Goal: Feedback & Contribution: Submit feedback/report problem

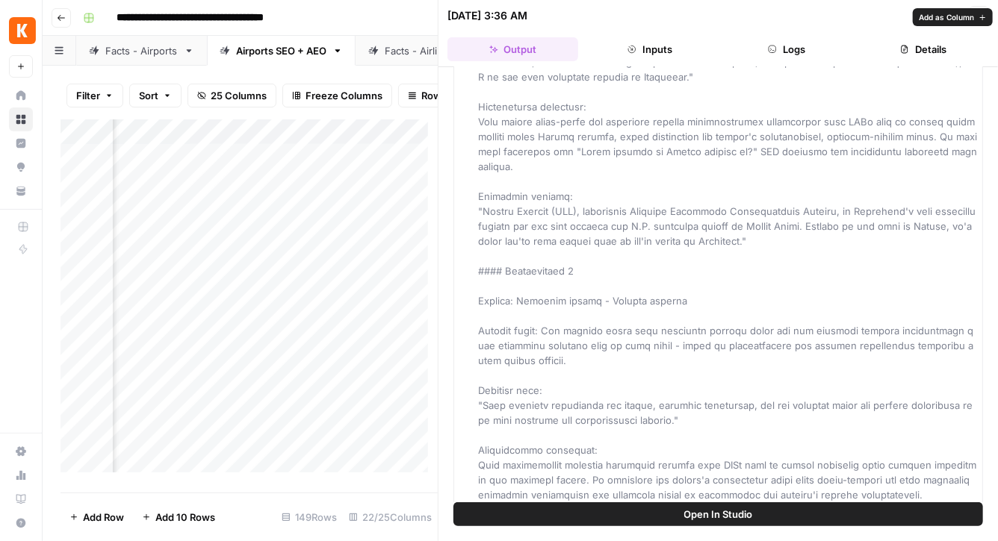
scroll to position [1535, 0]
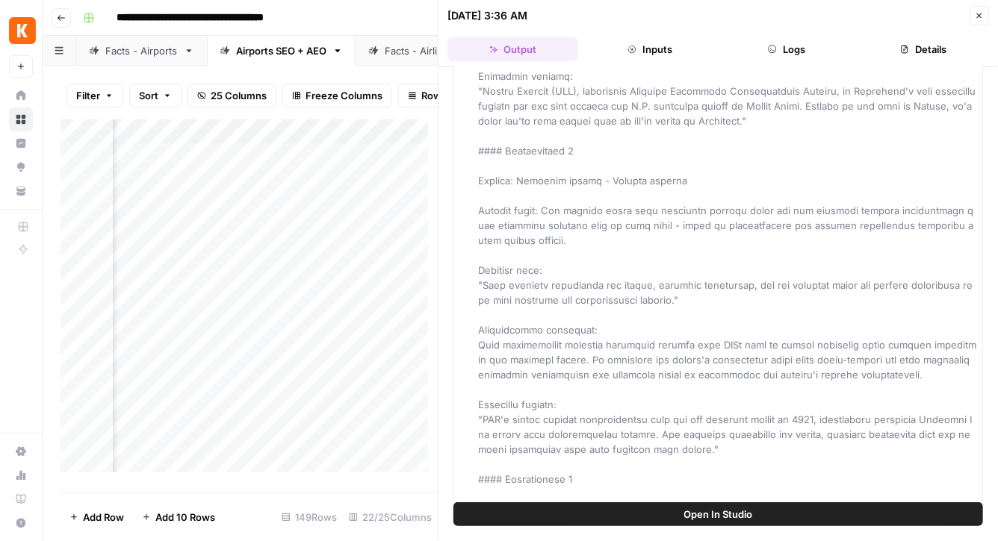
click at [979, 13] on icon "button" at bounding box center [979, 15] width 9 height 9
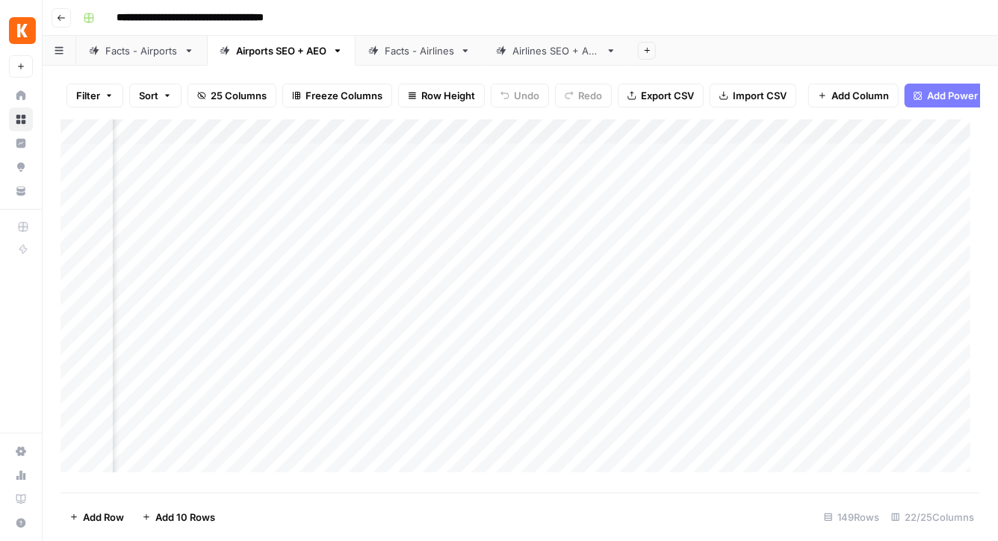
scroll to position [0, 2054]
click at [662, 164] on div "Add Column" at bounding box center [519, 301] width 919 height 364
click at [659, 168] on div "Add Column" at bounding box center [519, 301] width 919 height 364
click at [658, 167] on div "Add Column" at bounding box center [519, 301] width 919 height 364
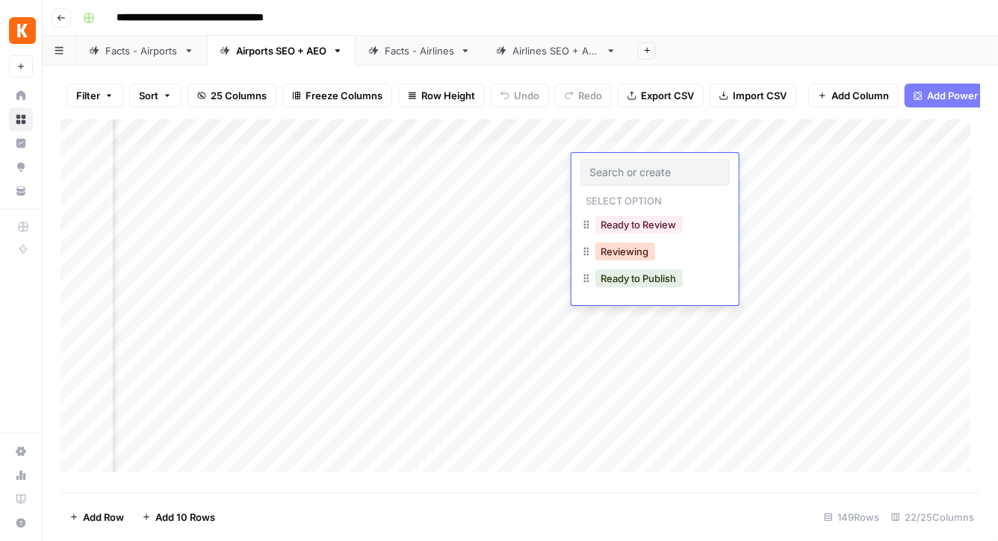
click at [637, 252] on button "Reviewing" at bounding box center [625, 252] width 60 height 18
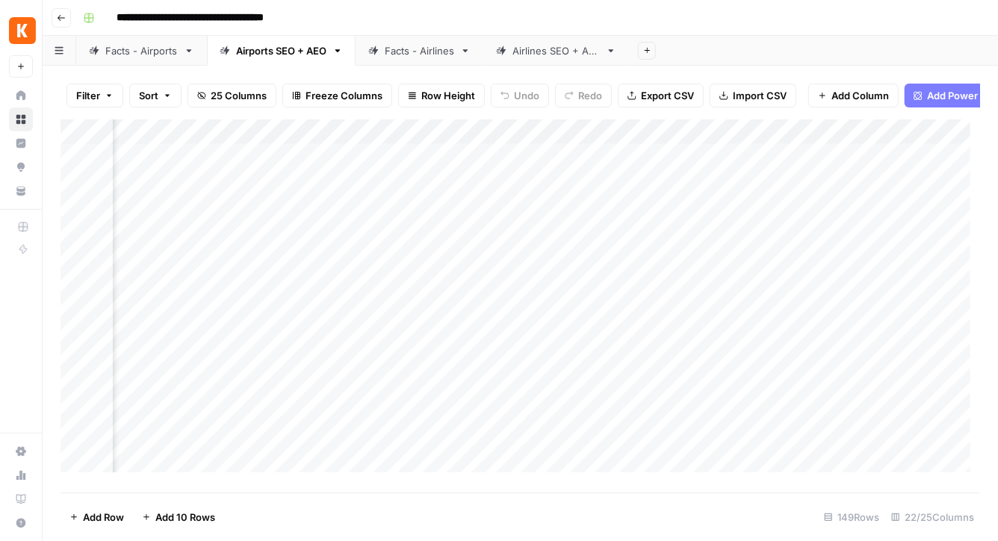
drag, startPoint x: 704, startPoint y: 178, endPoint x: 692, endPoint y: 237, distance: 60.2
click at [692, 237] on div "Add Column" at bounding box center [519, 301] width 919 height 364
click at [662, 167] on div "Add Column" at bounding box center [519, 301] width 919 height 364
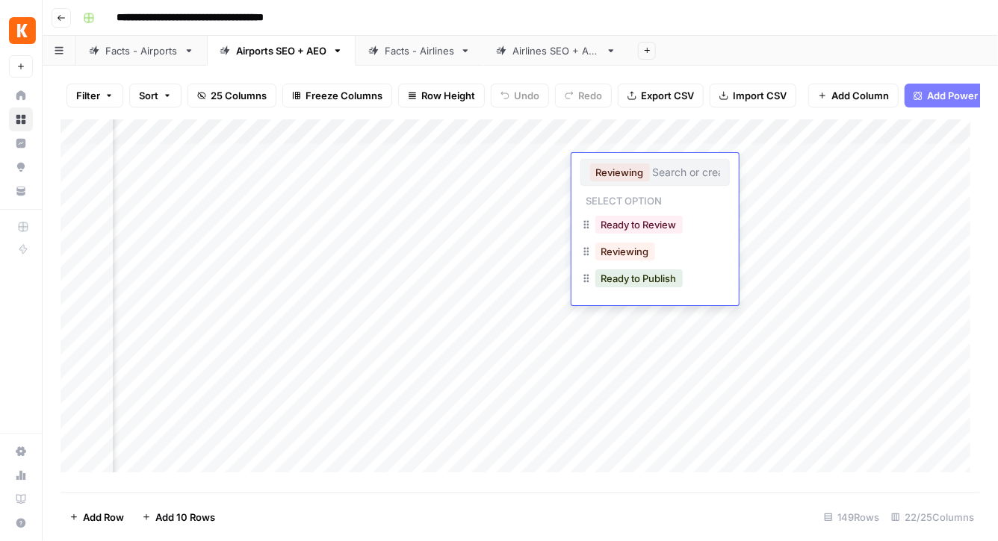
click at [666, 410] on div "Add Column" at bounding box center [519, 301] width 919 height 364
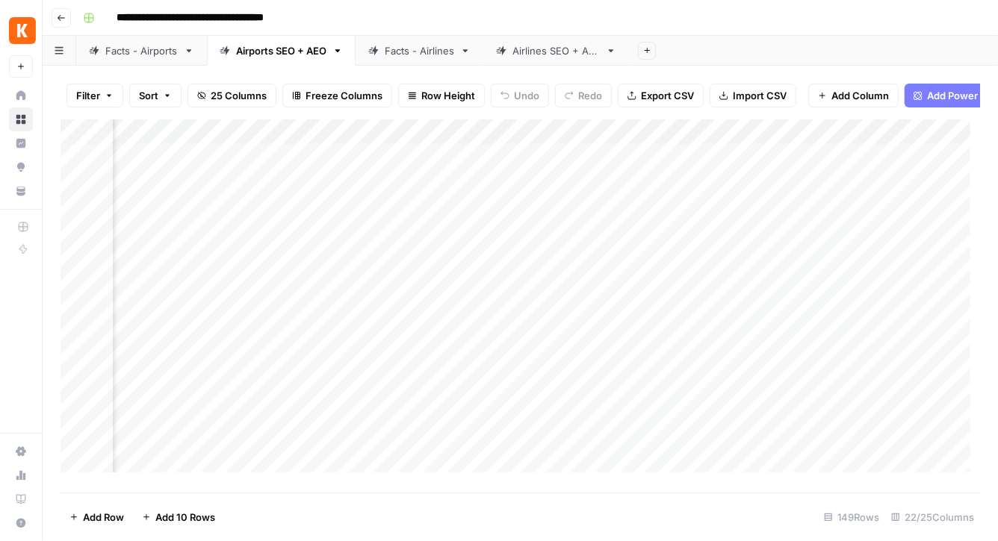
scroll to position [26, 2054]
click at [659, 209] on div "Add Column" at bounding box center [519, 301] width 919 height 364
click at [660, 234] on div "Add Column" at bounding box center [519, 301] width 919 height 364
click at [627, 240] on div "Add Column" at bounding box center [519, 301] width 919 height 364
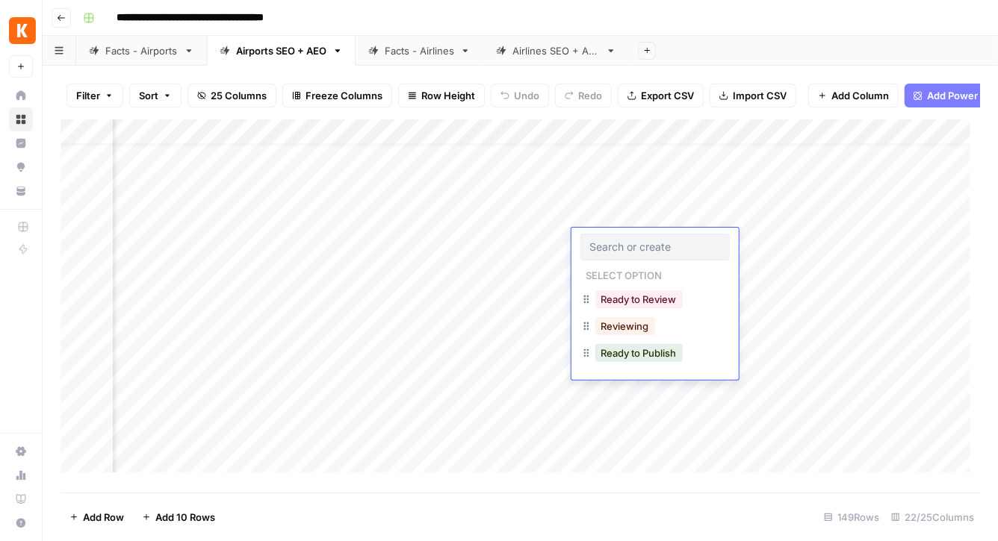
click at [627, 239] on div at bounding box center [654, 247] width 149 height 27
click at [644, 321] on button "Reviewing" at bounding box center [625, 326] width 60 height 18
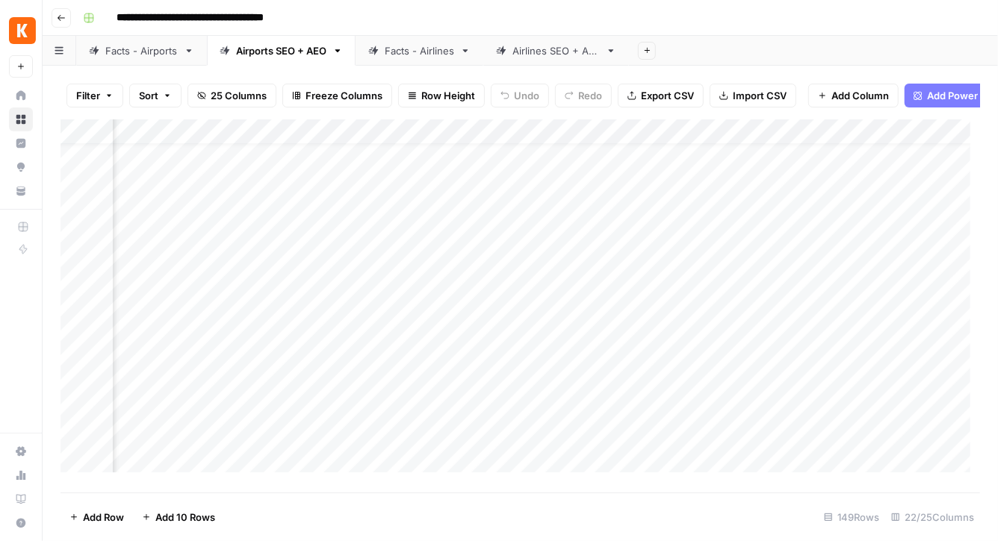
click at [636, 264] on div "Add Column" at bounding box center [519, 301] width 919 height 364
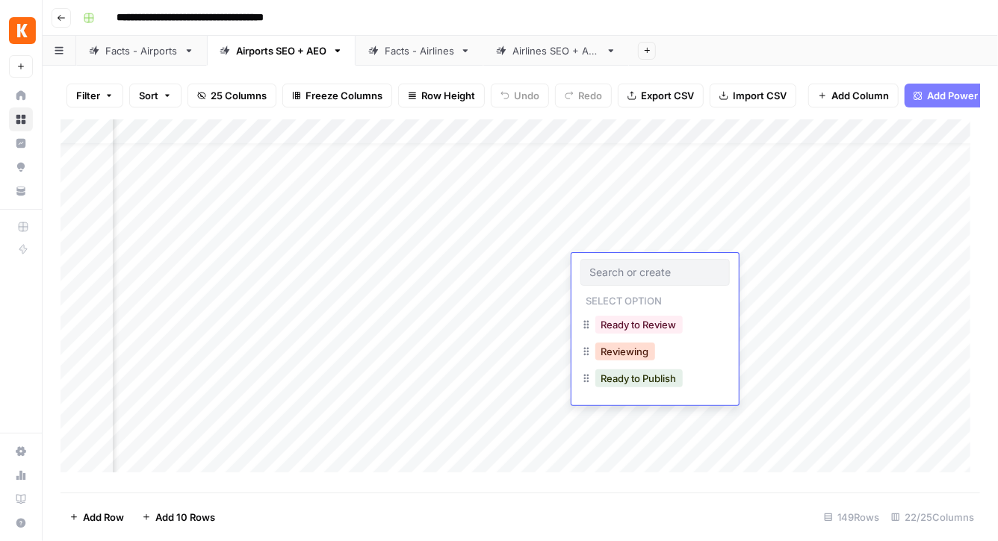
click at [635, 349] on button "Reviewing" at bounding box center [625, 352] width 60 height 18
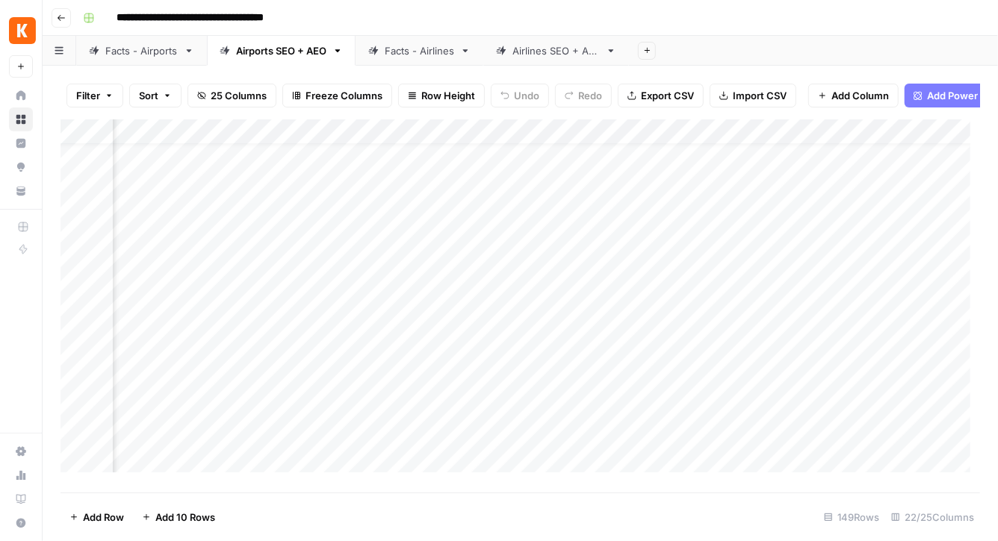
click at [627, 291] on div "Add Column" at bounding box center [519, 301] width 919 height 364
click at [627, 289] on div "Add Column" at bounding box center [519, 301] width 919 height 364
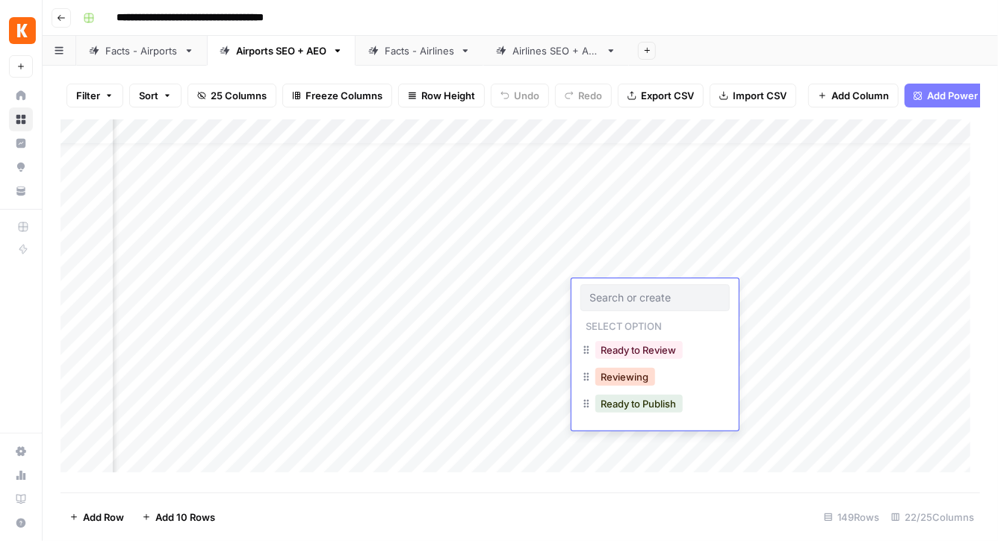
click at [644, 374] on button "Reviewing" at bounding box center [625, 377] width 60 height 18
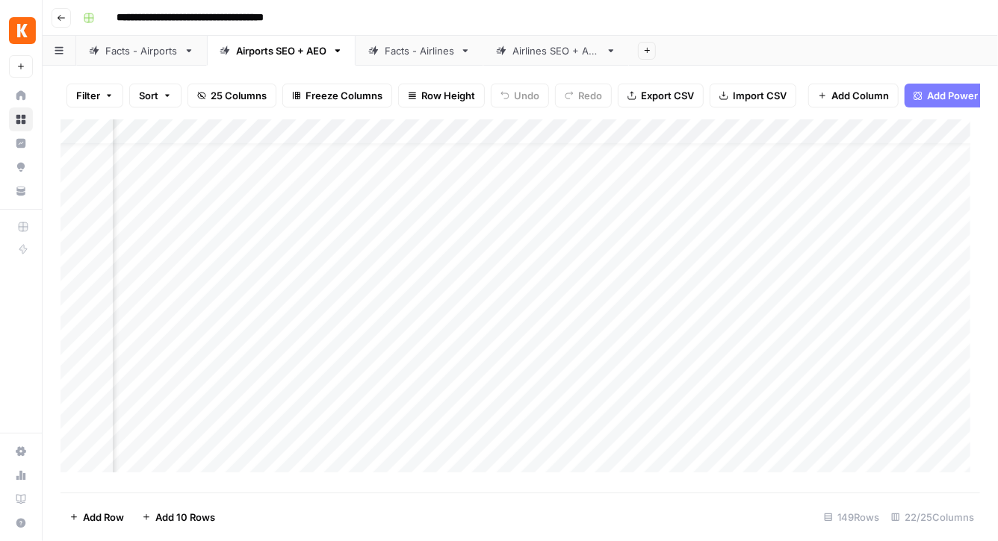
click at [632, 320] on div "Add Column" at bounding box center [519, 301] width 919 height 364
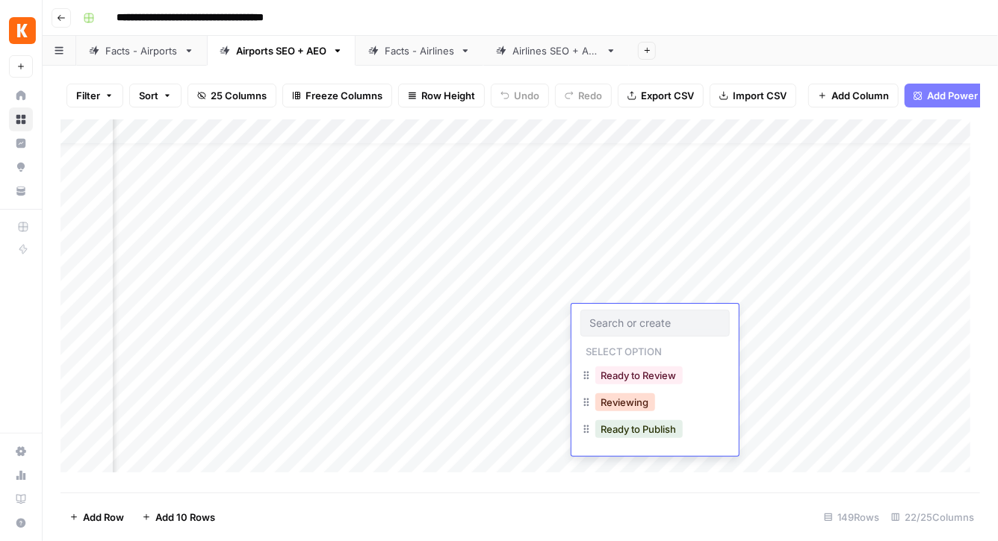
click at [621, 400] on button "Reviewing" at bounding box center [625, 403] width 60 height 18
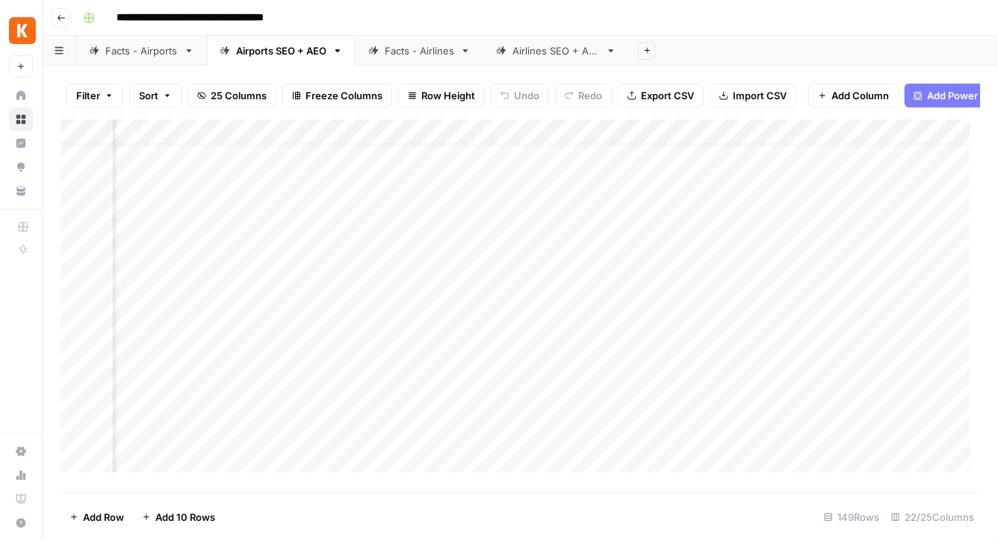
click at [619, 344] on div "Add Column" at bounding box center [519, 301] width 919 height 364
click at [618, 346] on div "Add Column" at bounding box center [519, 301] width 919 height 364
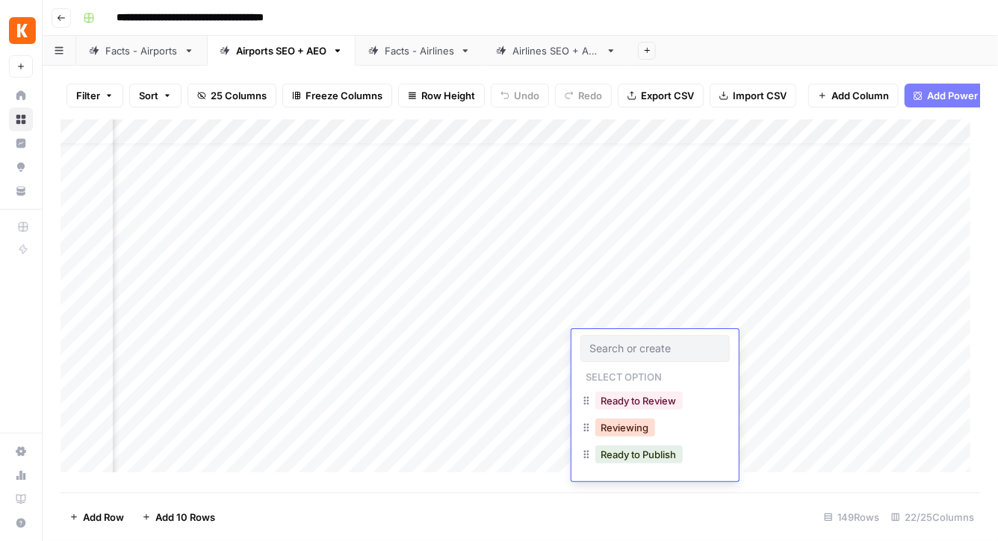
click at [612, 422] on button "Reviewing" at bounding box center [625, 428] width 60 height 18
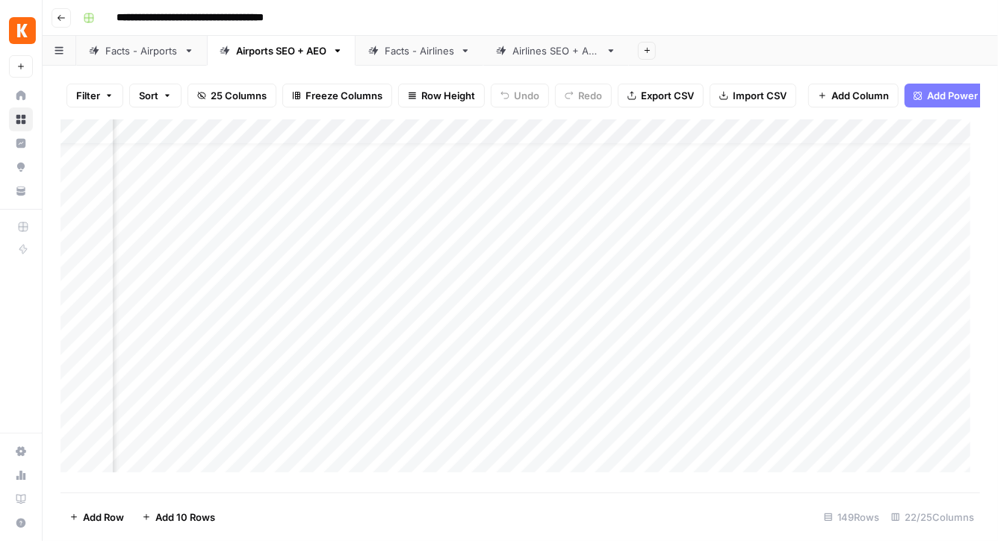
click at [613, 366] on div "Add Column" at bounding box center [519, 301] width 919 height 364
click at [612, 367] on div "Add Column" at bounding box center [519, 301] width 919 height 364
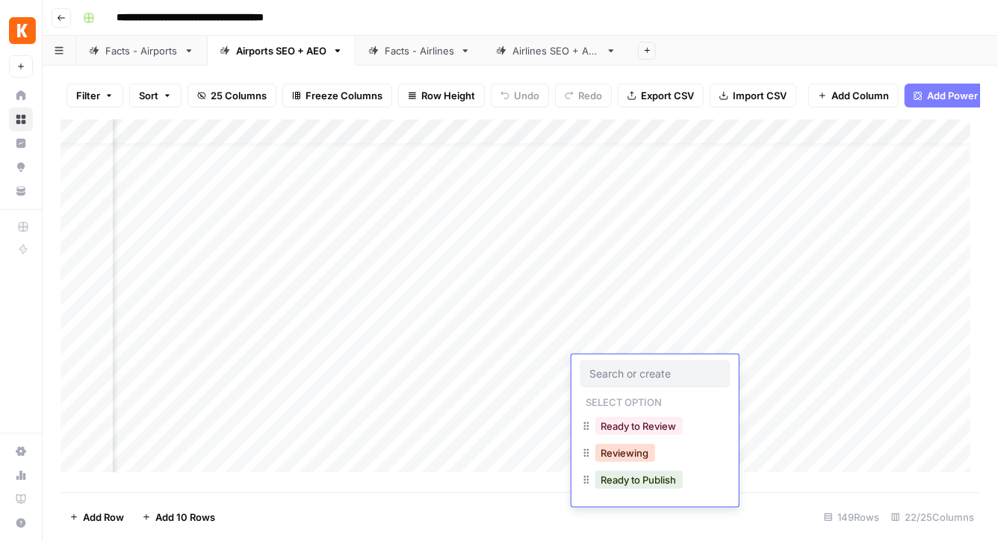
click at [633, 452] on button "Reviewing" at bounding box center [625, 453] width 60 height 18
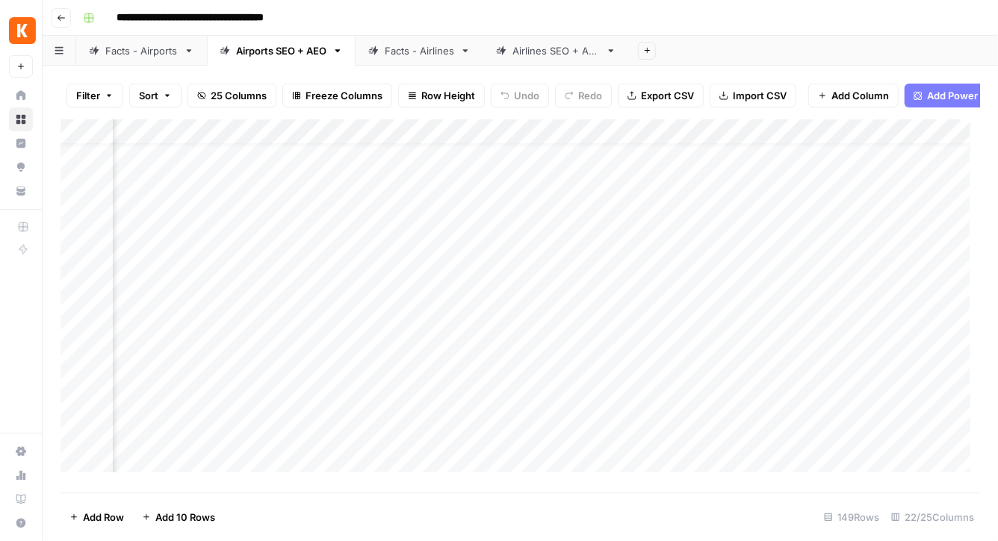
click at [623, 386] on div "Add Column" at bounding box center [519, 301] width 919 height 364
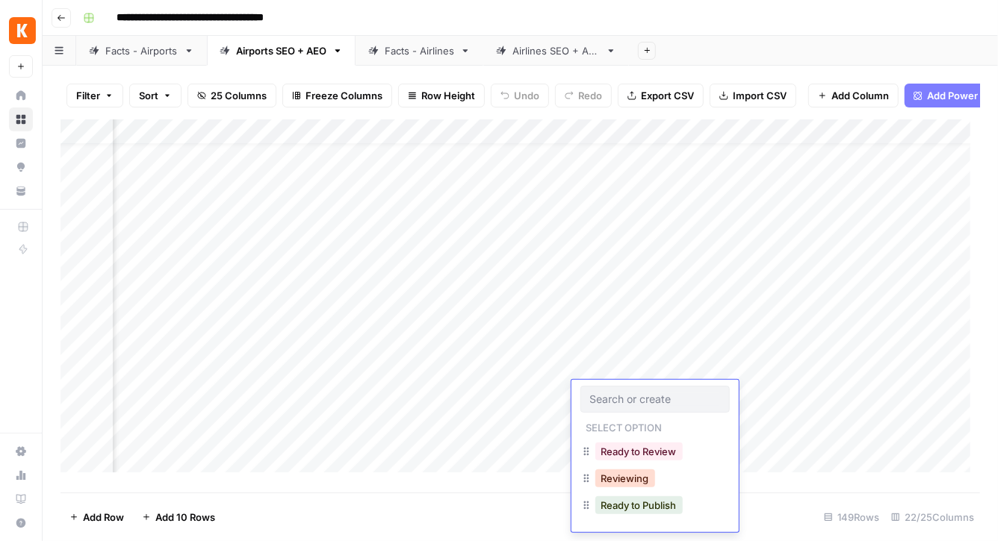
click at [641, 473] on button "Reviewing" at bounding box center [625, 479] width 60 height 18
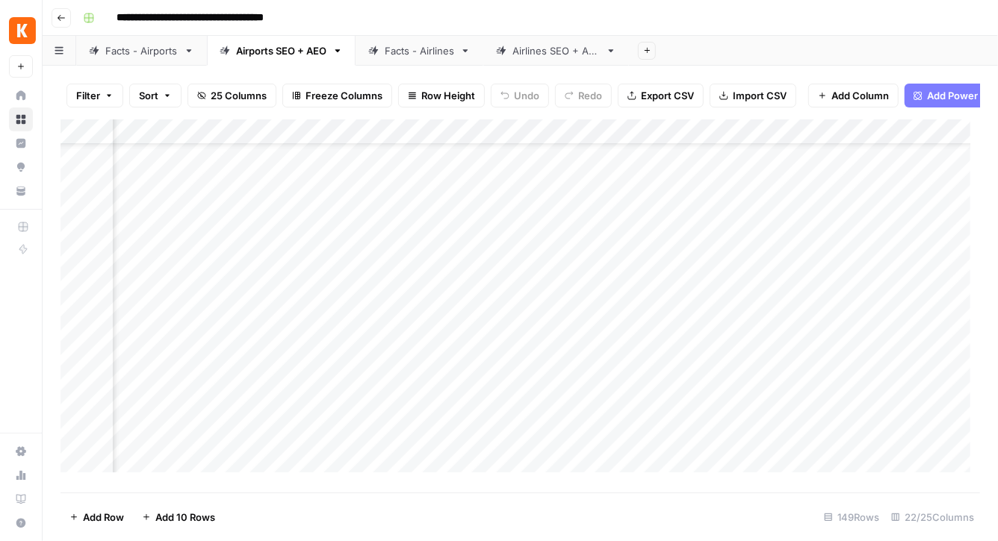
click at [634, 392] on div "Add Column" at bounding box center [519, 301] width 919 height 364
click at [807, 141] on div "Add Column" at bounding box center [519, 301] width 919 height 364
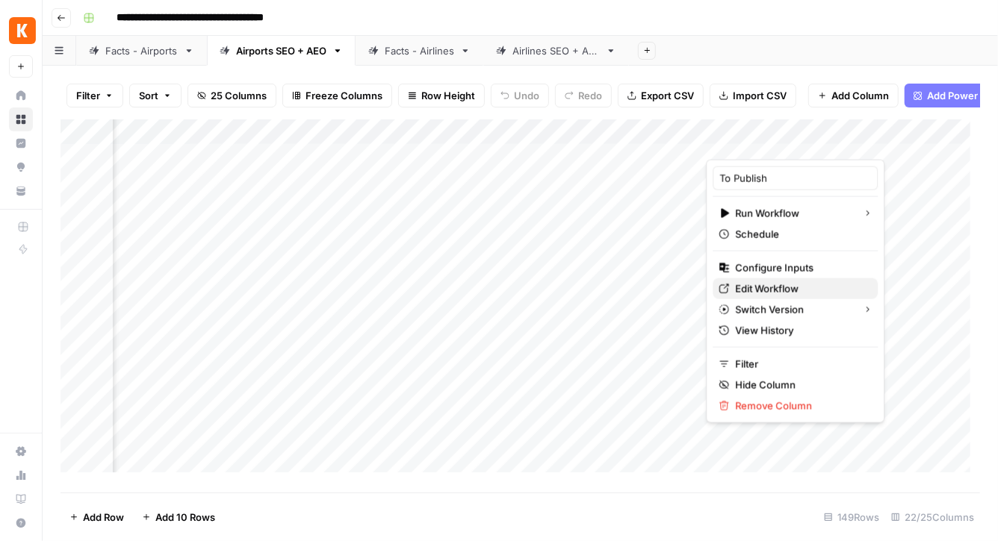
click at [764, 292] on span "Edit Workflow" at bounding box center [800, 289] width 131 height 15
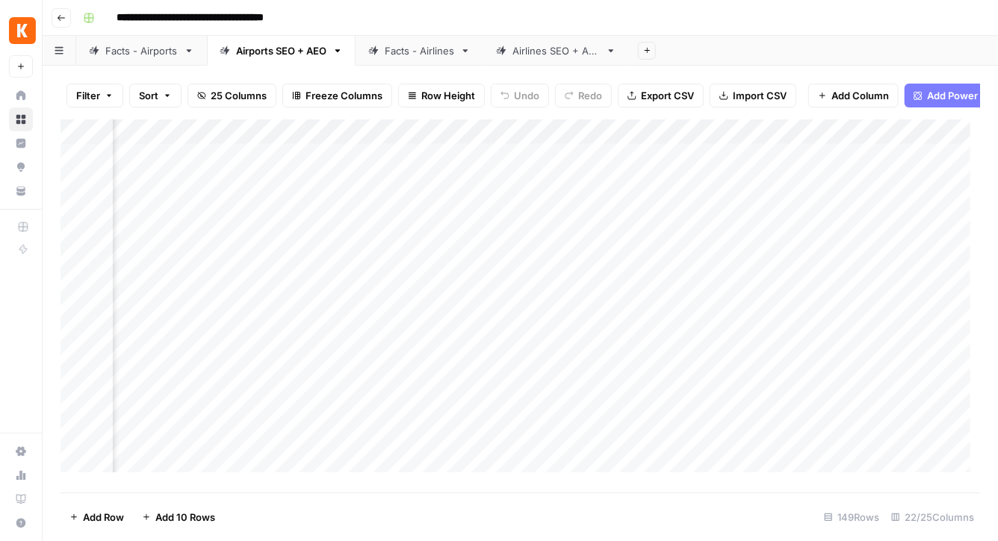
click at [648, 161] on div "Add Column" at bounding box center [519, 301] width 919 height 364
click at [400, 165] on div "Add Column" at bounding box center [519, 301] width 919 height 364
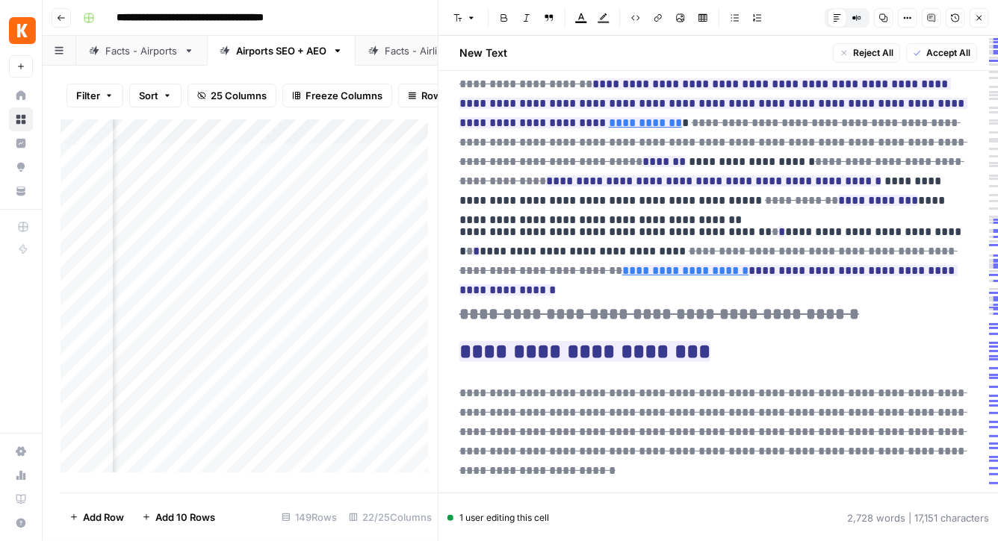
scroll to position [29, 0]
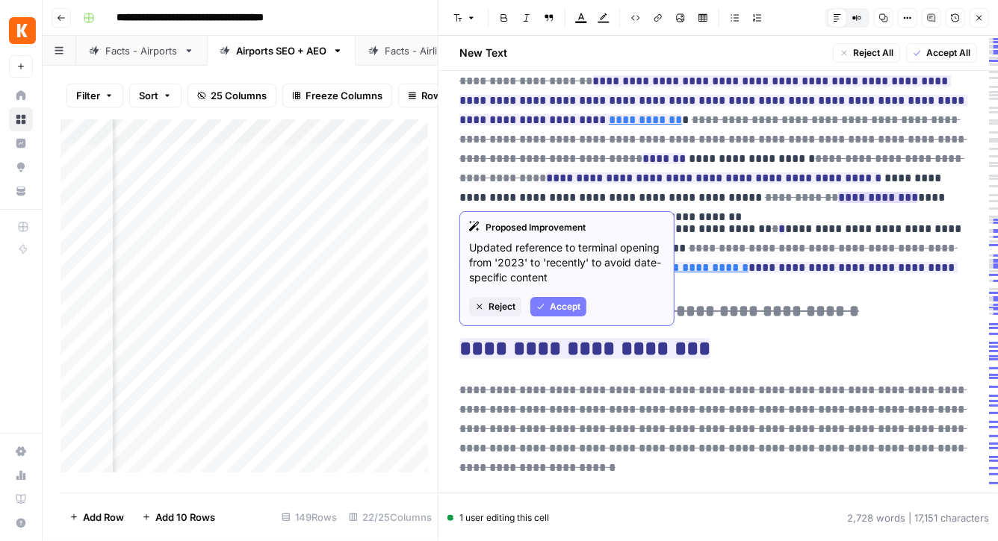
click at [576, 305] on span "Accept" at bounding box center [565, 306] width 31 height 13
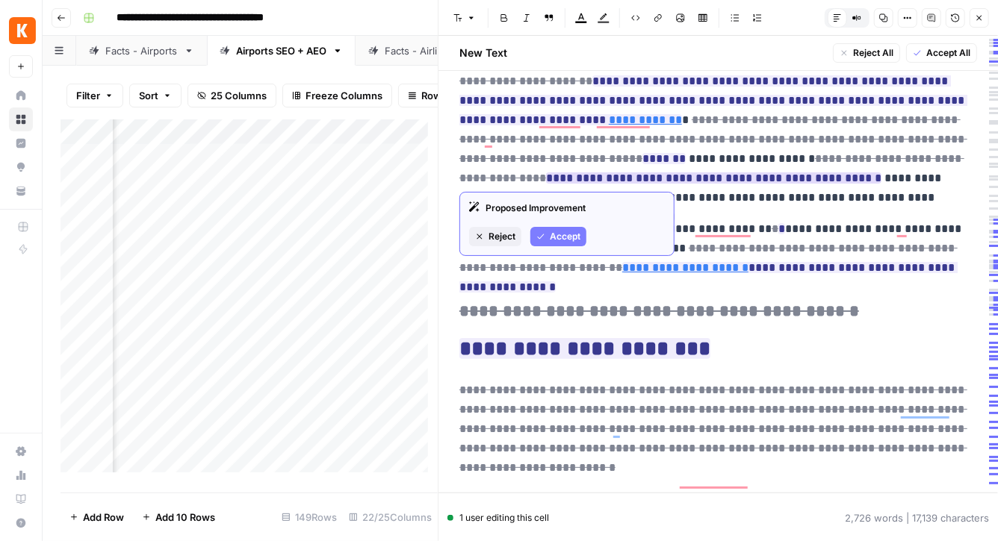
click at [563, 236] on span "Accept" at bounding box center [565, 236] width 31 height 13
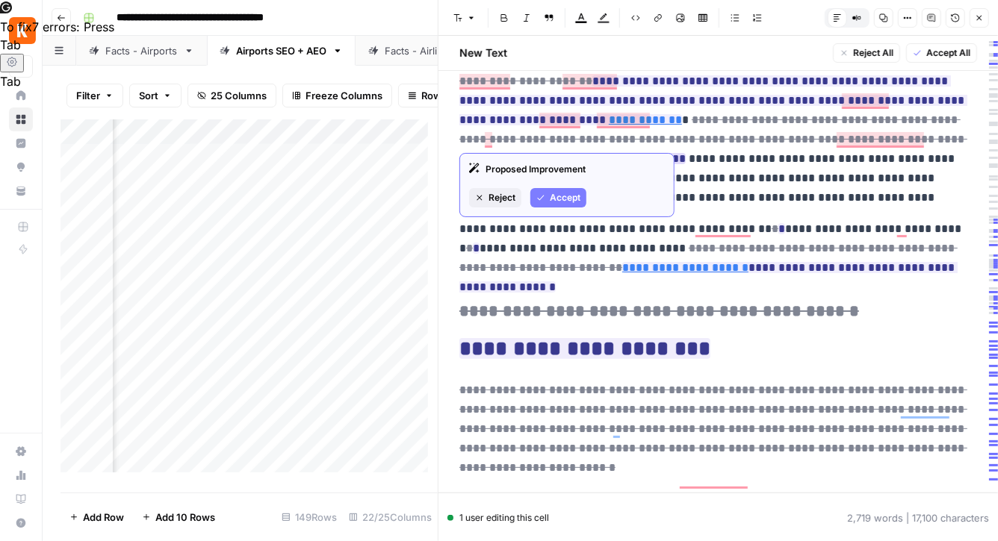
click at [568, 193] on span "Accept" at bounding box center [565, 197] width 31 height 13
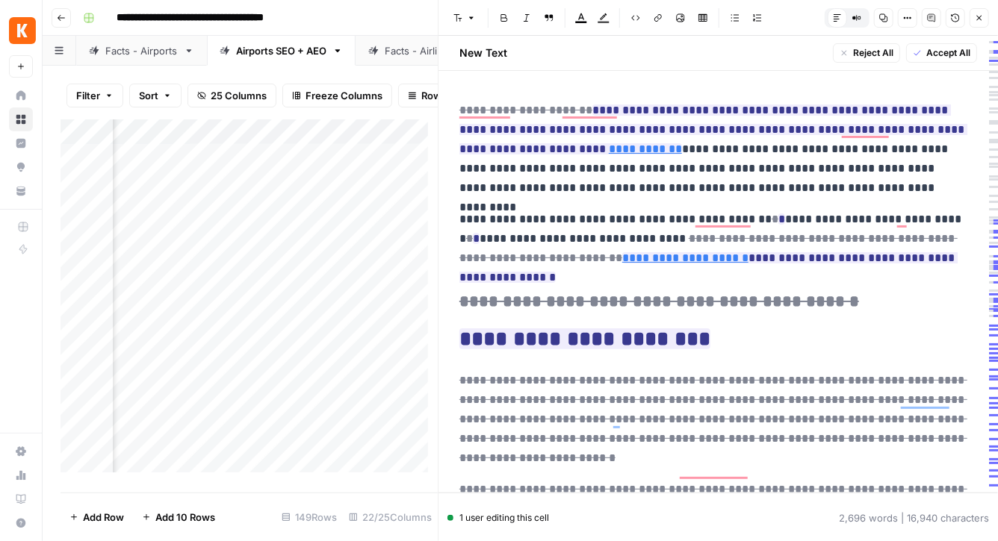
scroll to position [0, 0]
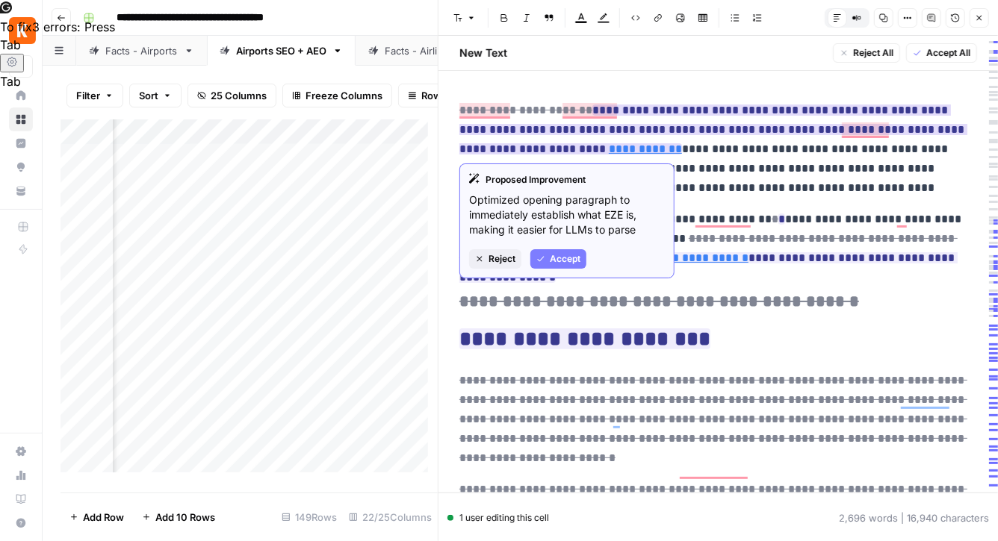
click at [559, 253] on span "Accept" at bounding box center [565, 258] width 31 height 13
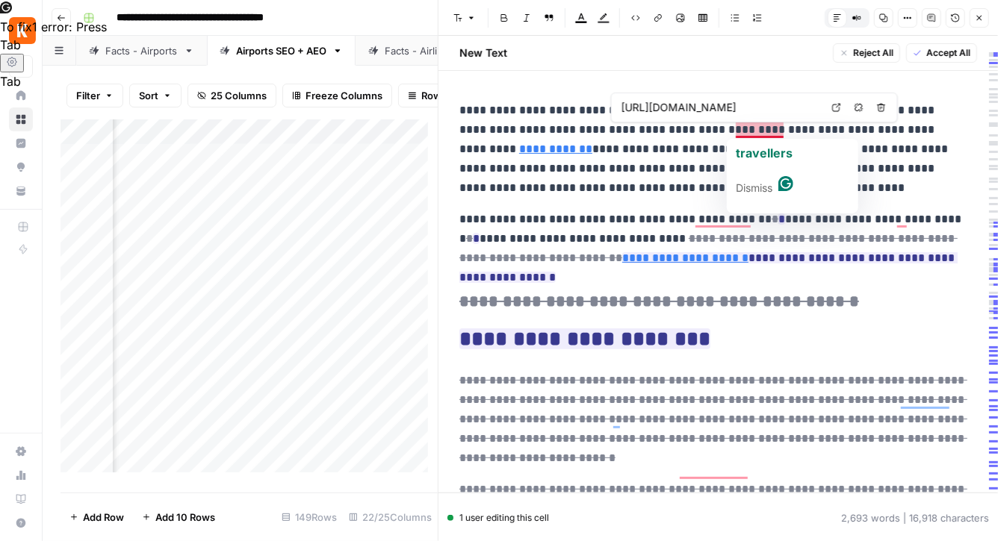
click at [592, 143] on link "**********" at bounding box center [555, 148] width 73 height 11
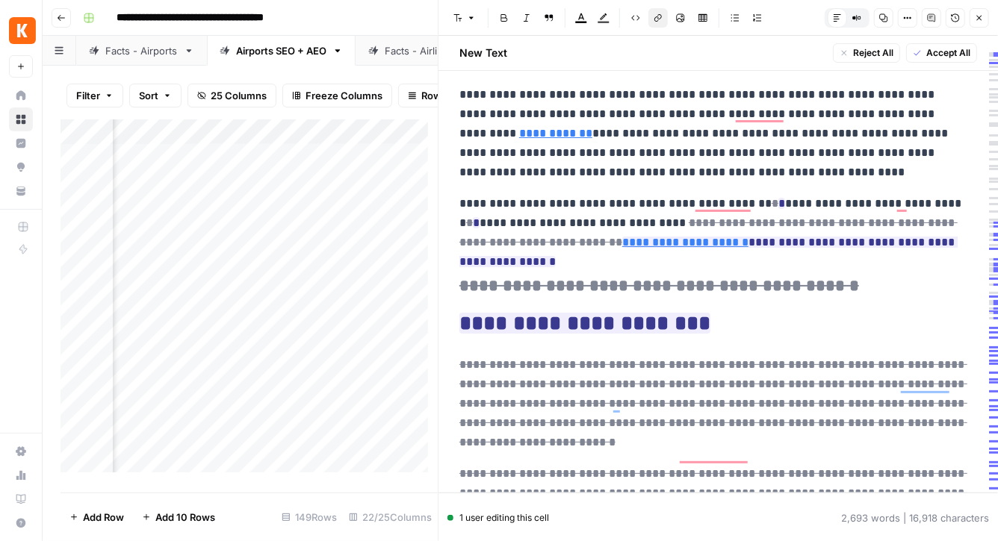
scroll to position [16, 0]
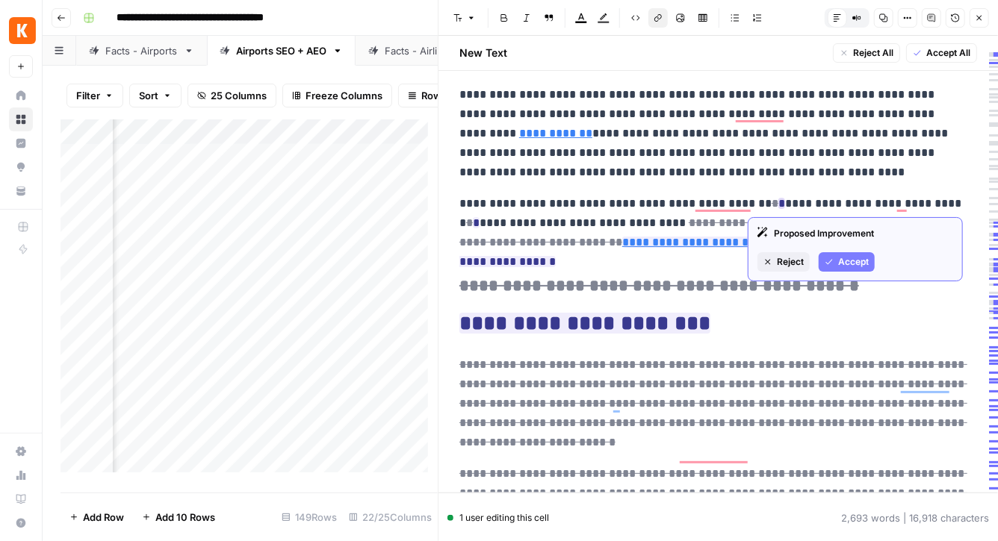
click at [778, 202] on ins "*" at bounding box center [781, 203] width 7 height 11
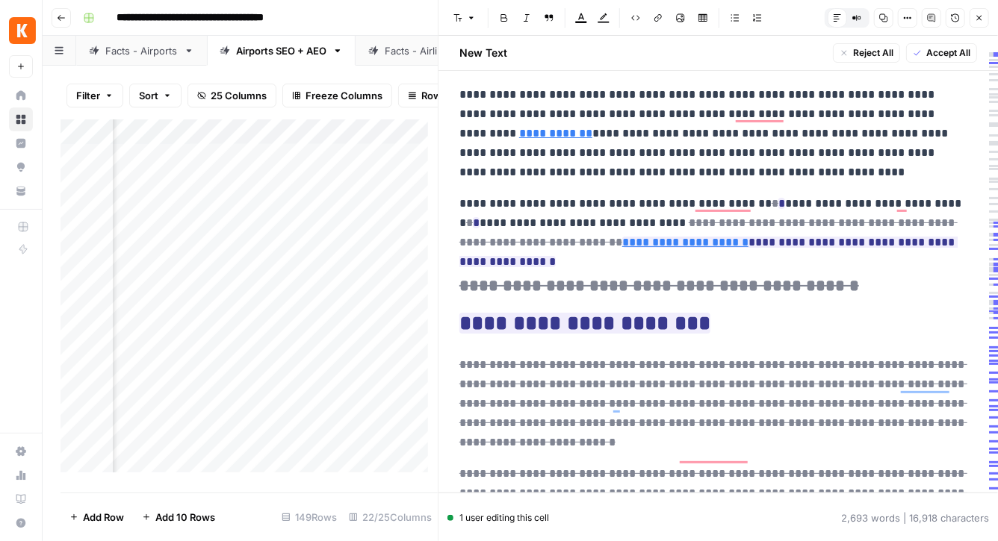
click at [787, 206] on p "**********" at bounding box center [712, 223] width 507 height 58
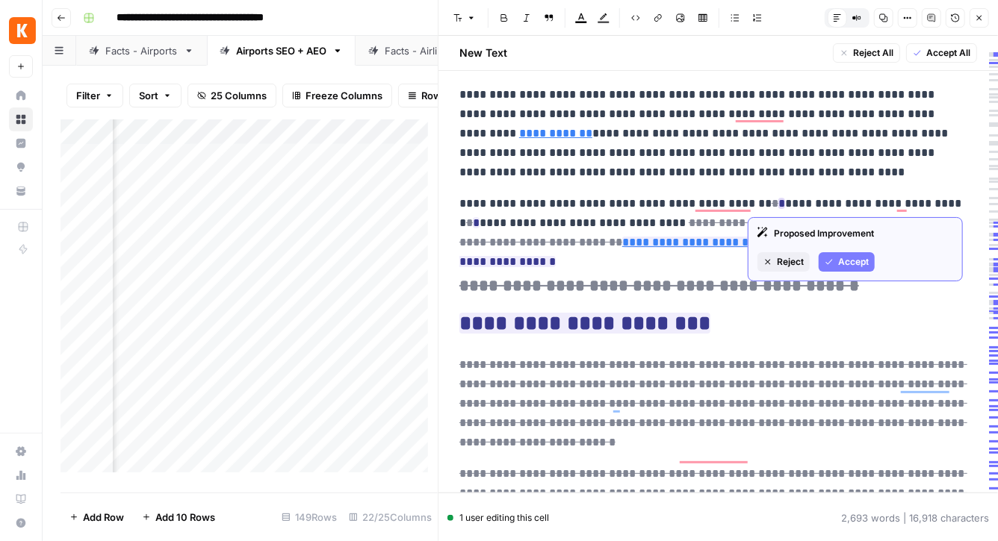
click at [829, 264] on icon "button" at bounding box center [828, 262] width 9 height 9
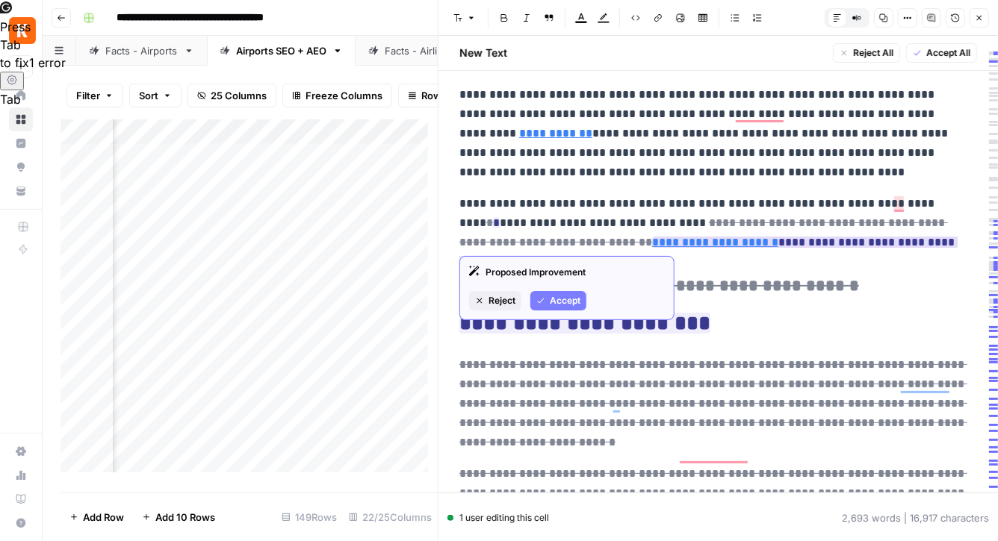
click at [573, 296] on span "Accept" at bounding box center [565, 300] width 31 height 13
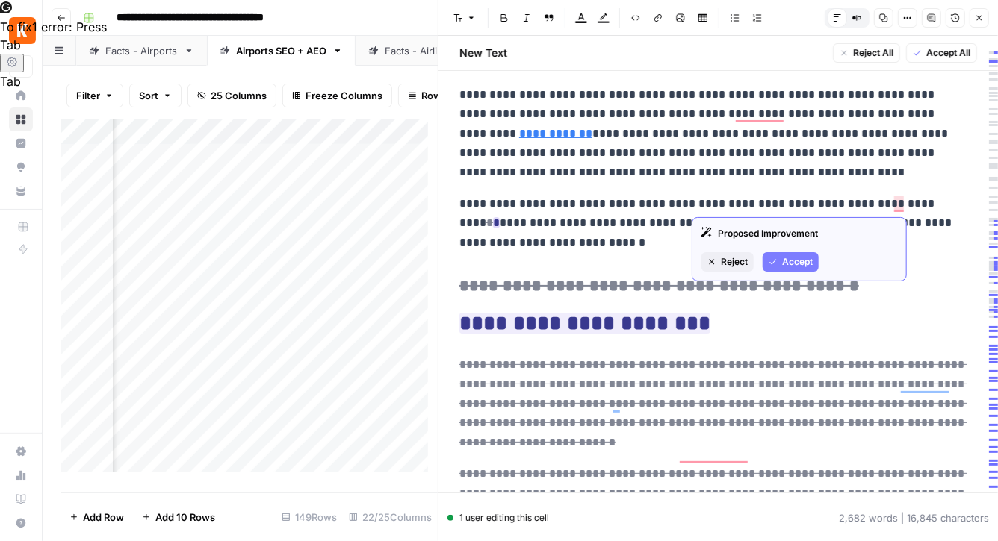
click at [802, 258] on span "Accept" at bounding box center [797, 261] width 31 height 13
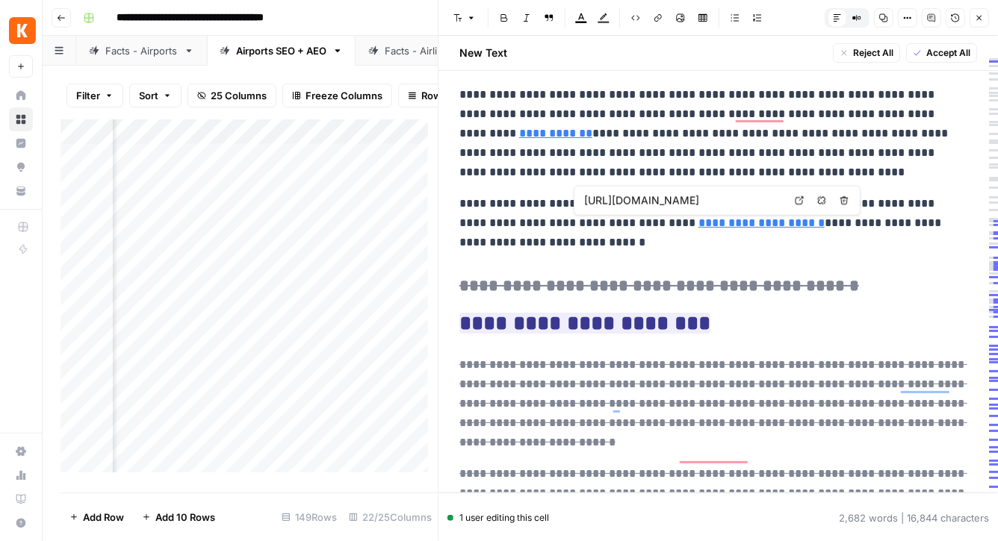
click at [799, 204] on icon at bounding box center [799, 200] width 8 height 8
click at [538, 229] on p "**********" at bounding box center [712, 223] width 507 height 58
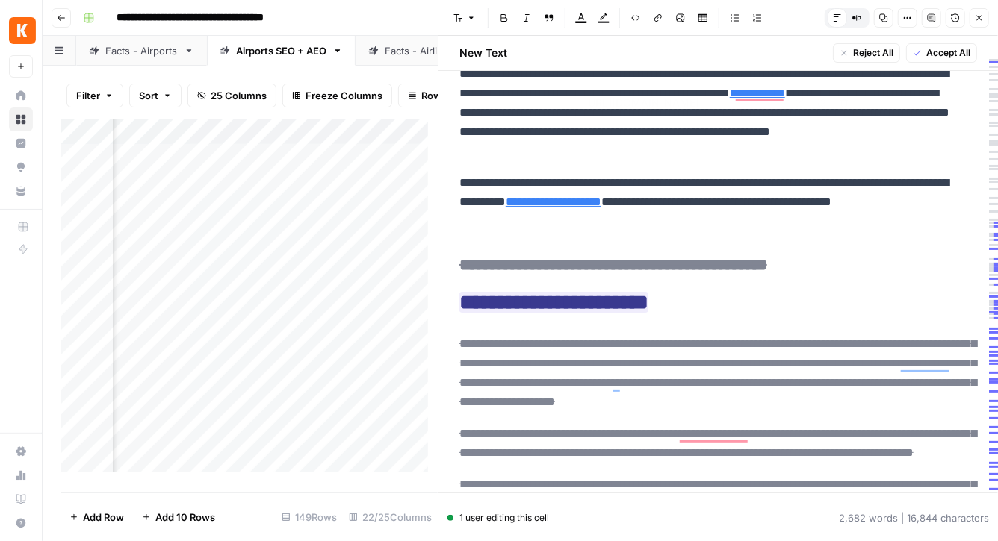
scroll to position [0, 0]
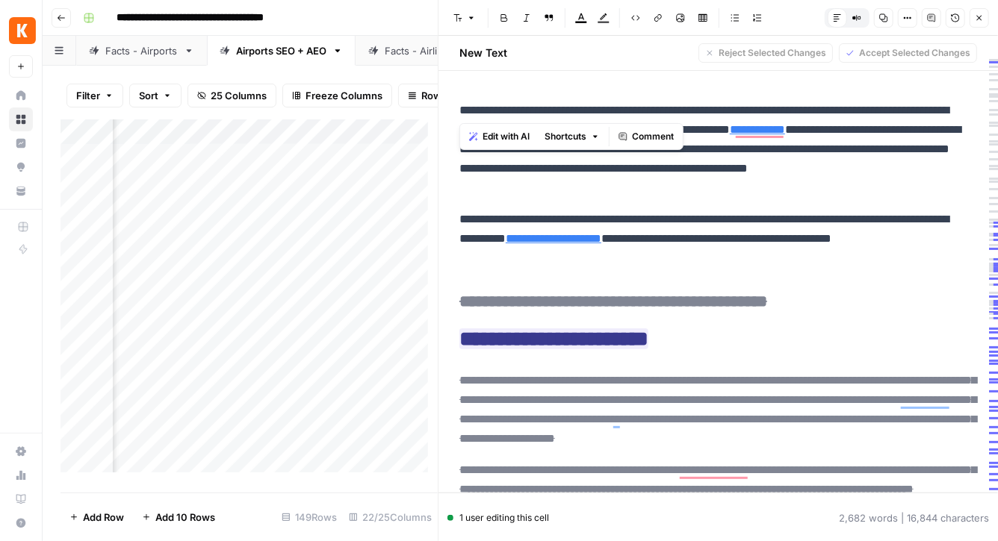
drag, startPoint x: 538, startPoint y: 110, endPoint x: 452, endPoint y: 108, distance: 85.9
copy p "**********"
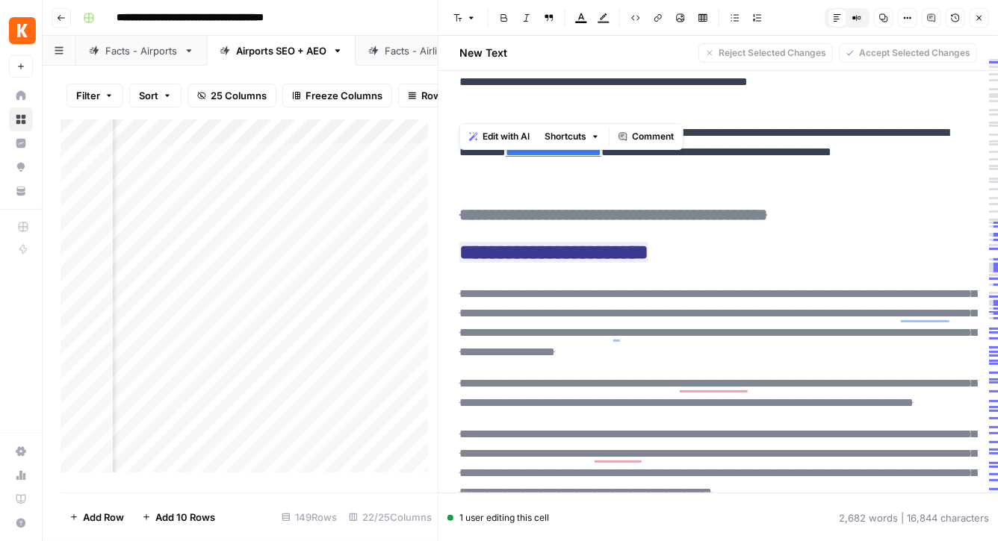
scroll to position [88, 0]
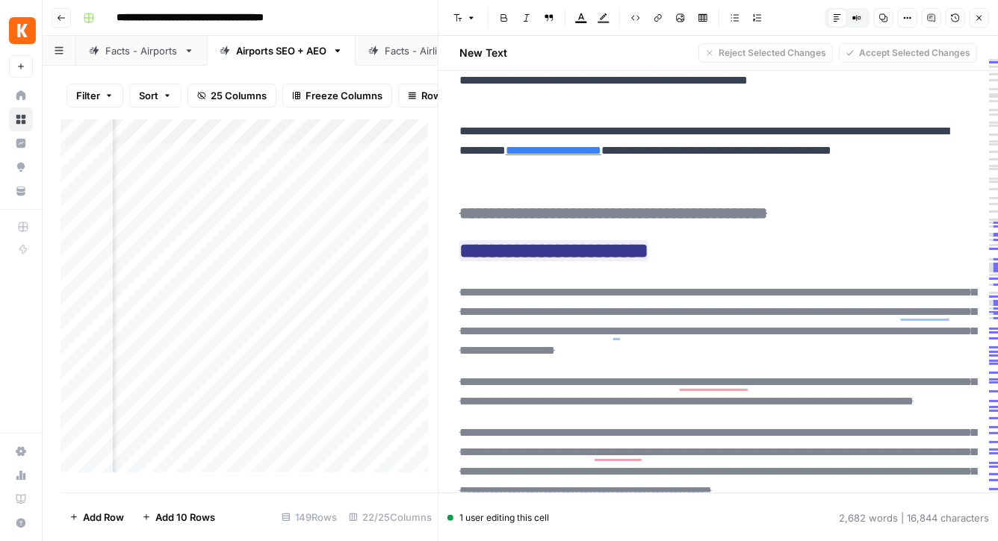
click at [979, 19] on icon "button" at bounding box center [979, 17] width 9 height 9
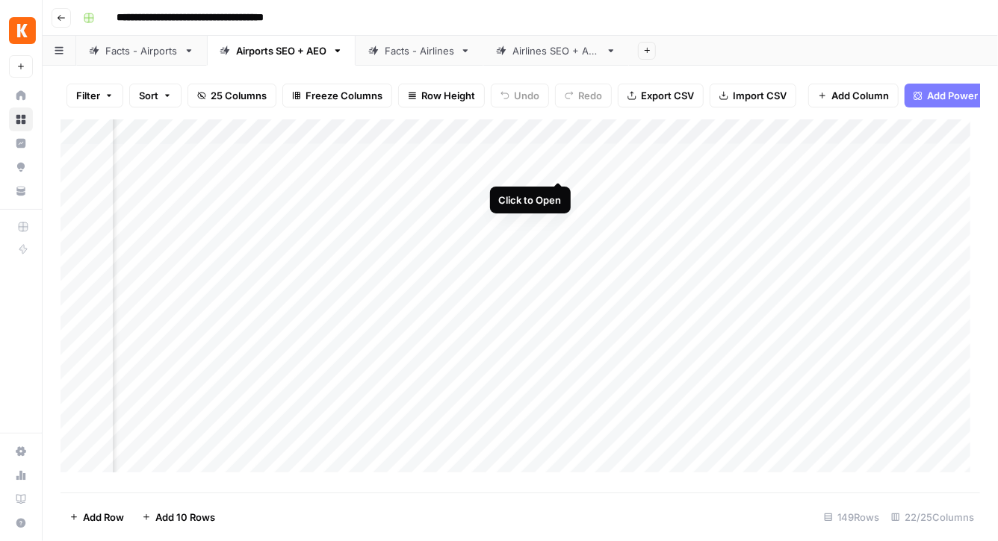
click at [558, 164] on div "Add Column" at bounding box center [519, 301] width 919 height 364
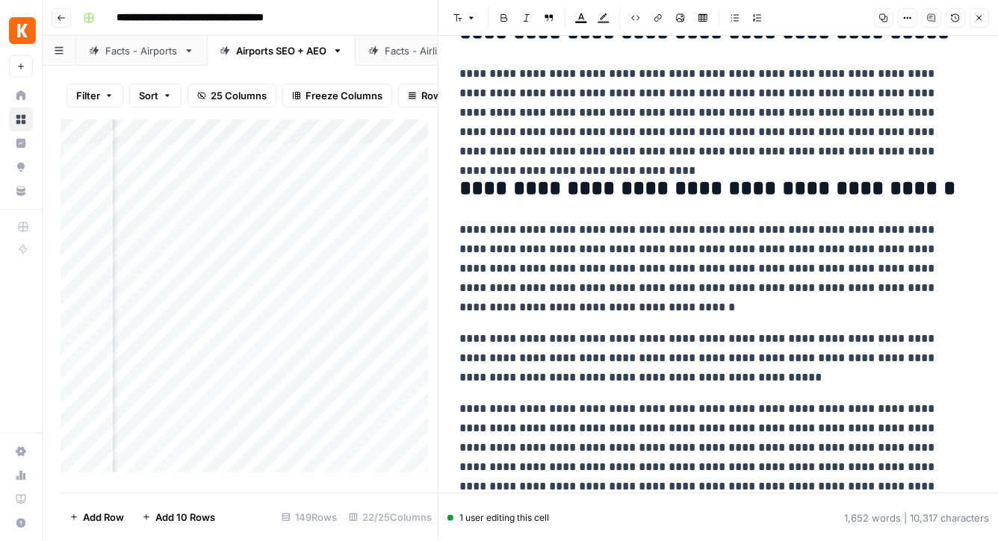
scroll to position [2770, 0]
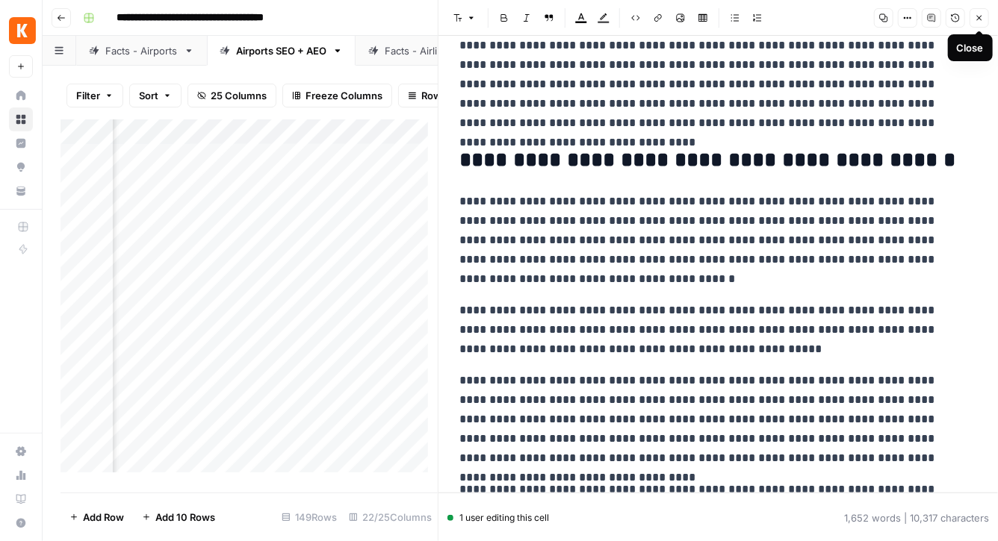
click at [973, 14] on button "Close" at bounding box center [978, 17] width 19 height 19
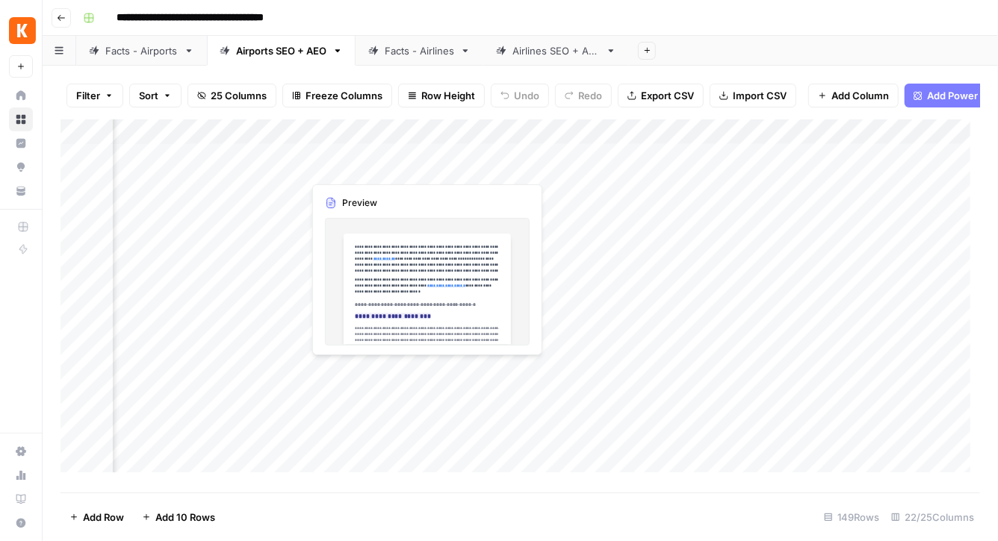
click at [382, 160] on div "Add Column" at bounding box center [519, 301] width 919 height 364
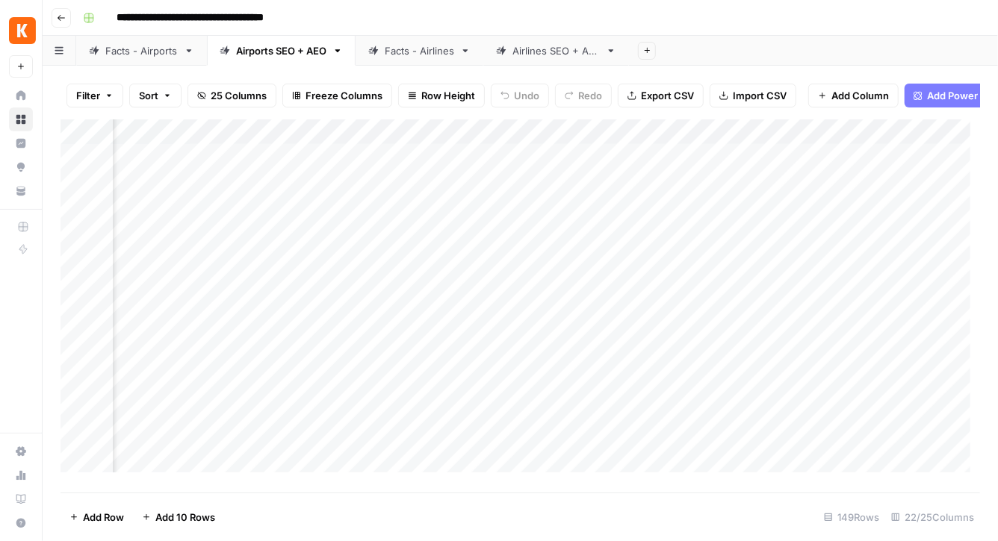
click at [405, 164] on div "Add Column" at bounding box center [519, 301] width 919 height 364
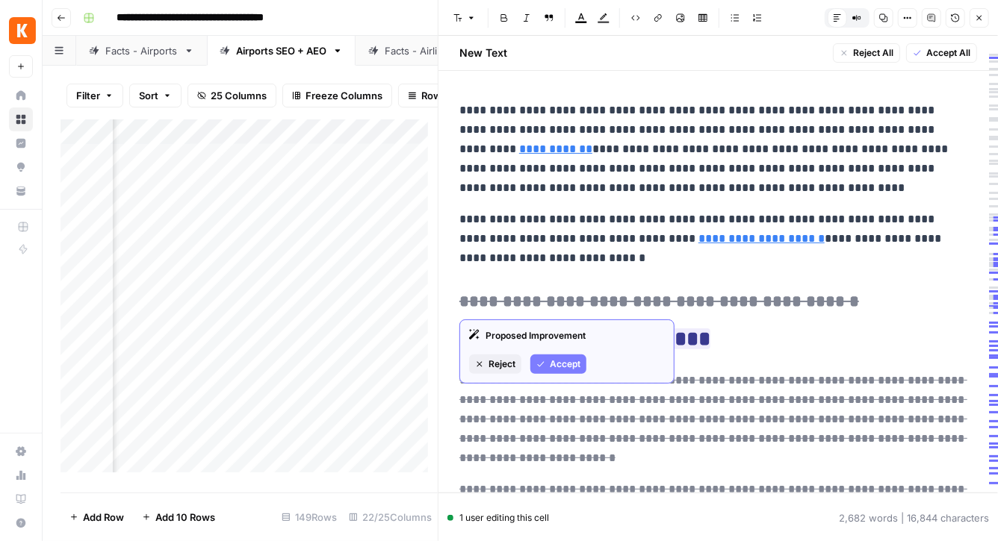
click at [566, 335] on div "Proposed Improvement" at bounding box center [567, 335] width 196 height 13
click at [567, 335] on div "Proposed Improvement" at bounding box center [567, 335] width 196 height 13
copy div "Proposed Improvement"
click at [573, 365] on span "Accept" at bounding box center [565, 364] width 31 height 13
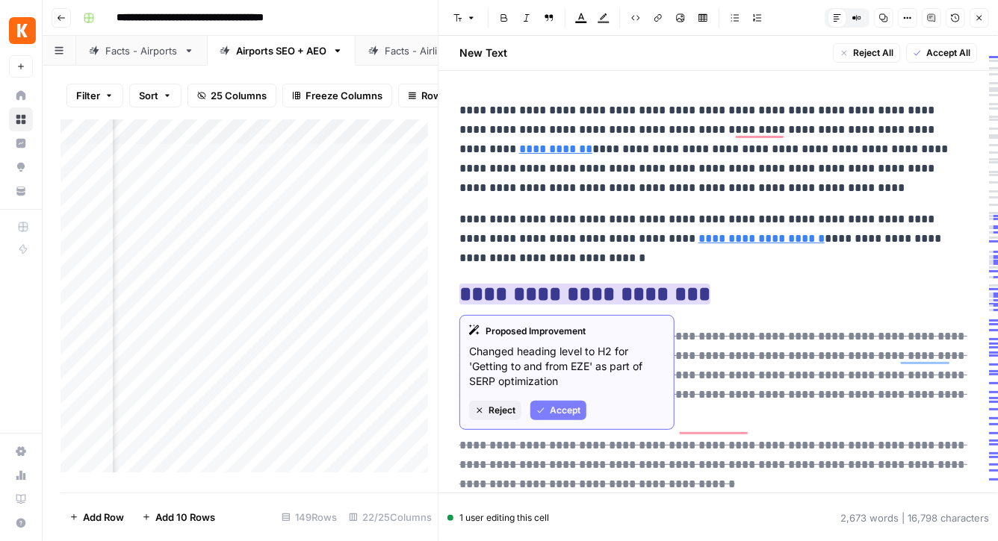
click at [565, 405] on span "Accept" at bounding box center [565, 410] width 31 height 13
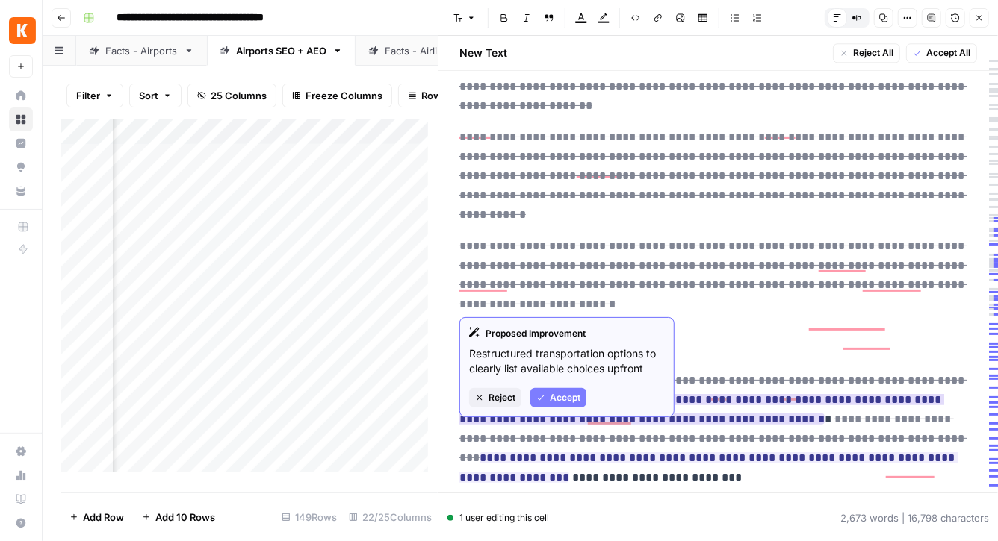
click at [500, 395] on span "Reject" at bounding box center [501, 397] width 27 height 13
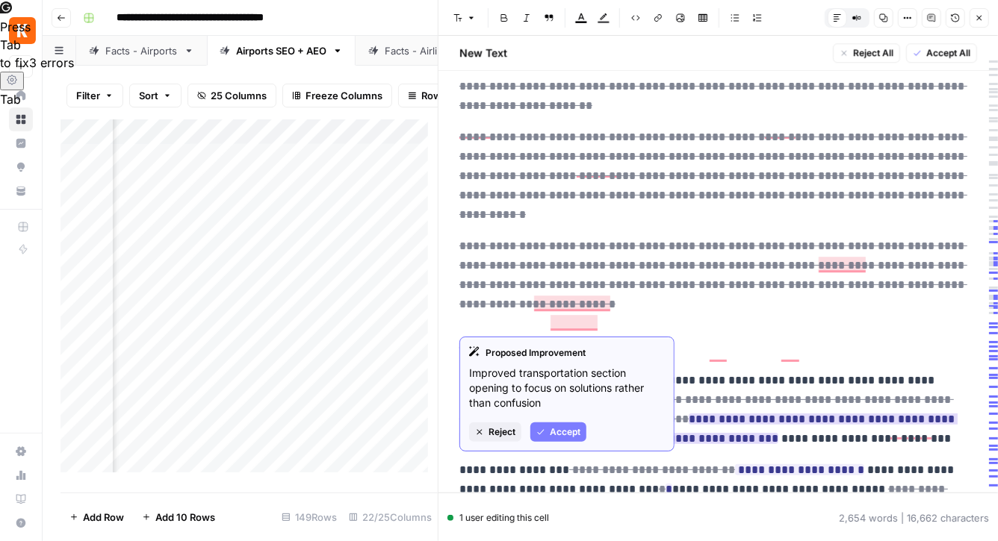
click at [548, 435] on button "Accept" at bounding box center [558, 432] width 56 height 19
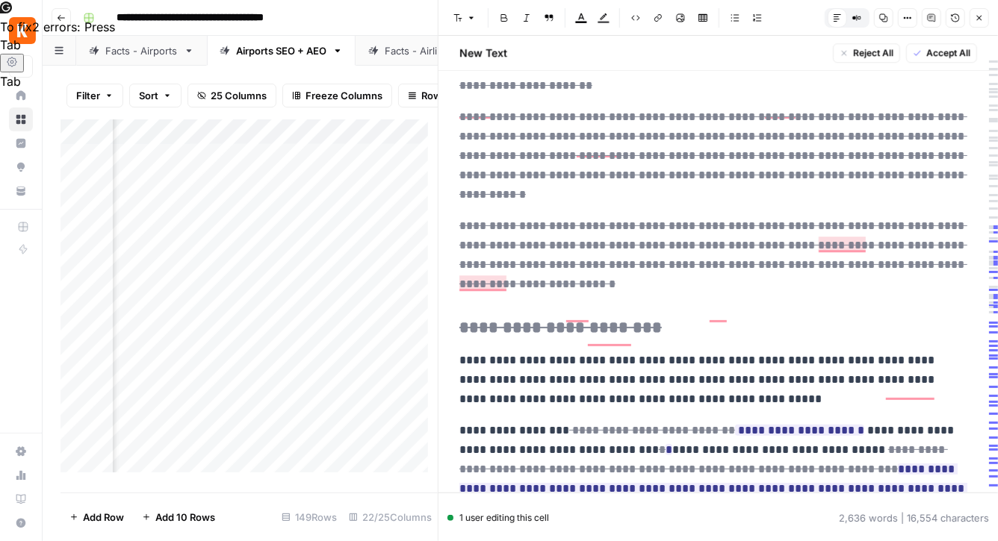
scroll to position [1984, 0]
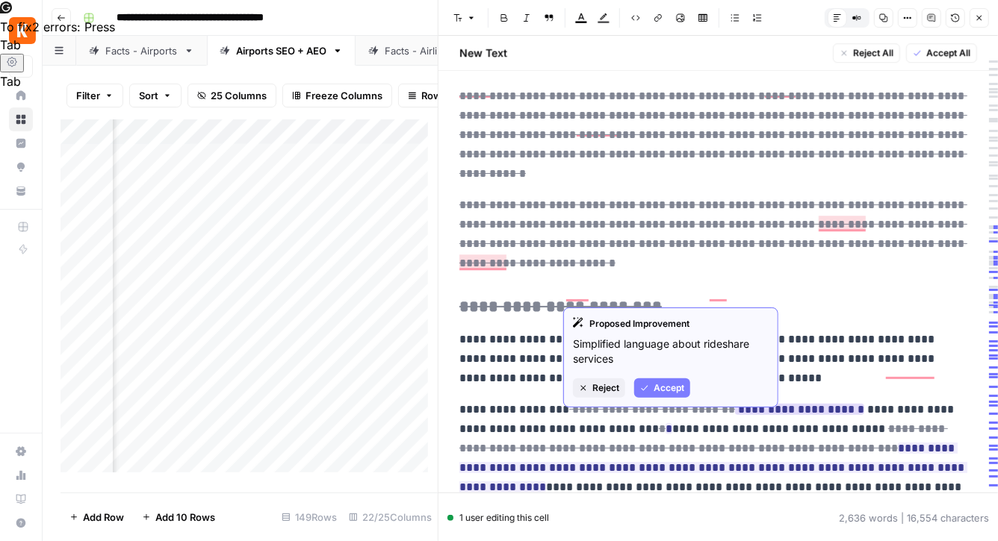
click at [675, 390] on span "Accept" at bounding box center [668, 388] width 31 height 13
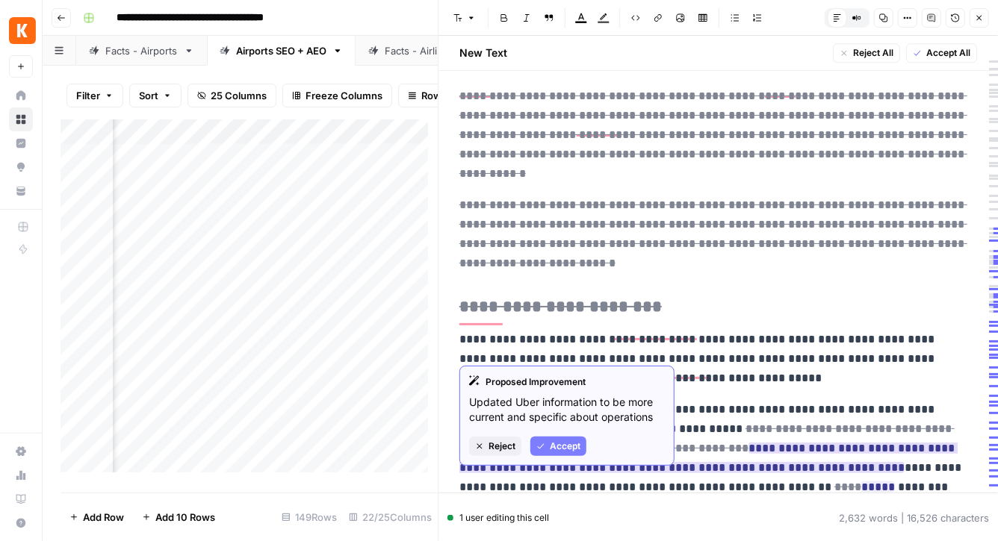
click at [582, 446] on button "Accept" at bounding box center [558, 446] width 56 height 19
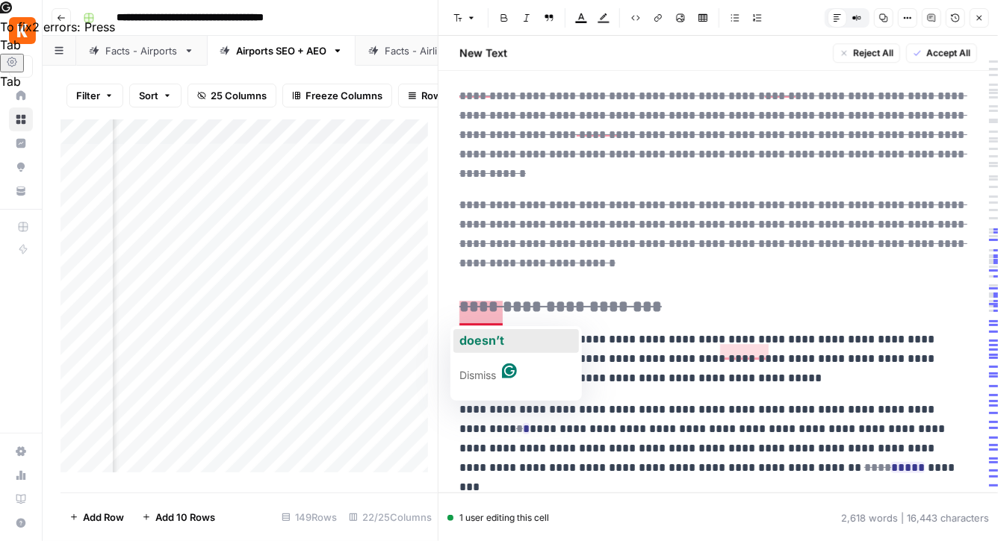
click at [497, 341] on span "doesn’t" at bounding box center [481, 340] width 45 height 15
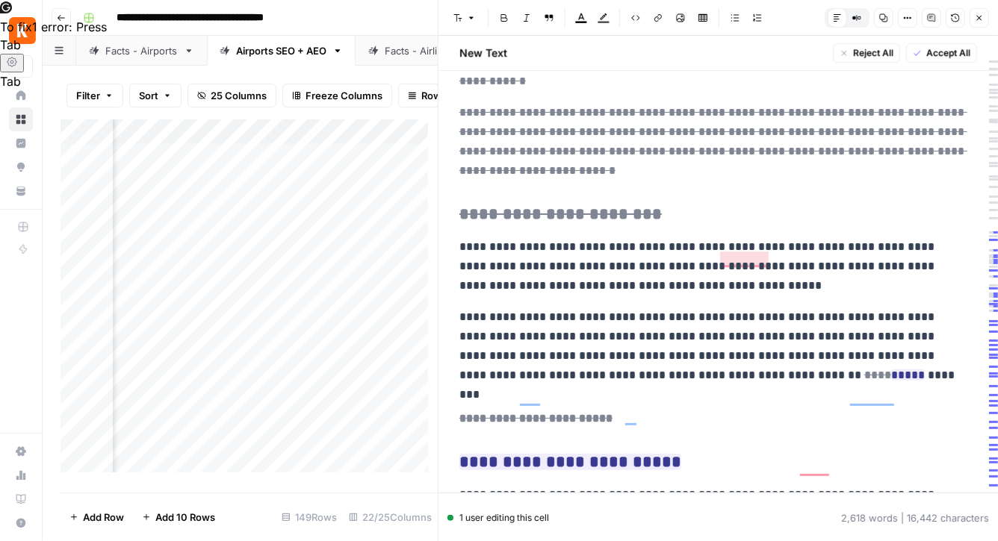
scroll to position [2087, 0]
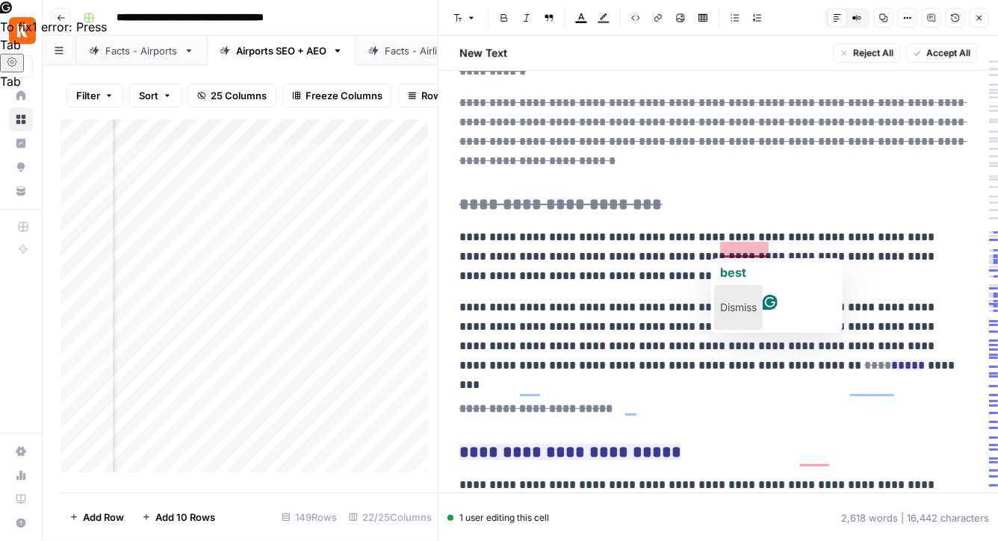
click at [756, 301] on p "Dismiss" at bounding box center [738, 308] width 37 height 24
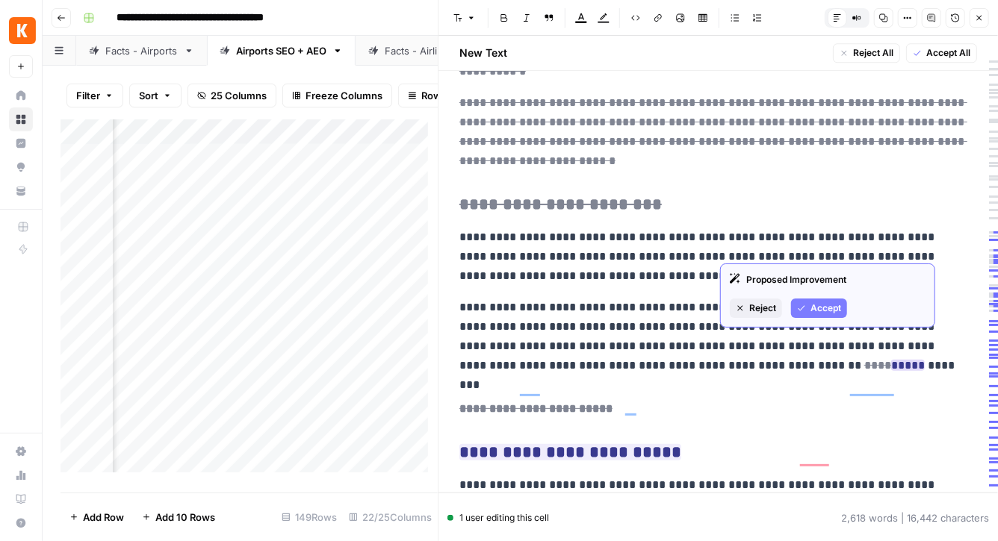
click at [763, 308] on span "Reject" at bounding box center [762, 308] width 27 height 13
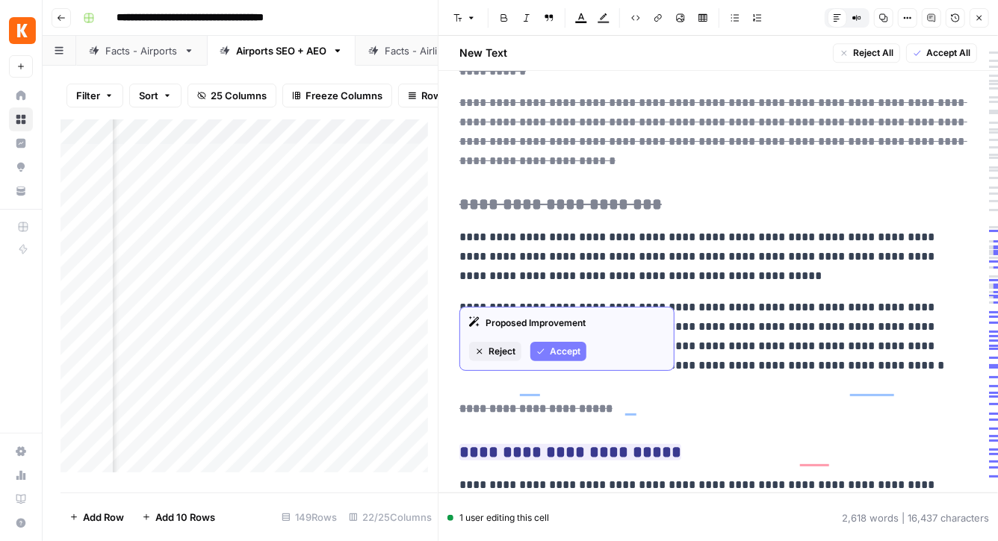
click at [550, 348] on span "Accept" at bounding box center [565, 351] width 31 height 13
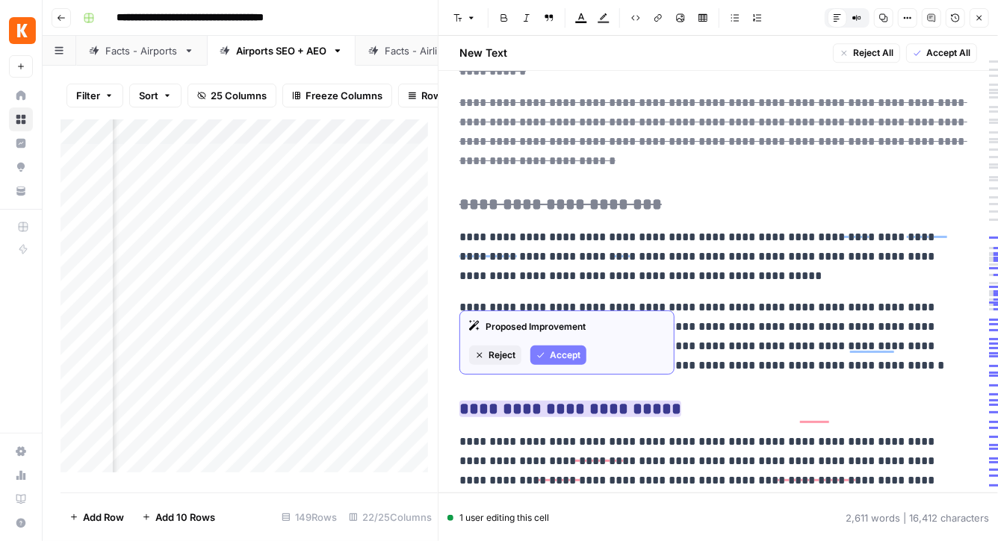
click at [566, 355] on span "Accept" at bounding box center [565, 355] width 31 height 13
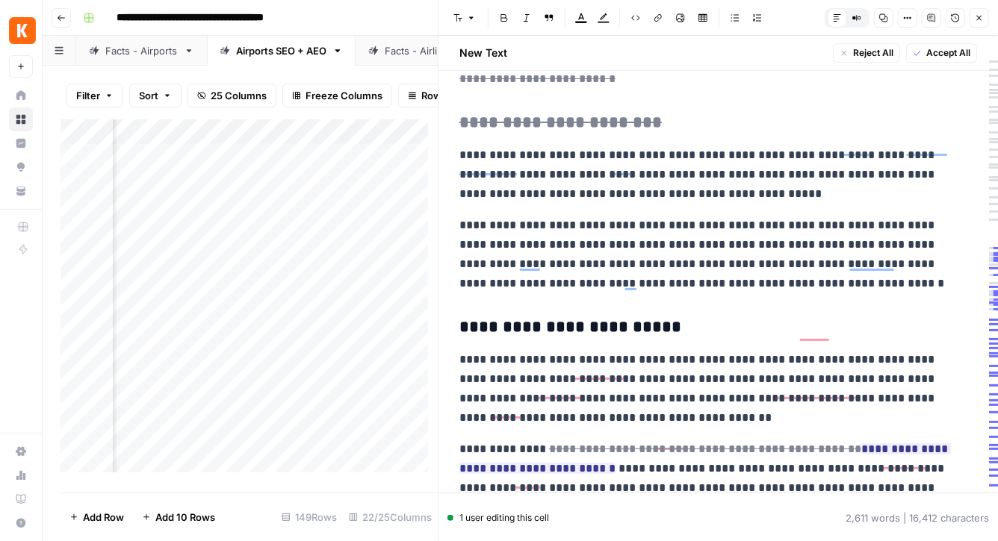
scroll to position [2237, 0]
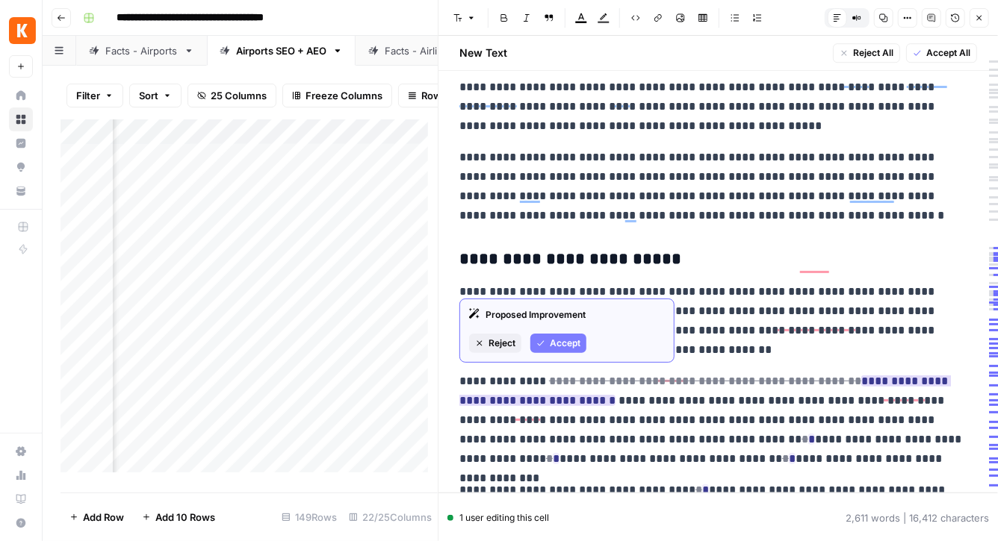
click at [562, 345] on span "Accept" at bounding box center [565, 343] width 31 height 13
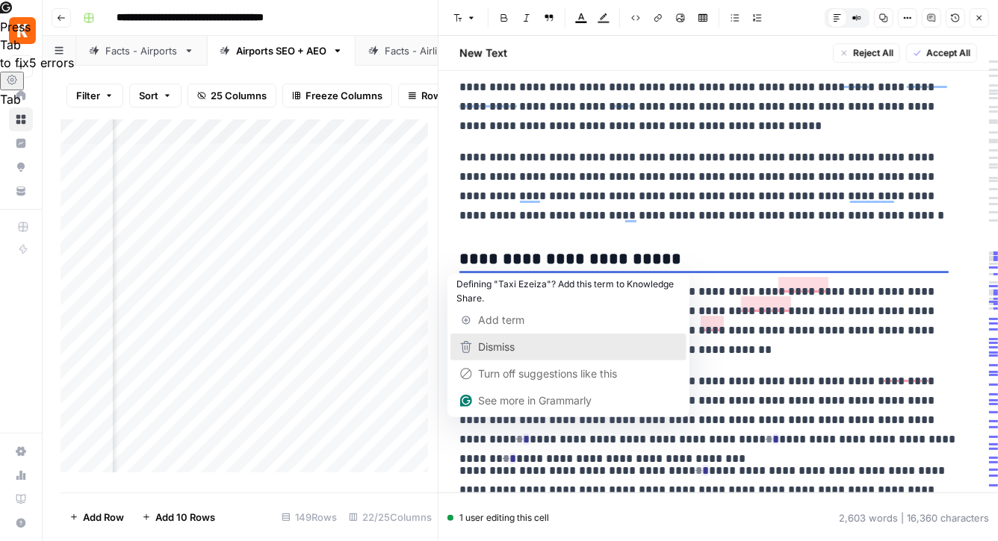
click at [508, 344] on span "Dismiss" at bounding box center [496, 347] width 37 height 13
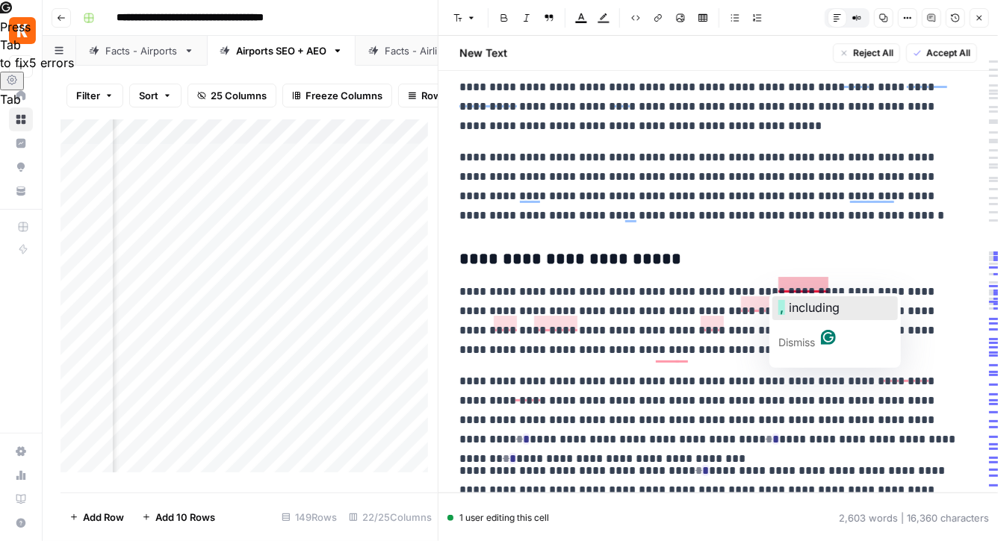
click at [796, 300] on span "including" at bounding box center [814, 307] width 51 height 15
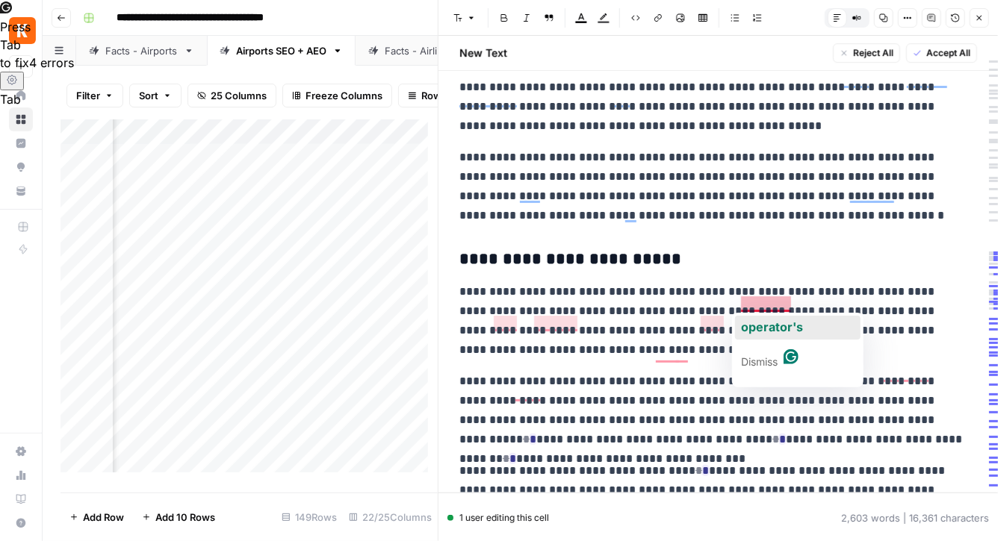
click at [782, 323] on span "operator's" at bounding box center [772, 327] width 62 height 15
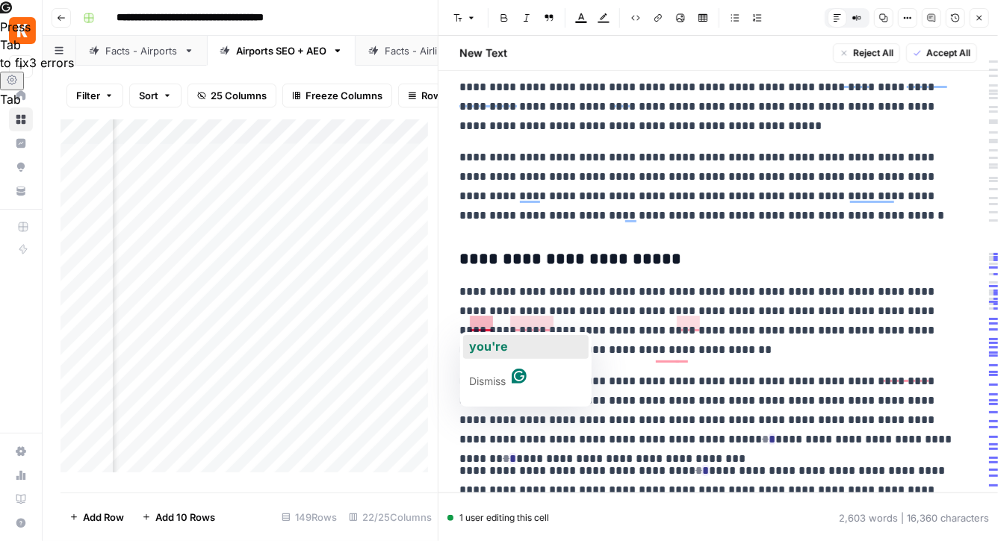
click at [487, 348] on span "you're" at bounding box center [488, 346] width 39 height 15
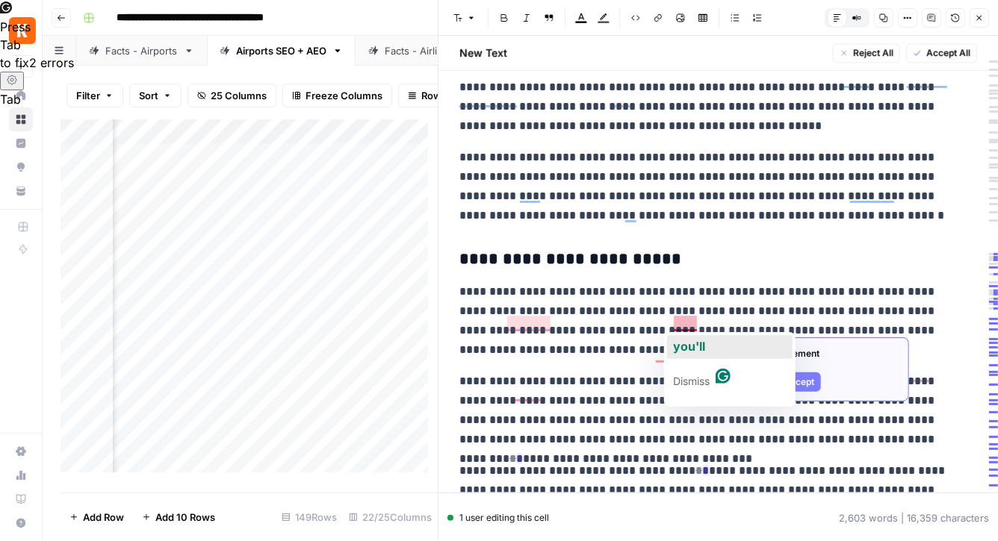
click at [695, 341] on span "you'll" at bounding box center [689, 346] width 32 height 15
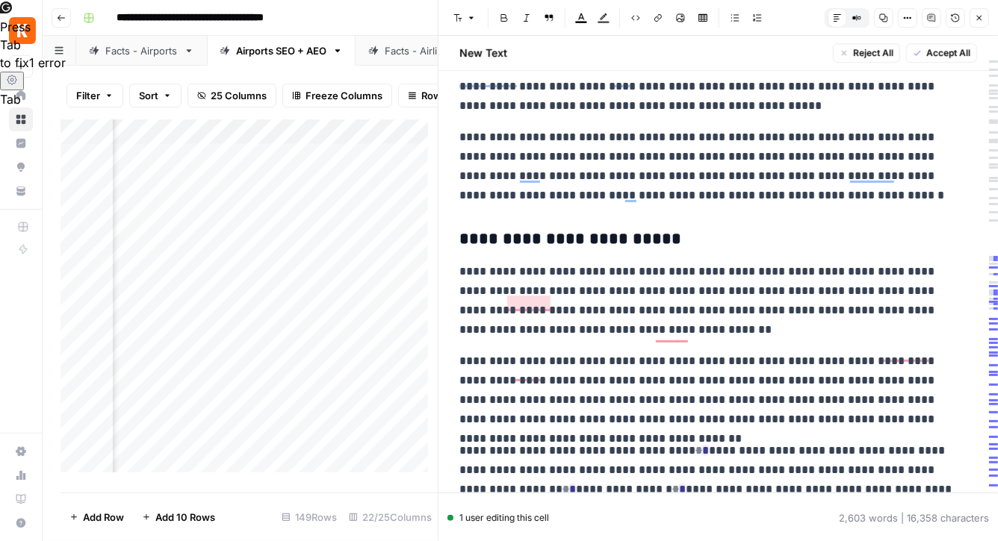
scroll to position [2258, 0]
click at [635, 351] on p "**********" at bounding box center [712, 390] width 507 height 78
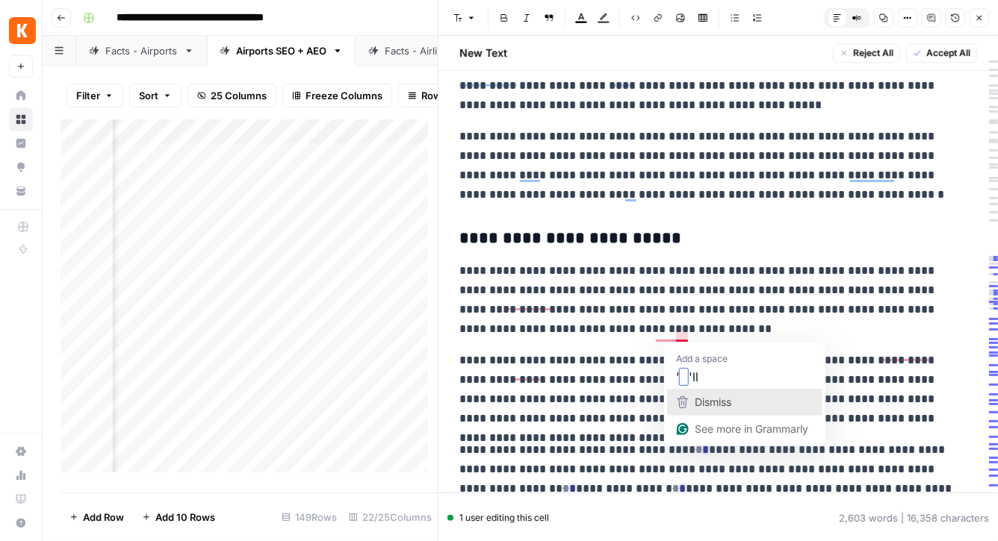
click at [693, 397] on div "Dismiss" at bounding box center [712, 402] width 40 height 22
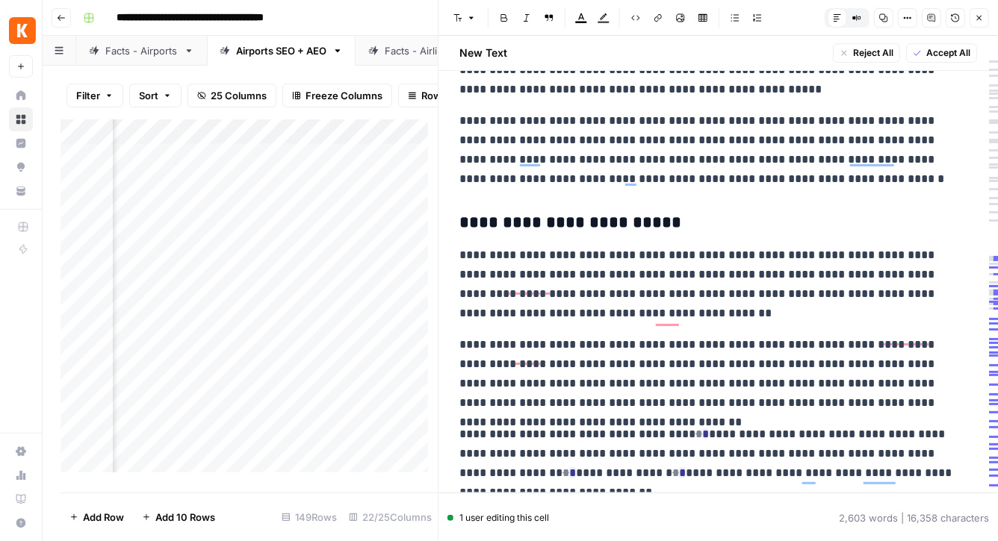
scroll to position [2287, 0]
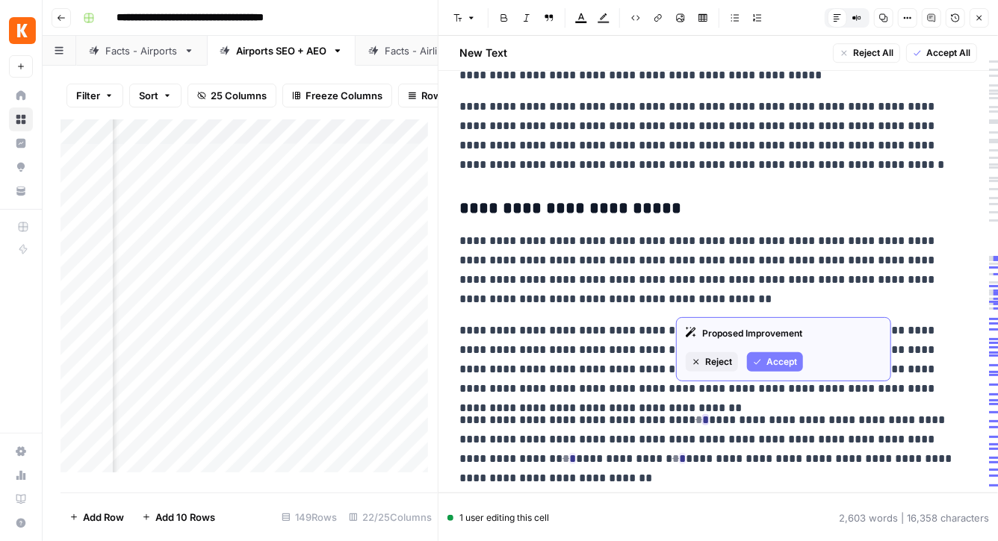
click at [756, 356] on button "Accept" at bounding box center [775, 361] width 56 height 19
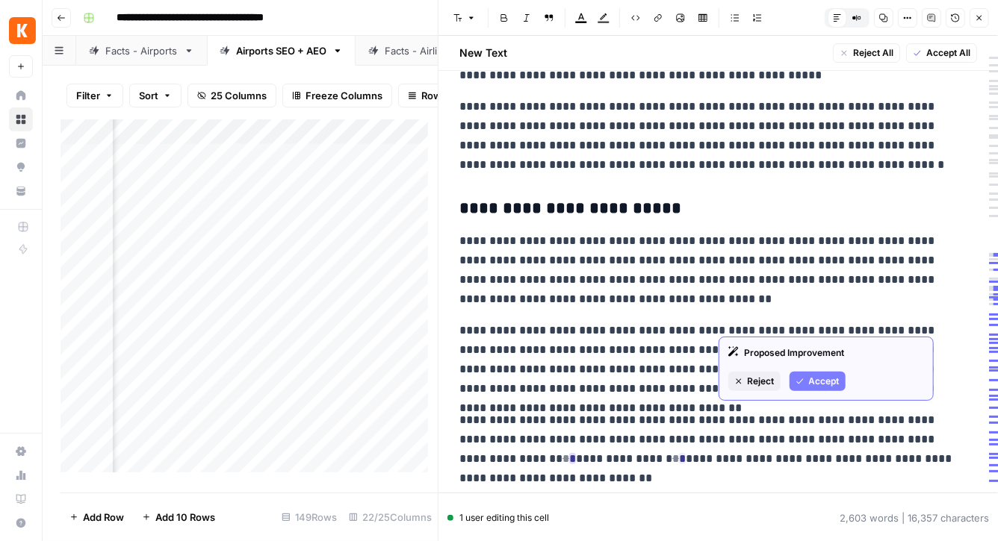
click at [833, 377] on span "Accept" at bounding box center [824, 381] width 31 height 13
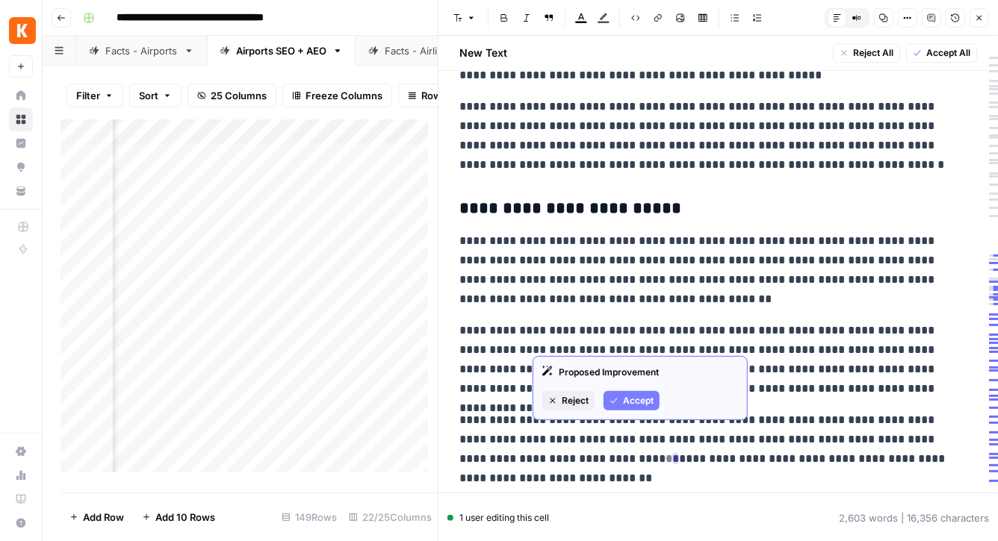
click at [623, 400] on span "Accept" at bounding box center [638, 400] width 31 height 13
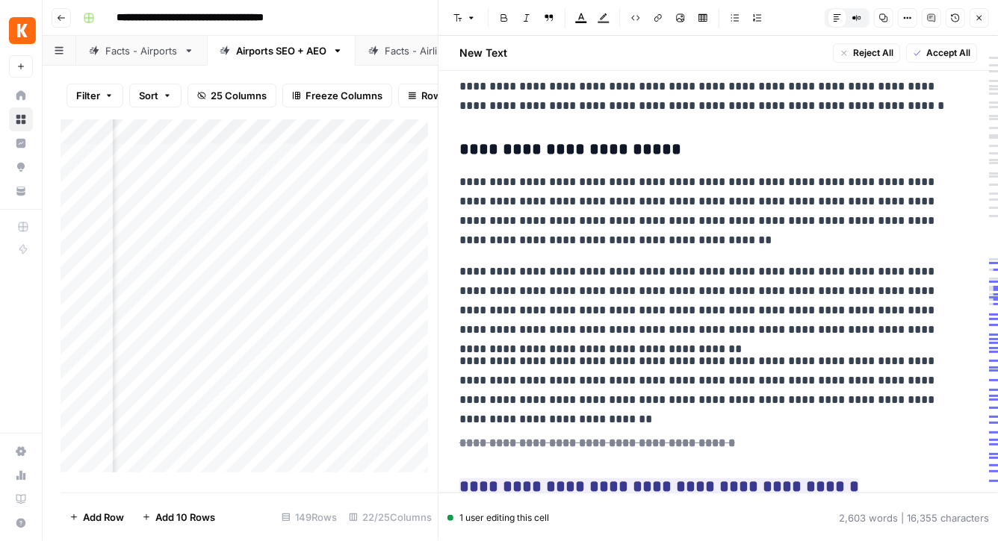
scroll to position [2374, 0]
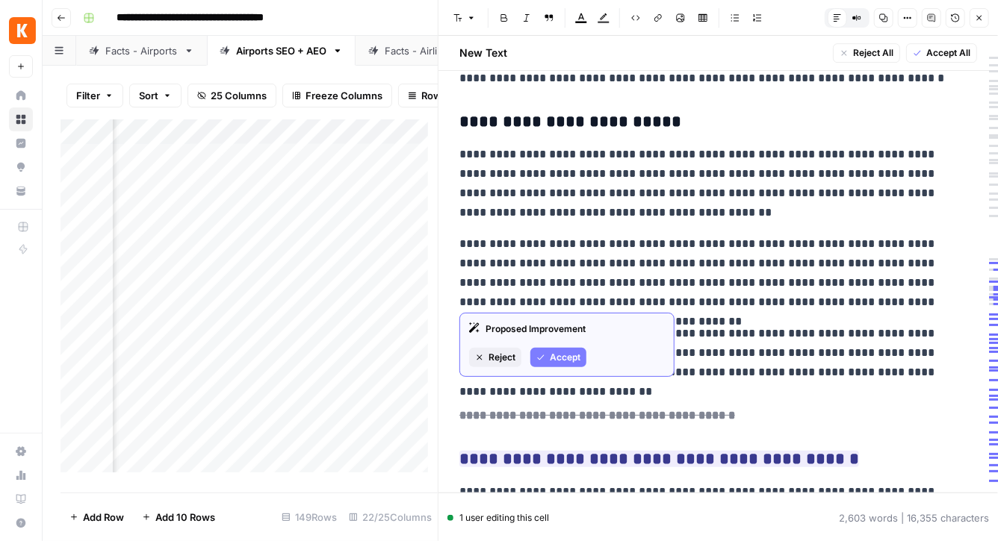
click at [561, 356] on span "Accept" at bounding box center [565, 357] width 31 height 13
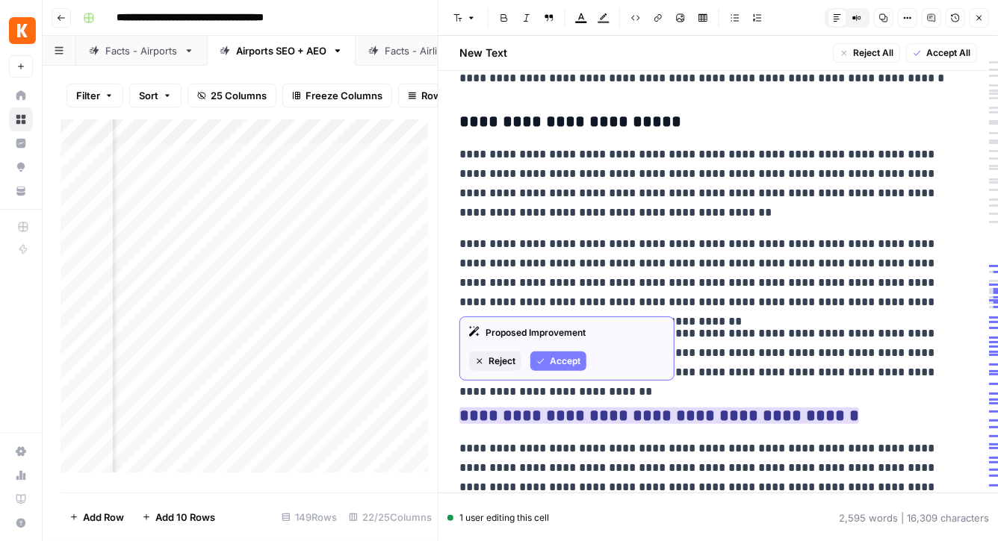
click at [550, 366] on span "Accept" at bounding box center [565, 361] width 31 height 13
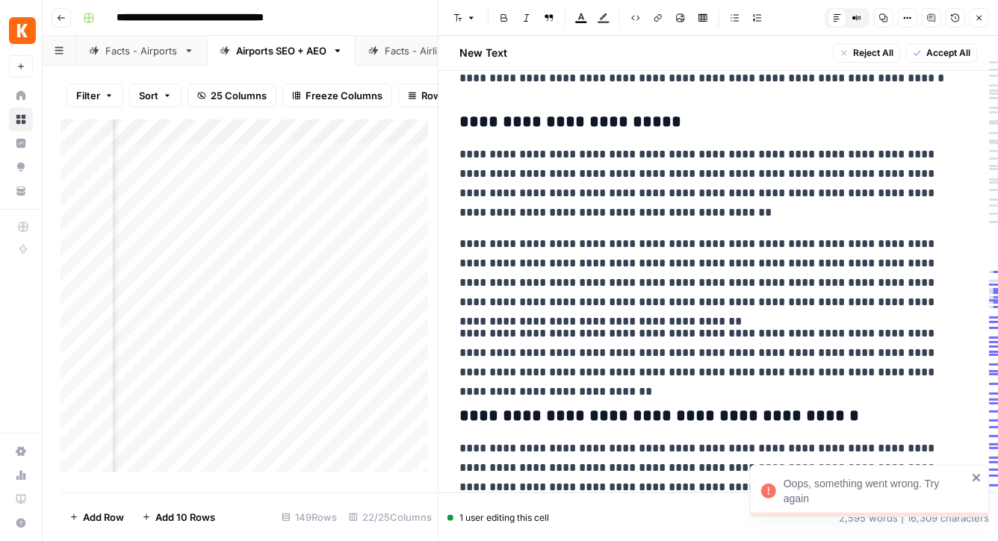
click at [976, 479] on icon "close" at bounding box center [975, 477] width 7 height 7
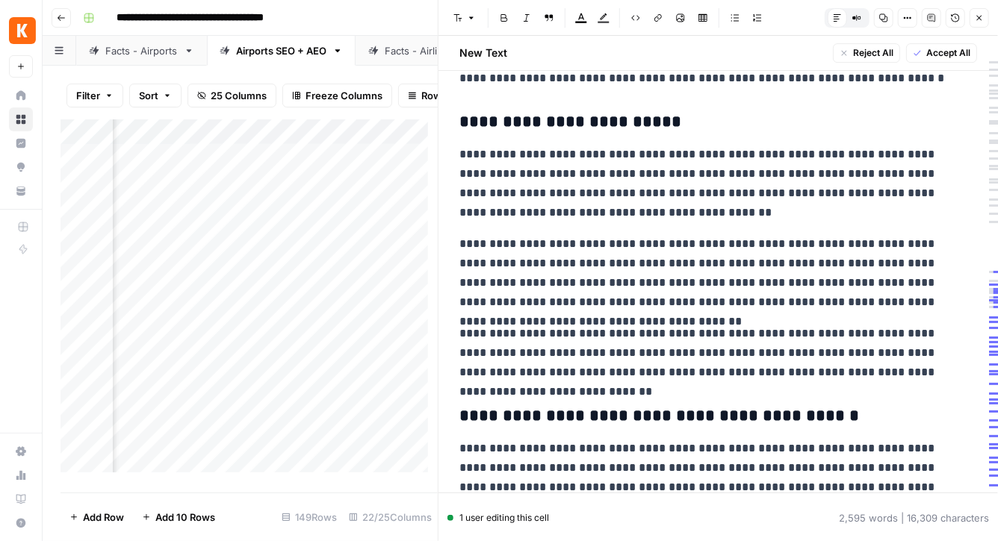
click at [677, 406] on h3 "**********" at bounding box center [712, 416] width 507 height 21
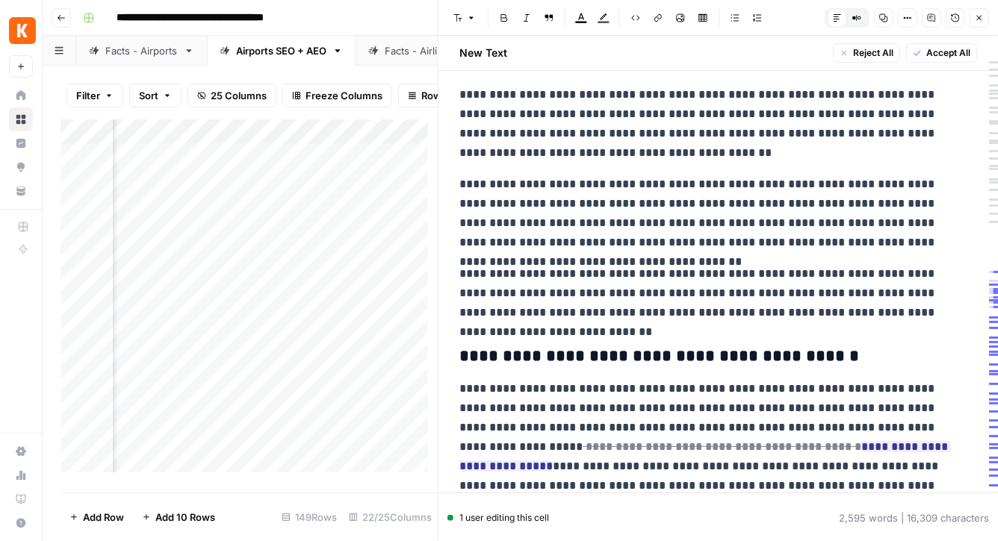
scroll to position [2434, 0]
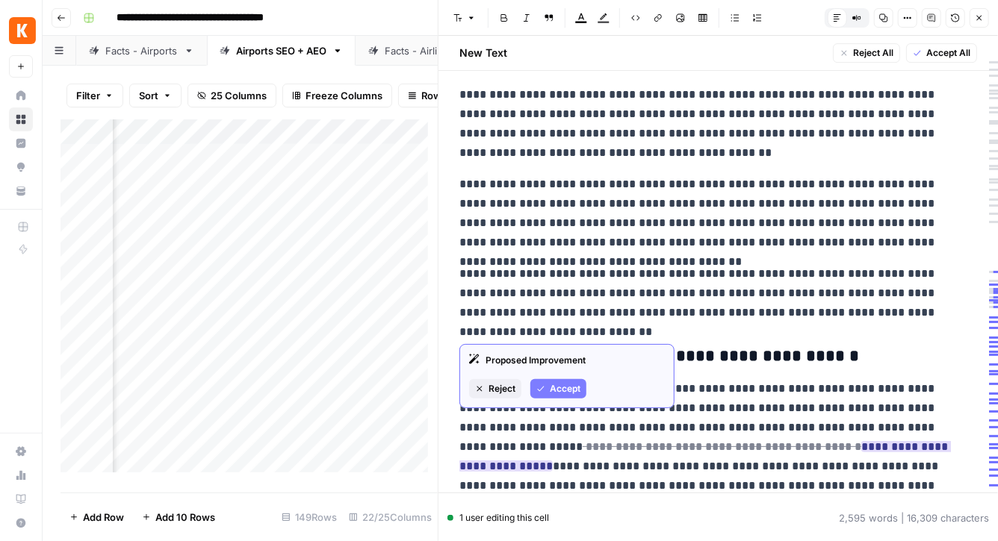
click at [573, 388] on span "Accept" at bounding box center [565, 388] width 31 height 13
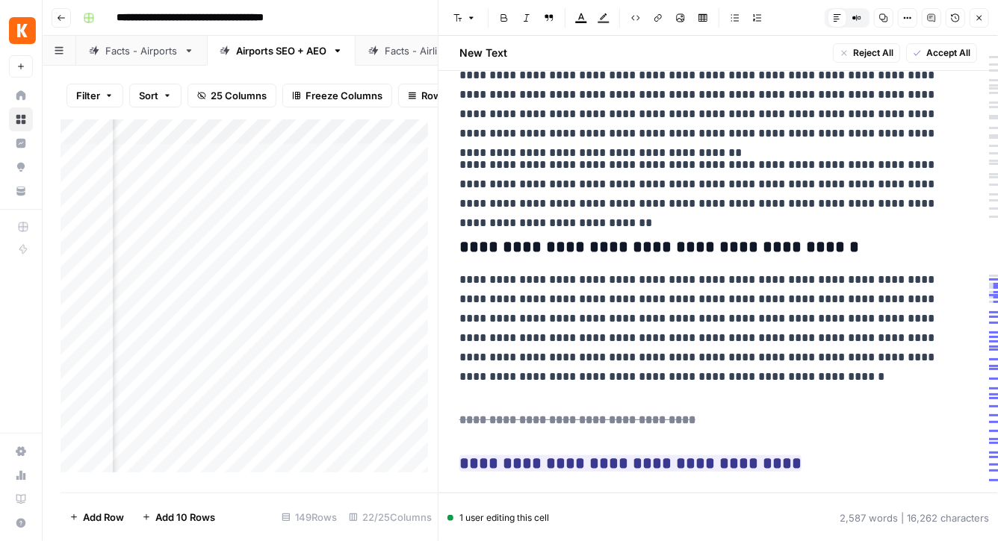
scroll to position [2563, 0]
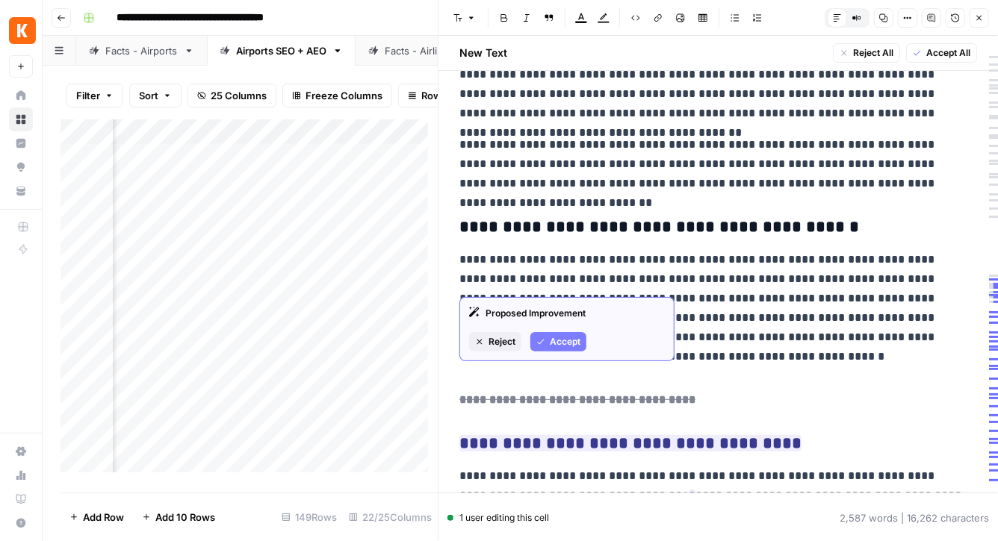
click at [553, 338] on span "Accept" at bounding box center [565, 341] width 31 height 13
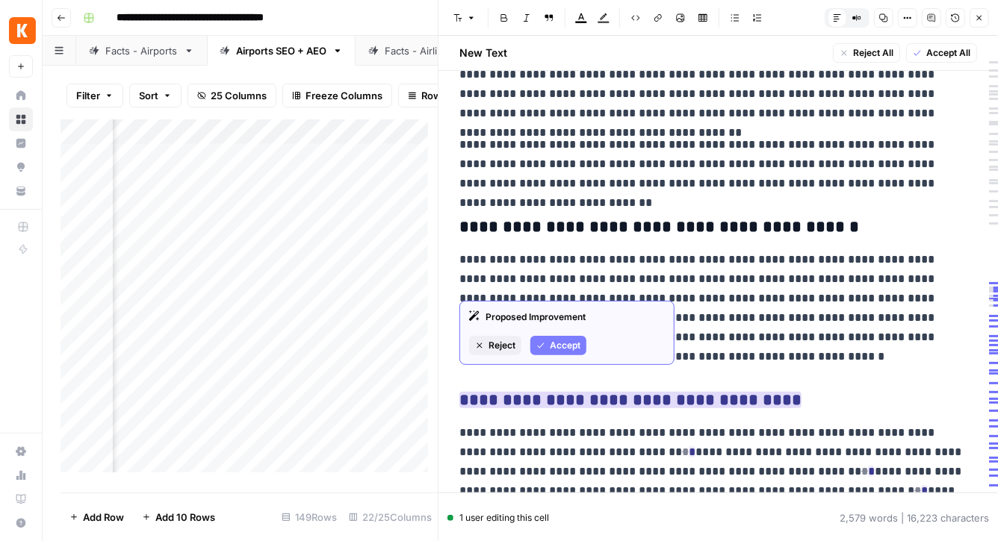
click at [548, 349] on button "Accept" at bounding box center [558, 345] width 56 height 19
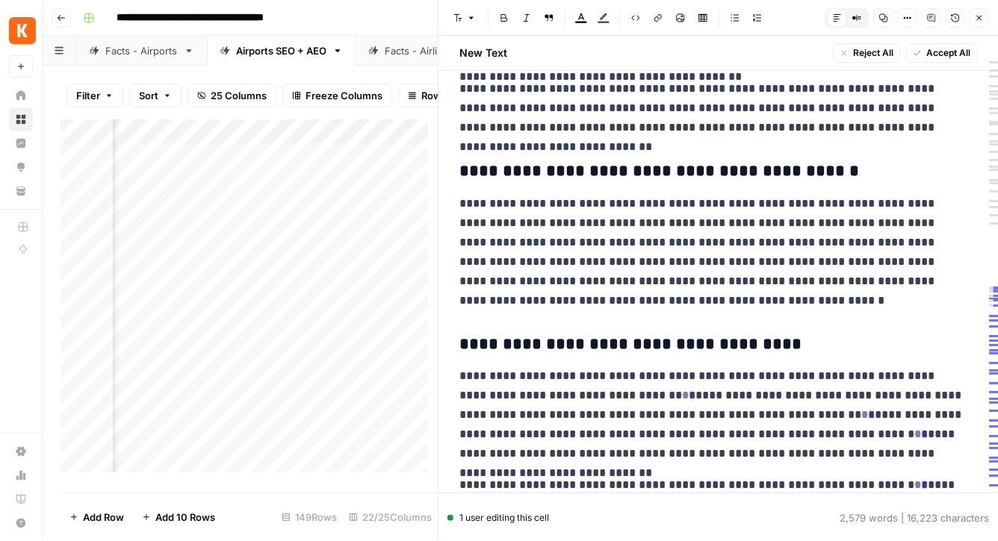
scroll to position [2676, 0]
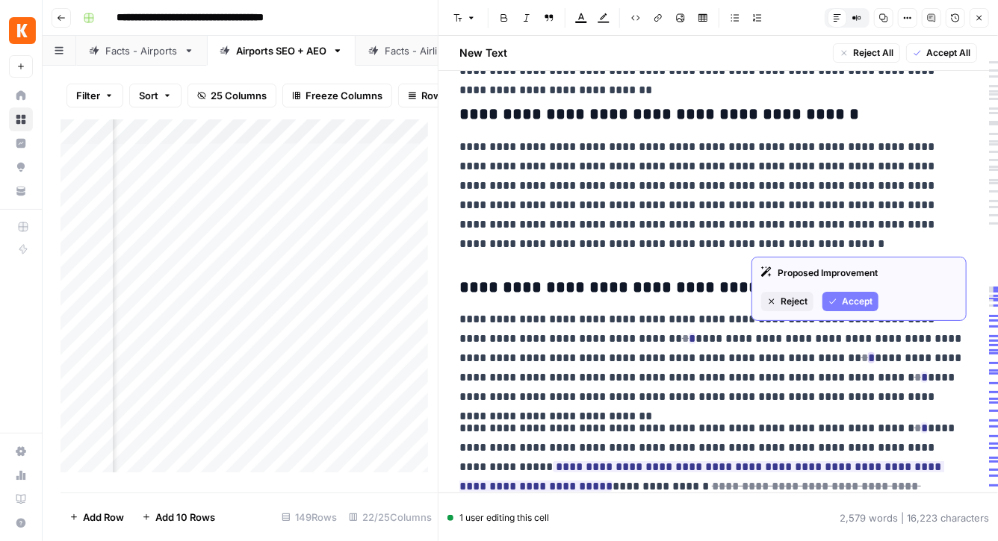
click at [849, 300] on span "Accept" at bounding box center [857, 301] width 31 height 13
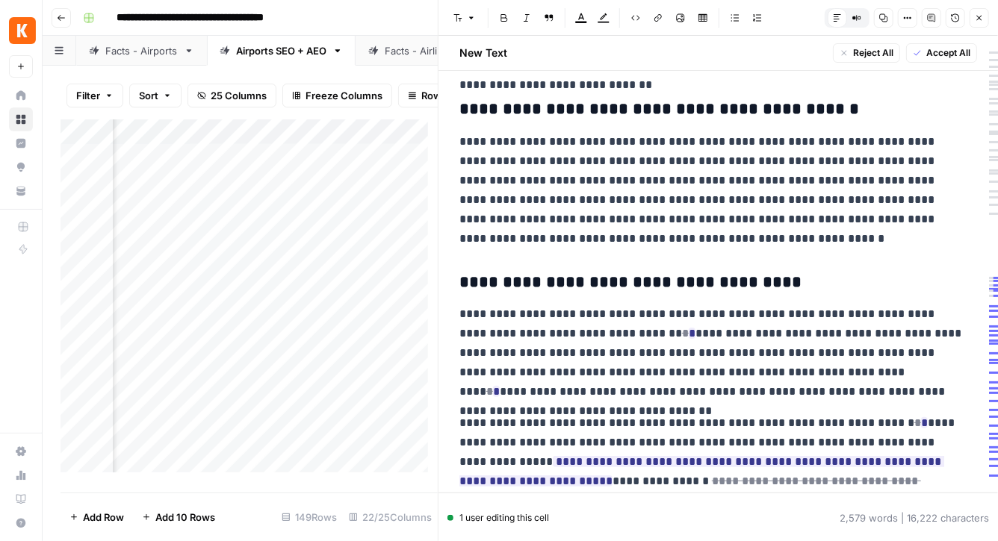
scroll to position [2681, 0]
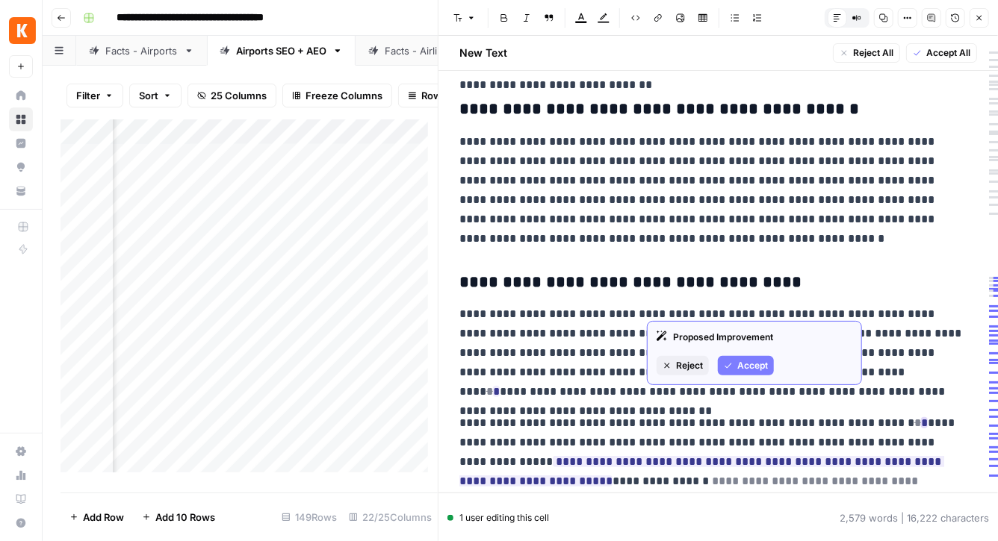
click at [747, 361] on span "Accept" at bounding box center [752, 365] width 31 height 13
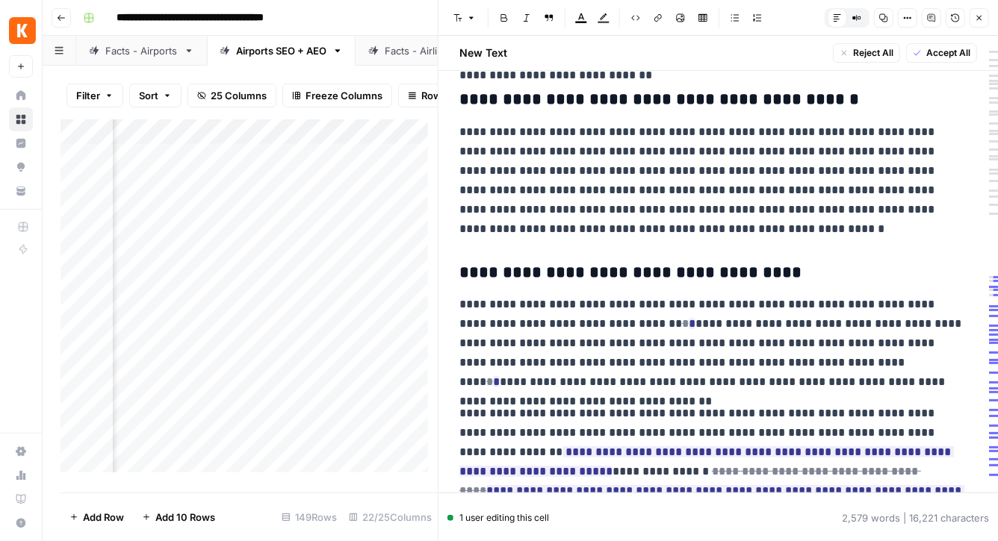
scroll to position [2691, 0]
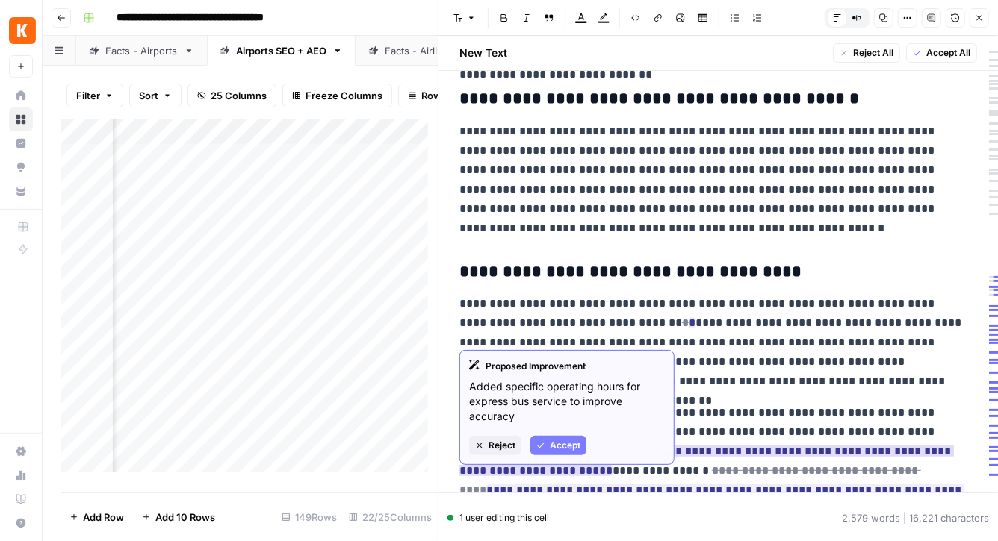
click at [566, 440] on span "Accept" at bounding box center [565, 445] width 31 height 13
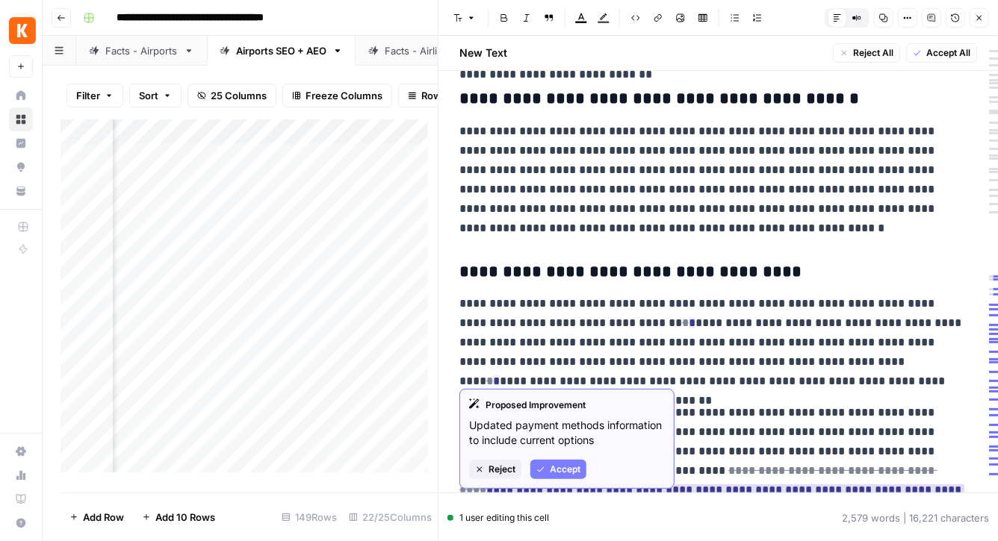
click at [660, 485] on ins "**********" at bounding box center [711, 500] width 505 height 31
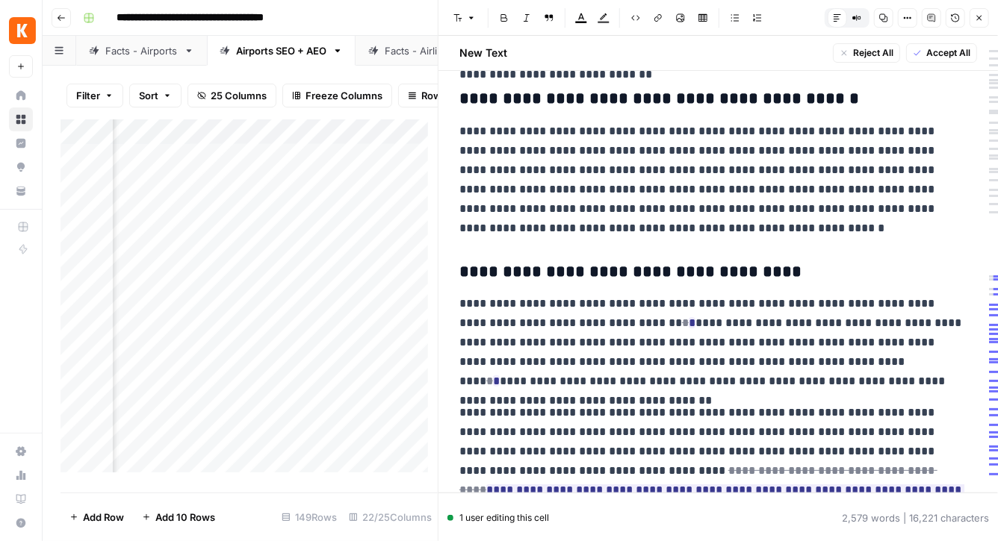
scroll to position [0, 1214]
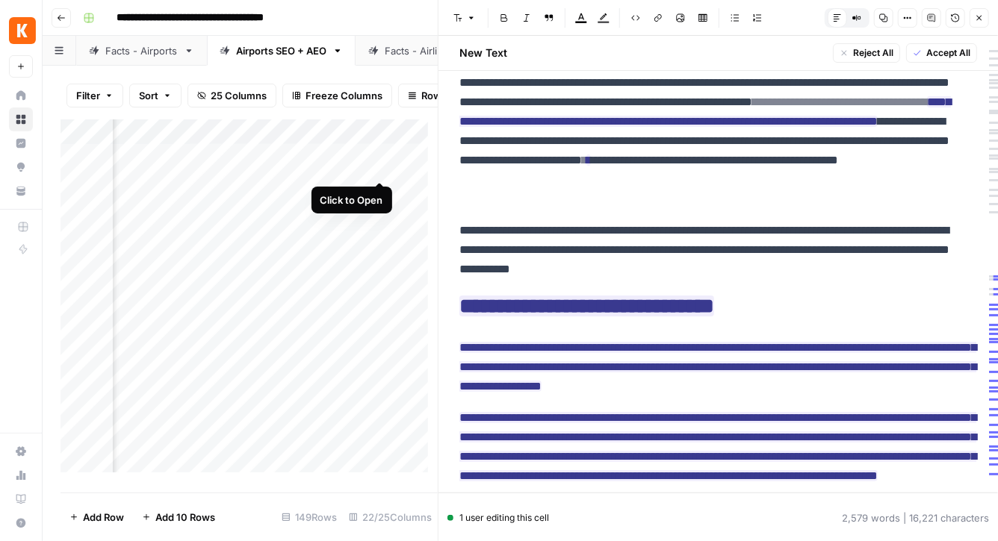
click at [382, 171] on div "Add Column" at bounding box center [248, 301] width 377 height 364
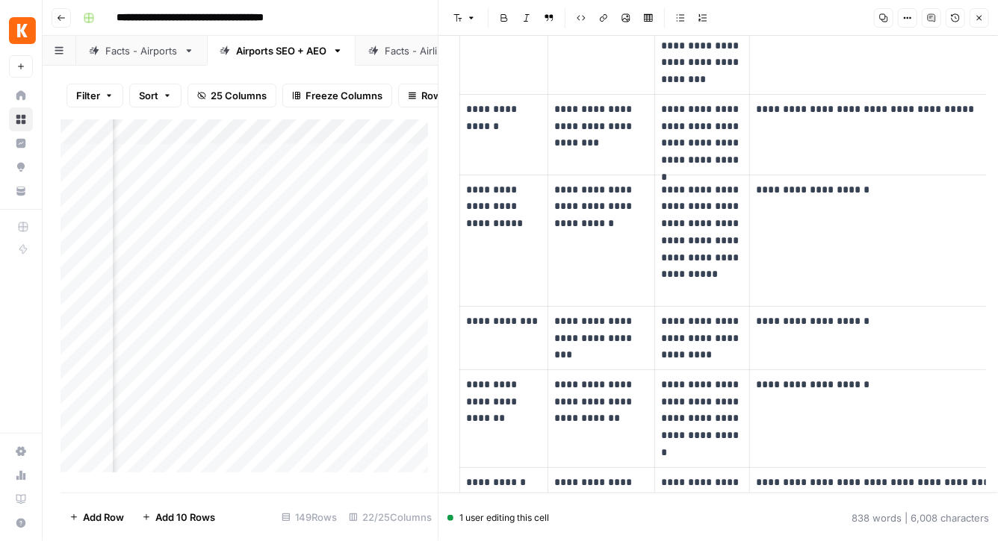
scroll to position [2157, 0]
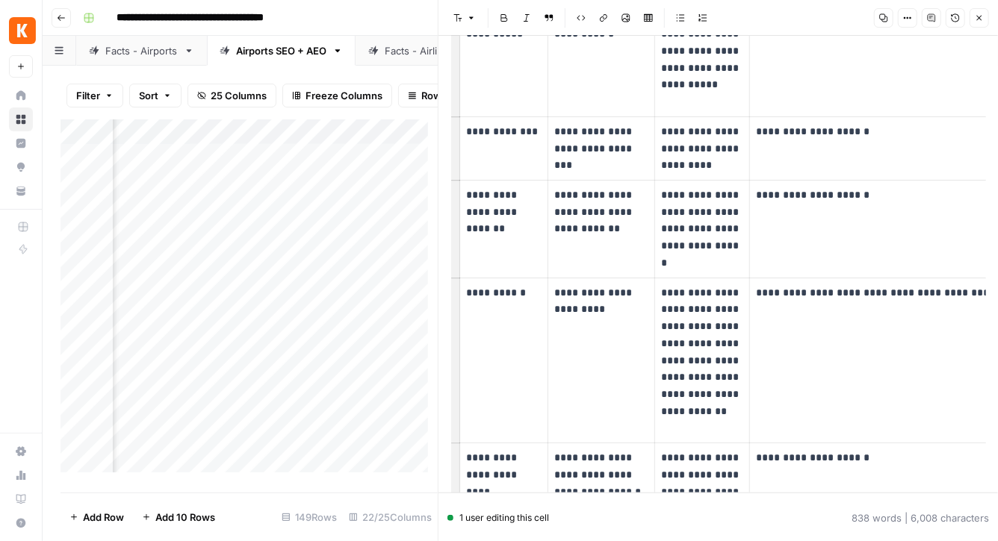
click at [837, 291] on p "**********" at bounding box center [908, 293] width 305 height 17
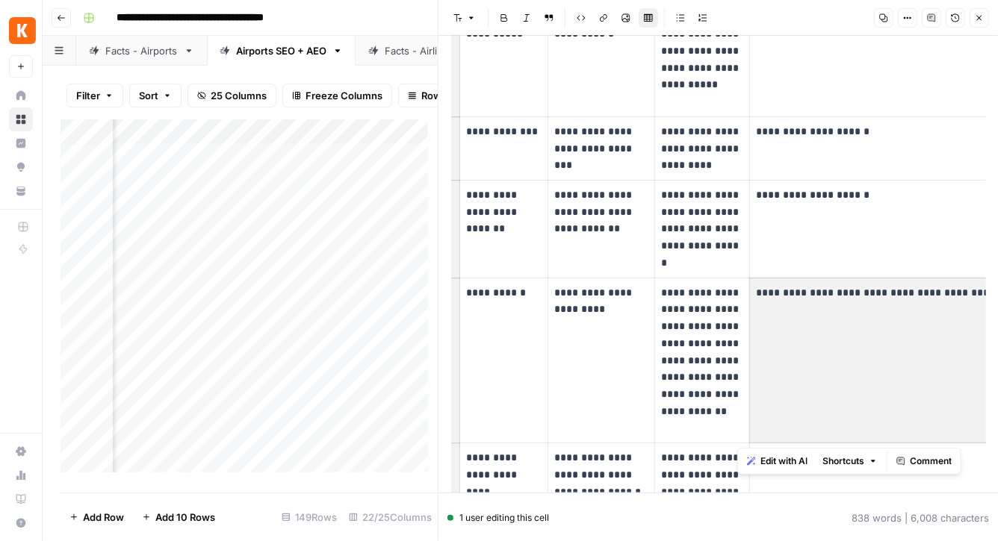
click at [837, 291] on p "**********" at bounding box center [908, 293] width 305 height 17
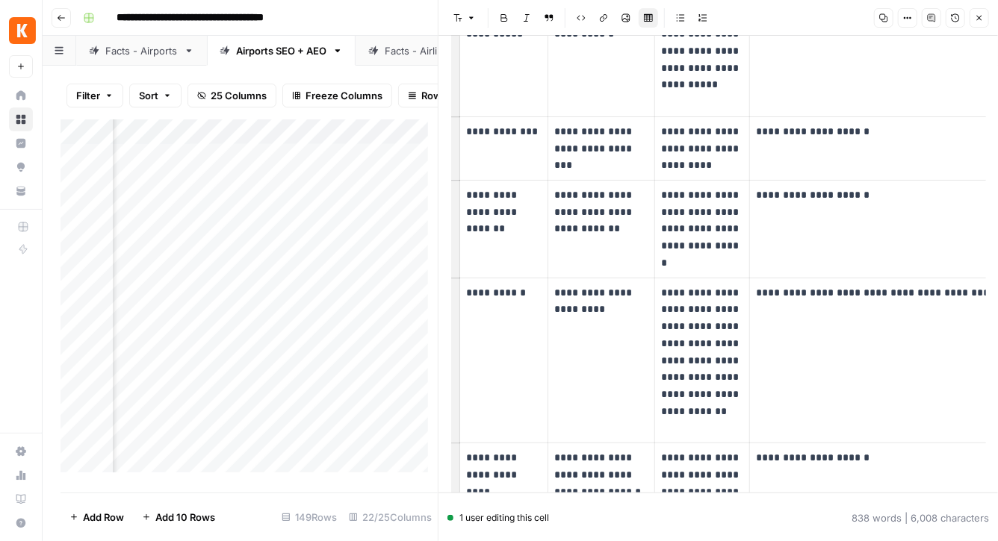
click at [697, 293] on p "**********" at bounding box center [702, 361] width 82 height 153
click at [783, 293] on p "**********" at bounding box center [908, 293] width 305 height 17
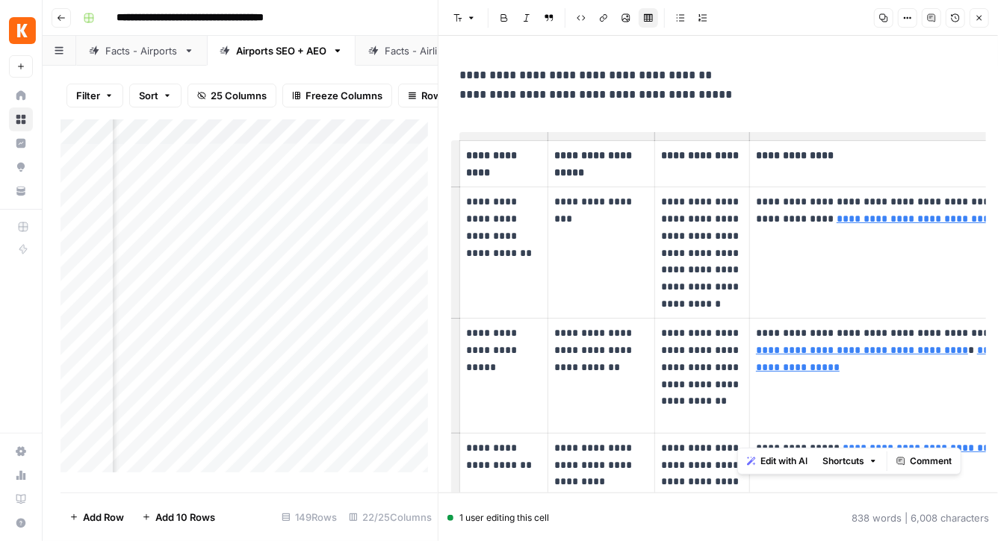
scroll to position [89, 0]
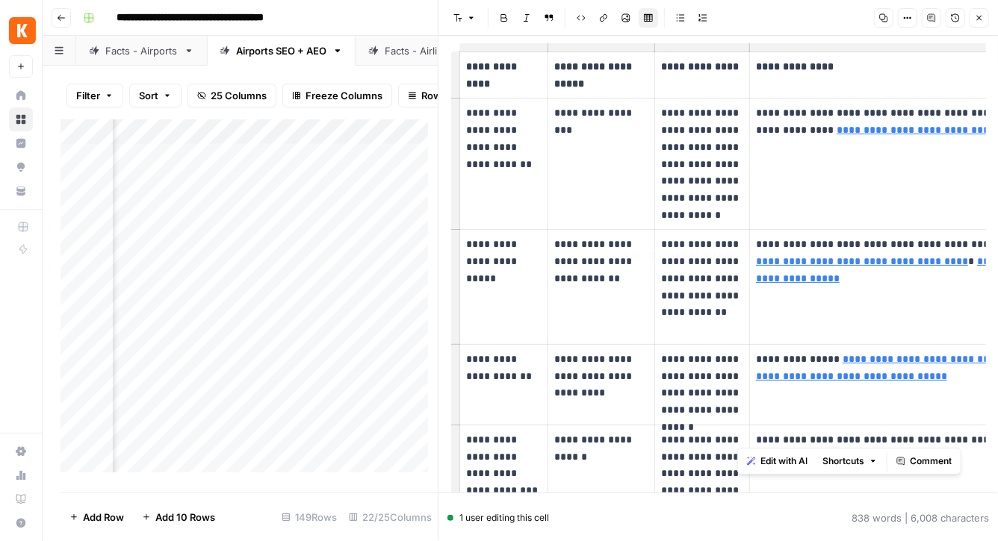
type input "https://datos.anac.gob.ar/estadisticas/"
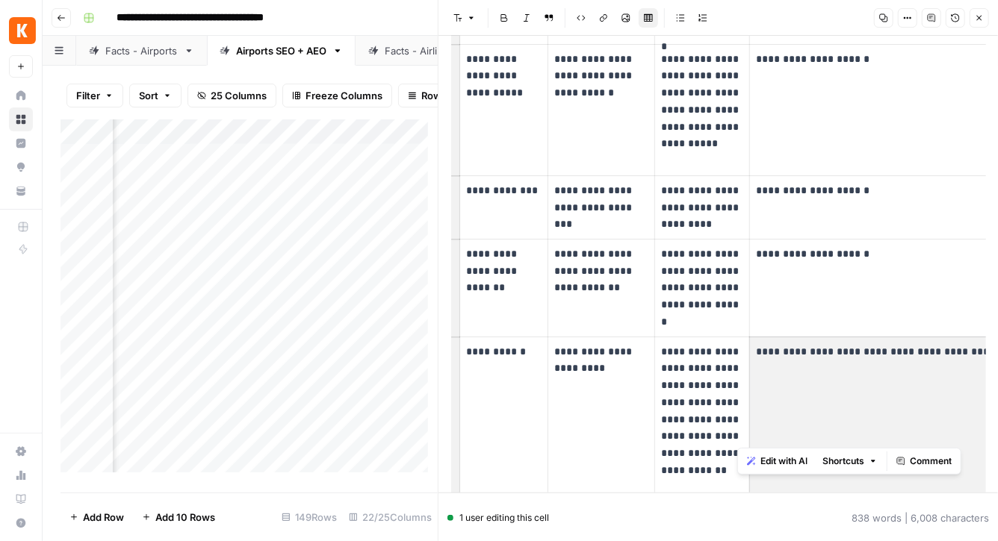
scroll to position [2175, 0]
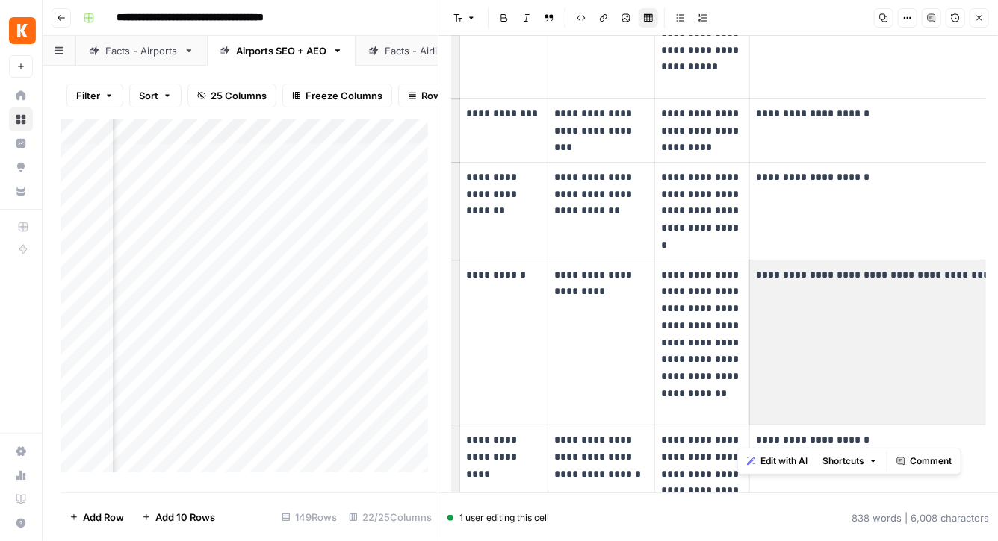
click at [851, 284] on td "**********" at bounding box center [909, 343] width 318 height 166
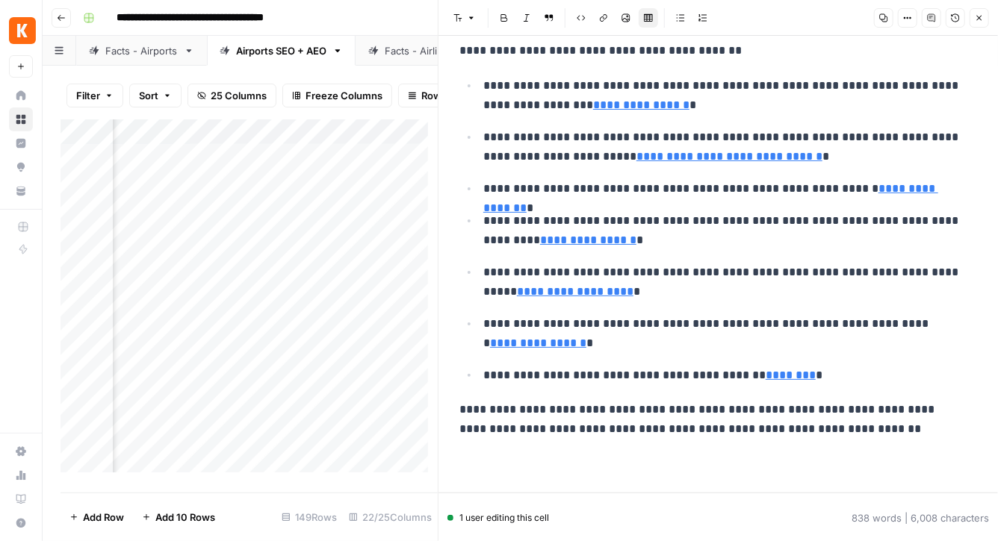
scroll to position [2927, 0]
click at [980, 15] on icon "button" at bounding box center [979, 17] width 9 height 9
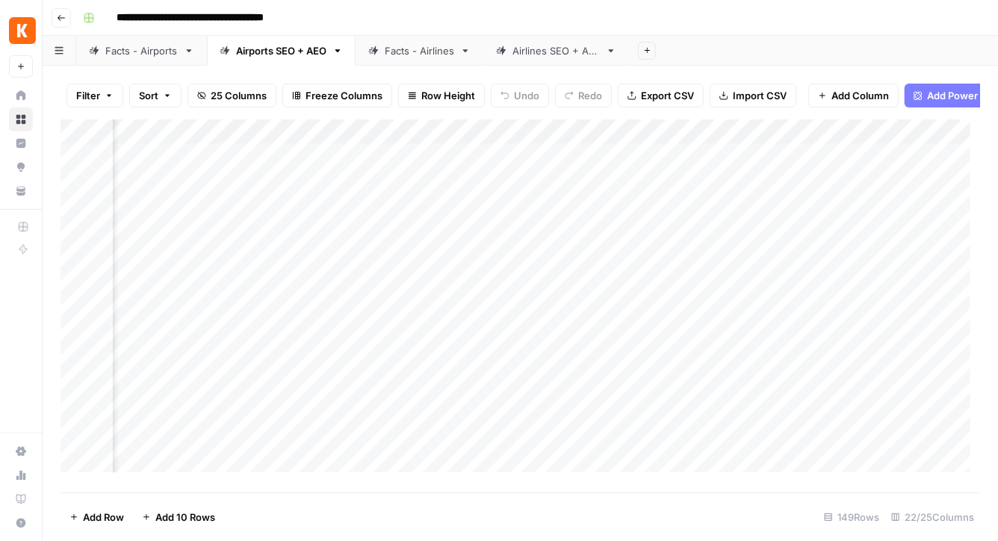
click at [606, 165] on div "Add Column" at bounding box center [519, 301] width 919 height 364
click at [669, 162] on div "Add Column" at bounding box center [519, 301] width 919 height 364
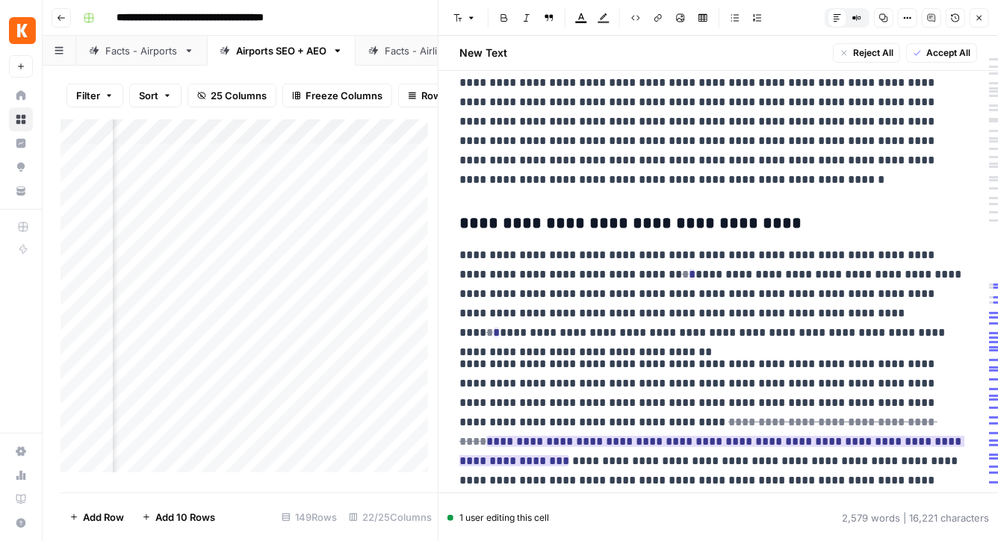
scroll to position [2756, 0]
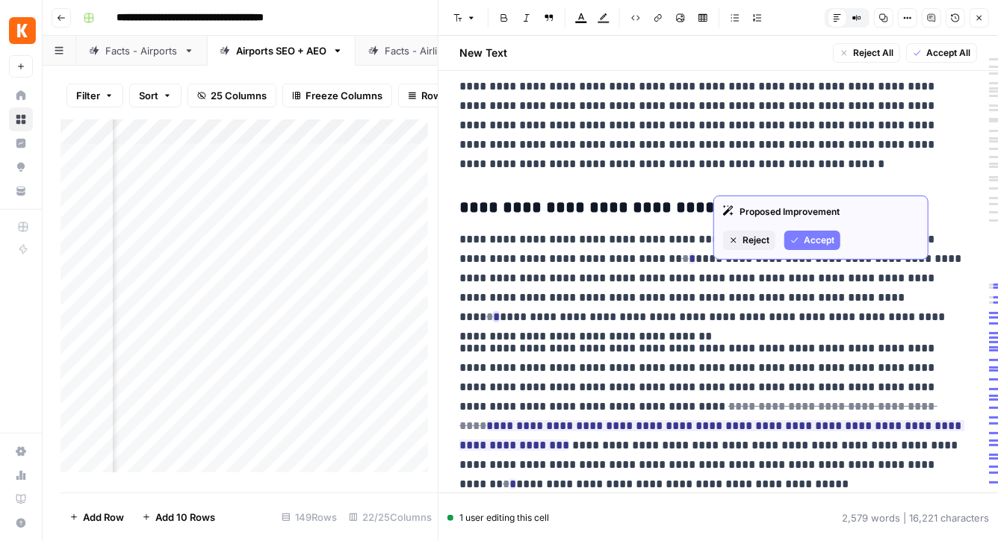
click at [812, 246] on span "Accept" at bounding box center [819, 240] width 31 height 13
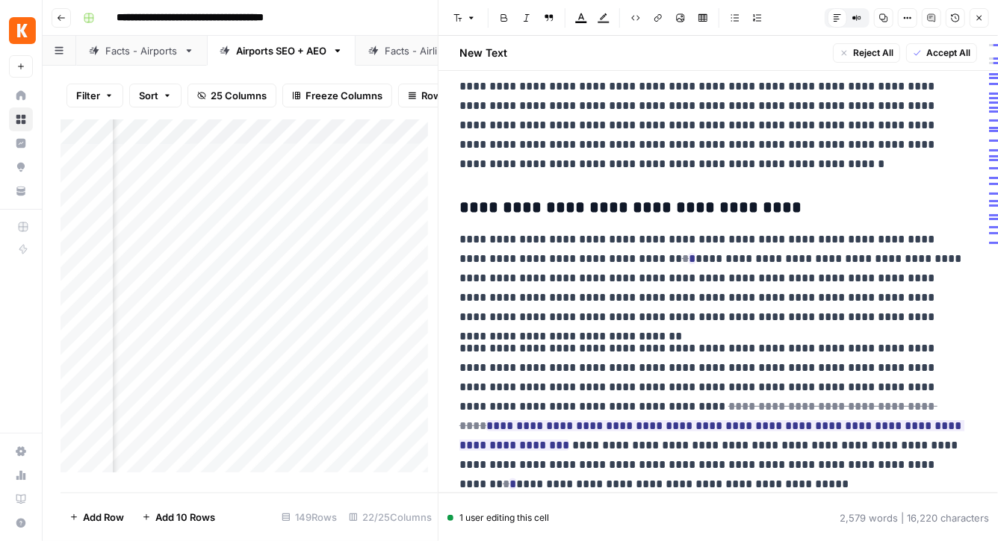
click at [458, 234] on div "**********" at bounding box center [717, 9] width 535 height 5340
drag, startPoint x: 459, startPoint y: 287, endPoint x: 506, endPoint y: 289, distance: 47.8
click at [506, 289] on div "**********" at bounding box center [717, 9] width 535 height 5340
click at [641, 314] on span "Comment" at bounding box center [653, 316] width 42 height 13
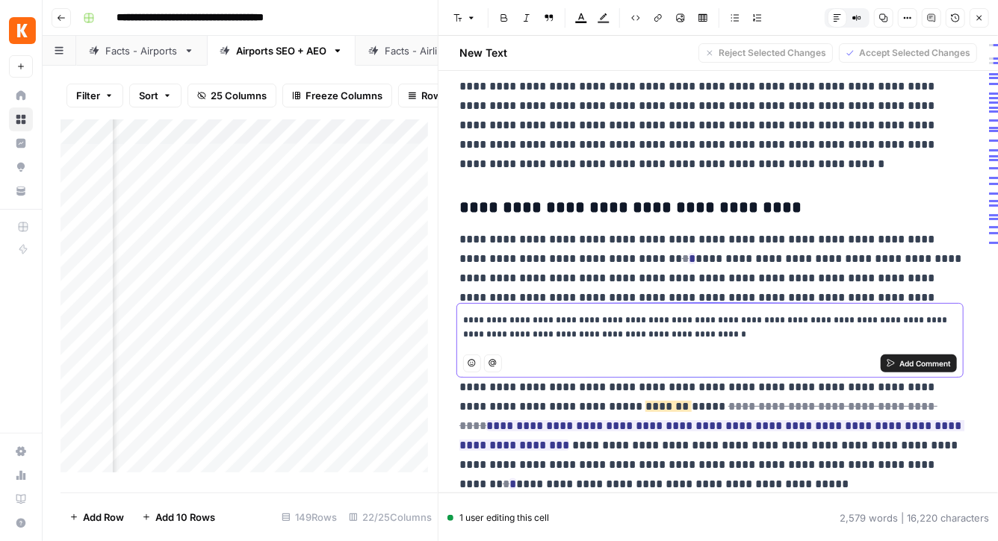
click at [928, 366] on span "Add Comment" at bounding box center [925, 364] width 52 height 12
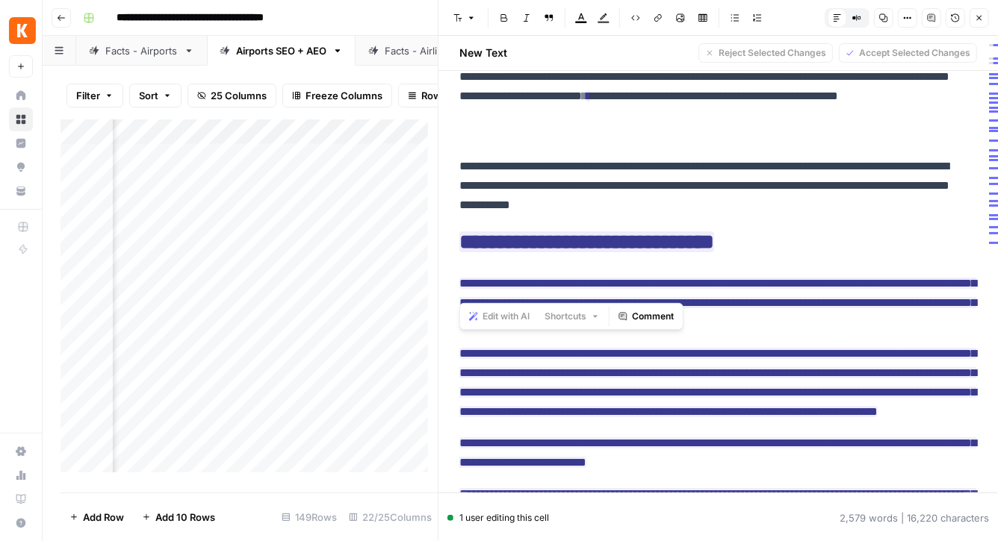
click at [689, 45] on span "*******" at bounding box center [707, 38] width 36 height 13
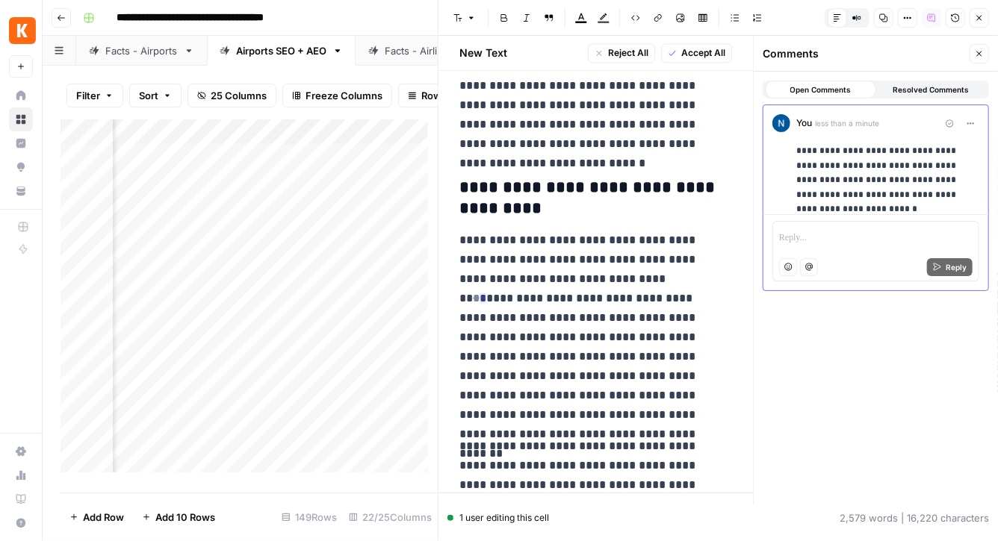
click at [978, 49] on icon "button" at bounding box center [979, 53] width 9 height 9
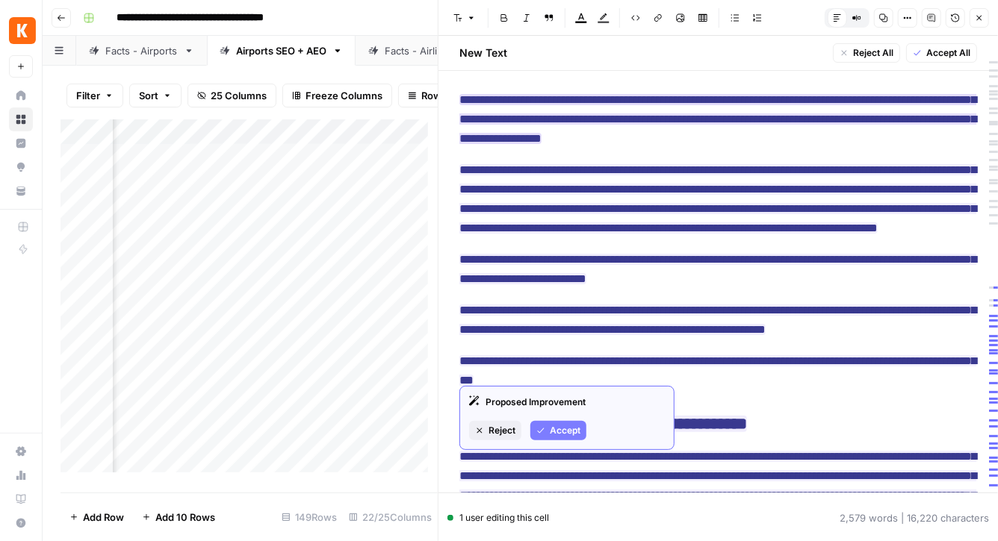
scroll to position [3003, 0]
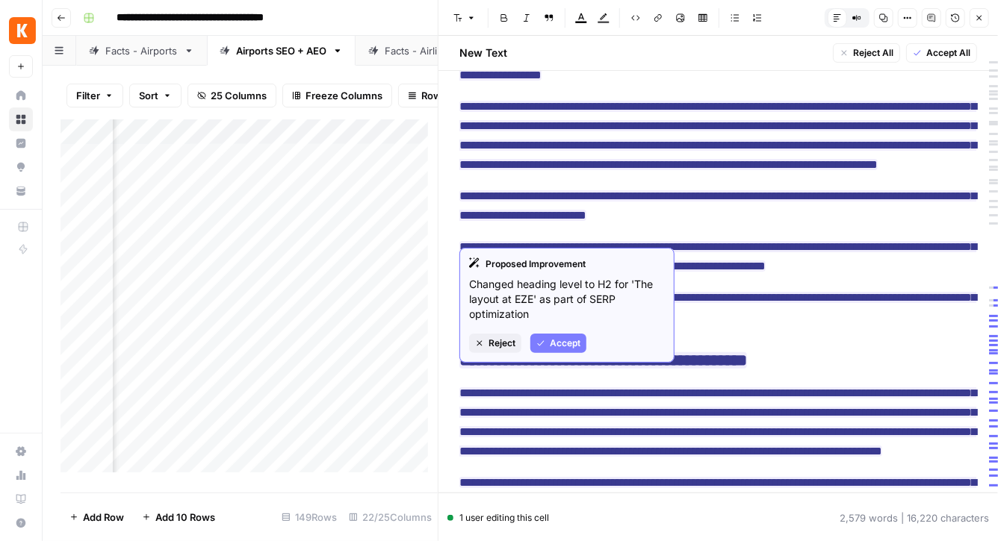
click at [573, 342] on span "Accept" at bounding box center [565, 343] width 31 height 13
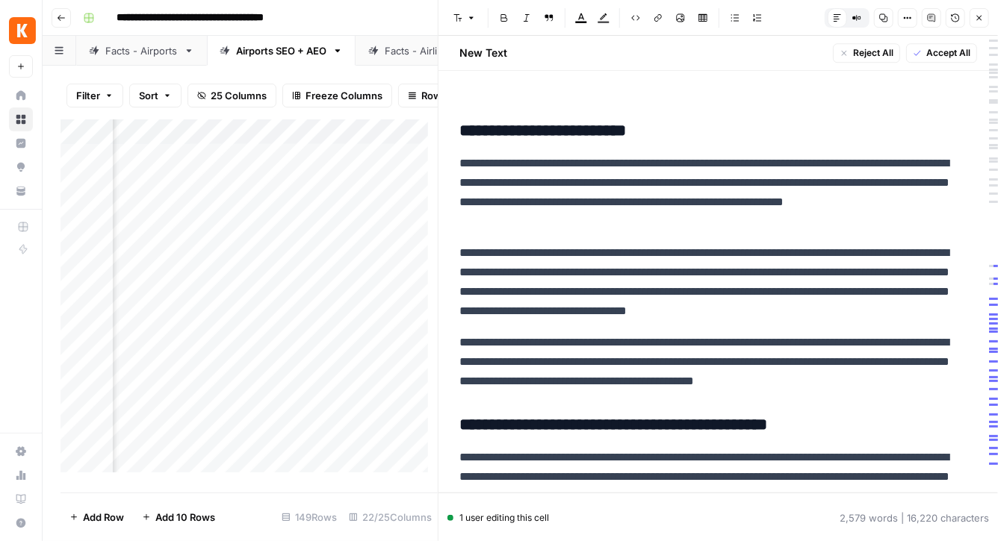
scroll to position [1939, 0]
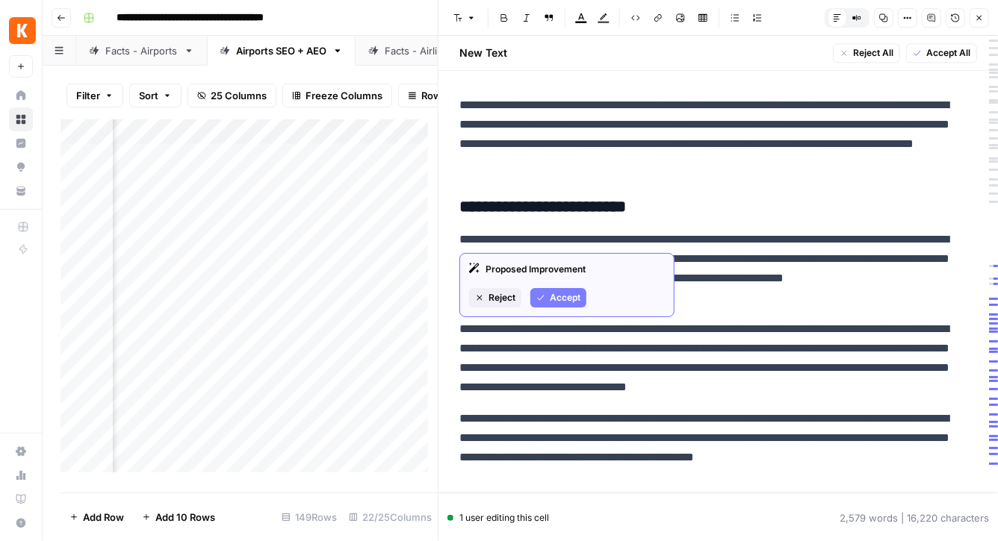
click at [566, 294] on span "Accept" at bounding box center [565, 297] width 31 height 13
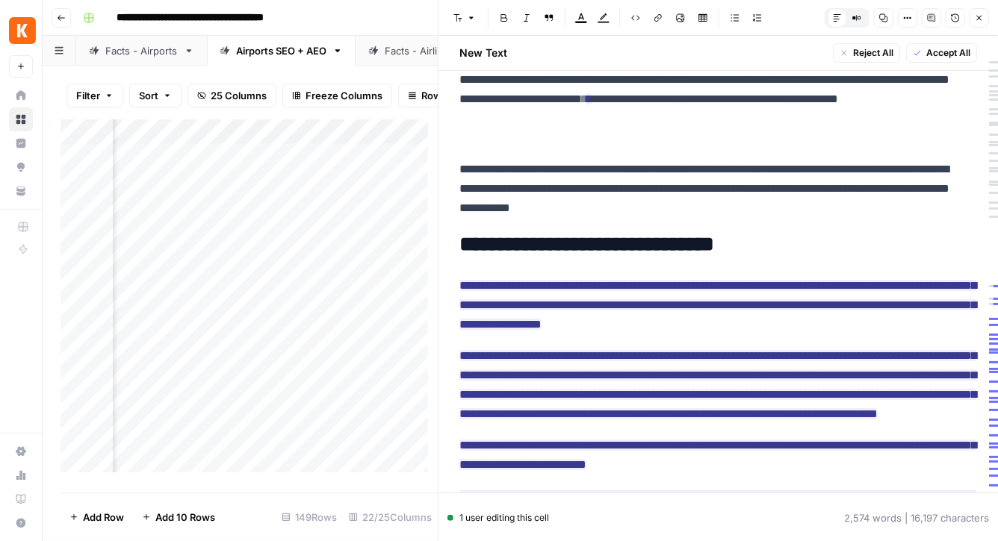
scroll to position [3002, 0]
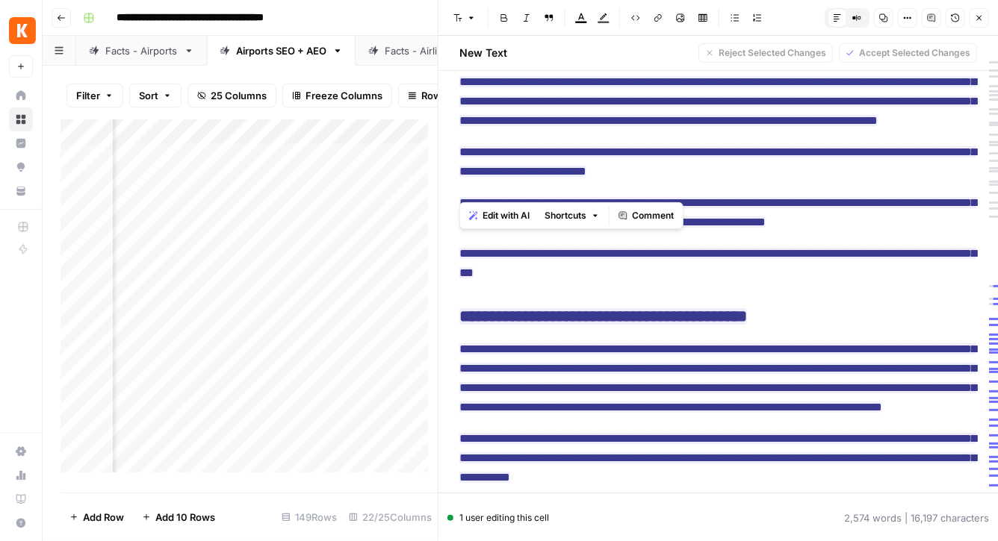
click at [638, 211] on span "Comment" at bounding box center [653, 215] width 42 height 13
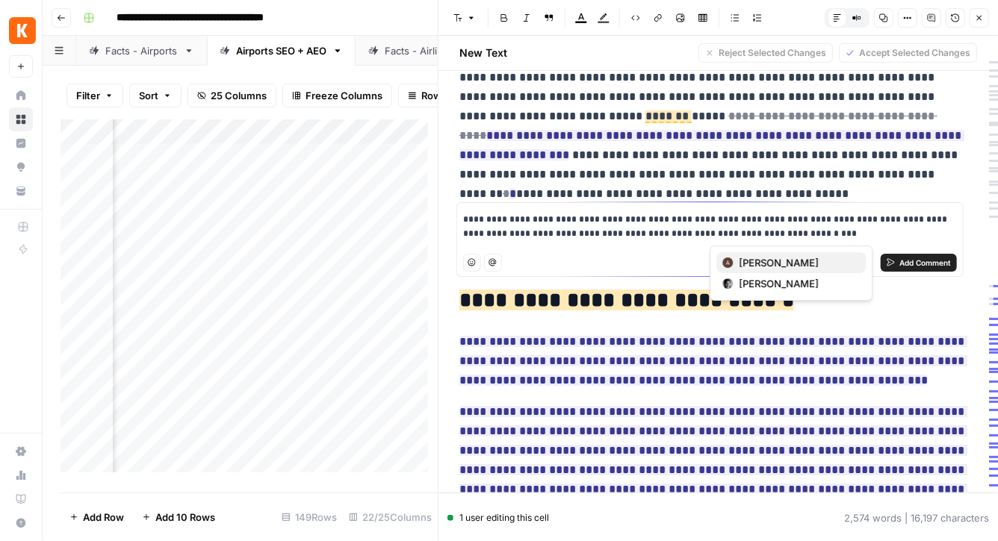
click at [774, 259] on span "Arnett Shen" at bounding box center [796, 262] width 115 height 15
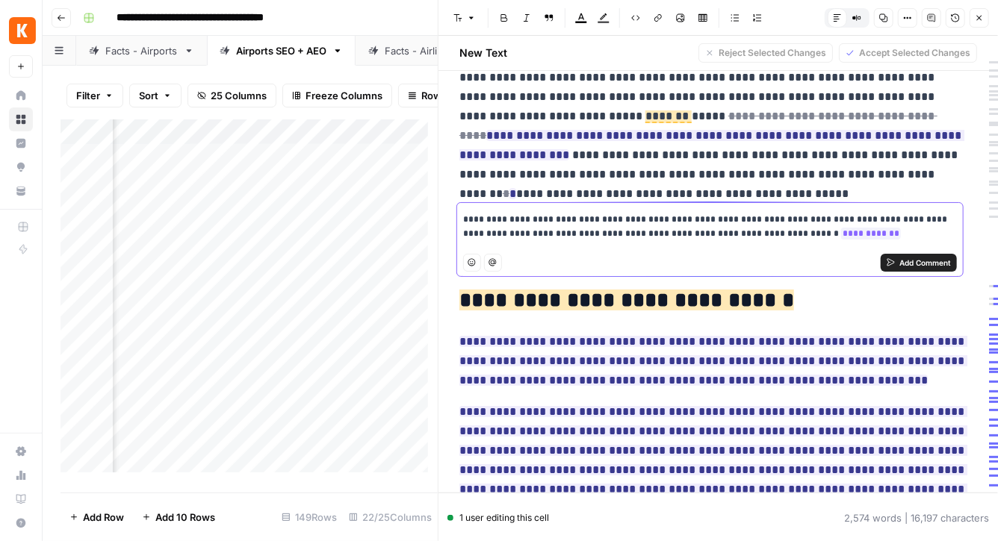
click at [902, 264] on span "Add Comment" at bounding box center [925, 263] width 52 height 12
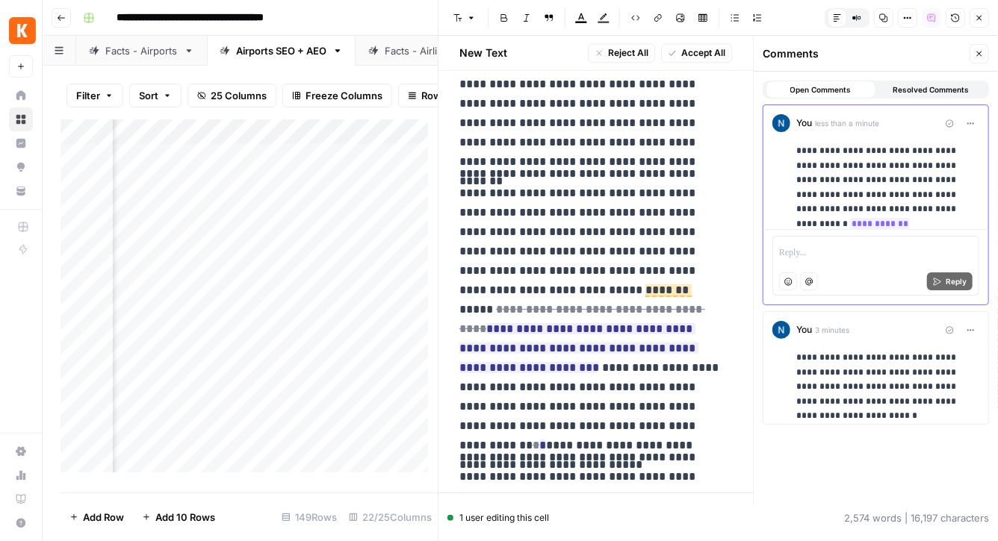
scroll to position [5027, 0]
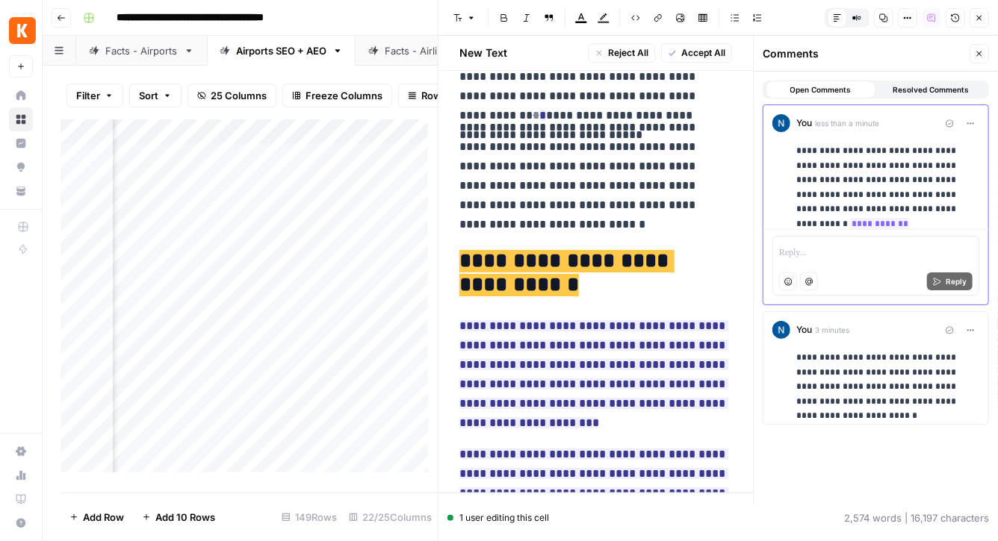
click at [901, 362] on p "**********" at bounding box center [887, 380] width 183 height 58
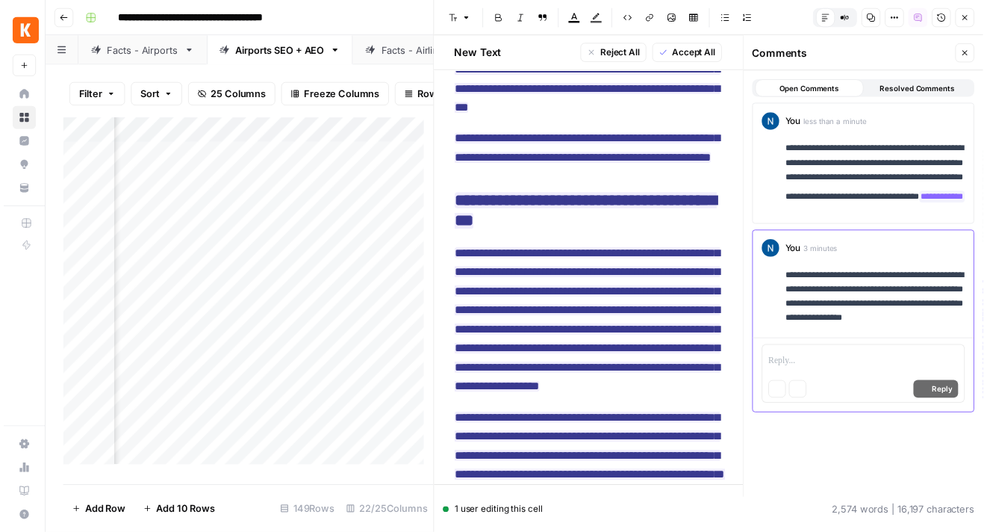
scroll to position [4921, 0]
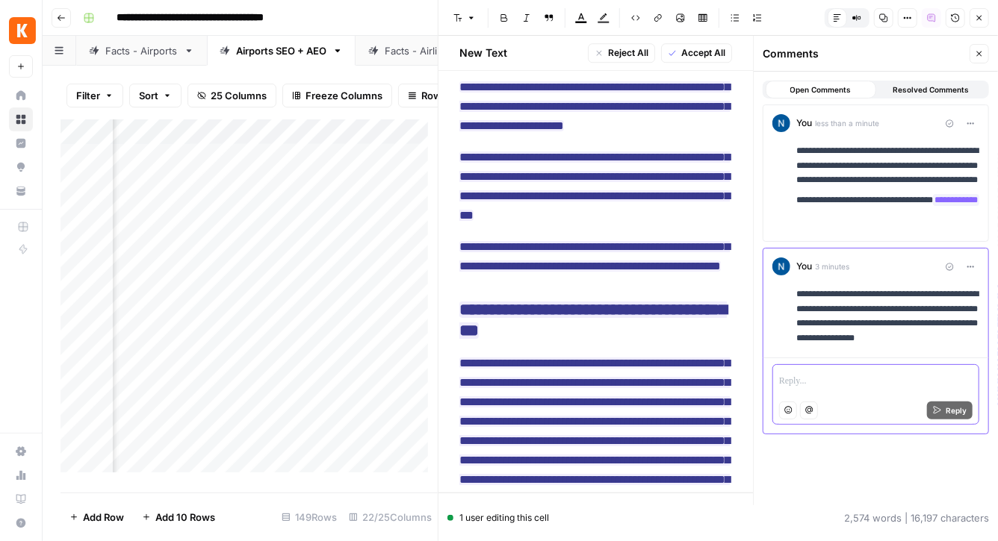
click at [846, 378] on p at bounding box center [875, 382] width 193 height 15
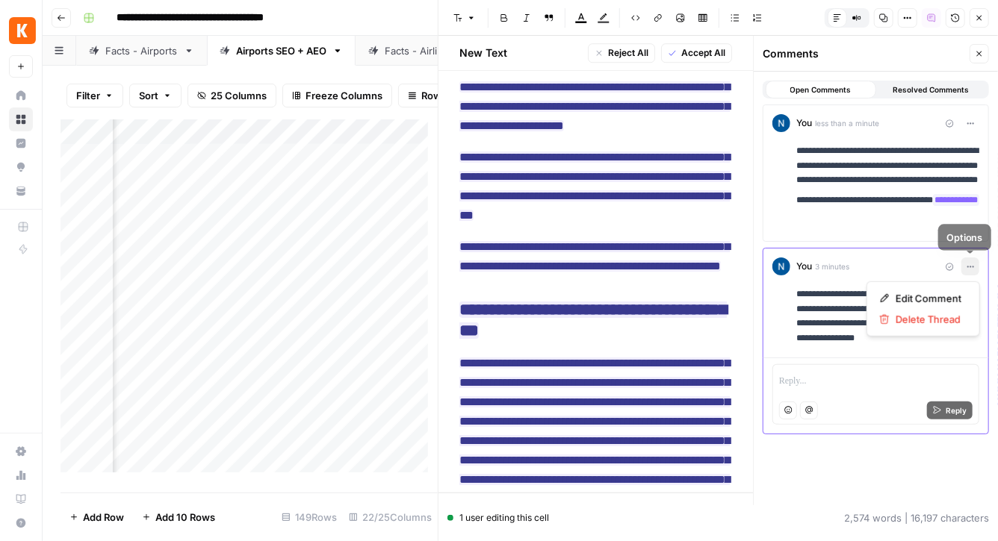
click at [972, 261] on button "Options" at bounding box center [970, 267] width 18 height 18
click at [933, 299] on span "Edit Comment" at bounding box center [928, 298] width 66 height 15
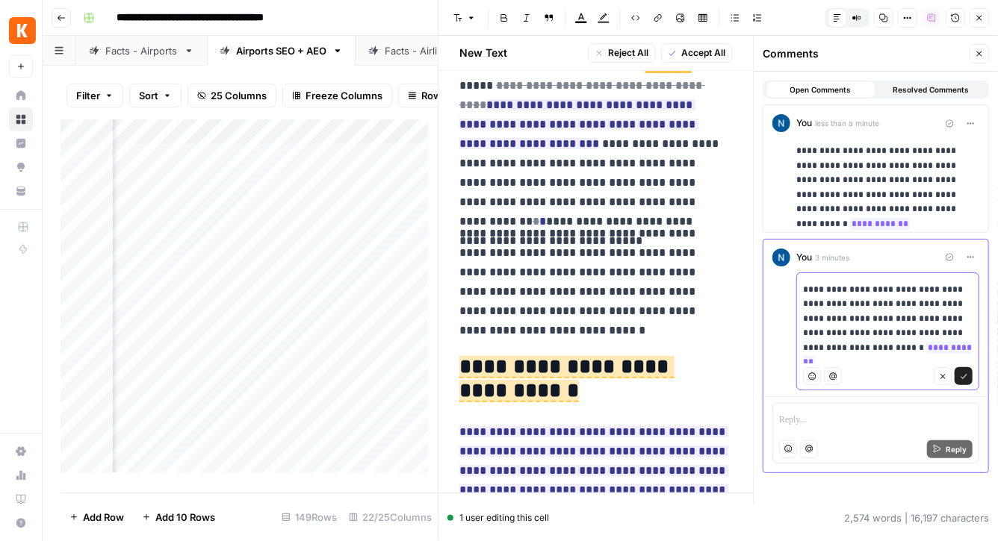
click at [972, 378] on button "Confirm" at bounding box center [963, 376] width 18 height 18
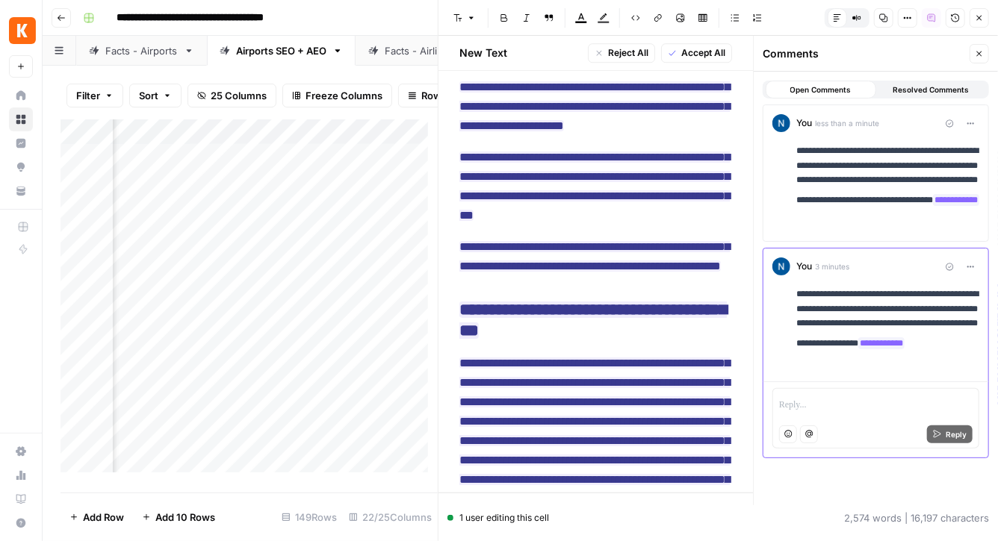
click at [975, 56] on icon "button" at bounding box center [979, 53] width 9 height 9
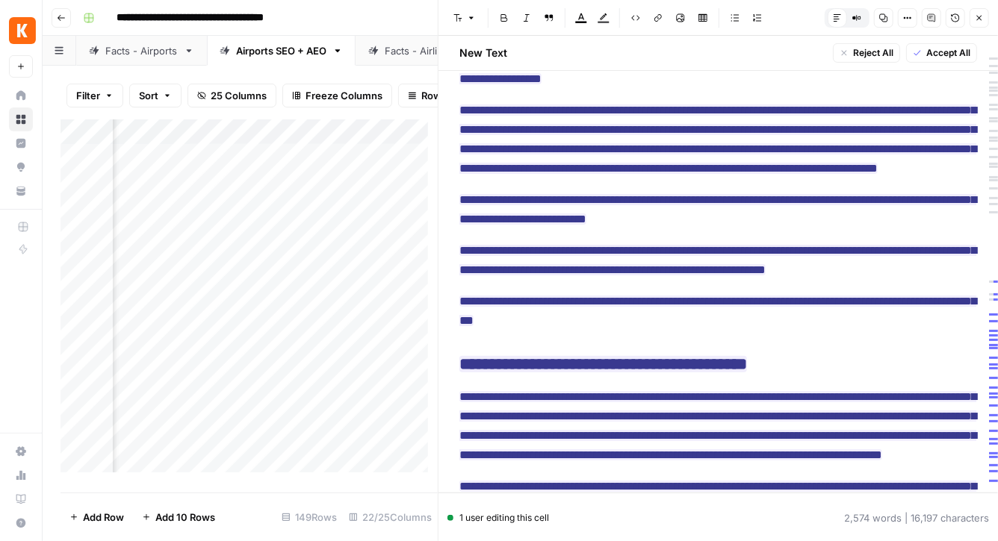
scroll to position [2954, 0]
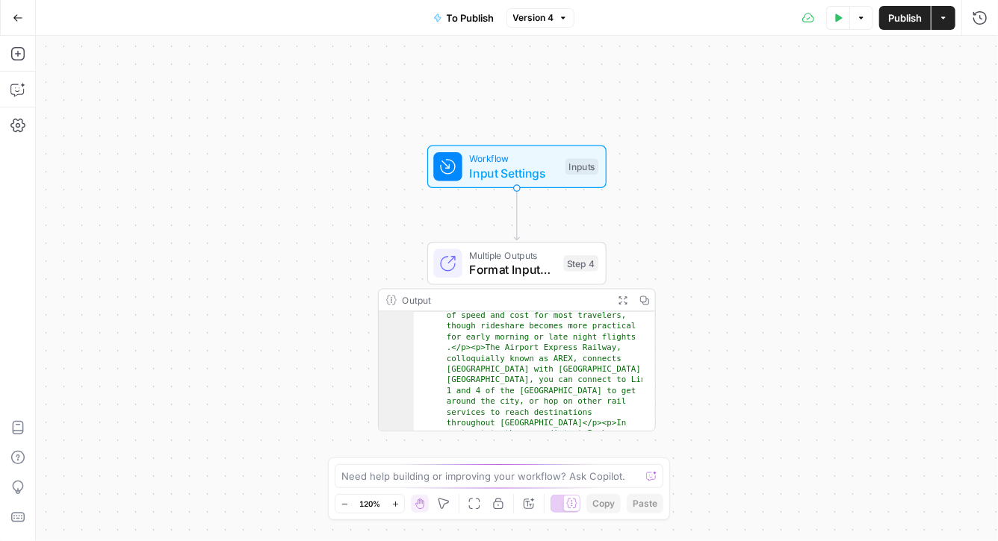
scroll to position [279, 0]
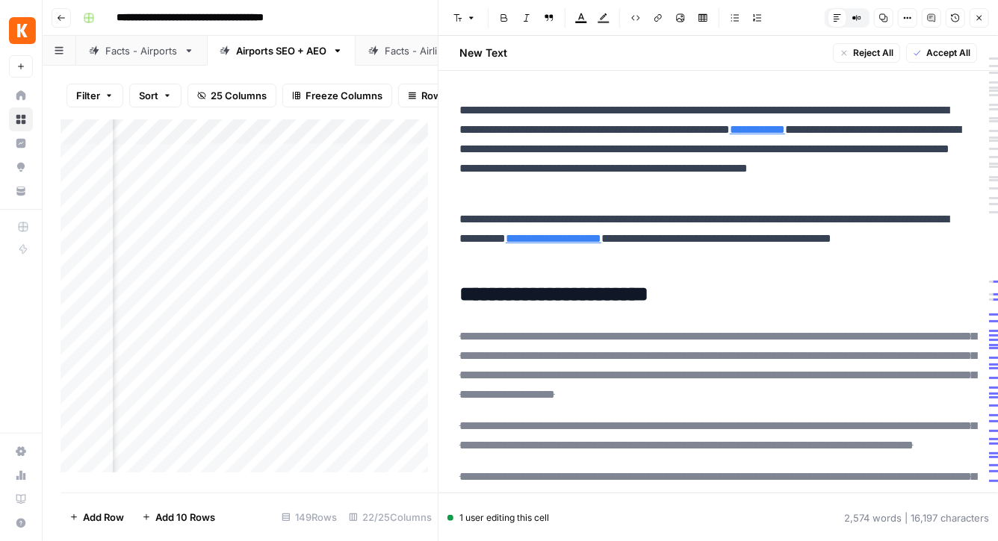
click at [980, 13] on icon "button" at bounding box center [979, 17] width 9 height 9
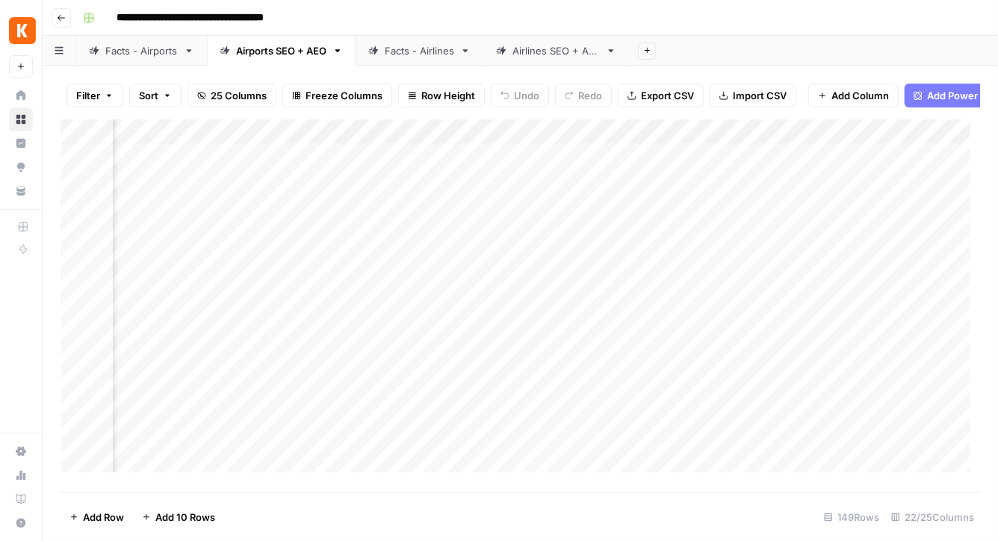
click at [886, 215] on div "Add Column" at bounding box center [519, 301] width 919 height 364
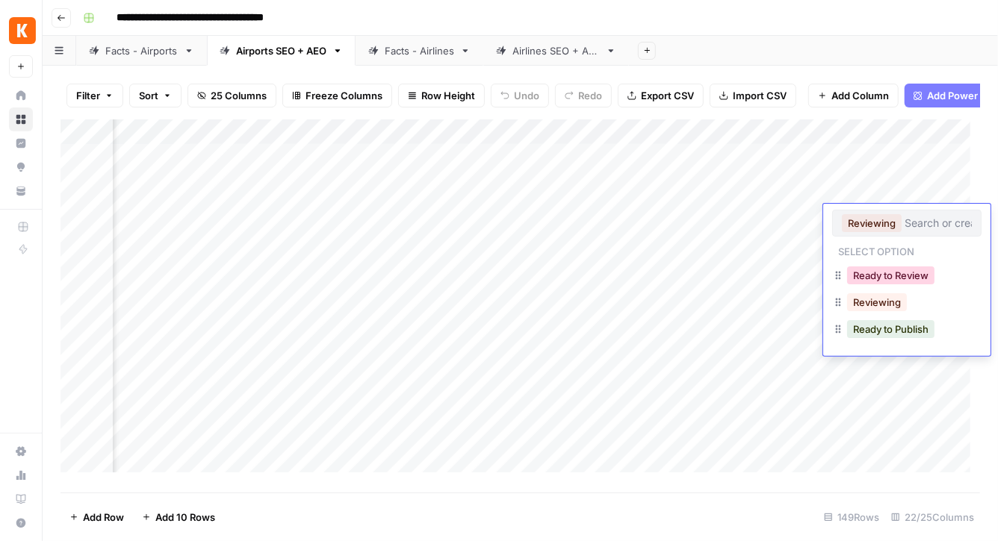
click at [895, 276] on button "Ready to Review" at bounding box center [890, 276] width 87 height 18
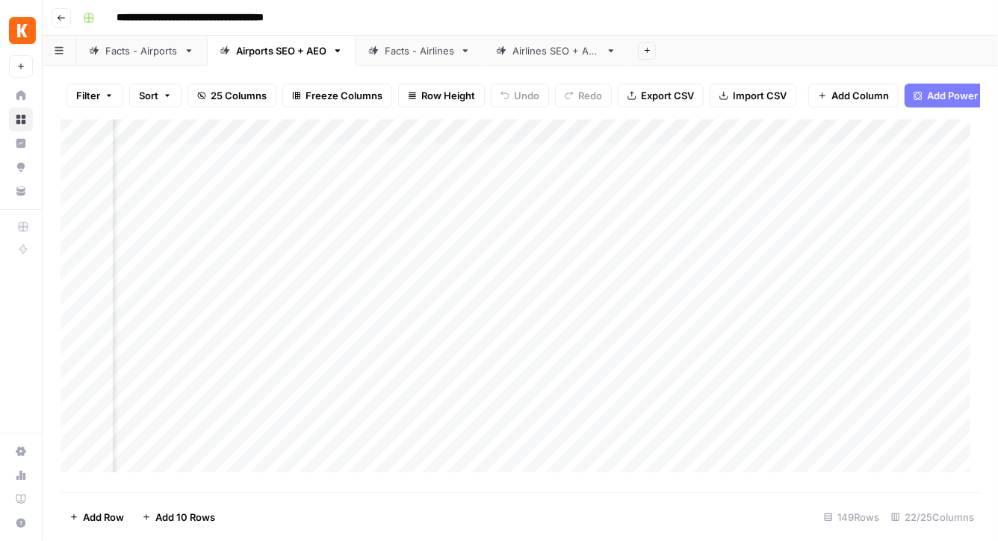
click at [883, 240] on div "Add Column" at bounding box center [519, 301] width 919 height 364
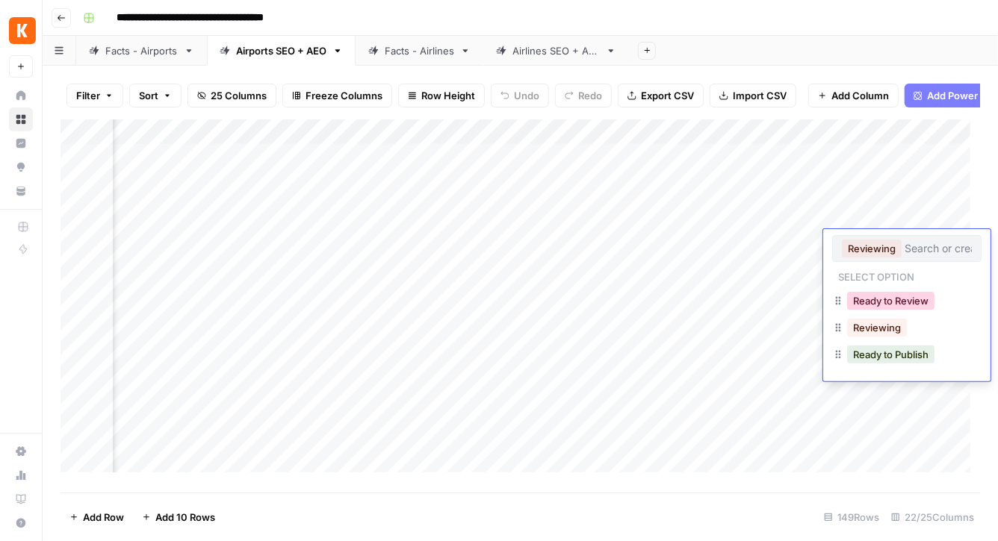
click at [892, 304] on button "Ready to Review" at bounding box center [890, 301] width 87 height 18
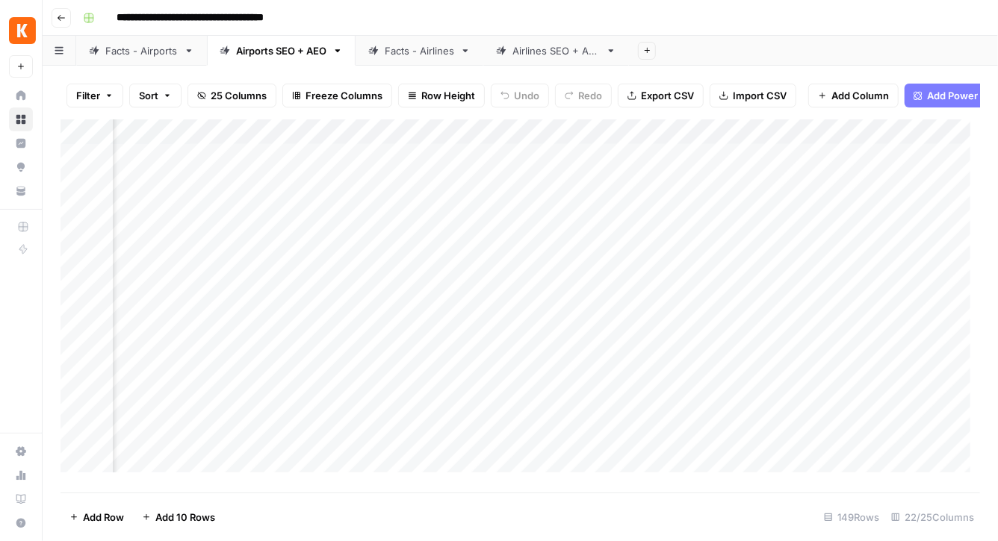
click at [931, 262] on div "Add Column" at bounding box center [519, 301] width 919 height 364
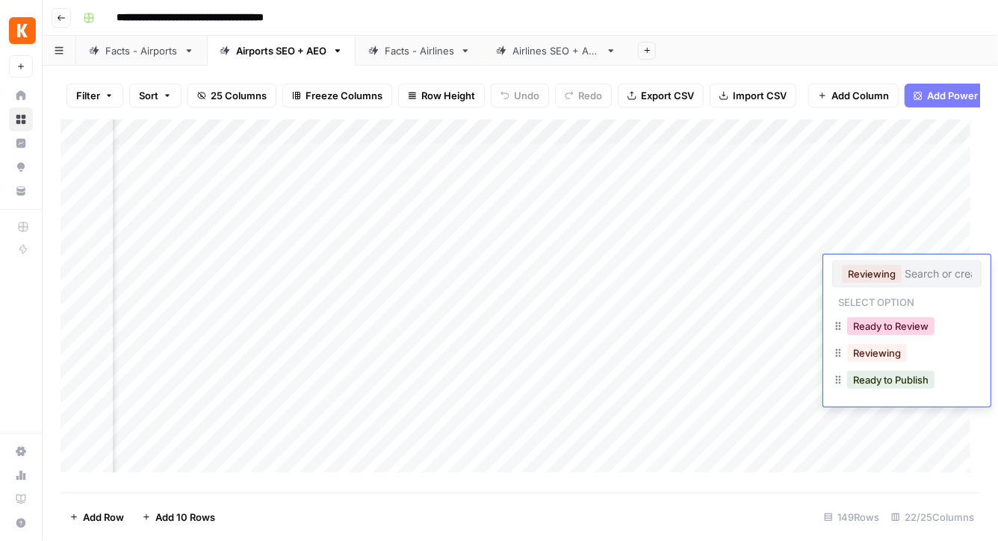
click at [872, 326] on button "Ready to Review" at bounding box center [890, 326] width 87 height 18
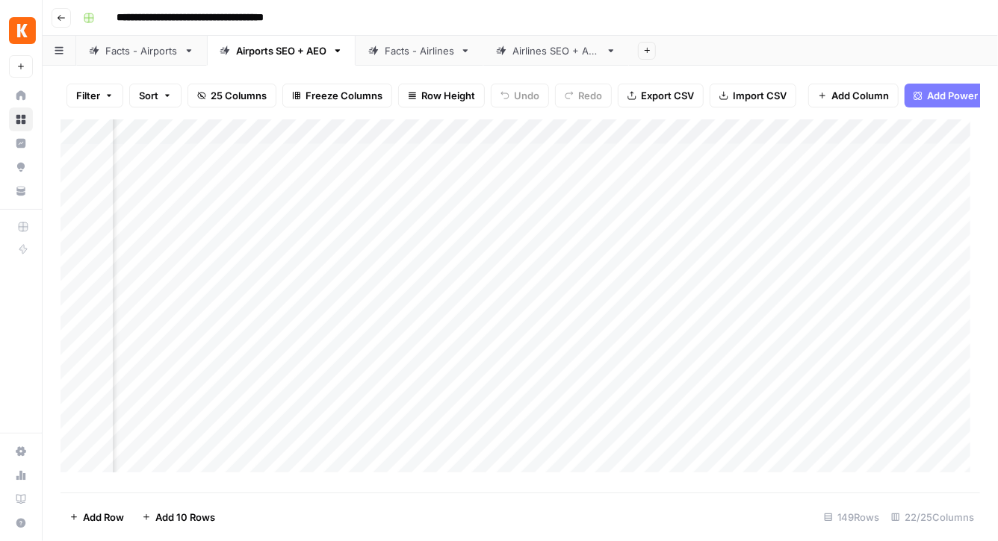
click at [872, 295] on div "Add Column" at bounding box center [519, 301] width 919 height 364
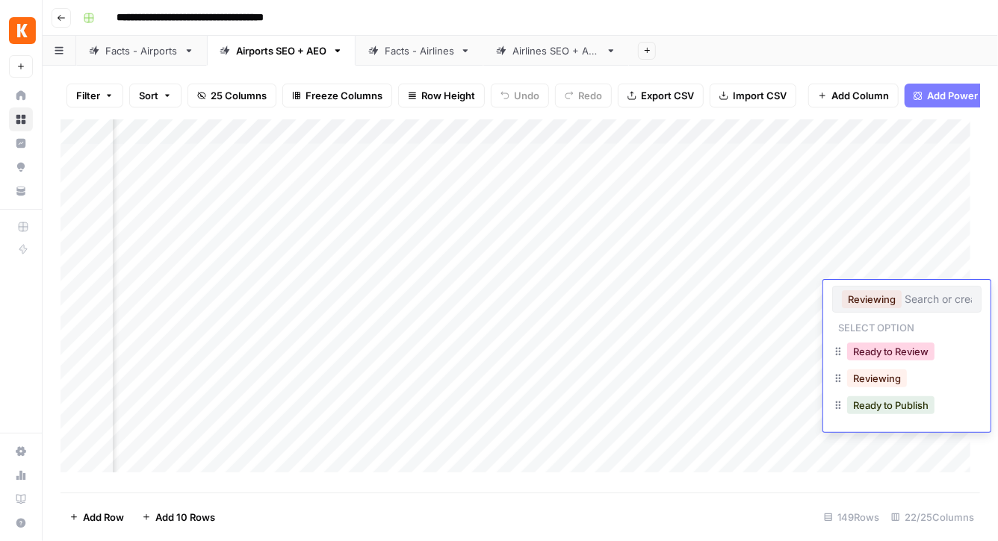
click at [872, 344] on button "Ready to Review" at bounding box center [890, 352] width 87 height 18
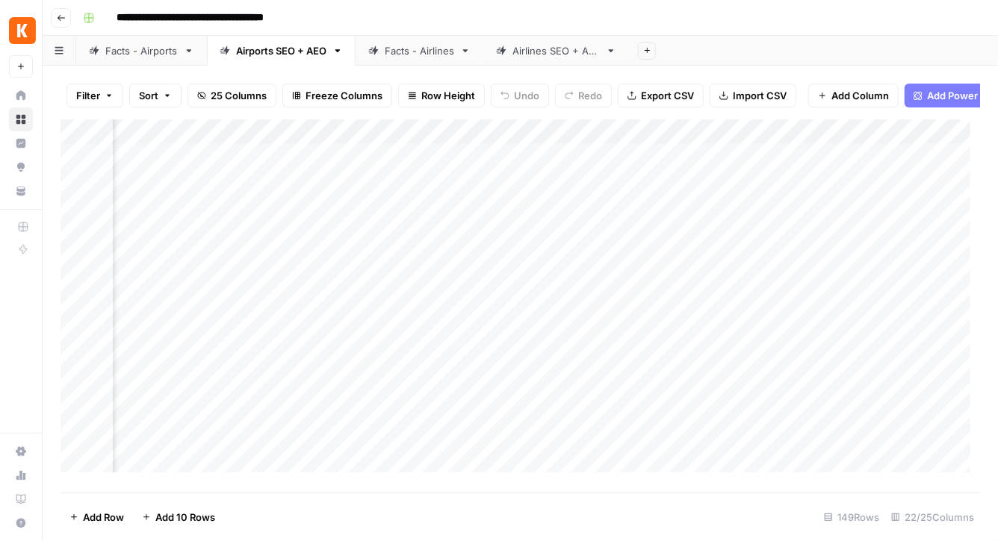
click at [877, 318] on div "Add Column" at bounding box center [519, 301] width 919 height 364
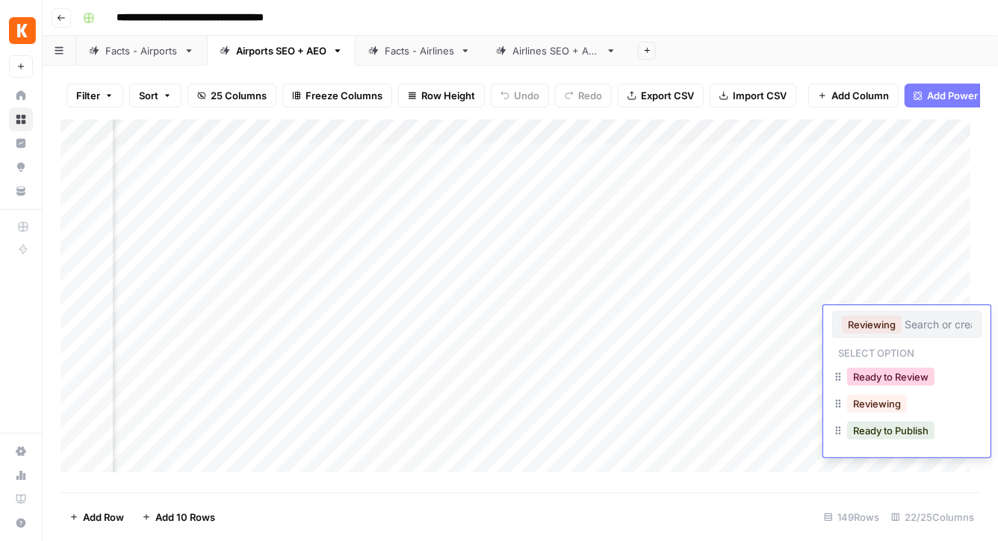
click at [881, 371] on button "Ready to Review" at bounding box center [890, 377] width 87 height 18
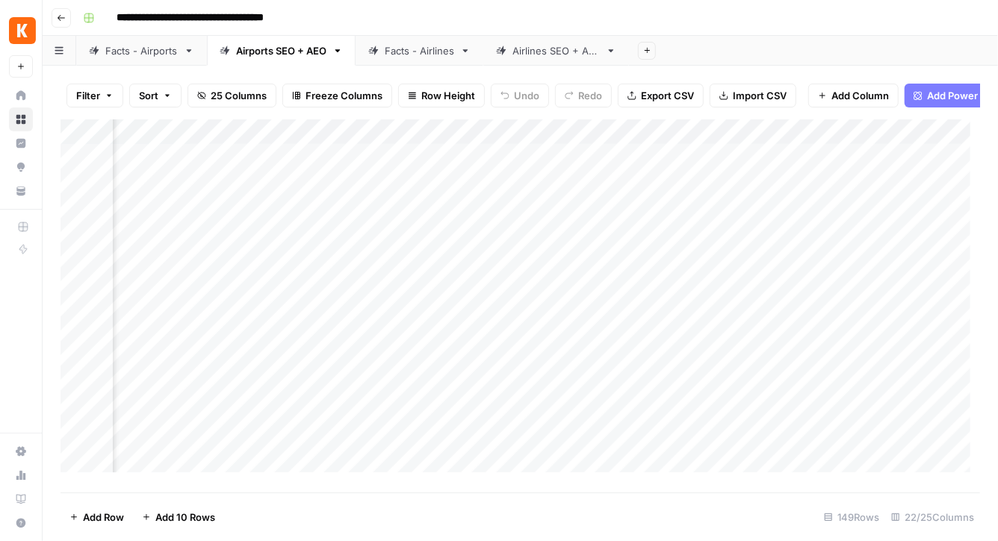
click at [882, 343] on div "Add Column" at bounding box center [519, 301] width 919 height 364
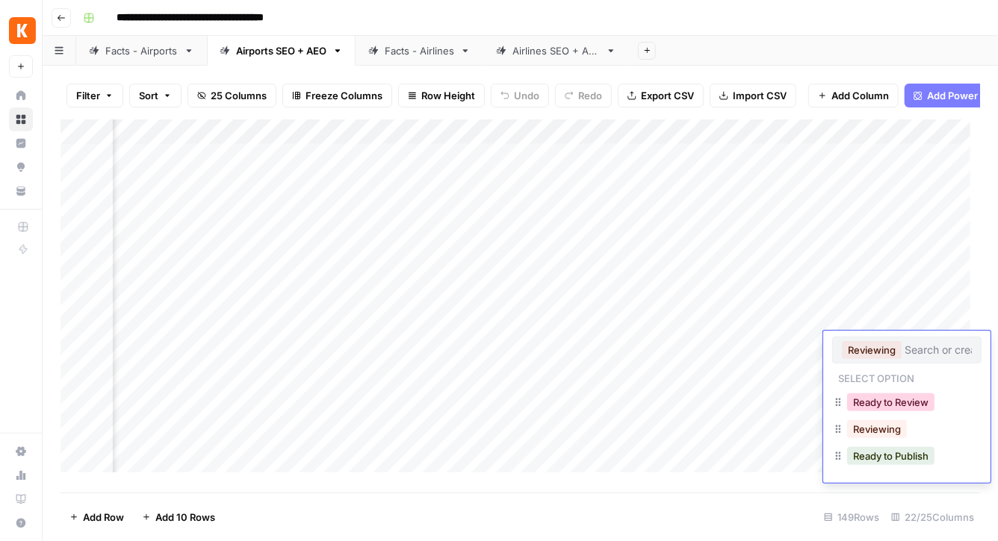
click at [887, 395] on button "Ready to Review" at bounding box center [890, 403] width 87 height 18
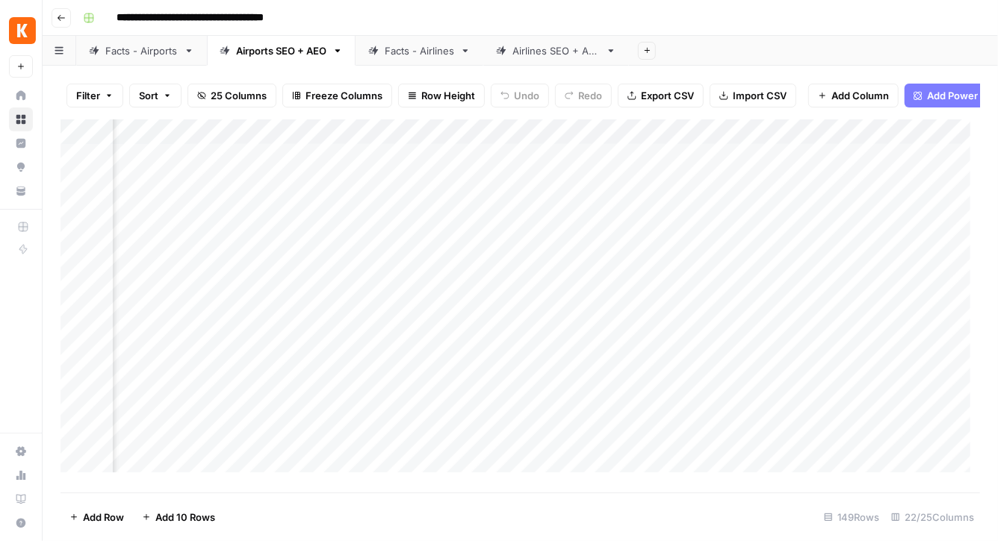
click at [885, 365] on div "Add Column" at bounding box center [519, 301] width 919 height 364
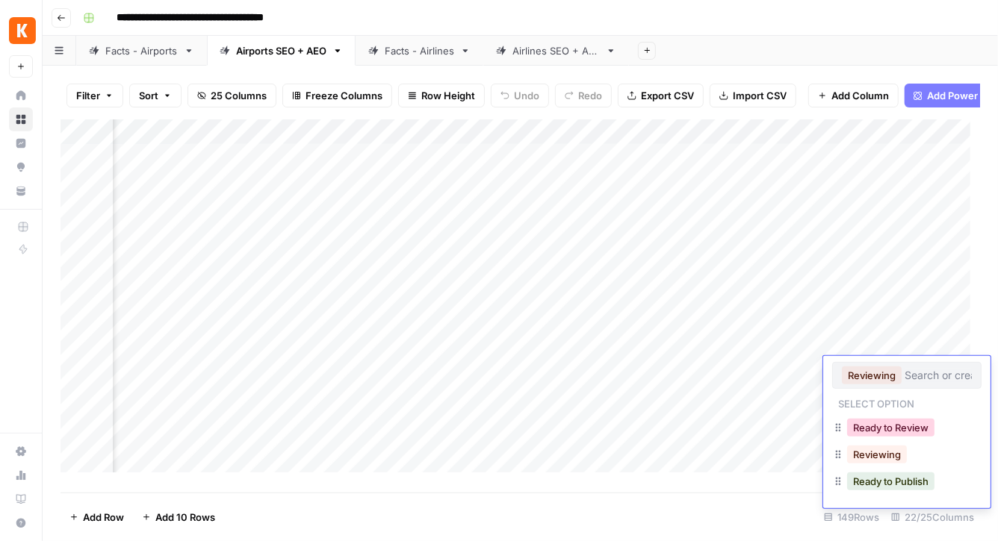
click at [888, 432] on button "Ready to Review" at bounding box center [890, 428] width 87 height 18
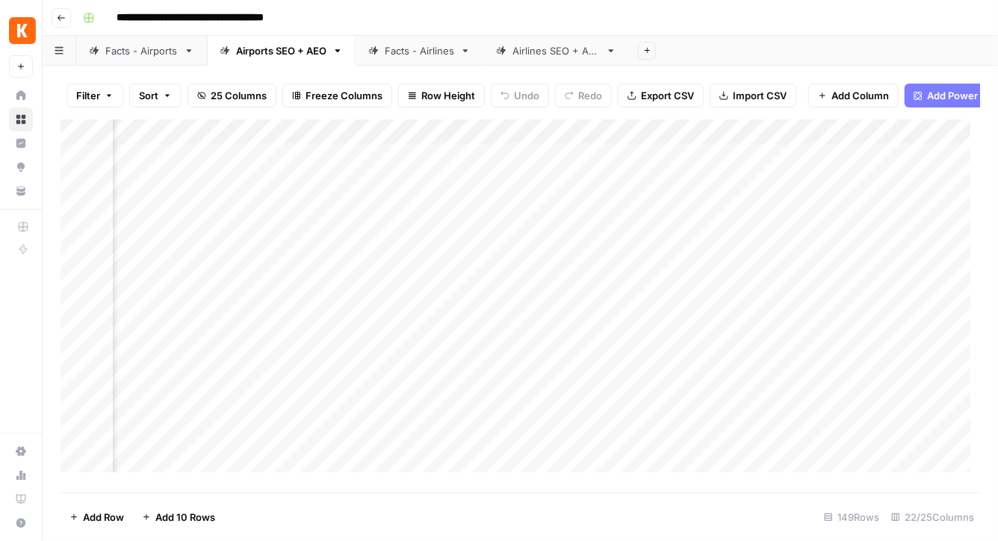
click at [886, 393] on div "Add Column" at bounding box center [519, 301] width 919 height 364
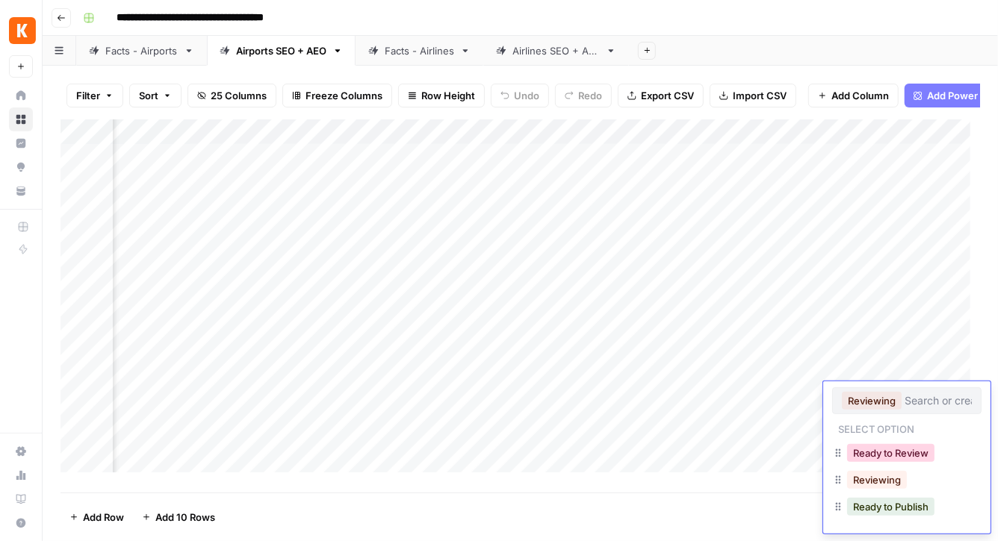
click at [891, 447] on button "Ready to Review" at bounding box center [890, 453] width 87 height 18
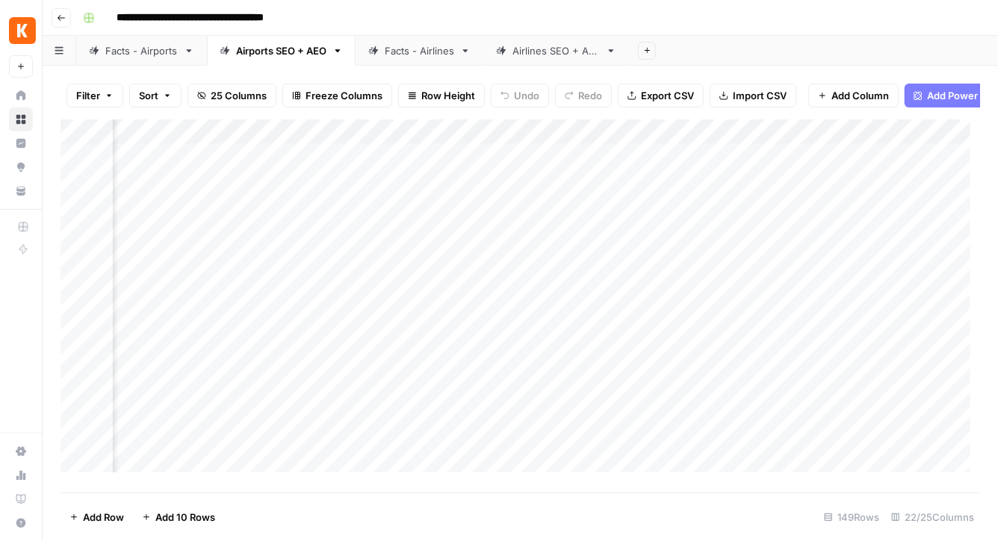
click at [889, 423] on div "Add Column" at bounding box center [519, 301] width 919 height 364
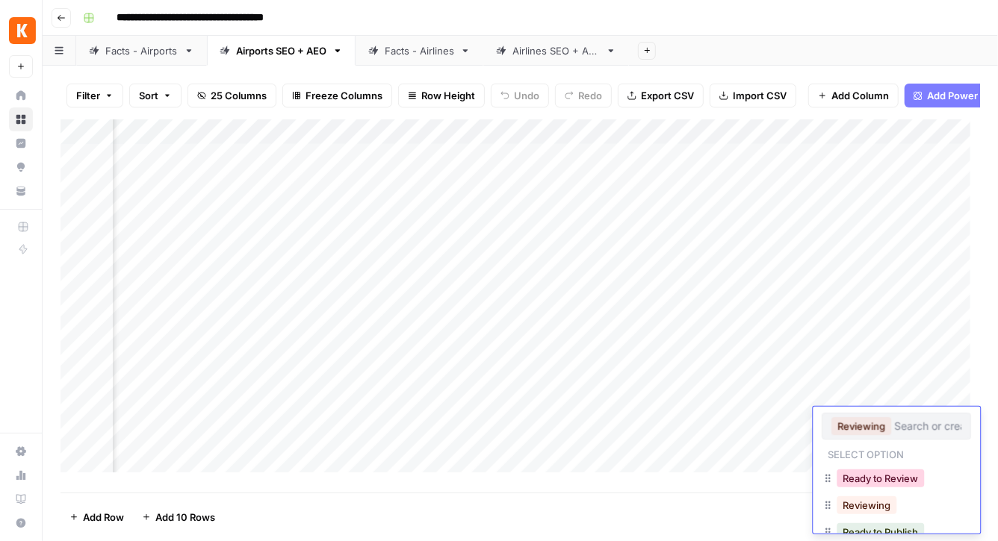
click at [894, 476] on button "Ready to Review" at bounding box center [879, 479] width 87 height 18
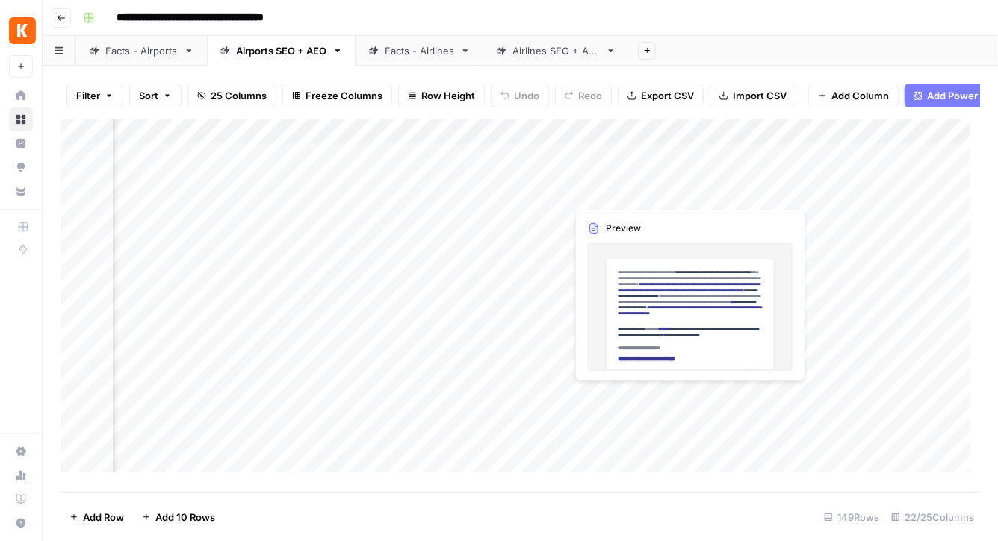
click at [590, 190] on div "Add Column" at bounding box center [519, 301] width 919 height 364
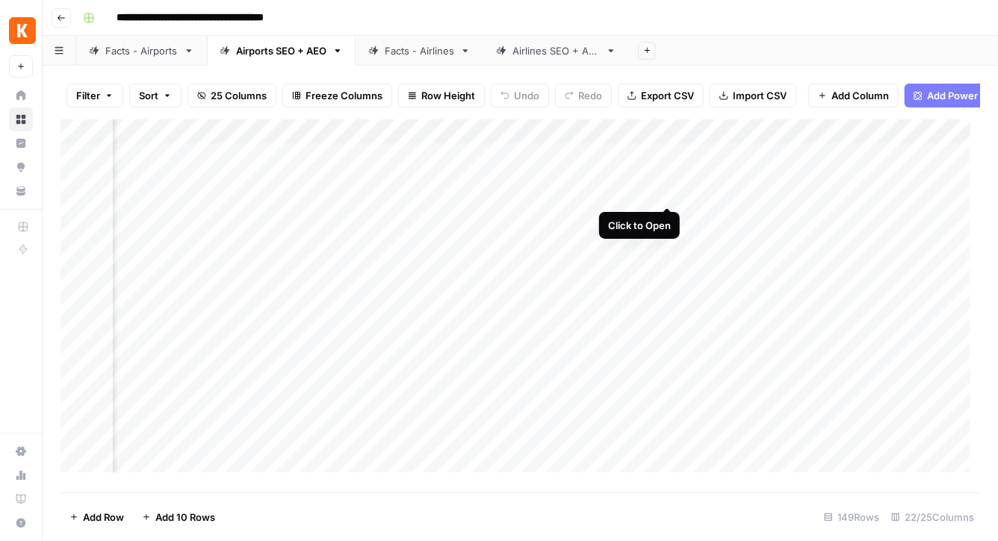
click at [669, 189] on div "Add Column" at bounding box center [519, 301] width 919 height 364
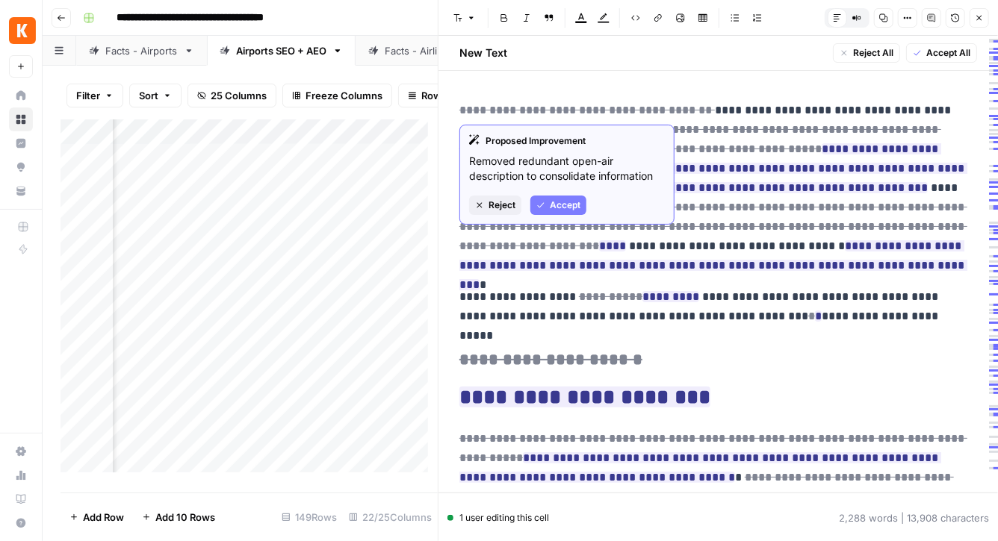
click at [553, 201] on span "Accept" at bounding box center [565, 205] width 31 height 13
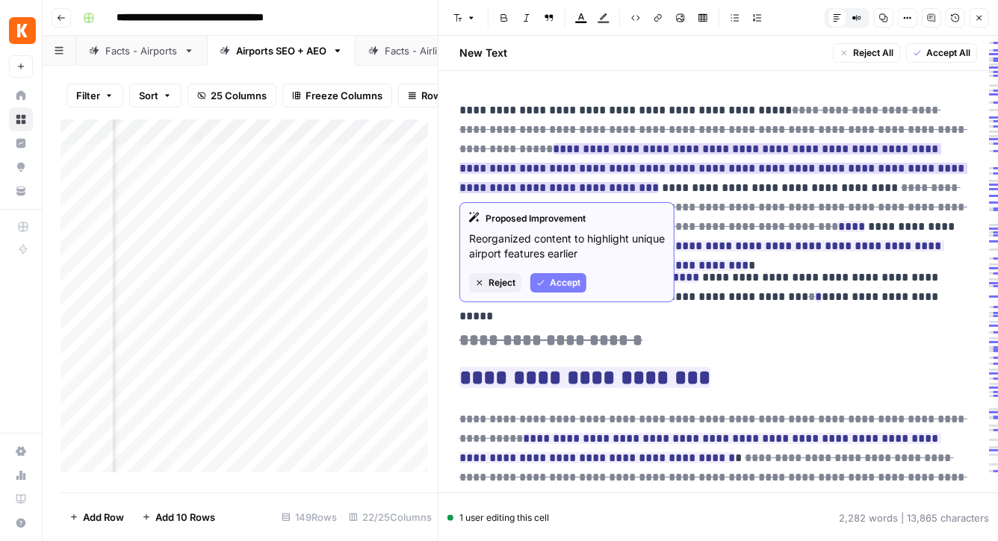
click at [553, 285] on span "Accept" at bounding box center [565, 282] width 31 height 13
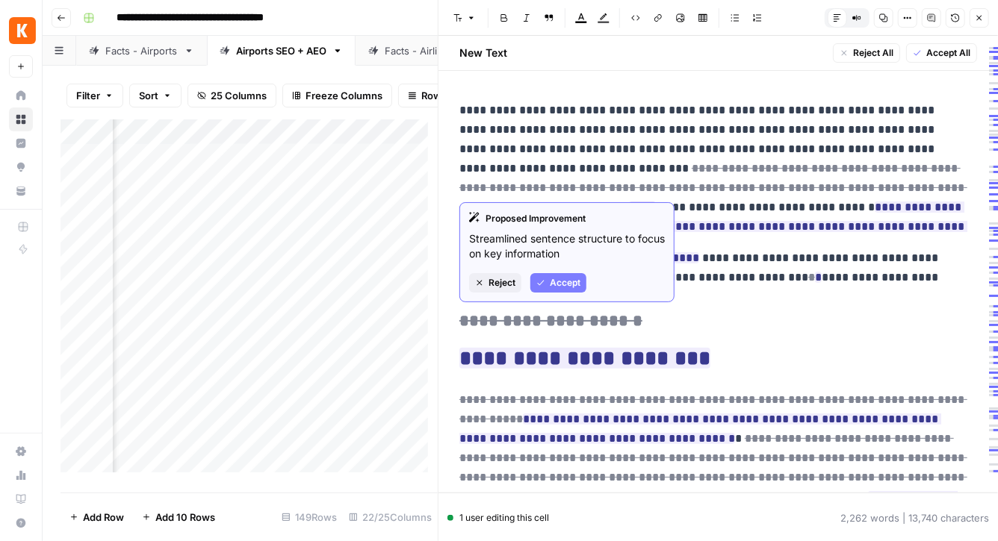
click at [565, 276] on span "Accept" at bounding box center [565, 282] width 31 height 13
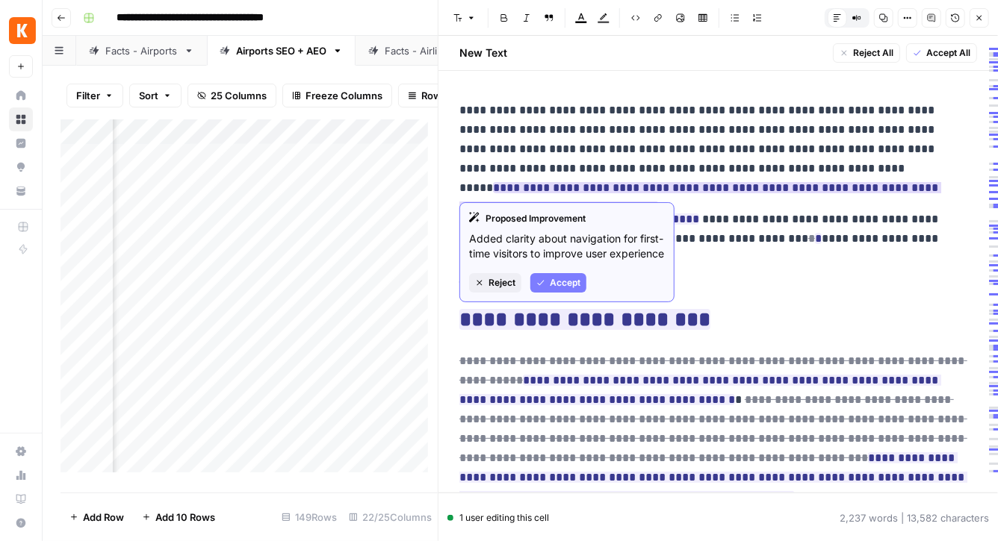
click at [568, 290] on span "Accept" at bounding box center [565, 282] width 31 height 13
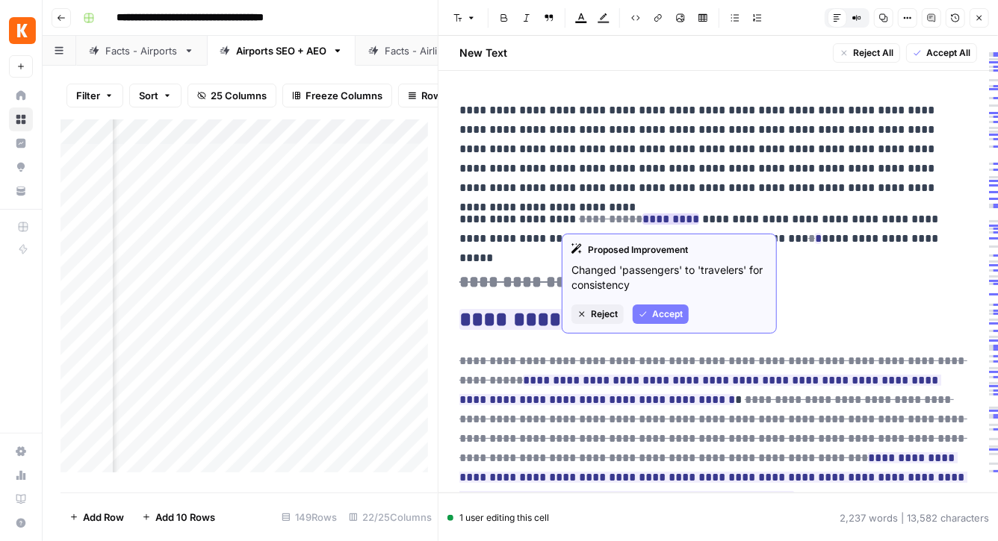
click at [666, 313] on span "Accept" at bounding box center [667, 314] width 31 height 13
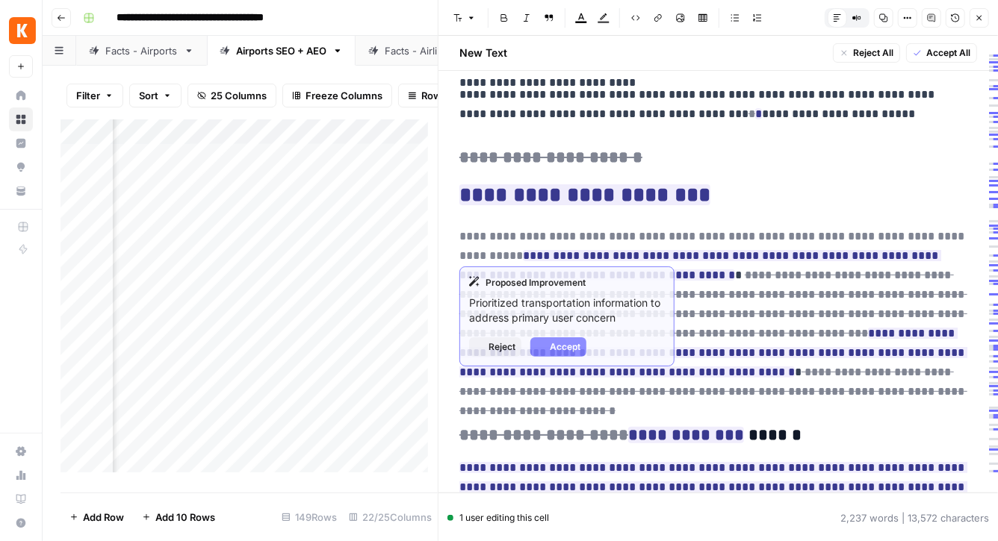
scroll to position [178, 0]
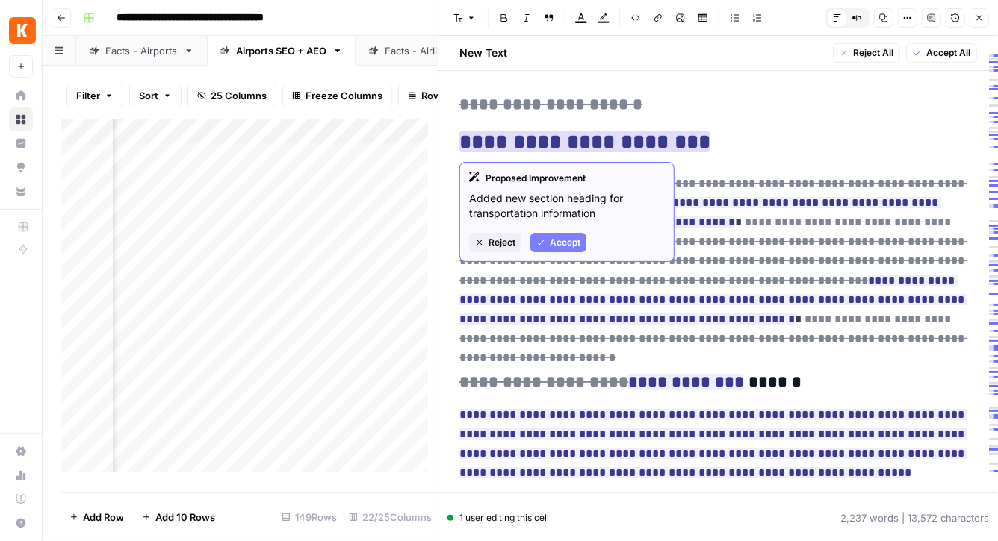
click at [571, 242] on span "Accept" at bounding box center [565, 242] width 31 height 13
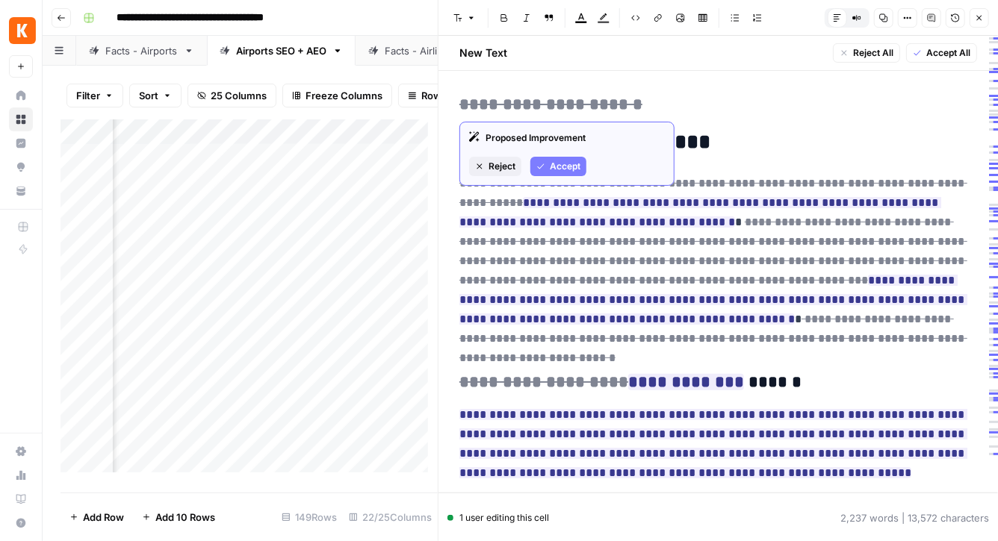
click at [562, 163] on span "Accept" at bounding box center [565, 166] width 31 height 13
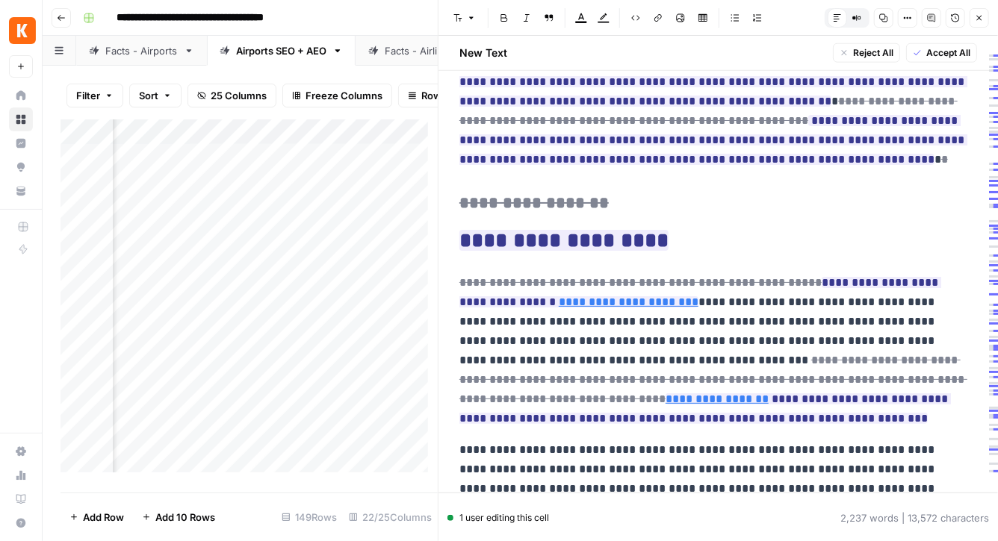
scroll to position [833, 0]
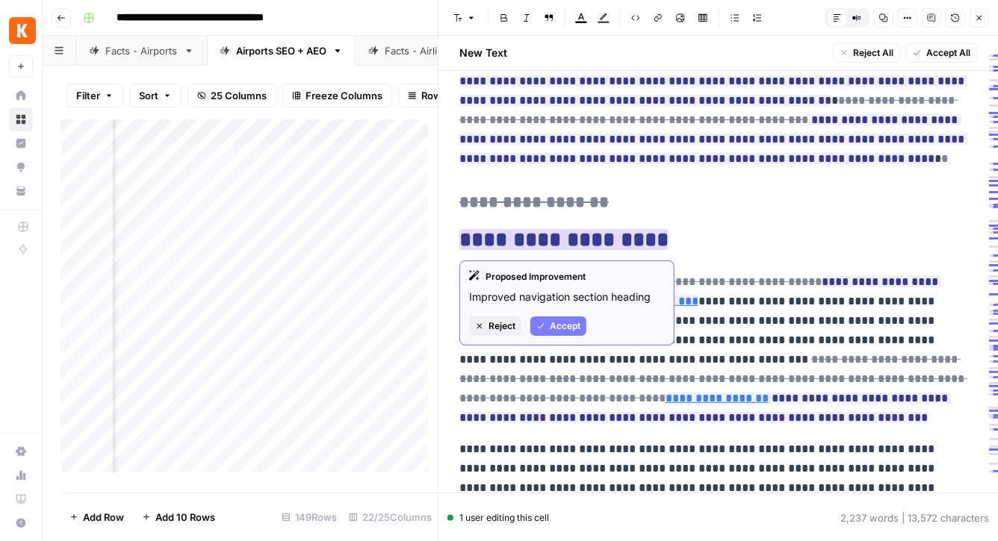
click at [563, 325] on span "Accept" at bounding box center [565, 326] width 31 height 13
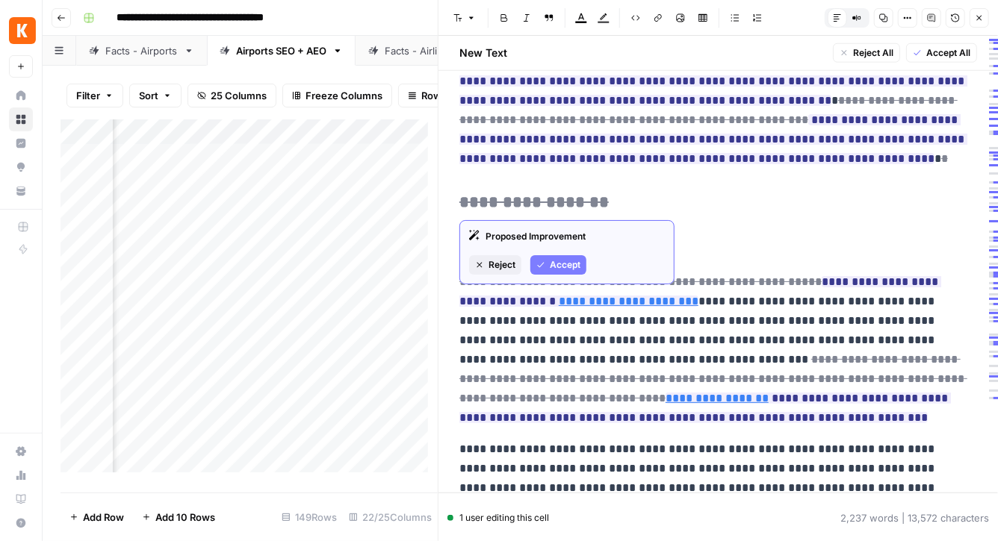
click at [547, 266] on button "Accept" at bounding box center [558, 264] width 56 height 19
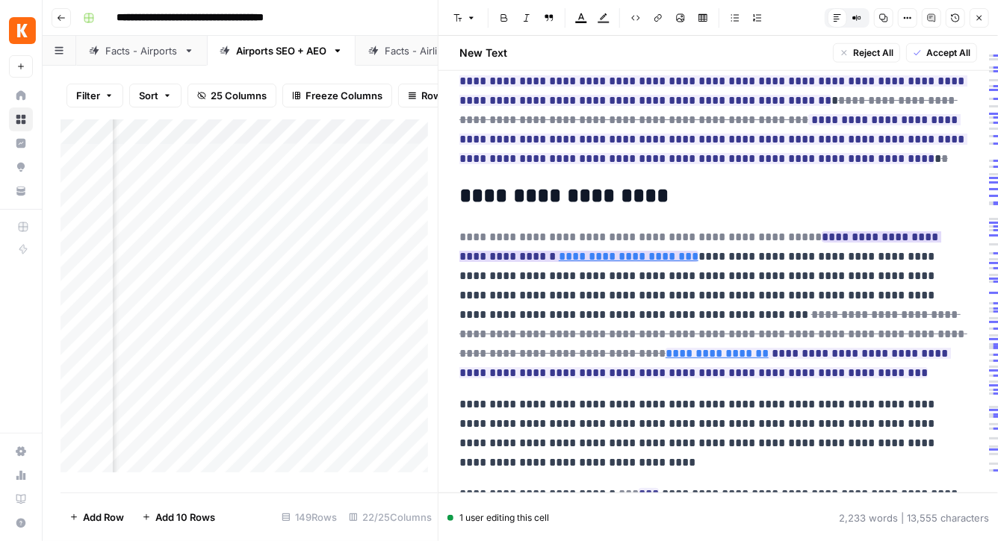
click at [732, 233] on del "**********" at bounding box center [640, 237] width 362 height 11
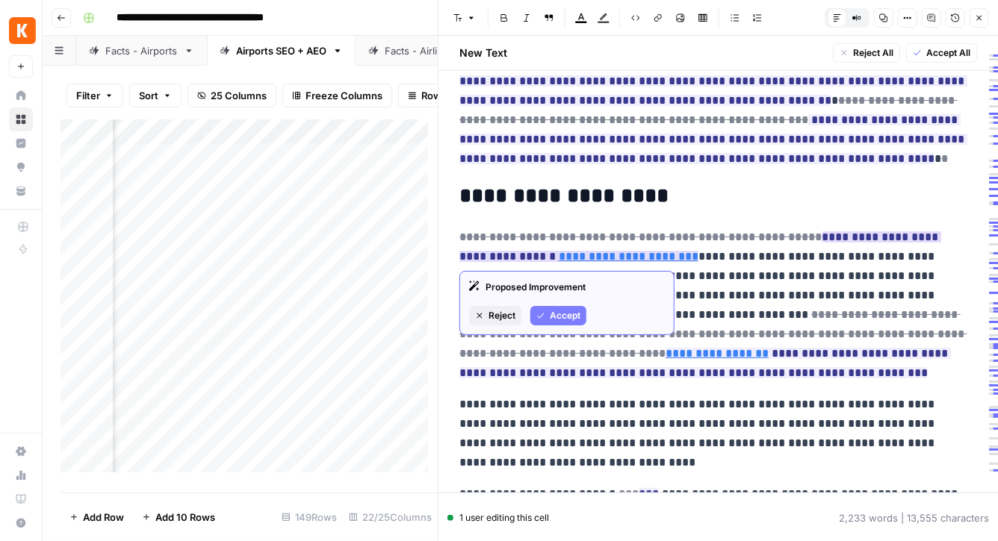
click at [563, 312] on span "Accept" at bounding box center [565, 315] width 31 height 13
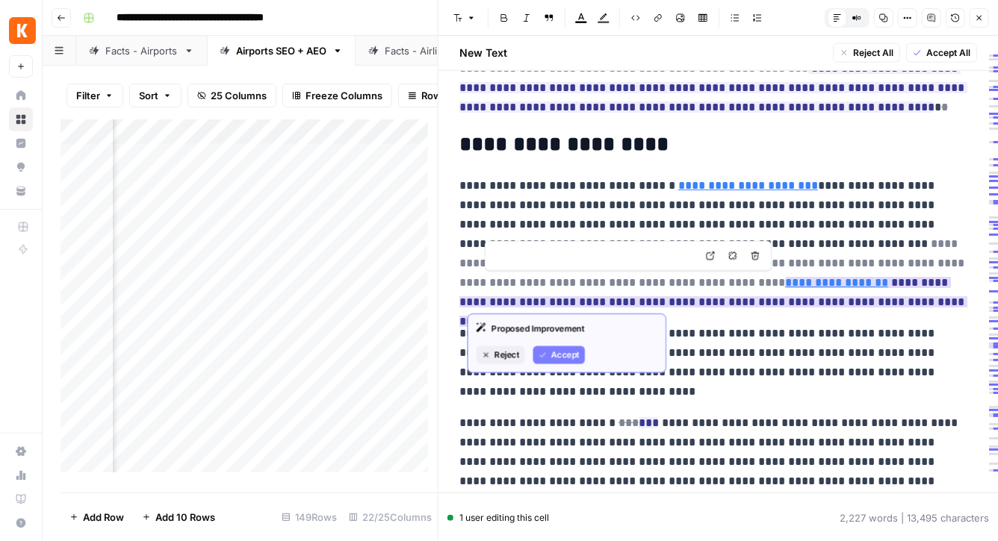
scroll to position [894, 0]
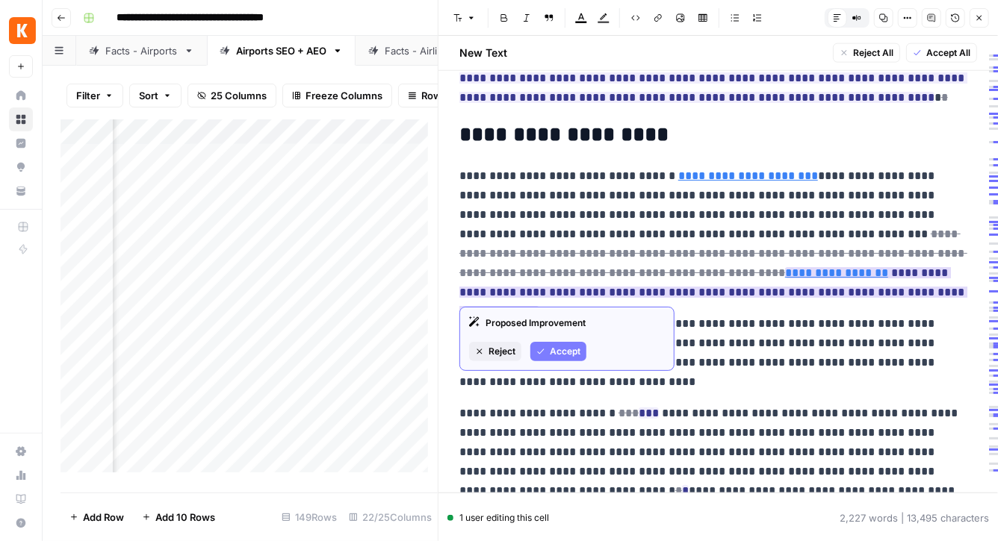
click at [554, 349] on span "Accept" at bounding box center [565, 351] width 31 height 13
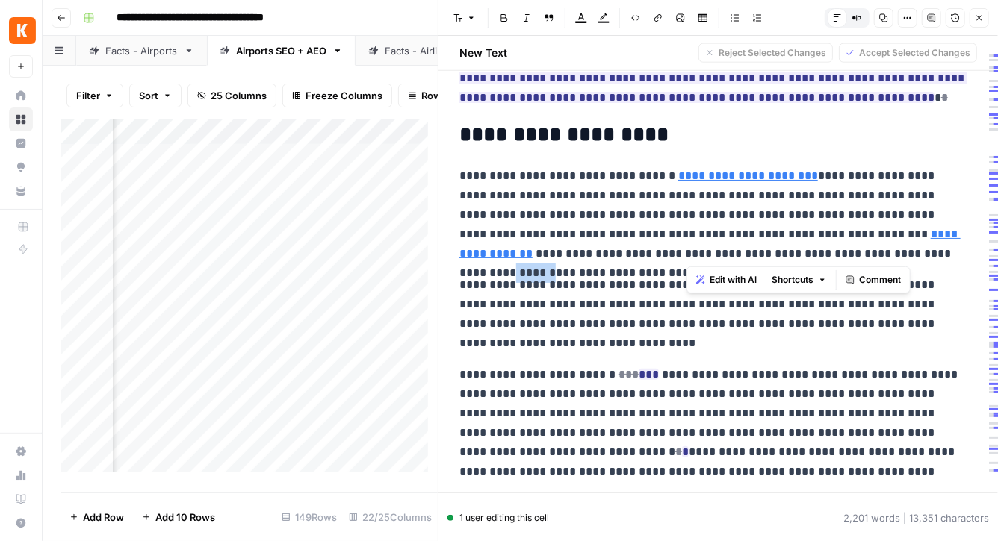
drag, startPoint x: 686, startPoint y: 255, endPoint x: 727, endPoint y: 258, distance: 41.1
click at [727, 258] on p "**********" at bounding box center [712, 215] width 507 height 97
copy p "*******"
click at [593, 237] on p "**********" at bounding box center [712, 215] width 507 height 97
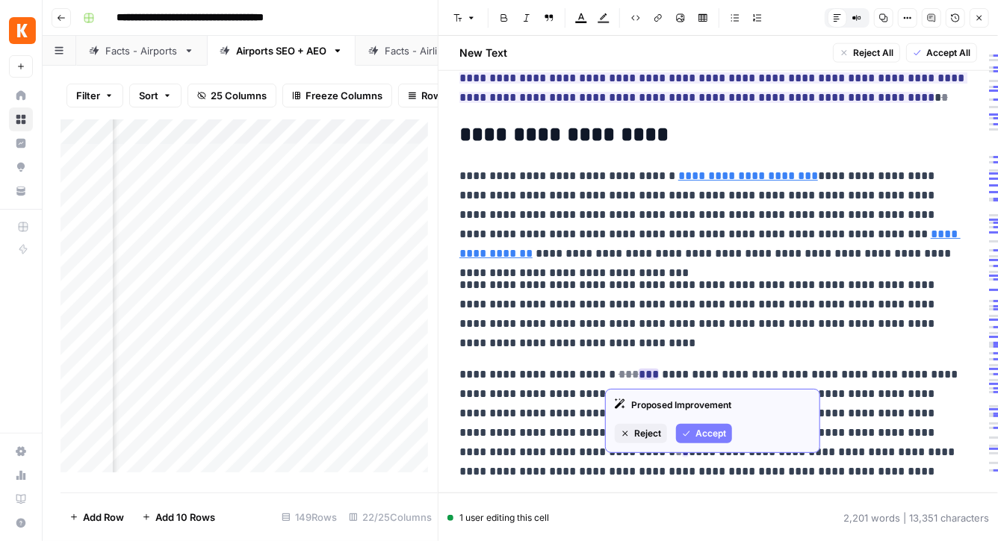
click at [706, 435] on span "Accept" at bounding box center [710, 433] width 31 height 13
click at [645, 432] on span "Reject" at bounding box center [647, 433] width 27 height 13
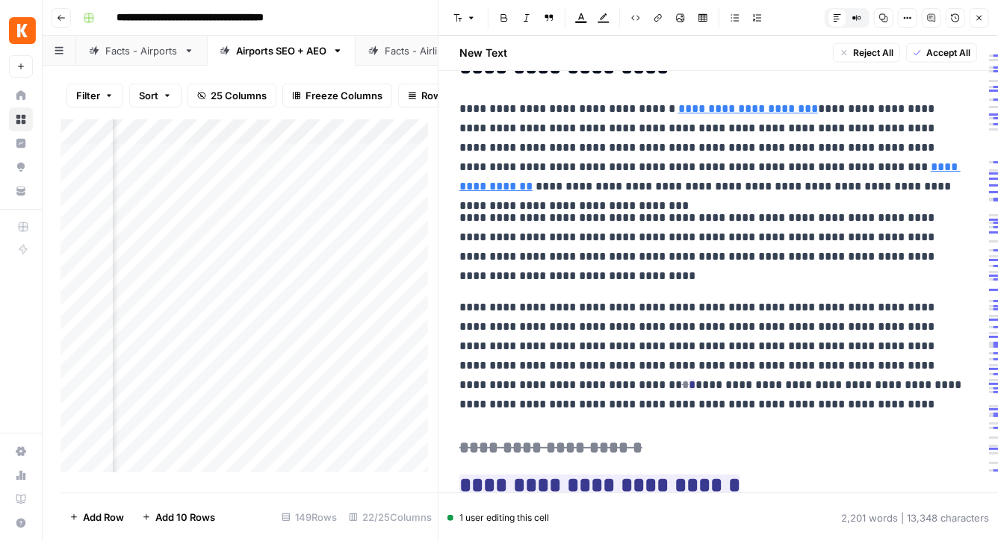
scroll to position [935, 0]
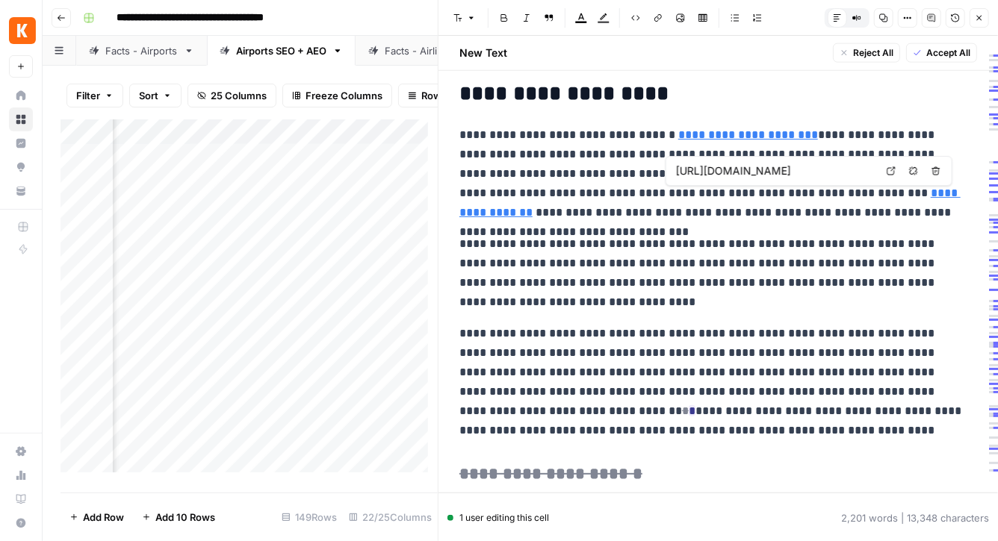
type input "[URL][DOMAIN_NAME]"
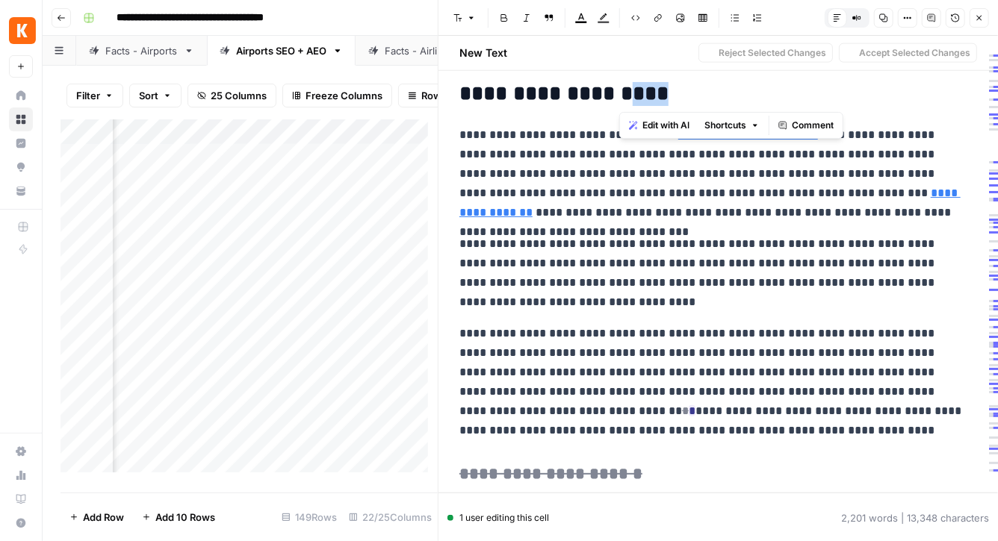
drag, startPoint x: 623, startPoint y: 91, endPoint x: 671, endPoint y: 95, distance: 48.7
click at [671, 95] on h2 "**********" at bounding box center [712, 94] width 507 height 24
copy h2 "***"
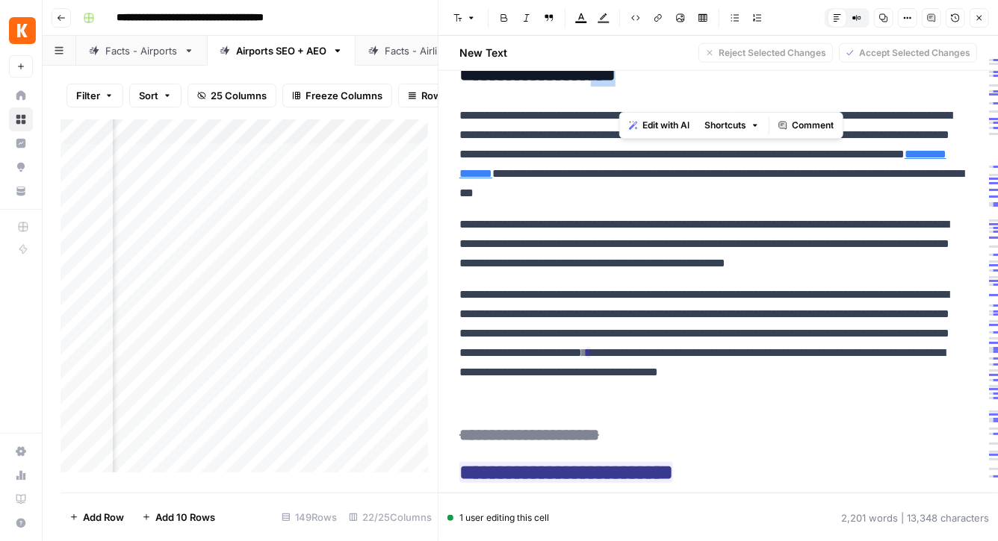
click at [978, 18] on icon "button" at bounding box center [979, 17] width 9 height 9
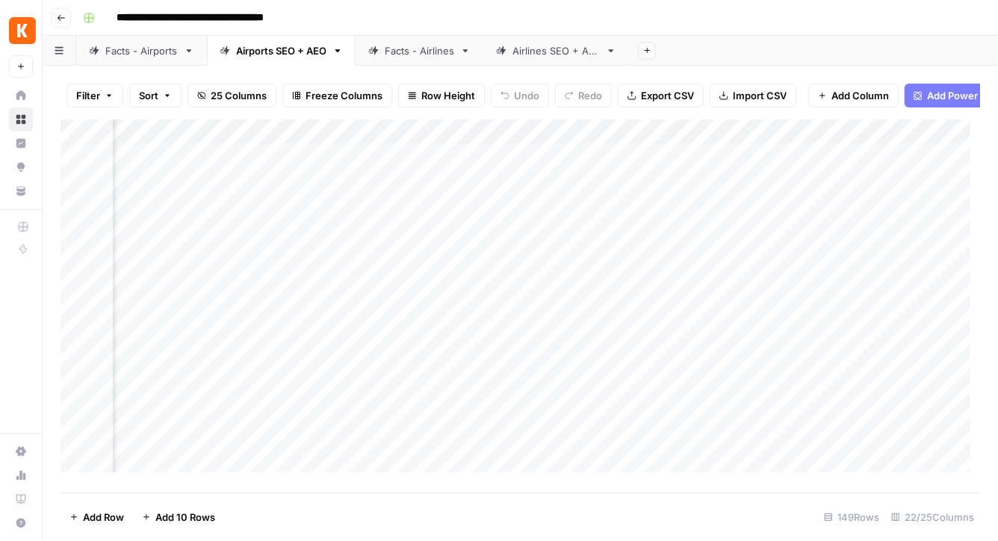
click at [320, 188] on div "Add Column" at bounding box center [519, 301] width 919 height 364
click at [208, 190] on div "Add Column" at bounding box center [519, 301] width 919 height 364
click at [328, 194] on div "Add Column" at bounding box center [519, 301] width 919 height 364
click at [367, 195] on div "Add Column" at bounding box center [519, 301] width 919 height 364
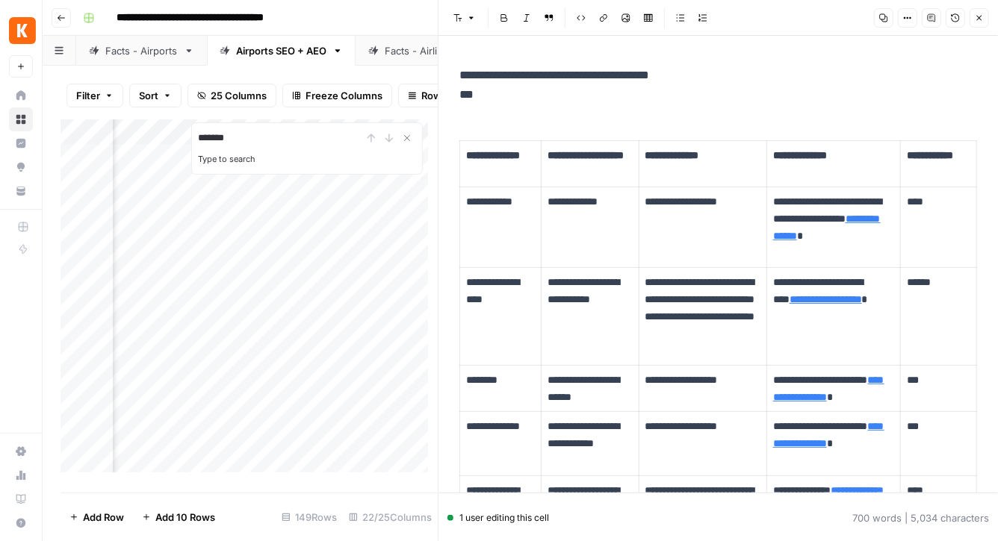
type input "*******"
click at [658, 316] on p "**********" at bounding box center [701, 316] width 113 height 85
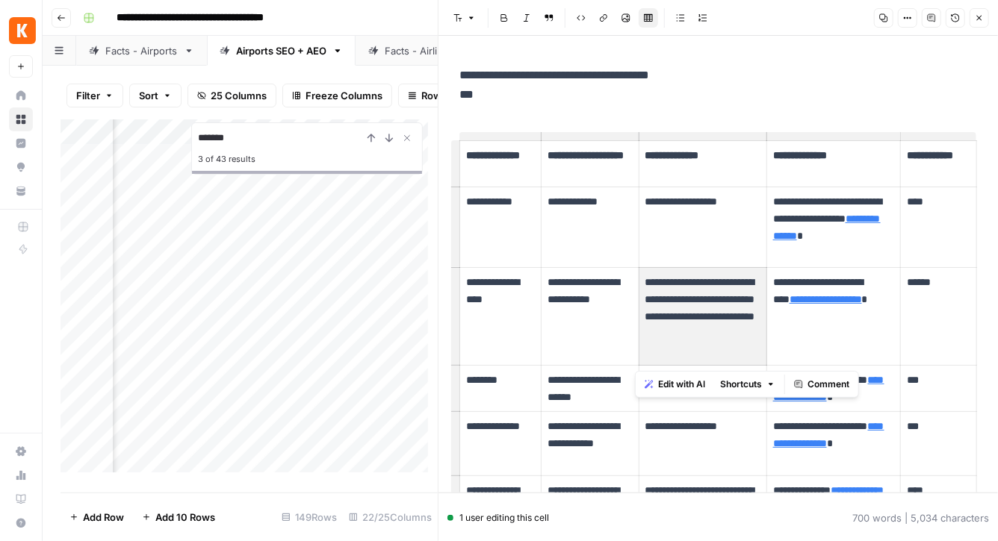
drag, startPoint x: 644, startPoint y: 279, endPoint x: 721, endPoint y: 351, distance: 106.2
click at [721, 351] on p "**********" at bounding box center [701, 316] width 113 height 85
copy p "**********"
click at [978, 24] on button "Close" at bounding box center [978, 17] width 19 height 19
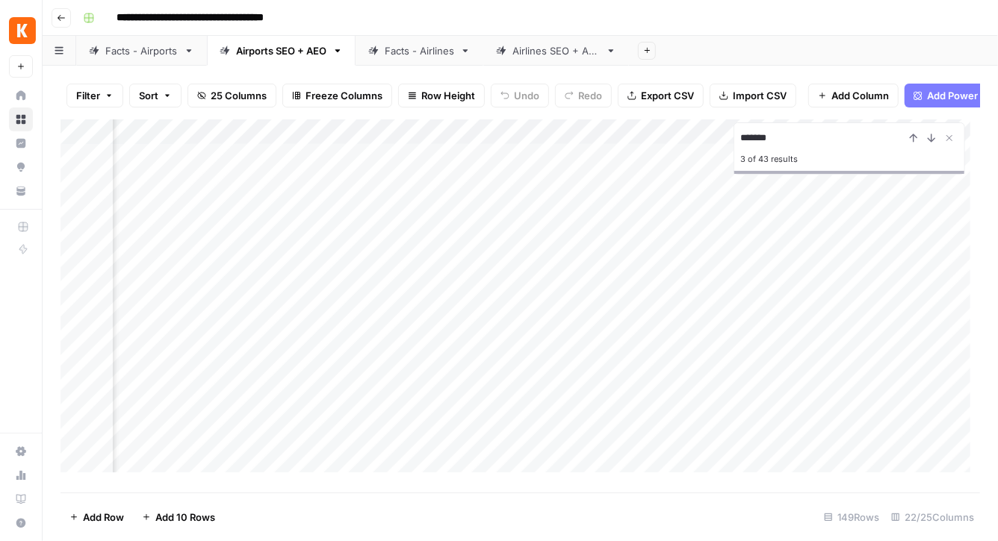
click at [658, 194] on div "Add Column" at bounding box center [519, 301] width 919 height 364
click at [948, 144] on icon "Close Search" at bounding box center [949, 138] width 12 height 12
click at [373, 190] on div "Add Column" at bounding box center [519, 301] width 919 height 364
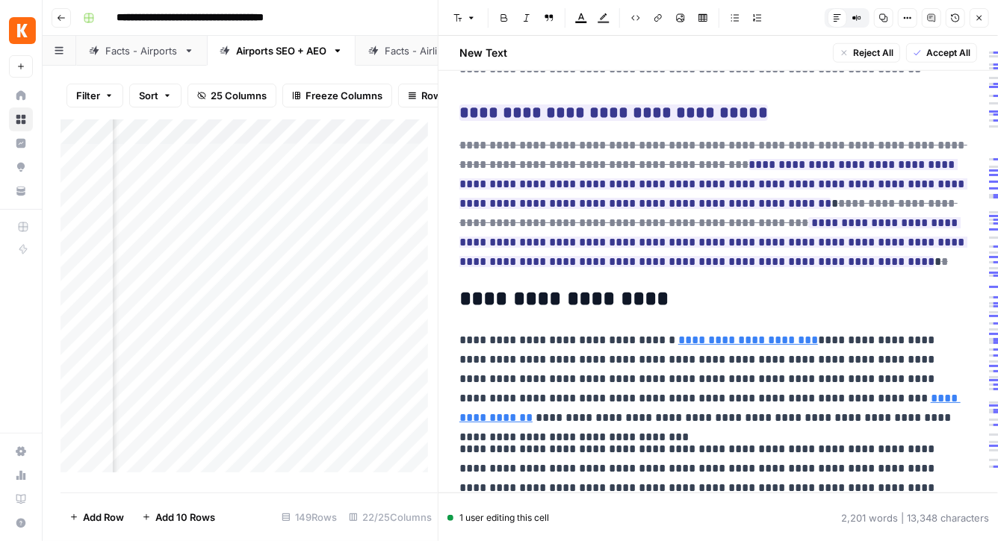
scroll to position [926, 0]
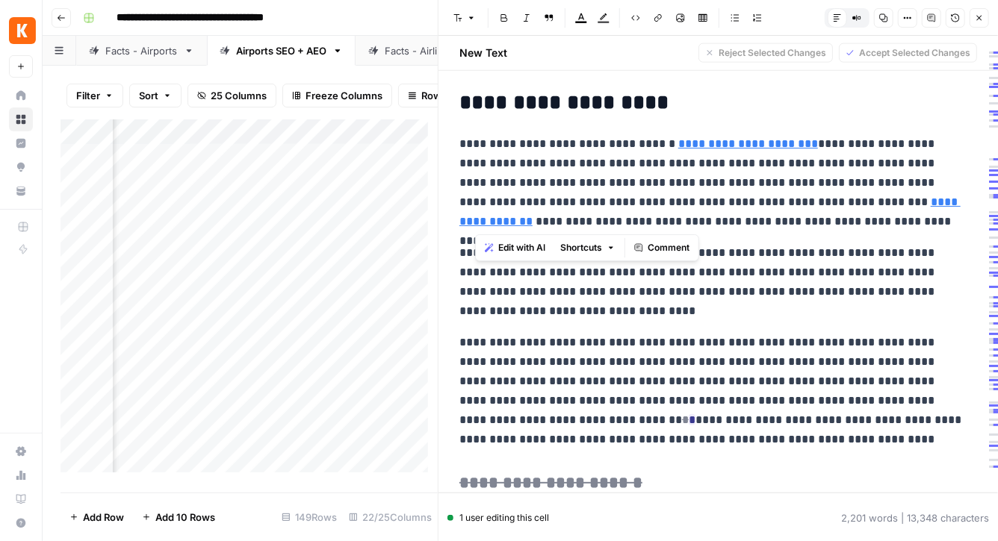
drag, startPoint x: 850, startPoint y: 222, endPoint x: 476, endPoint y: 226, distance: 374.2
click at [476, 226] on p "**********" at bounding box center [712, 182] width 507 height 97
click at [687, 249] on span "Comment" at bounding box center [668, 247] width 42 height 13
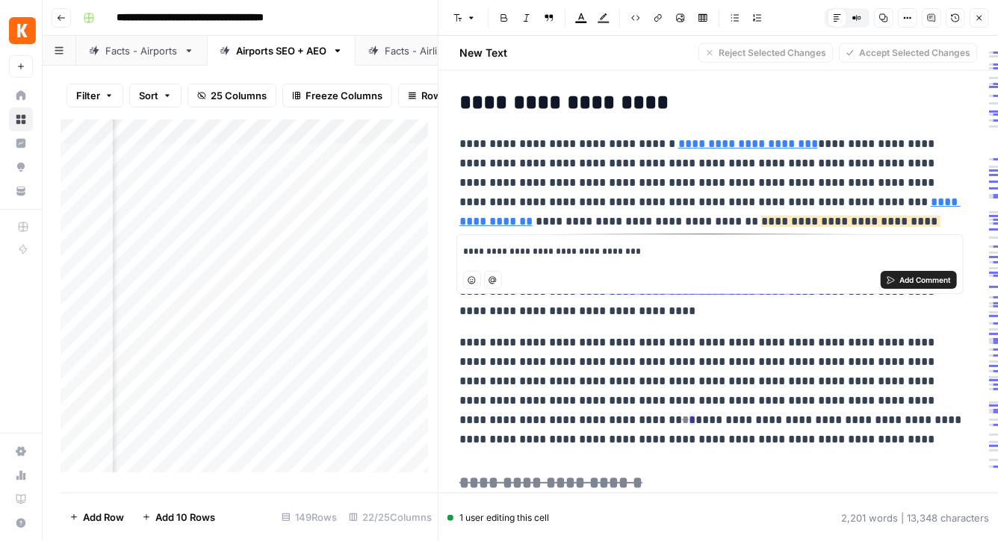
click at [636, 249] on p "**********" at bounding box center [710, 252] width 494 height 15
click at [576, 187] on p "**********" at bounding box center [712, 182] width 507 height 97
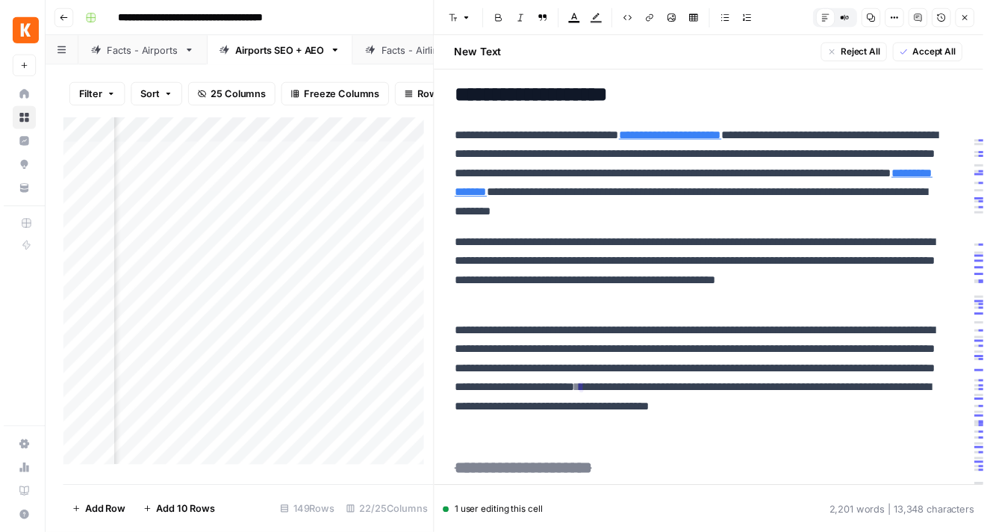
scroll to position [900, 0]
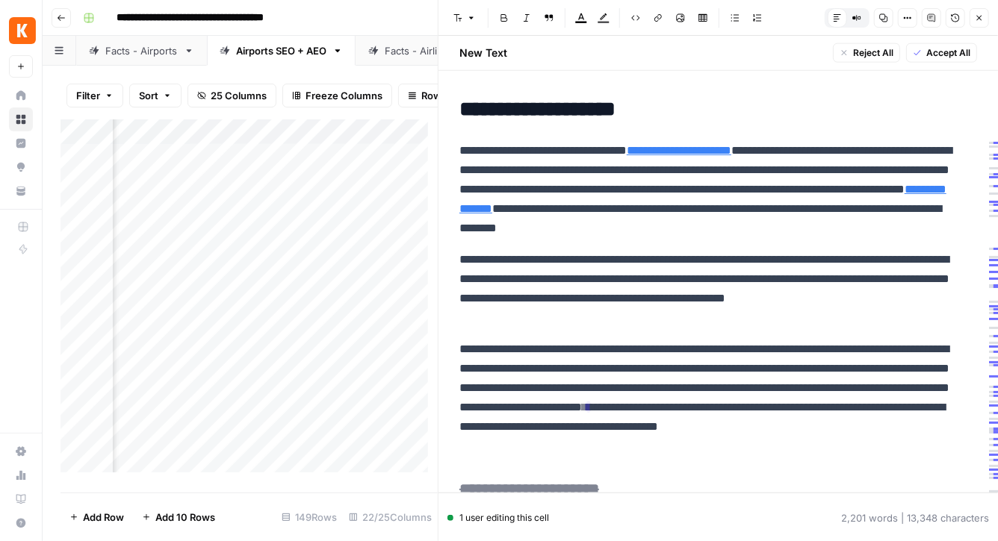
click at [648, 229] on p "**********" at bounding box center [707, 189] width 497 height 97
click at [647, 229] on p "**********" at bounding box center [707, 189] width 497 height 97
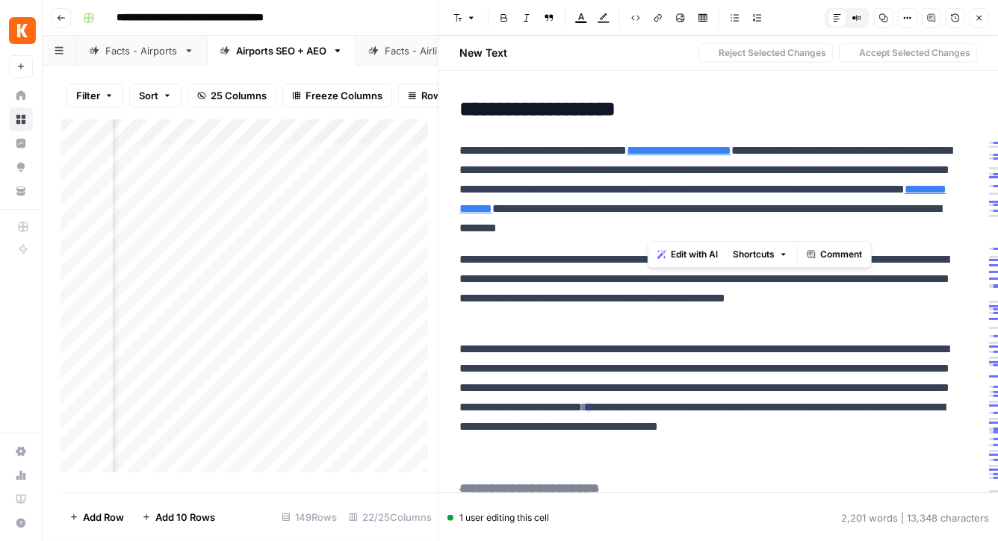
click at [647, 229] on p "**********" at bounding box center [707, 189] width 497 height 97
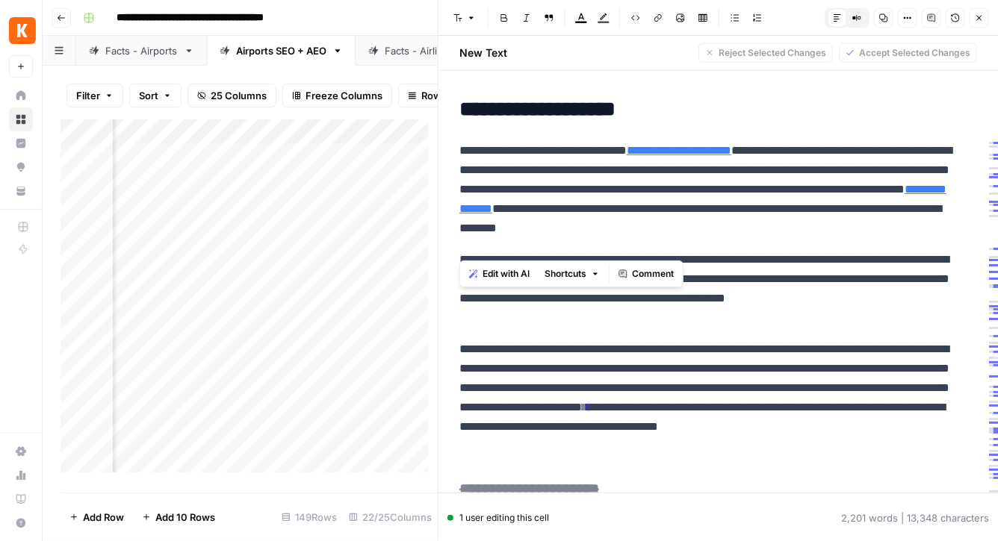
click at [647, 229] on p "**********" at bounding box center [707, 189] width 497 height 97
click at [650, 230] on p "**********" at bounding box center [707, 189] width 497 height 97
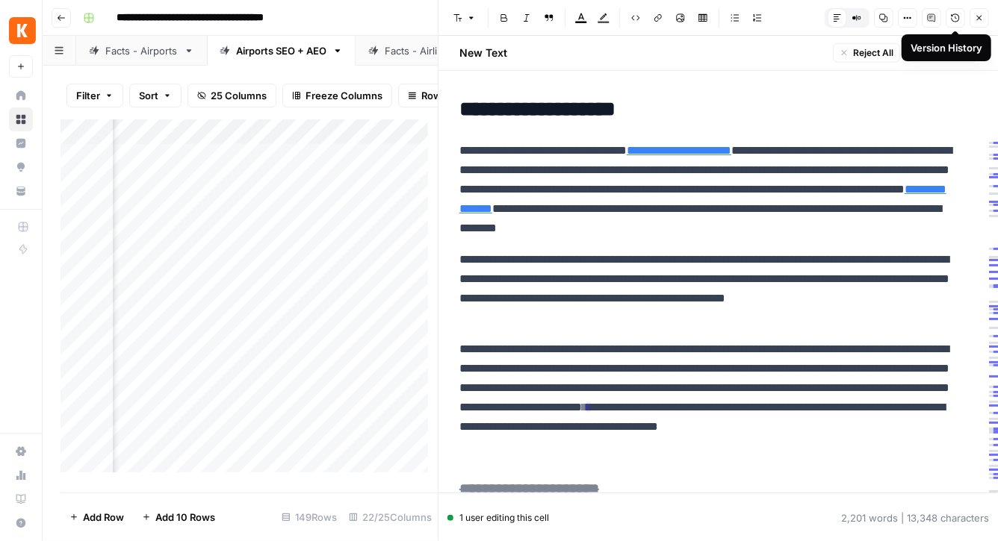
click at [955, 19] on icon "button" at bounding box center [955, 17] width 9 height 9
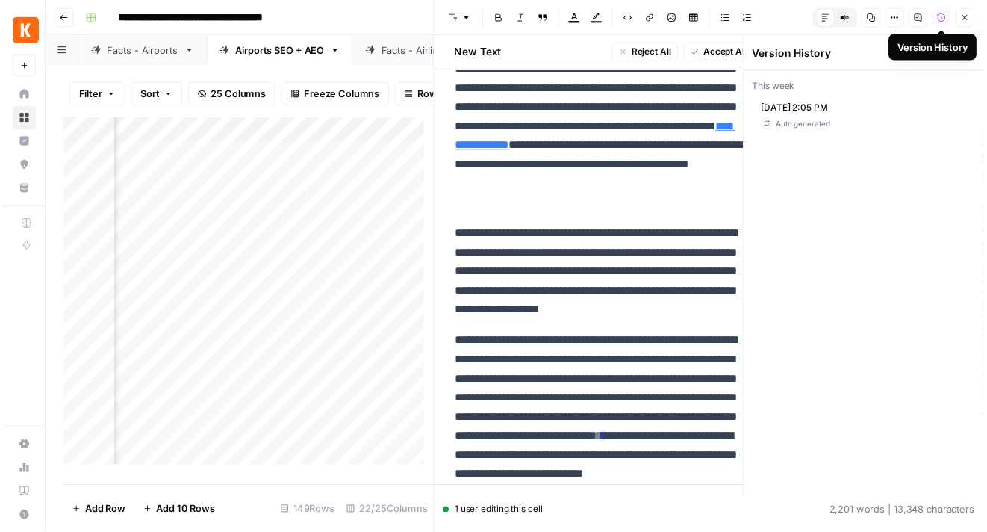
scroll to position [1485, 0]
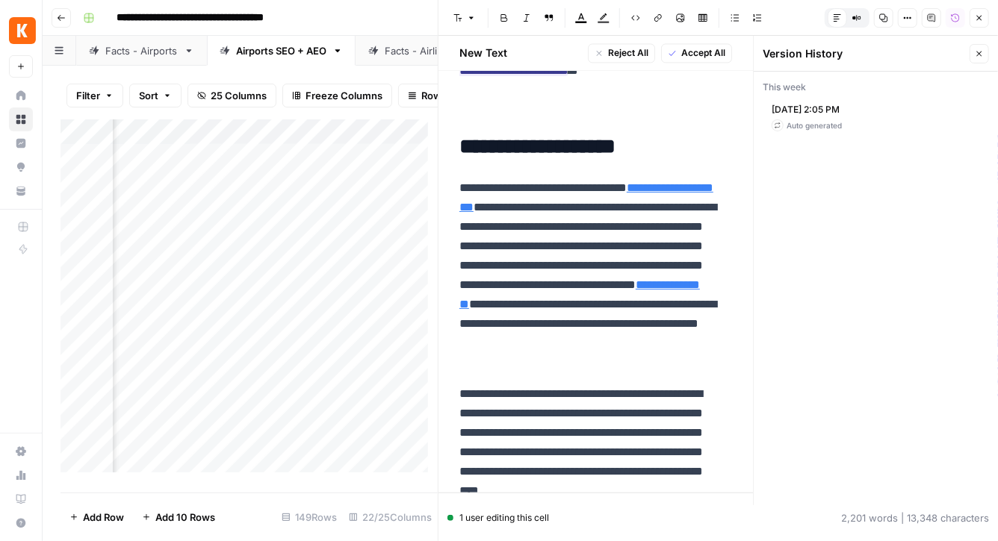
click at [839, 112] on span "Oct 15, 2025 2:05 PM" at bounding box center [806, 109] width 70 height 13
click at [787, 90] on div "This week" at bounding box center [875, 87] width 226 height 13
drag, startPoint x: 984, startPoint y: 55, endPoint x: 976, endPoint y: 59, distance: 8.7
click at [984, 55] on button "Close" at bounding box center [978, 53] width 19 height 19
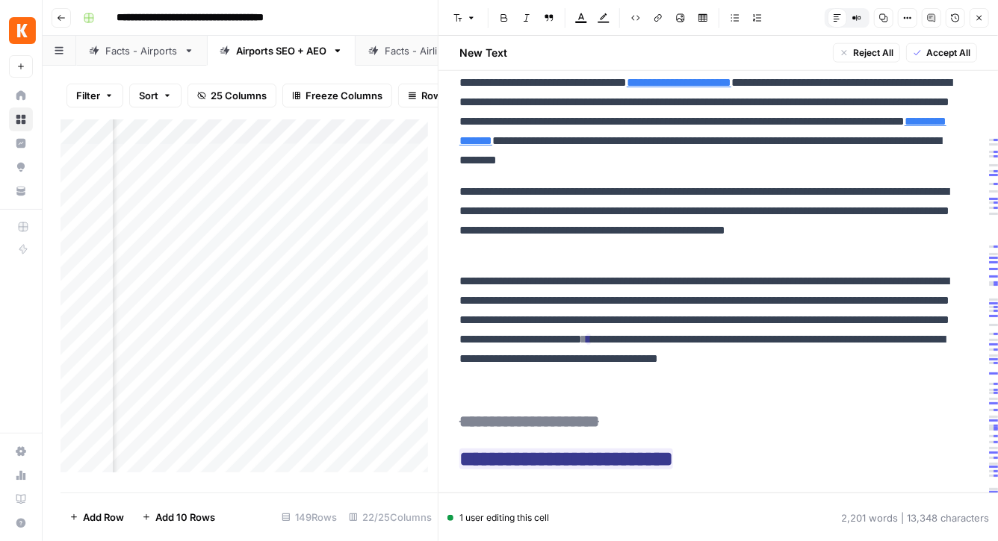
scroll to position [951, 0]
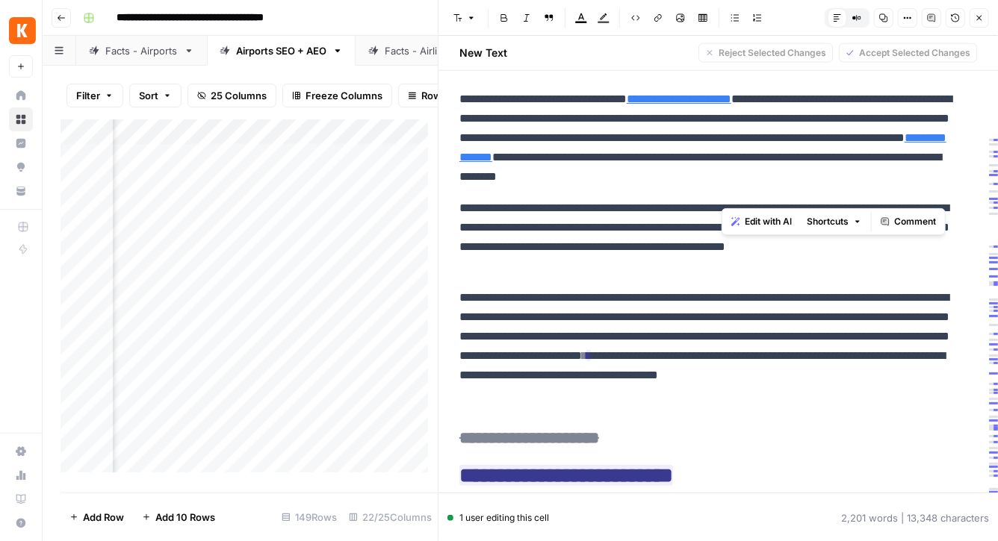
drag, startPoint x: 907, startPoint y: 190, endPoint x: 721, endPoint y: 177, distance: 187.1
click at [721, 177] on p "**********" at bounding box center [707, 138] width 497 height 97
click at [896, 221] on span "Comment" at bounding box center [915, 221] width 42 height 13
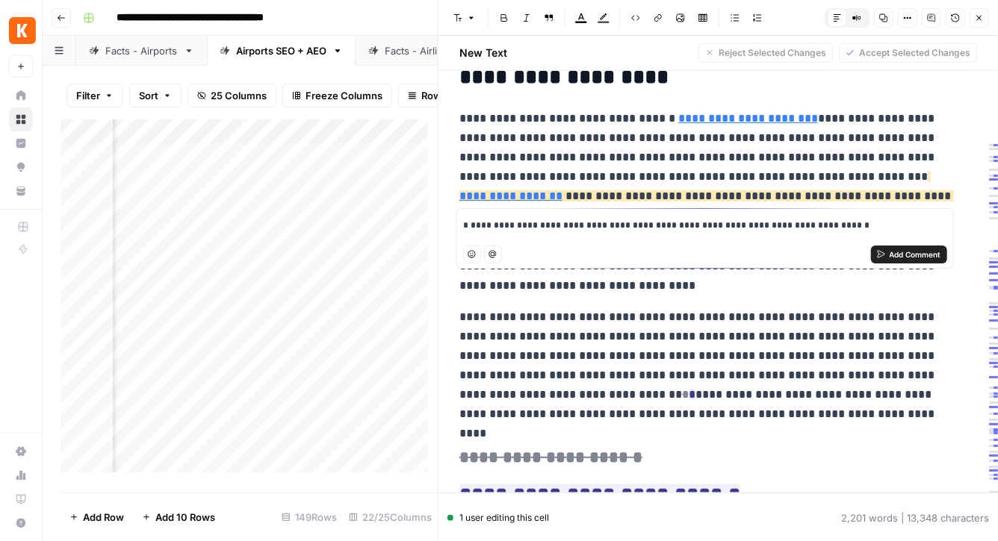
click at [463, 226] on span "*" at bounding box center [465, 225] width 5 height 9
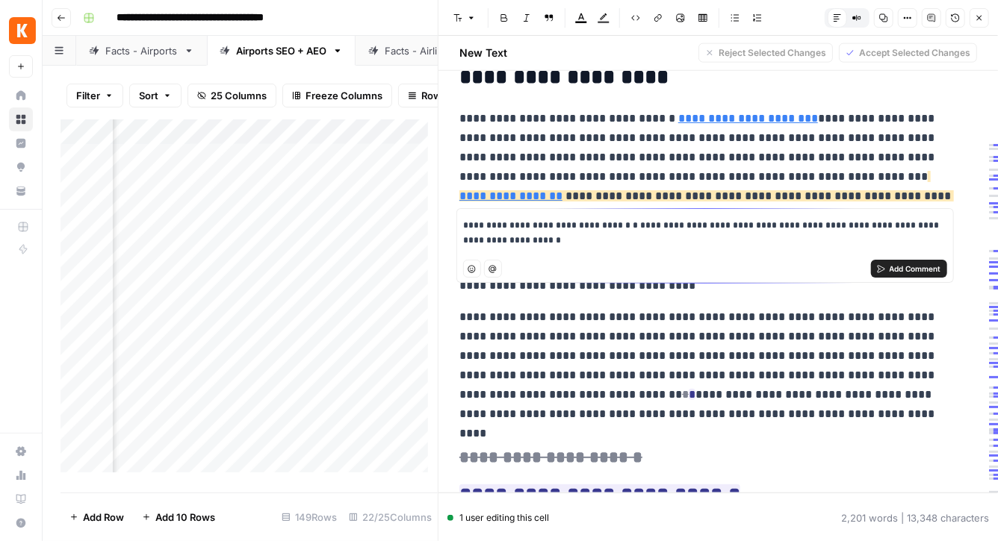
click at [543, 240] on p "**********" at bounding box center [705, 233] width 484 height 29
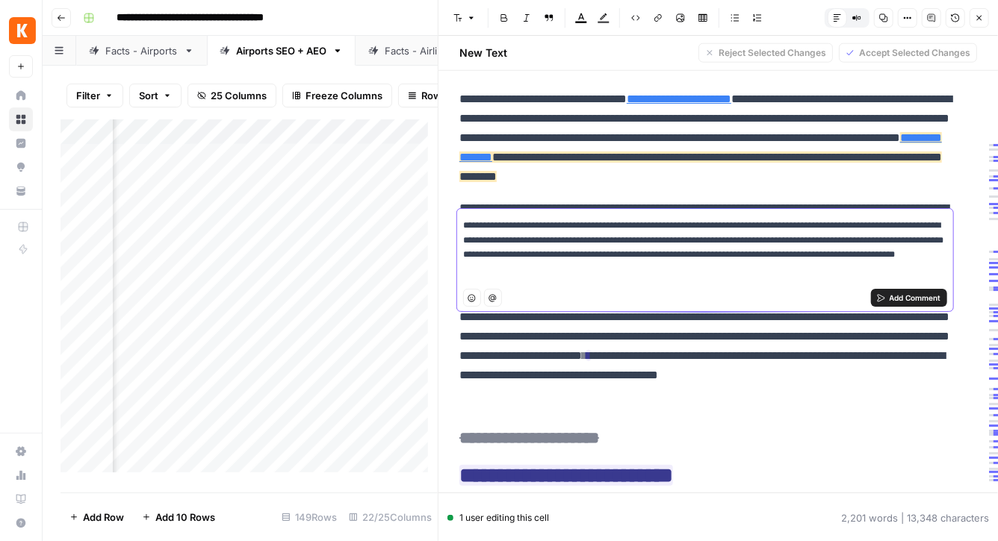
drag, startPoint x: 676, startPoint y: 257, endPoint x: 692, endPoint y: 260, distance: 16.7
click at [692, 260] on p "**********" at bounding box center [705, 248] width 484 height 58
click at [669, 254] on p "**********" at bounding box center [705, 248] width 484 height 58
drag, startPoint x: 768, startPoint y: 257, endPoint x: 772, endPoint y: 267, distance: 11.1
click at [772, 267] on p "**********" at bounding box center [705, 248] width 484 height 58
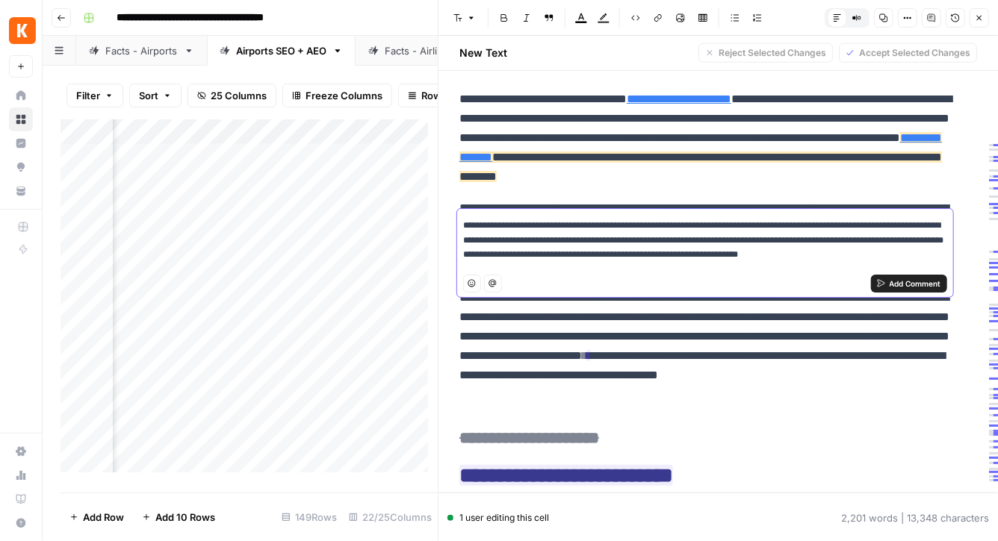
click at [512, 241] on p "**********" at bounding box center [705, 241] width 484 height 44
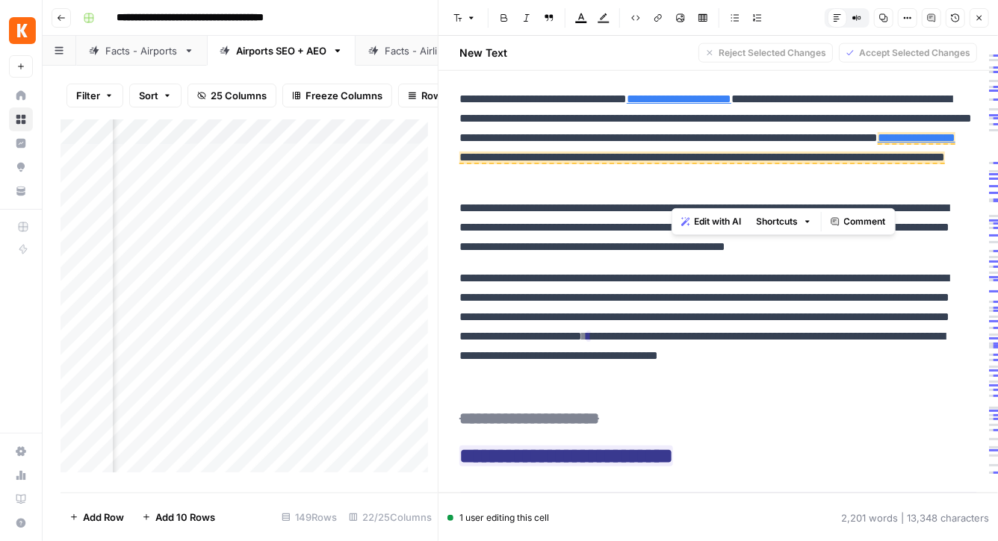
click at [851, 222] on span "Comment" at bounding box center [865, 221] width 42 height 13
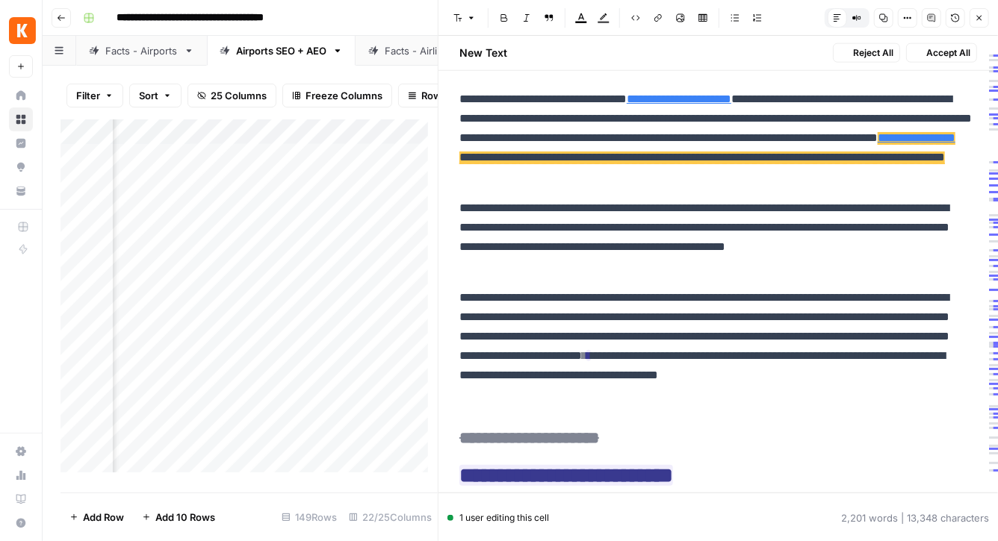
click at [727, 164] on span "**********" at bounding box center [701, 158] width 485 height 13
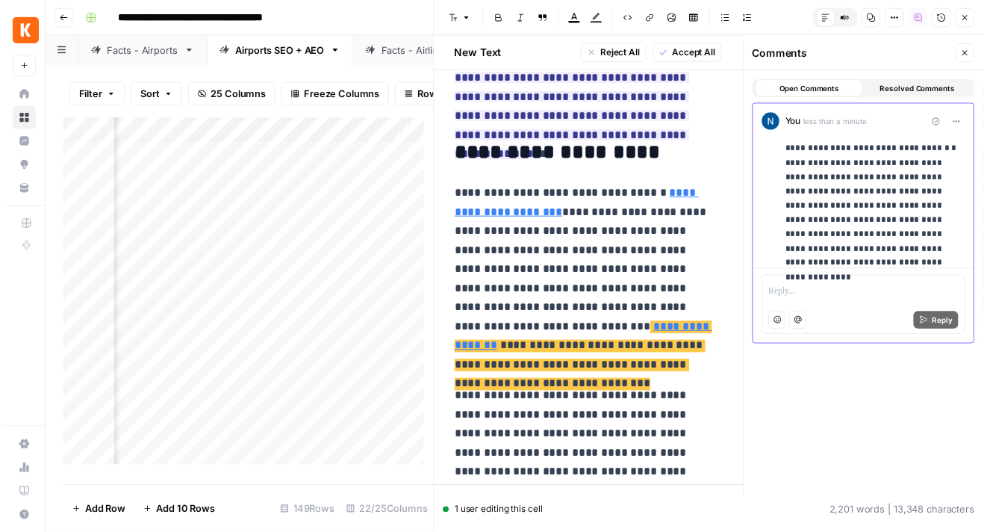
scroll to position [1576, 0]
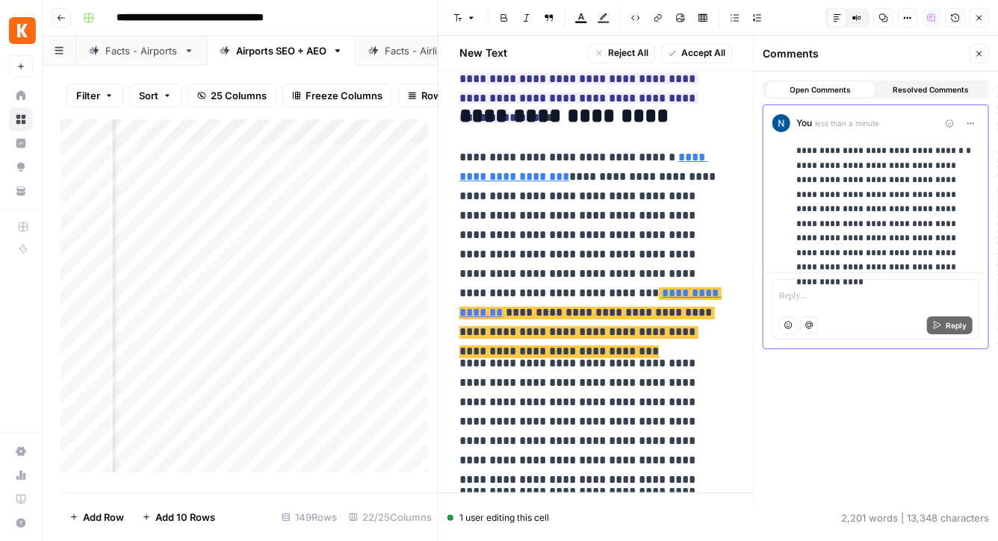
click at [853, 173] on p "**********" at bounding box center [887, 202] width 183 height 116
click at [969, 123] on icon "button" at bounding box center [970, 123] width 8 height 8
click at [926, 159] on span "Edit Comment" at bounding box center [928, 155] width 66 height 15
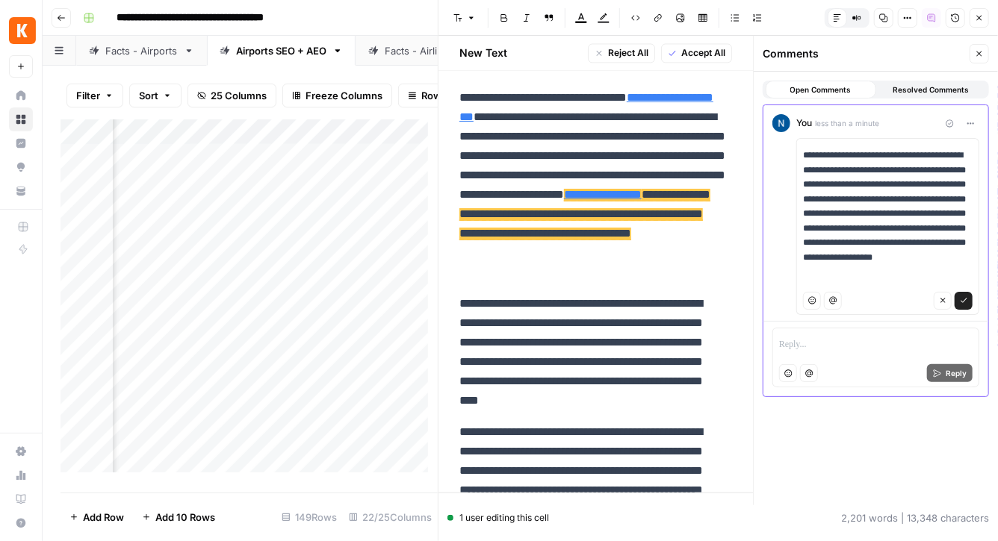
click at [883, 217] on p "**********" at bounding box center [888, 214] width 170 height 131
click at [957, 273] on p "**********" at bounding box center [888, 214] width 170 height 131
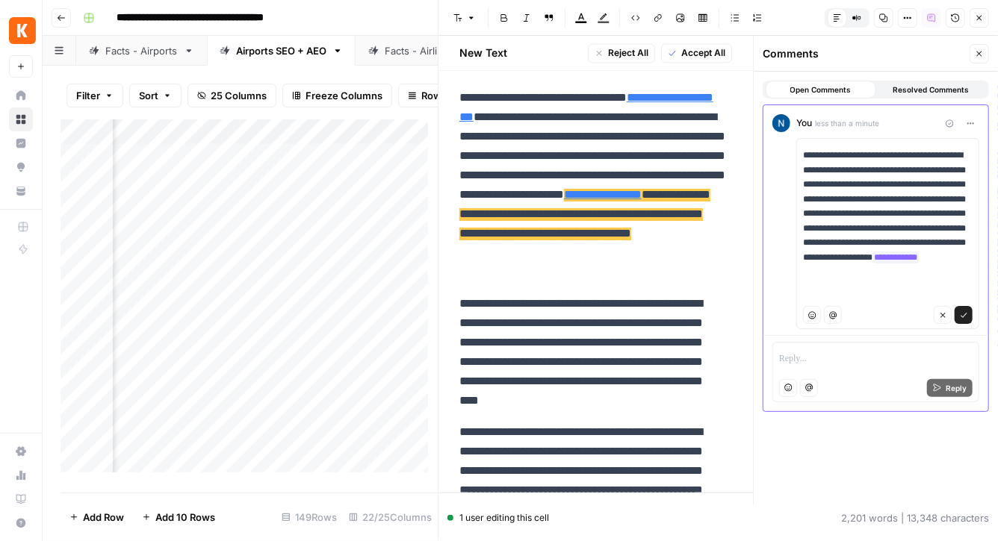
click at [963, 324] on div "Emoji Mention Cancel Confirm" at bounding box center [888, 315] width 170 height 26
click at [963, 315] on icon "submit" at bounding box center [963, 315] width 6 height 4
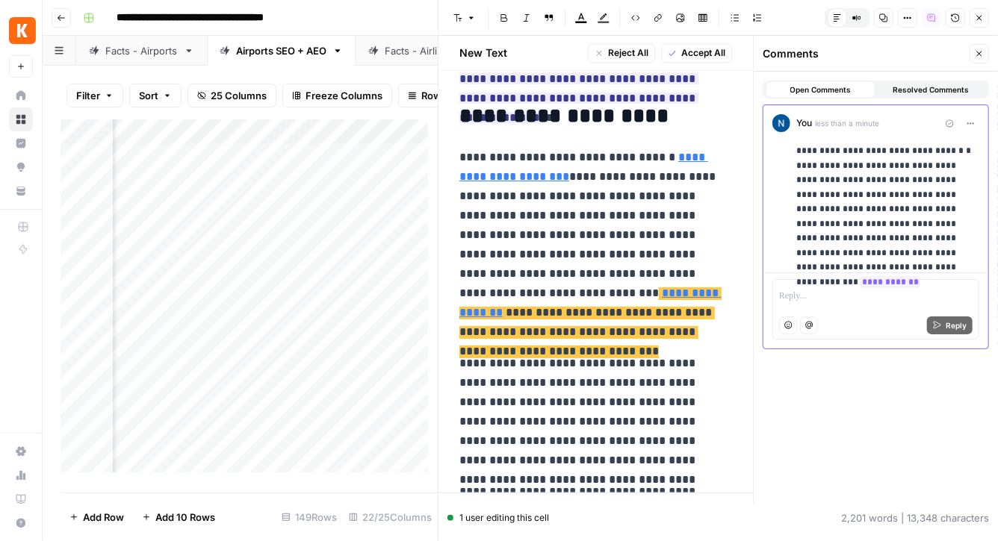
click at [982, 51] on icon "button" at bounding box center [979, 53] width 9 height 9
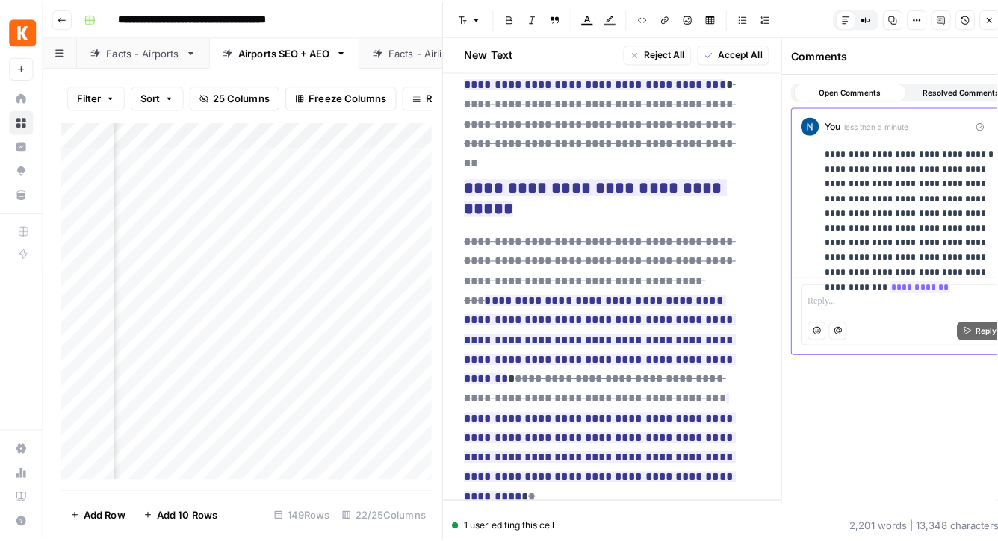
scroll to position [951, 0]
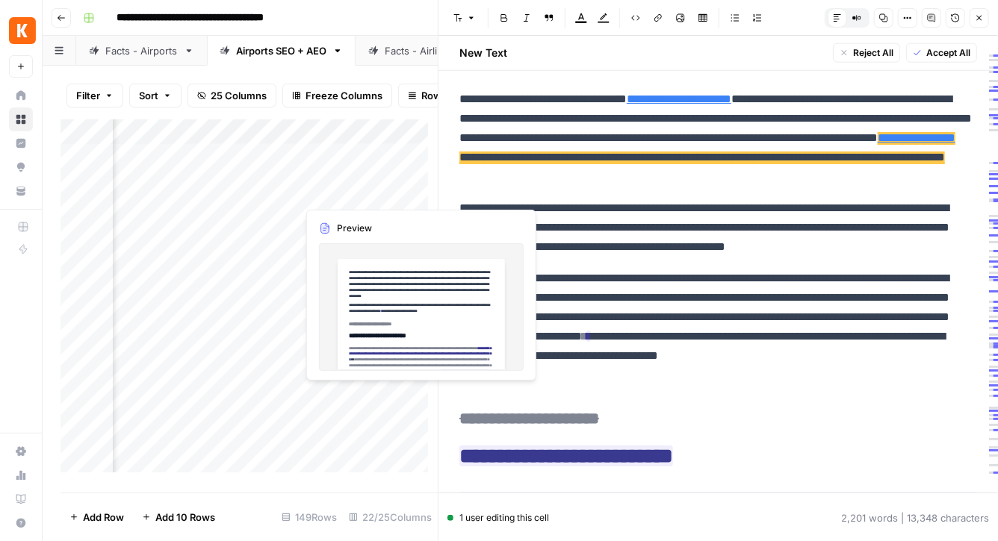
click at [305, 194] on div "Add Column" at bounding box center [248, 301] width 377 height 364
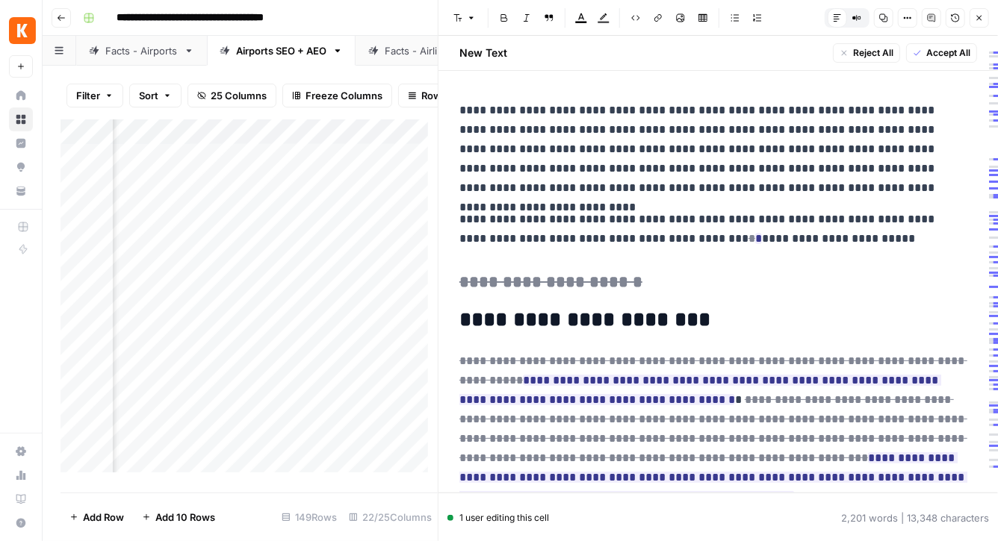
click at [978, 11] on button "Close" at bounding box center [978, 17] width 19 height 19
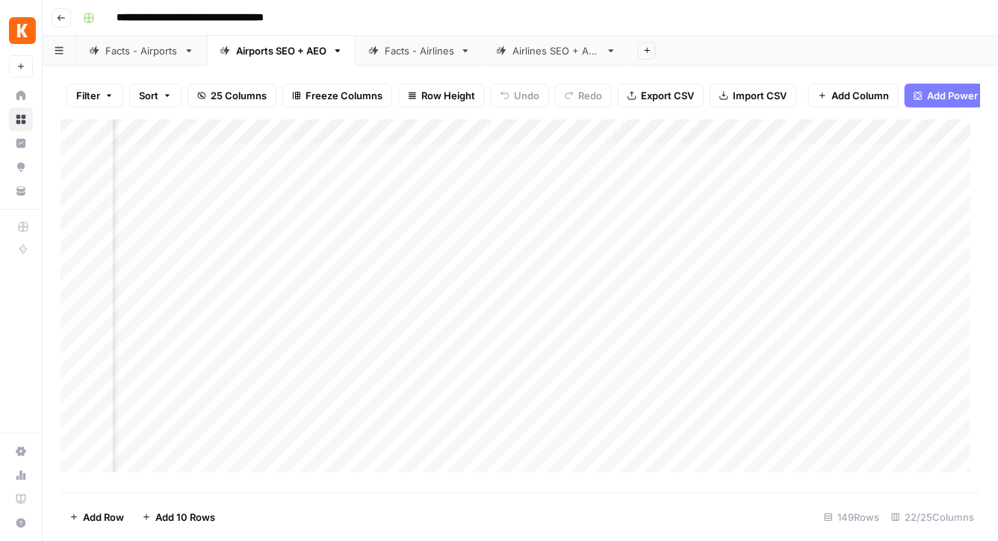
scroll to position [0, 1172]
click at [418, 195] on div "Add Column" at bounding box center [519, 301] width 919 height 364
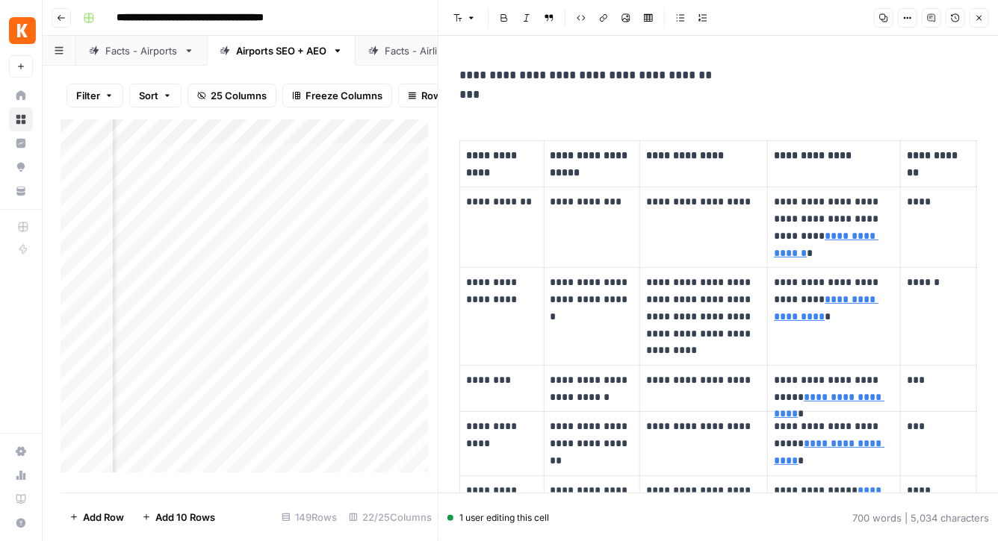
click at [977, 19] on icon "button" at bounding box center [979, 17] width 9 height 9
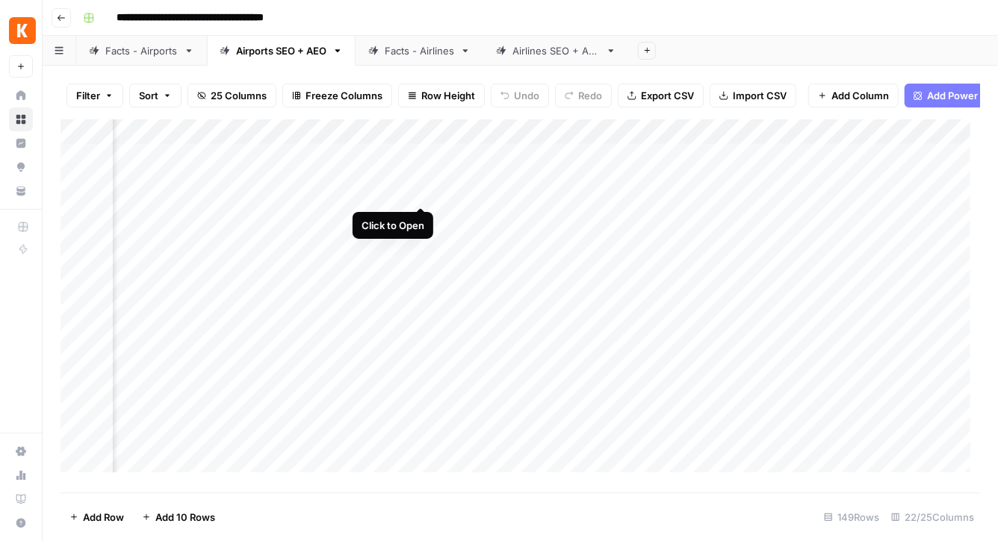
click at [414, 187] on div "Add Column" at bounding box center [519, 301] width 919 height 364
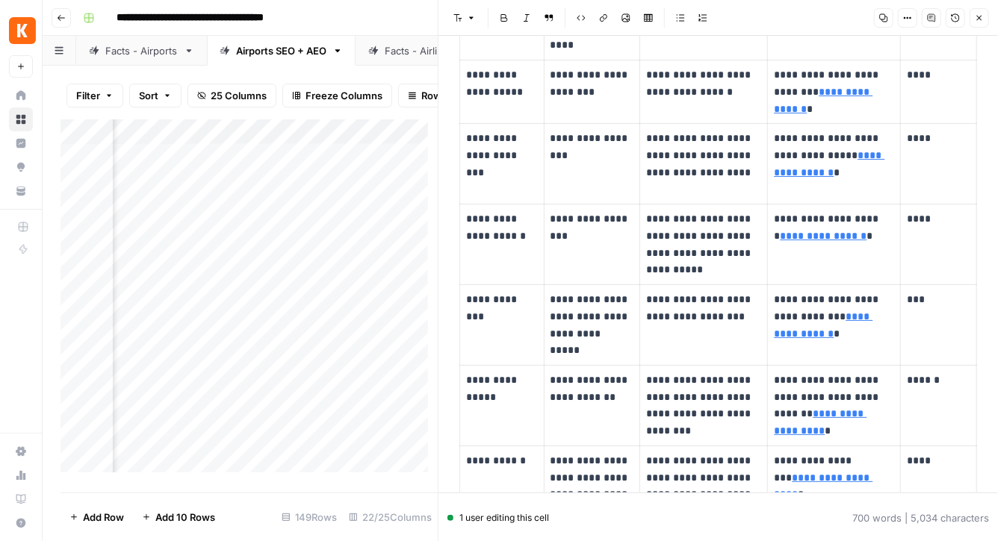
scroll to position [1293, 0]
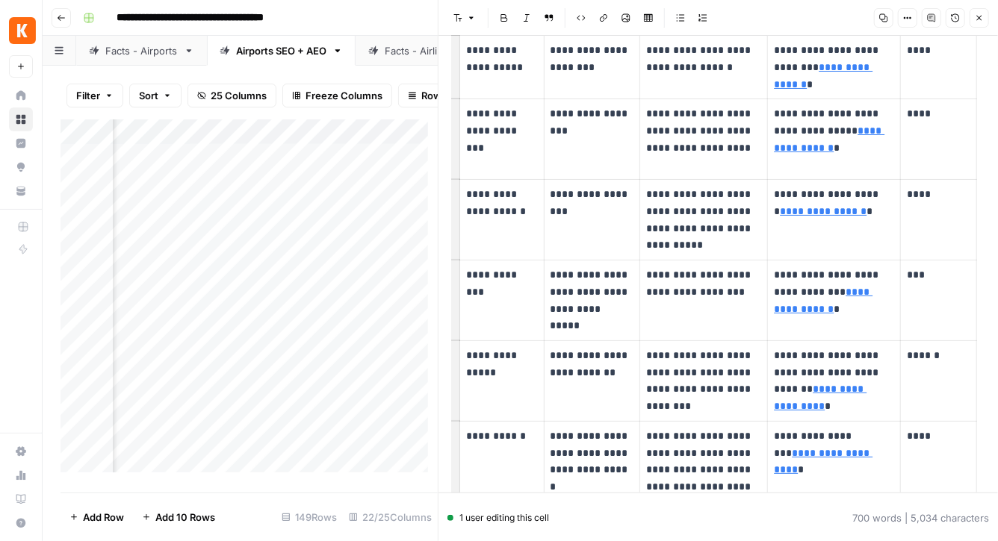
click at [501, 271] on p "**********" at bounding box center [501, 275] width 70 height 17
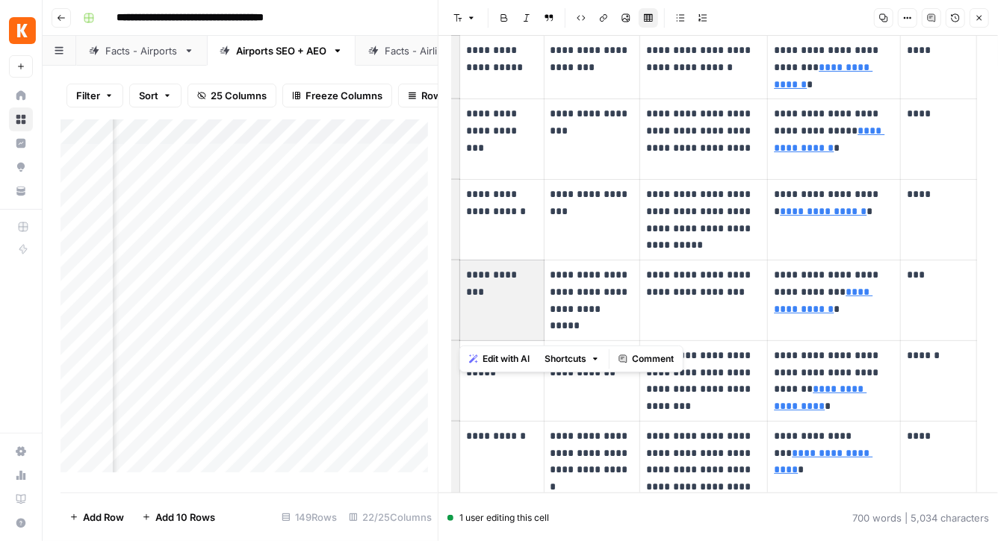
click at [501, 271] on p "**********" at bounding box center [501, 275] width 70 height 17
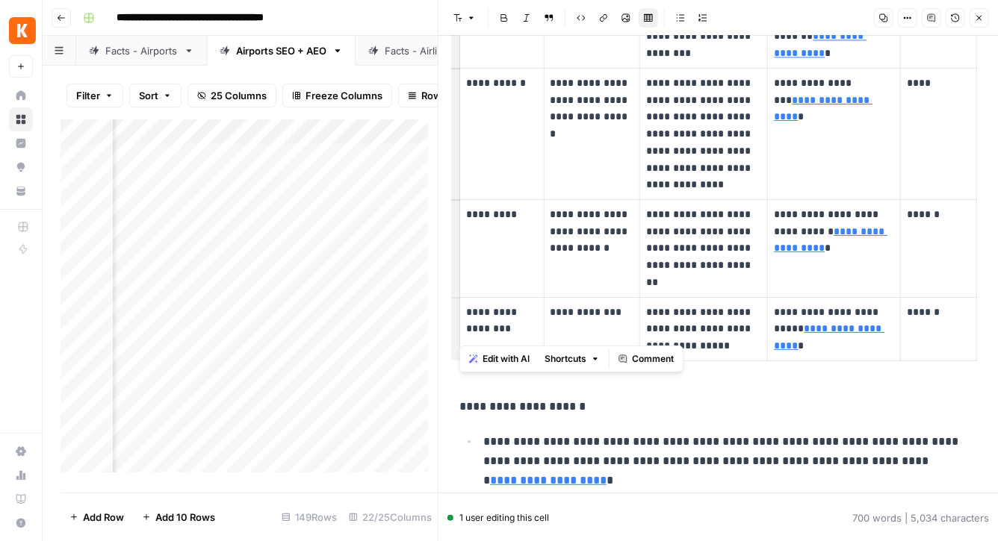
scroll to position [1665, 0]
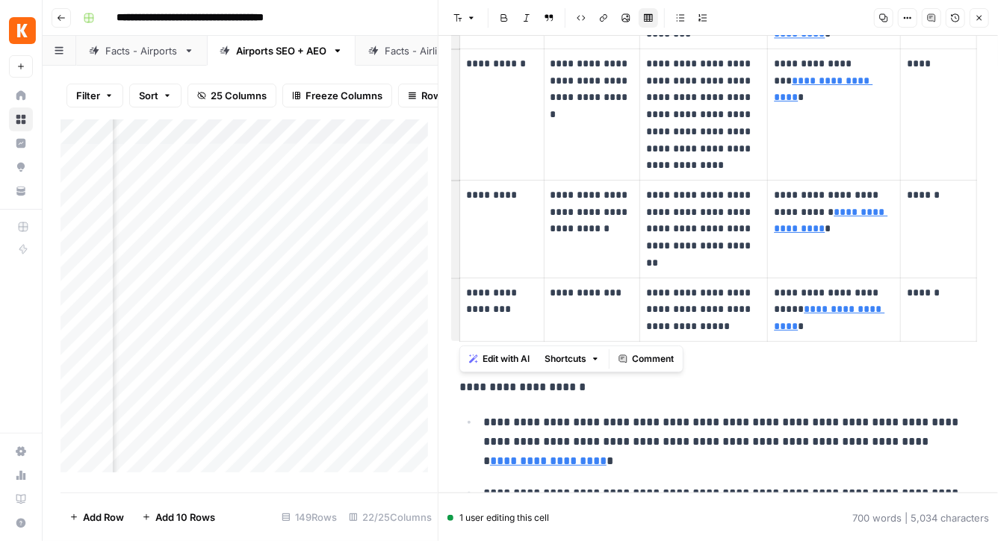
click at [972, 18] on button "Close" at bounding box center [978, 17] width 19 height 19
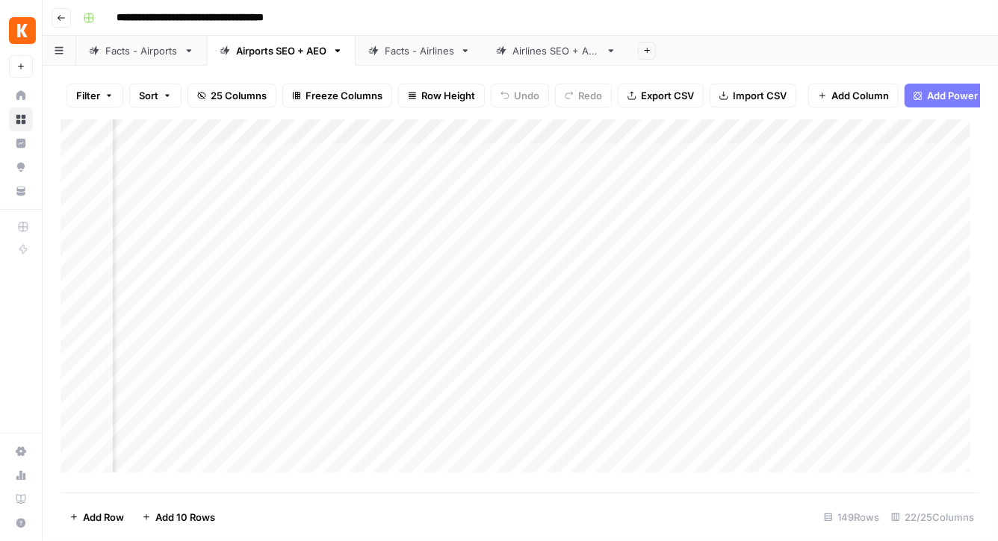
scroll to position [0, 2045]
click at [565, 190] on div "Add Column" at bounding box center [519, 301] width 919 height 364
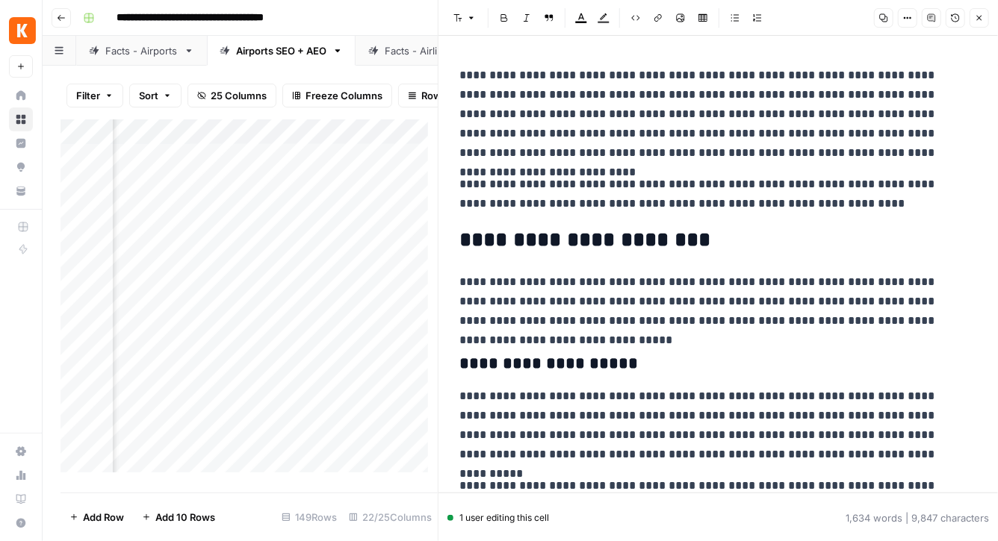
click at [987, 13] on button "Close" at bounding box center [978, 17] width 19 height 19
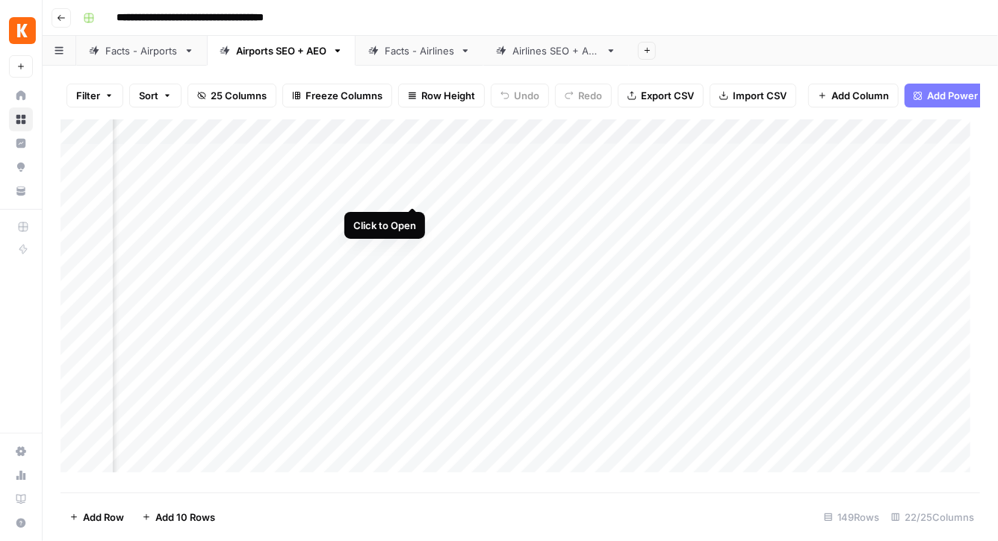
click at [417, 191] on div "Add Column" at bounding box center [519, 301] width 919 height 364
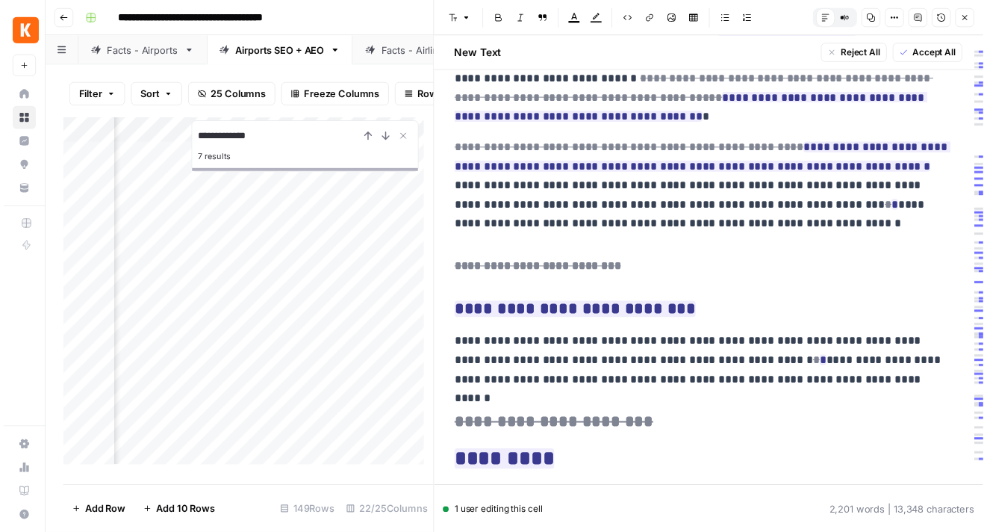
scroll to position [3272, 0]
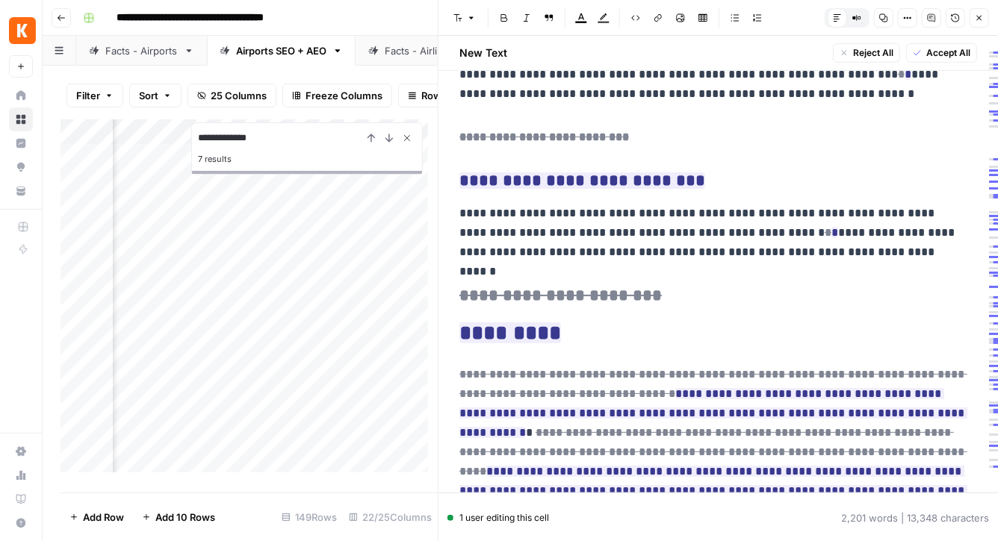
type input "**********"
click at [408, 144] on icon "Close Search" at bounding box center [407, 138] width 12 height 12
click at [769, 216] on p "**********" at bounding box center [712, 233] width 507 height 58
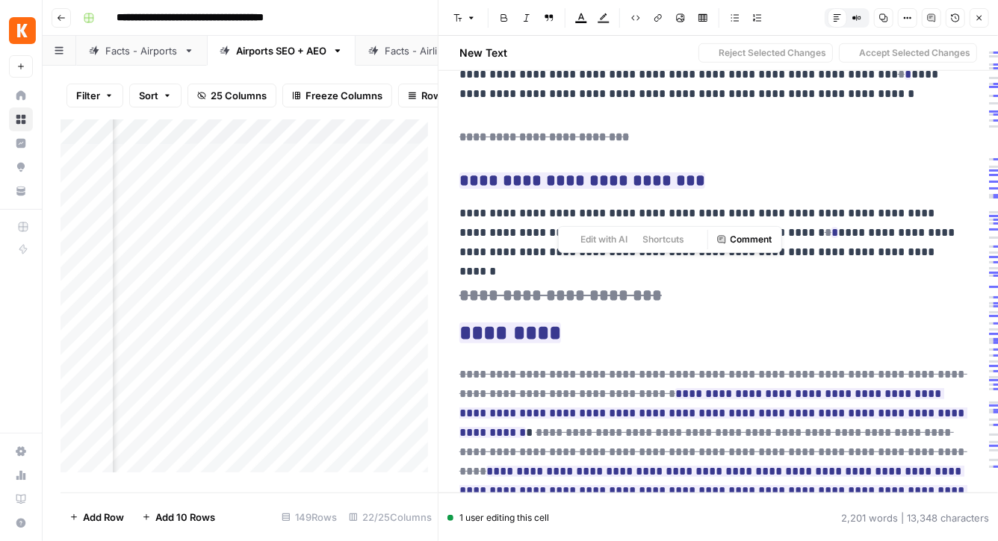
click at [769, 216] on p "**********" at bounding box center [712, 233] width 507 height 58
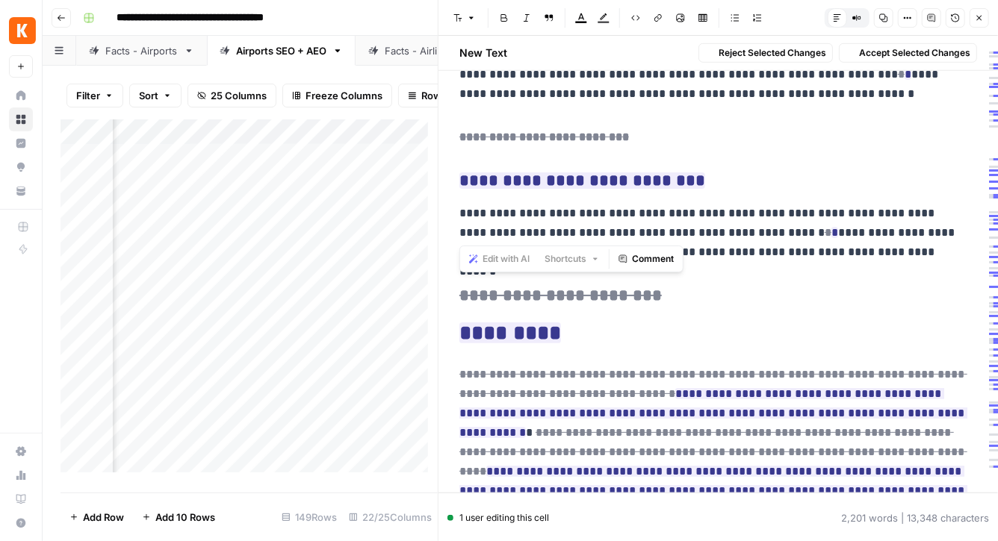
click at [769, 216] on p "**********" at bounding box center [712, 233] width 507 height 58
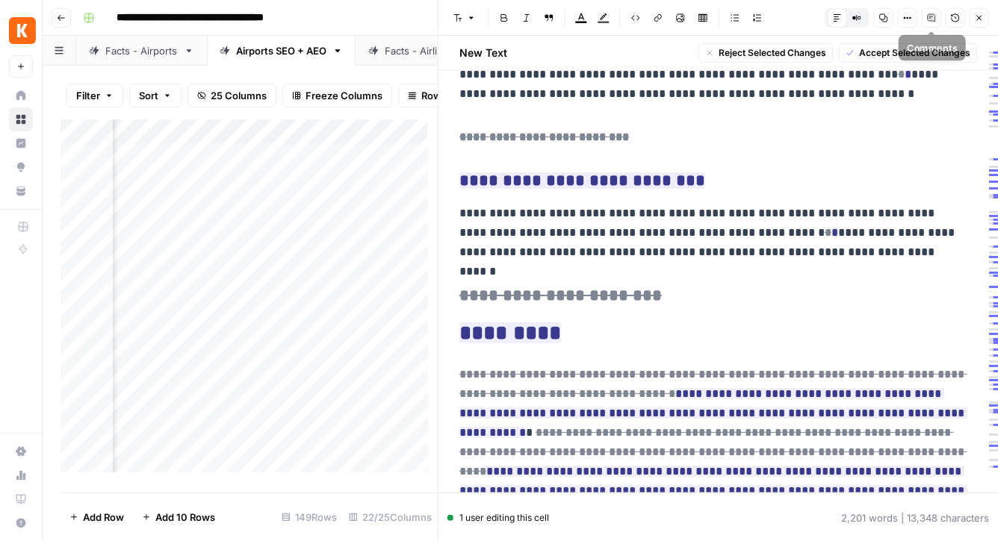
click at [928, 15] on icon "button" at bounding box center [931, 17] width 7 height 7
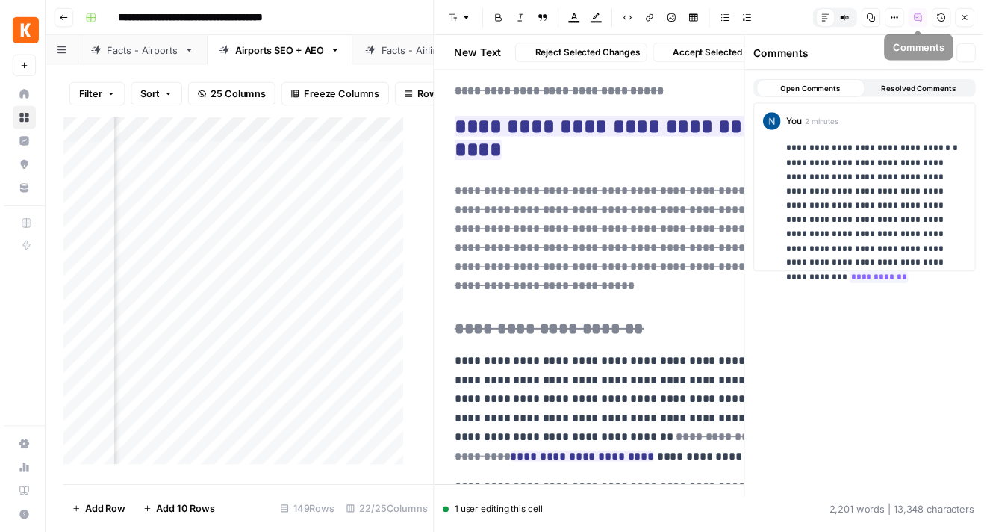
scroll to position [5484, 0]
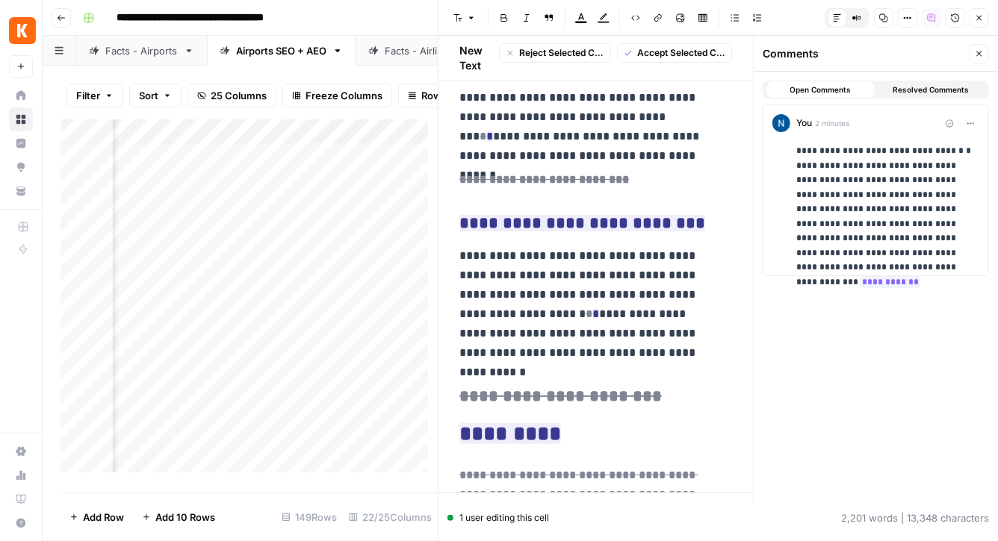
click at [885, 17] on icon "button" at bounding box center [884, 18] width 8 height 8
click at [981, 55] on icon "button" at bounding box center [979, 53] width 9 height 9
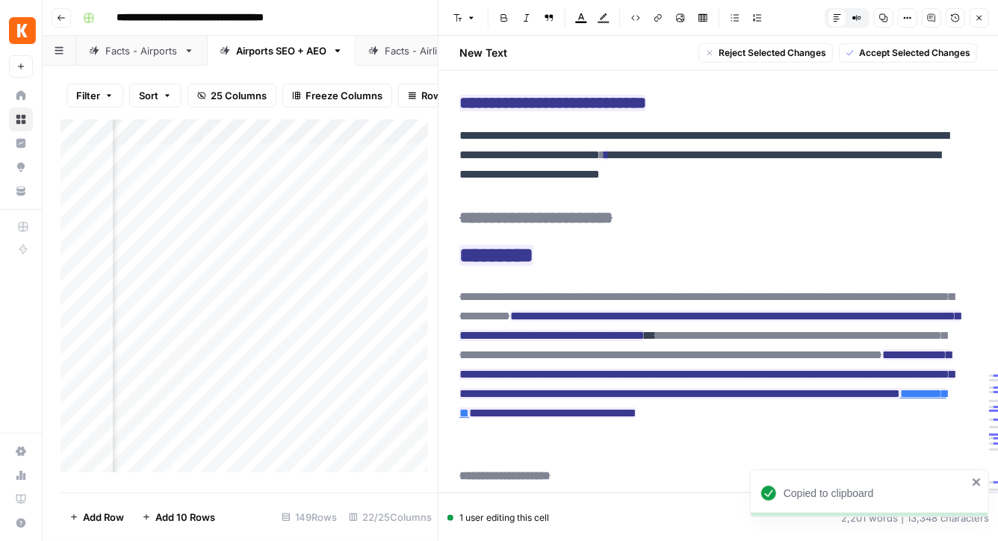
click at [928, 19] on icon "button" at bounding box center [931, 17] width 9 height 9
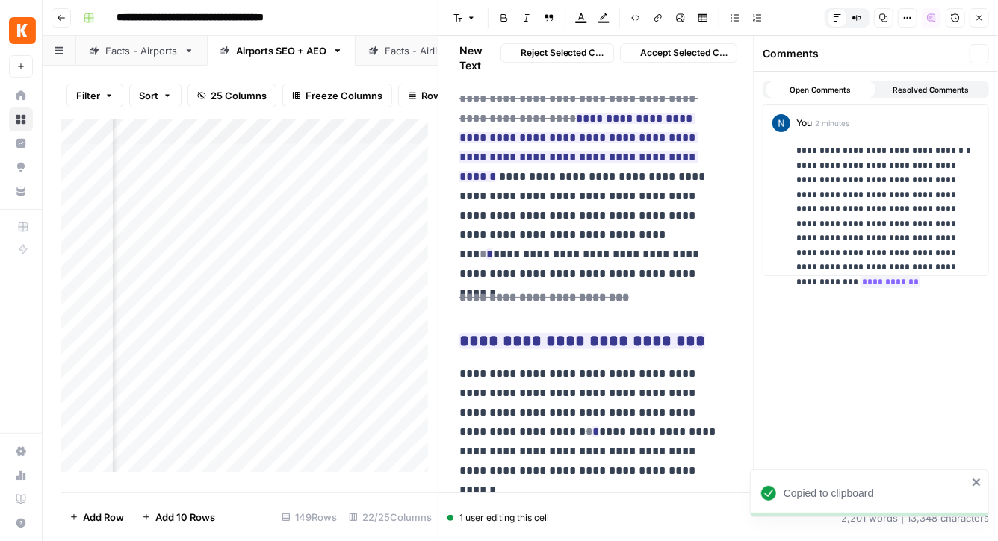
scroll to position [5504, 0]
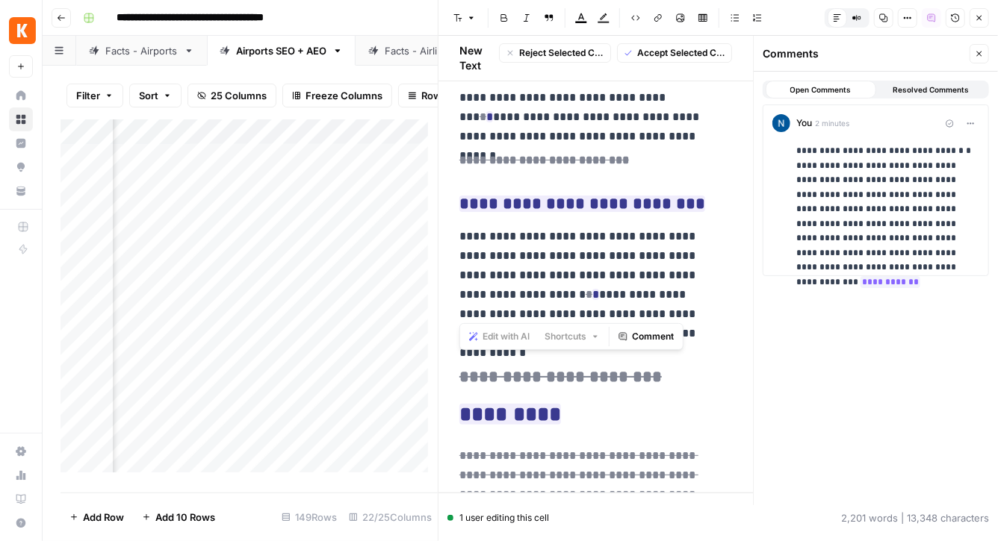
click at [567, 232] on p "**********" at bounding box center [585, 285] width 252 height 116
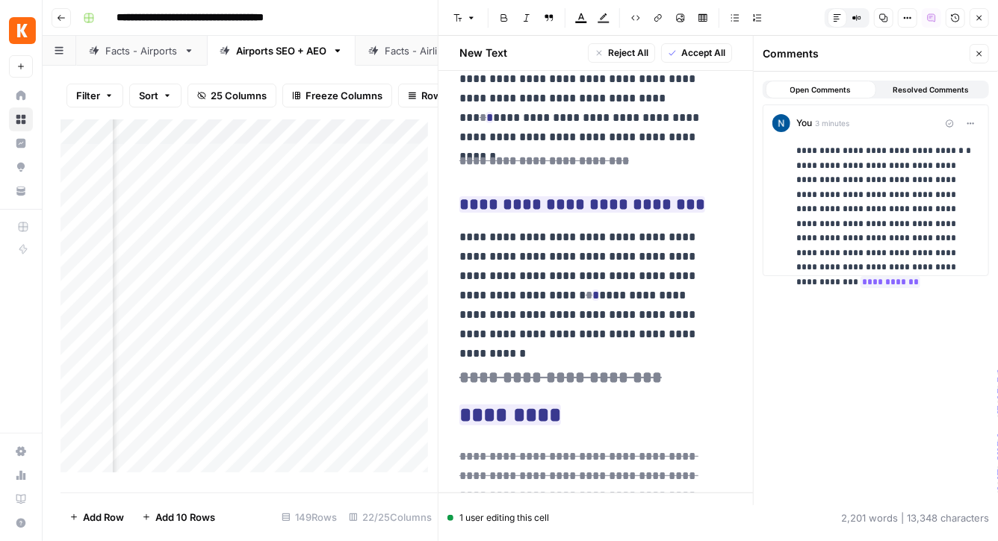
click at [588, 228] on p "**********" at bounding box center [585, 286] width 252 height 116
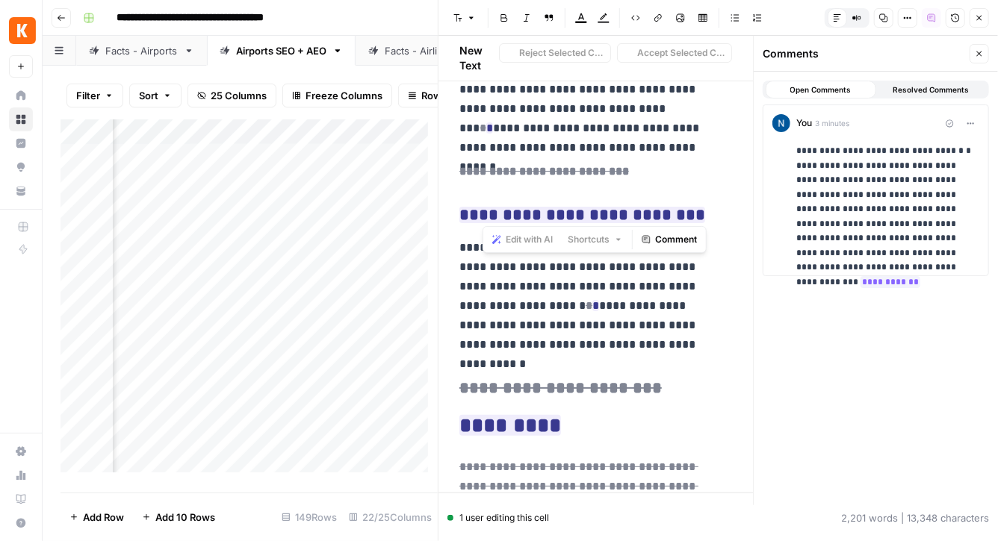
click at [588, 238] on p "**********" at bounding box center [585, 296] width 252 height 116
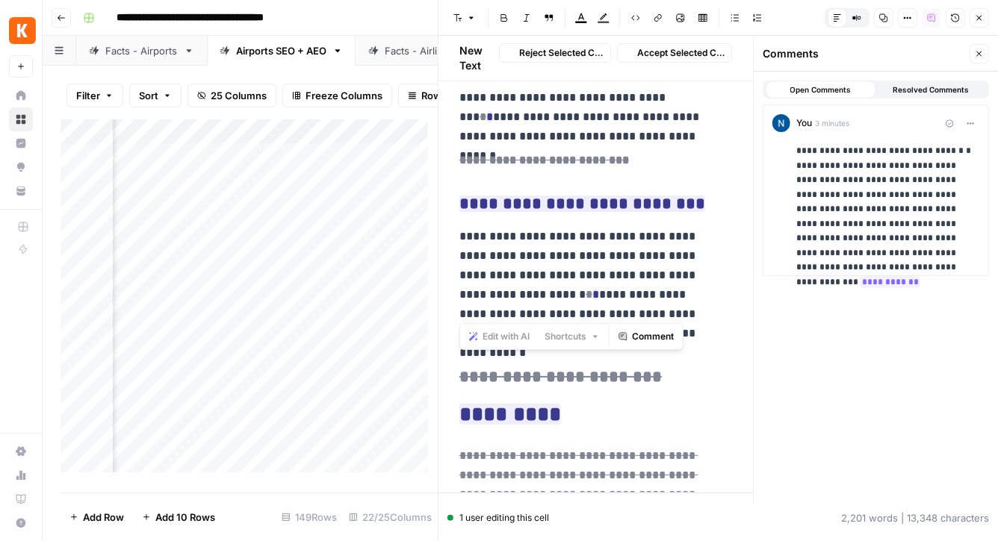
click at [588, 227] on p "**********" at bounding box center [585, 285] width 252 height 116
click at [631, 330] on button "Comment" at bounding box center [645, 336] width 67 height 19
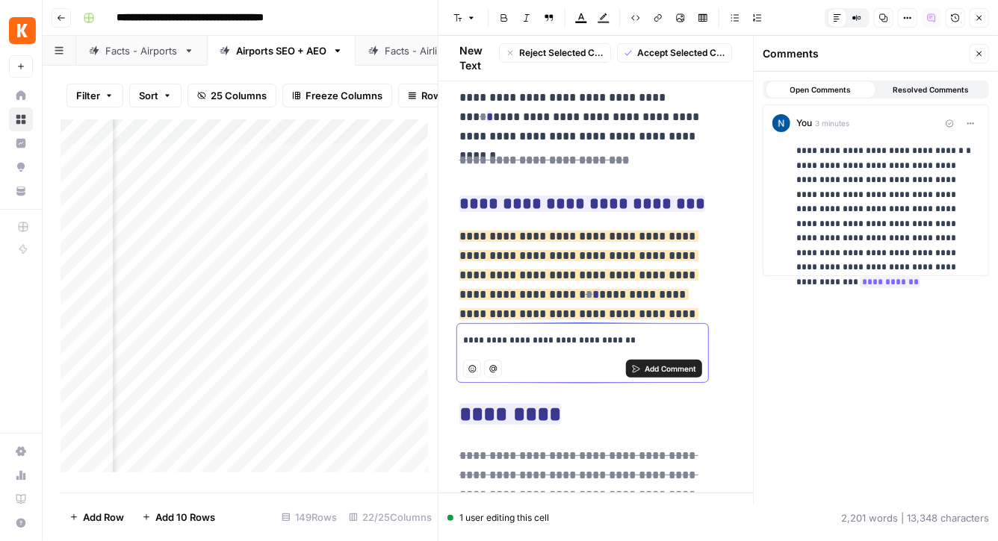
click at [665, 363] on span "Add Comment" at bounding box center [670, 369] width 52 height 12
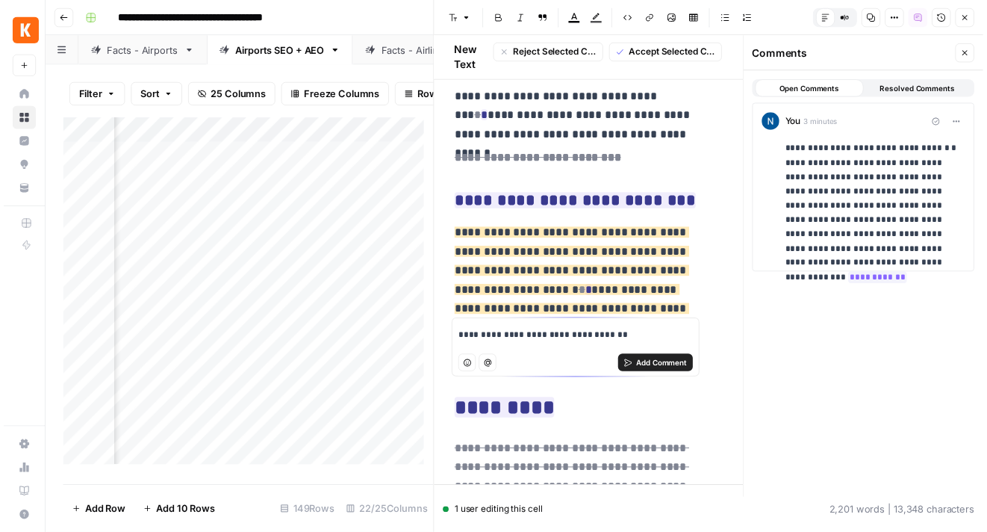
scroll to position [5366, 0]
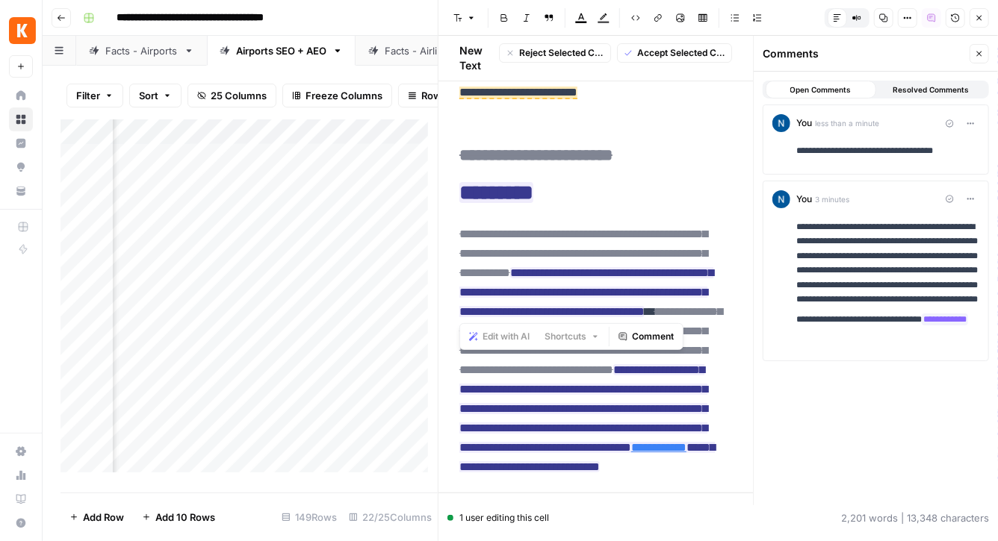
click at [978, 54] on icon "button" at bounding box center [979, 53] width 9 height 9
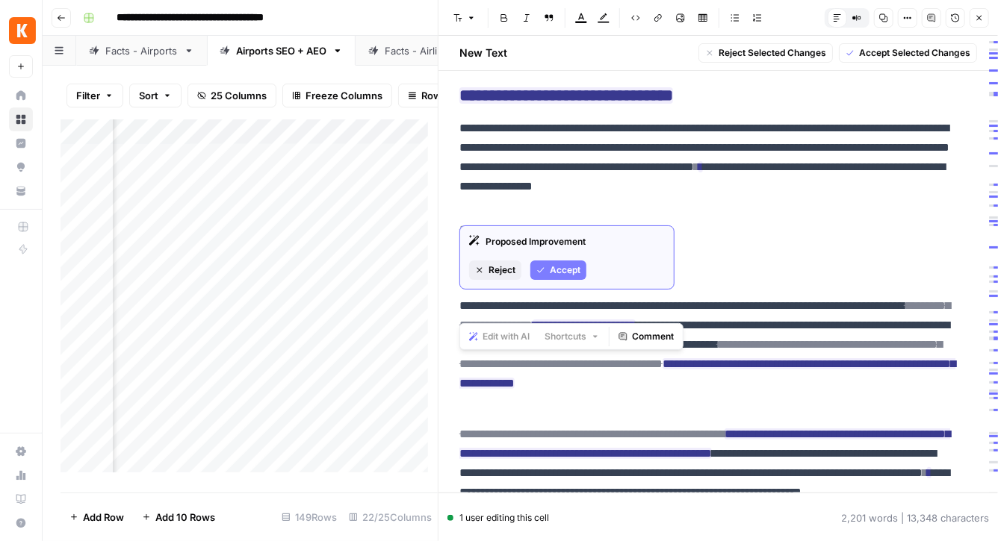
scroll to position [2814, 0]
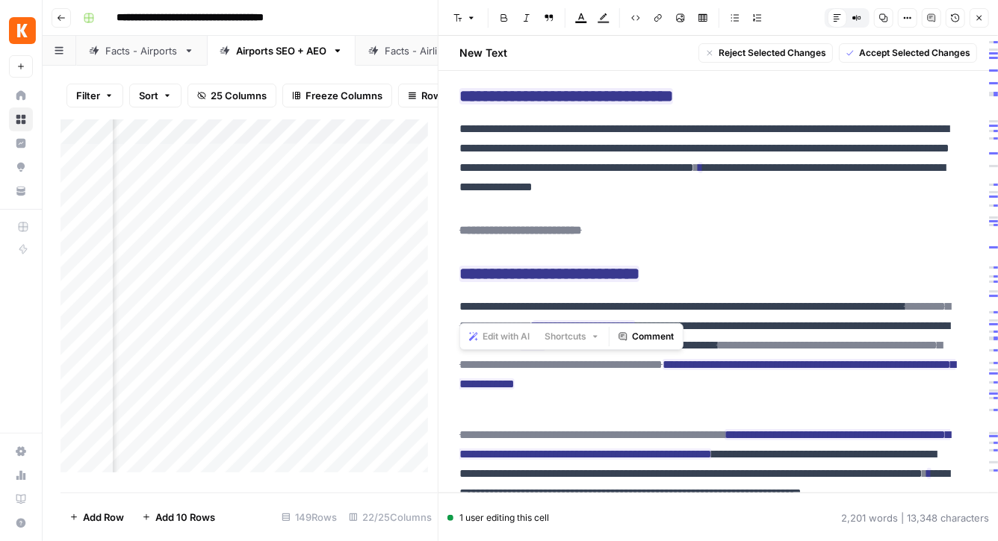
click at [975, 18] on icon "button" at bounding box center [979, 17] width 9 height 9
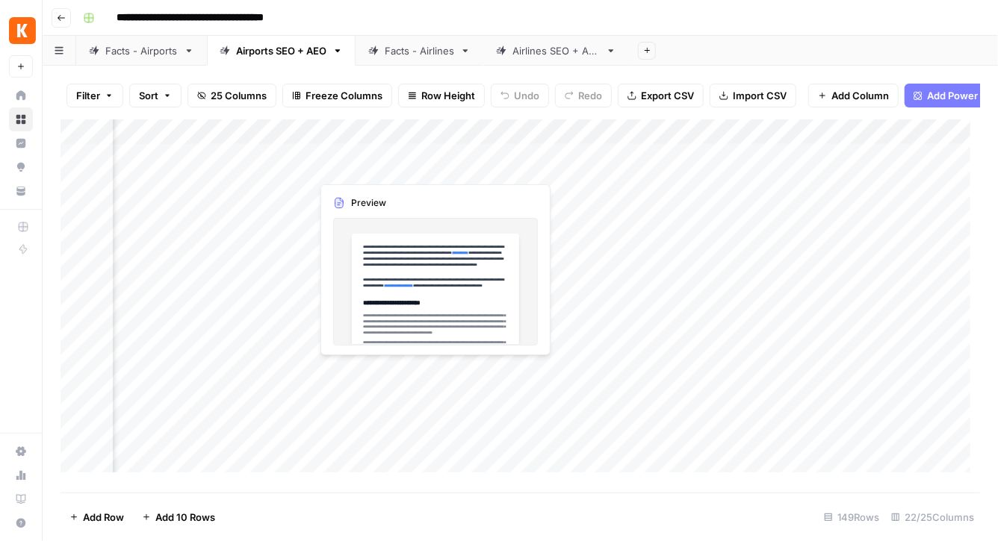
click at [373, 168] on div "Add Column" at bounding box center [519, 301] width 919 height 364
click at [349, 167] on div "Add Column" at bounding box center [519, 301] width 919 height 364
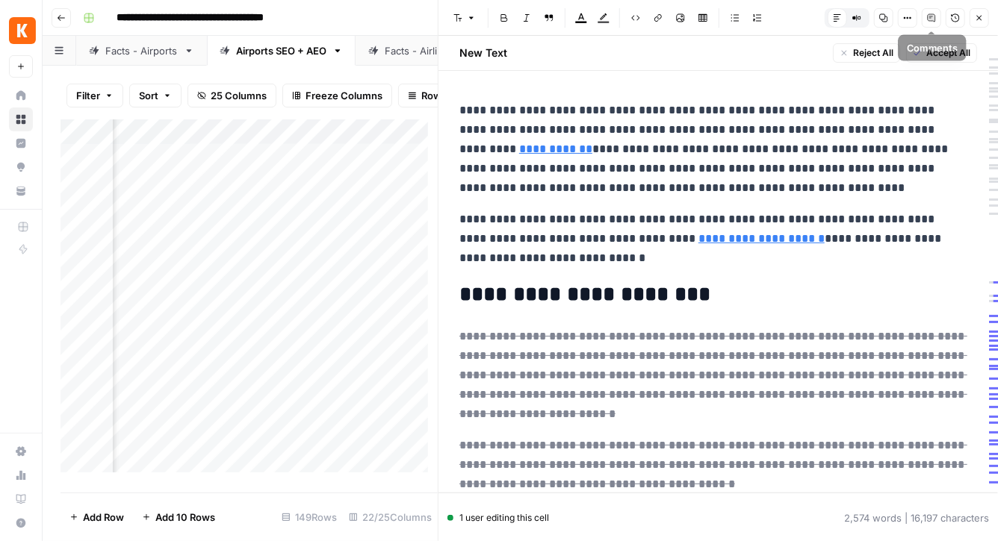
click at [927, 18] on span "Comments" at bounding box center [926, 18] width 1 height 1
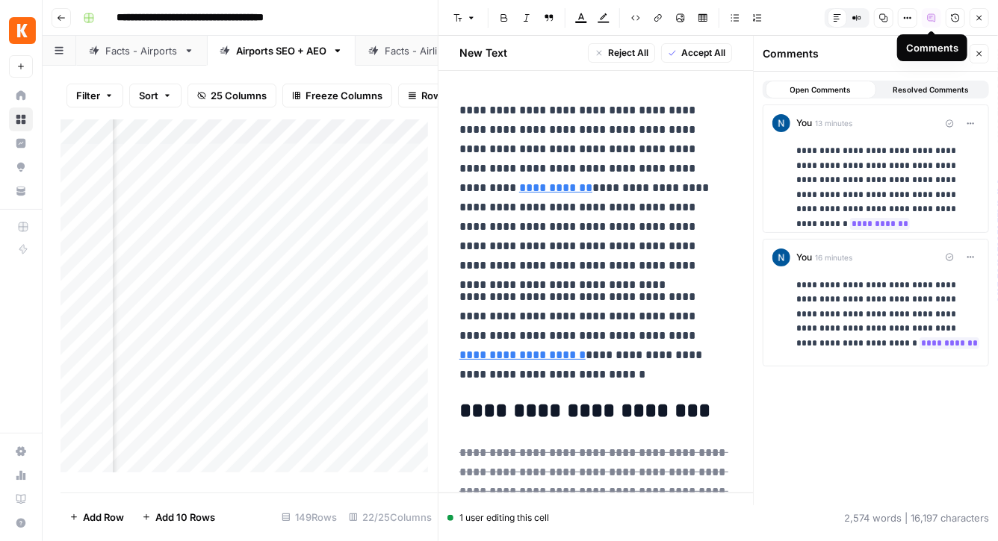
click at [973, 17] on button "Close" at bounding box center [978, 17] width 19 height 19
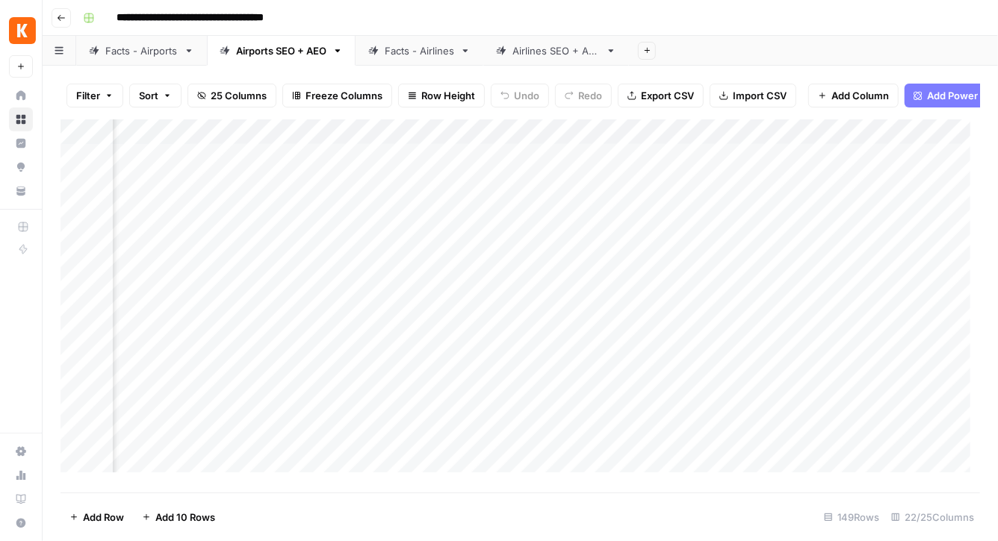
scroll to position [0, 1980]
click at [155, 58] on link "Facts - Airports" at bounding box center [141, 51] width 131 height 30
click at [738, 168] on div "Add Column" at bounding box center [519, 301] width 919 height 364
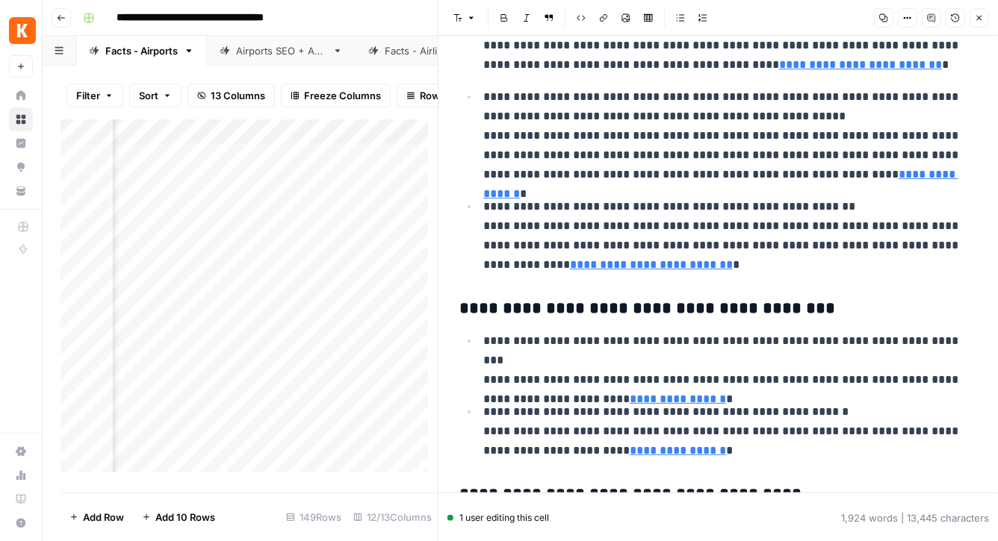
scroll to position [1093, 0]
click at [974, 19] on button "Close" at bounding box center [978, 17] width 19 height 19
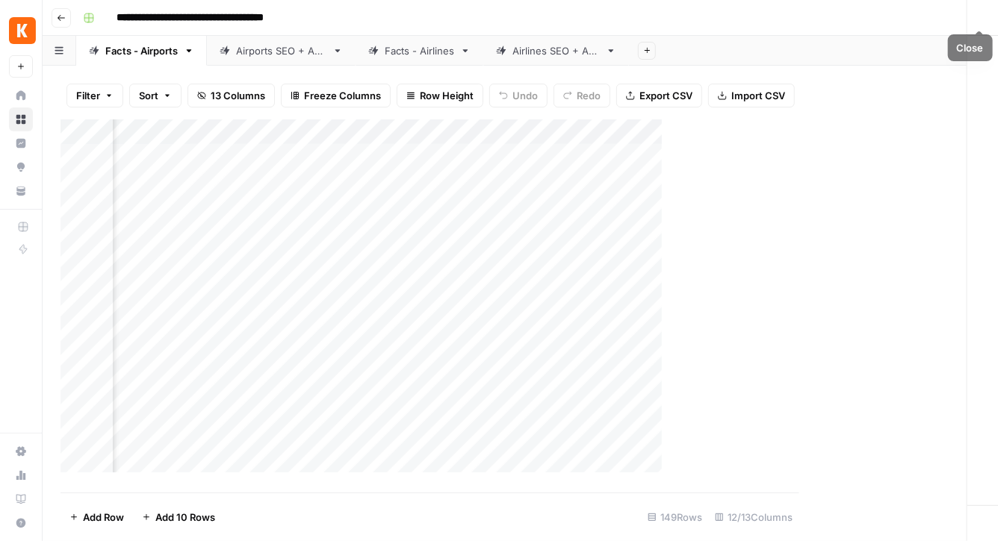
scroll to position [0, 872]
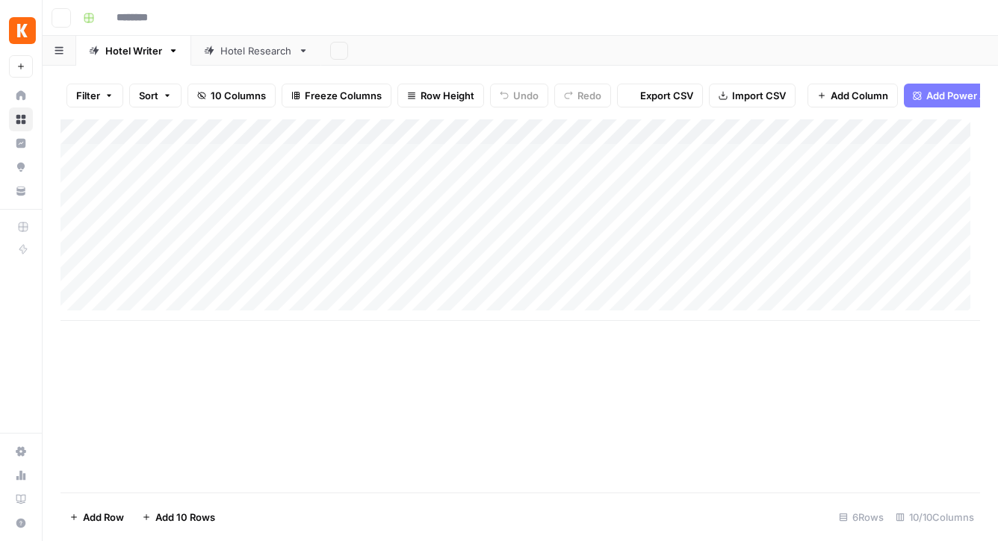
type input "**********"
click at [868, 164] on div "Add Column" at bounding box center [519, 220] width 919 height 202
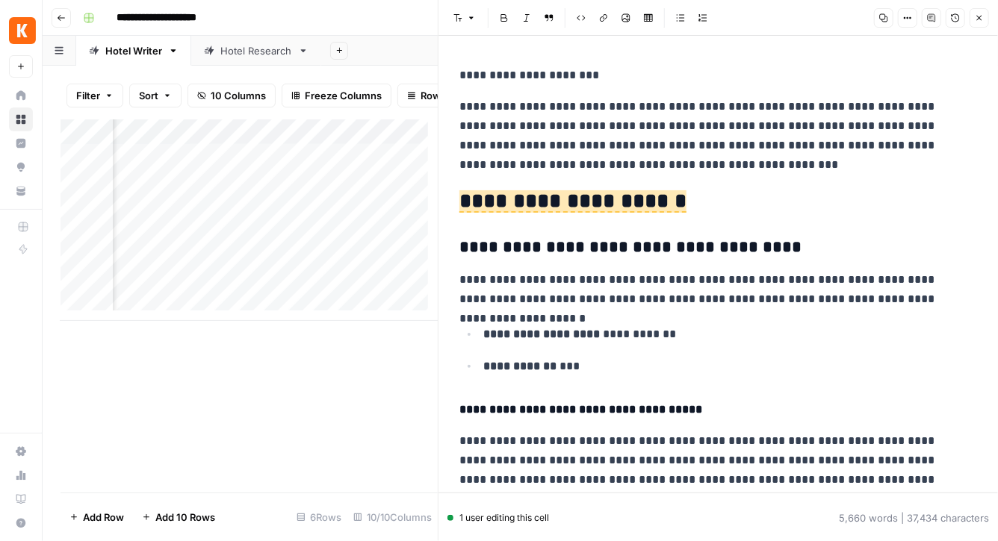
click at [631, 152] on p "**********" at bounding box center [712, 136] width 507 height 78
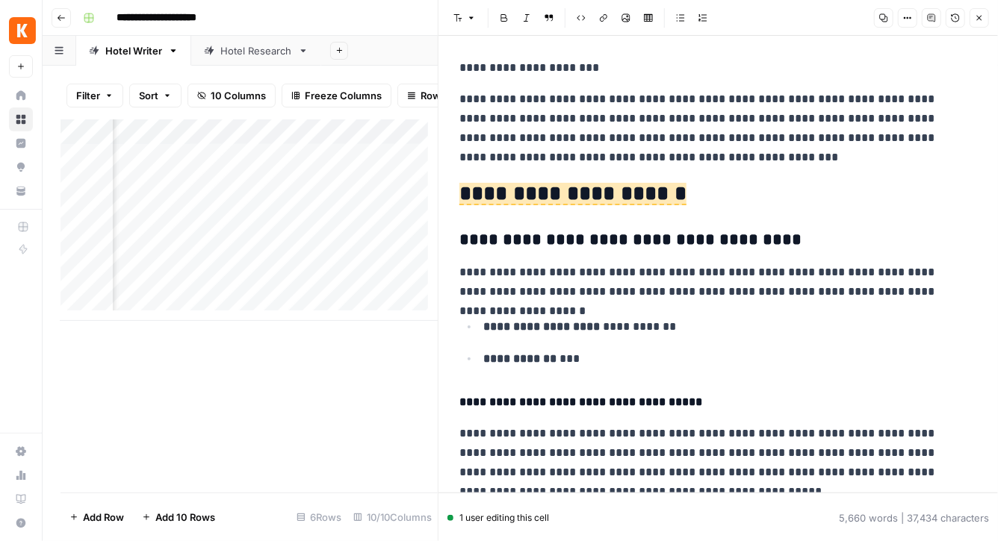
scroll to position [19, 0]
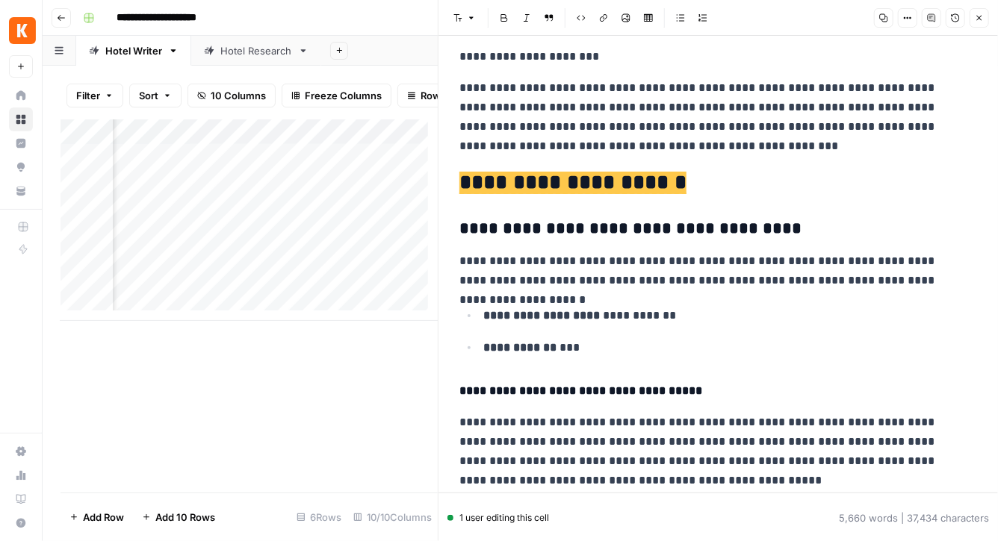
click at [603, 187] on span "**********" at bounding box center [572, 183] width 227 height 22
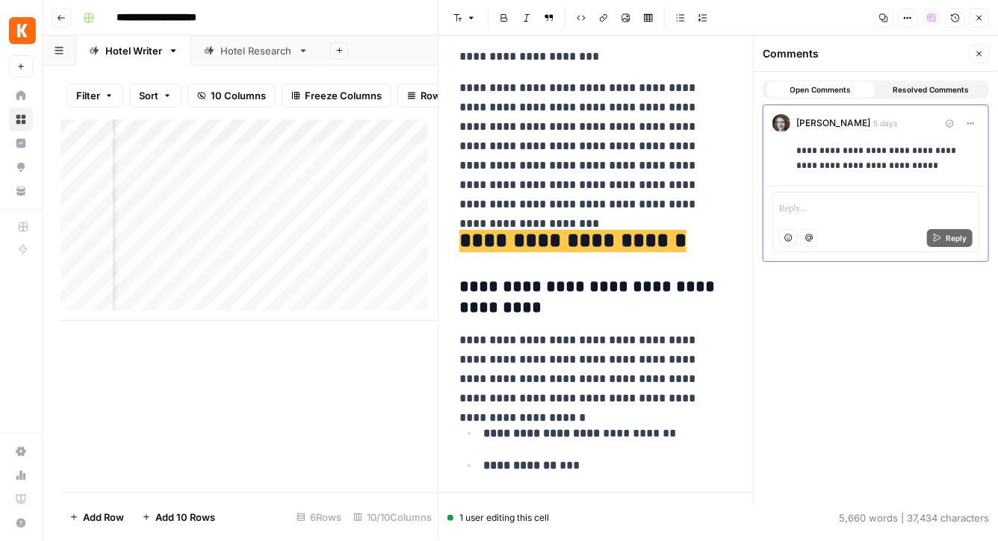
click at [979, 57] on icon "button" at bounding box center [979, 53] width 9 height 9
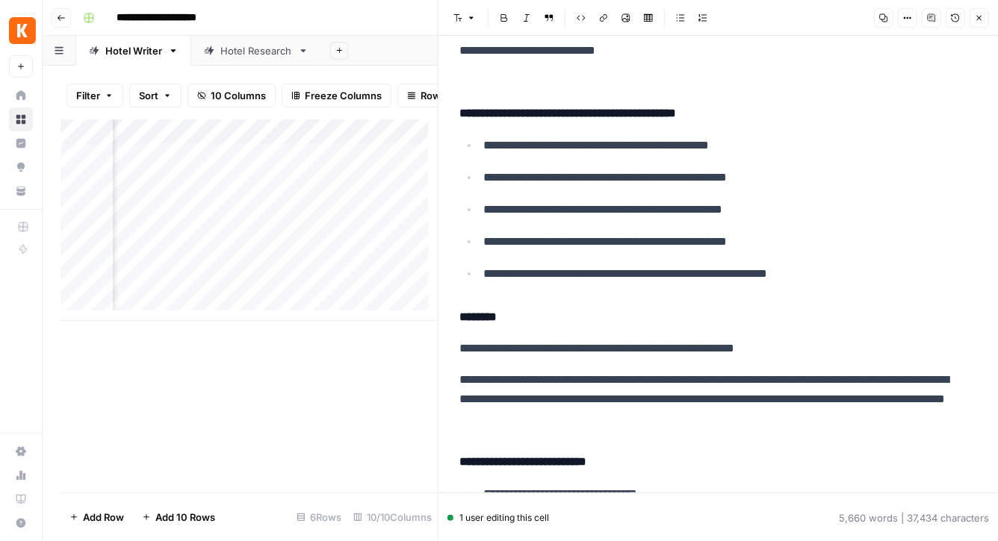
scroll to position [447, 0]
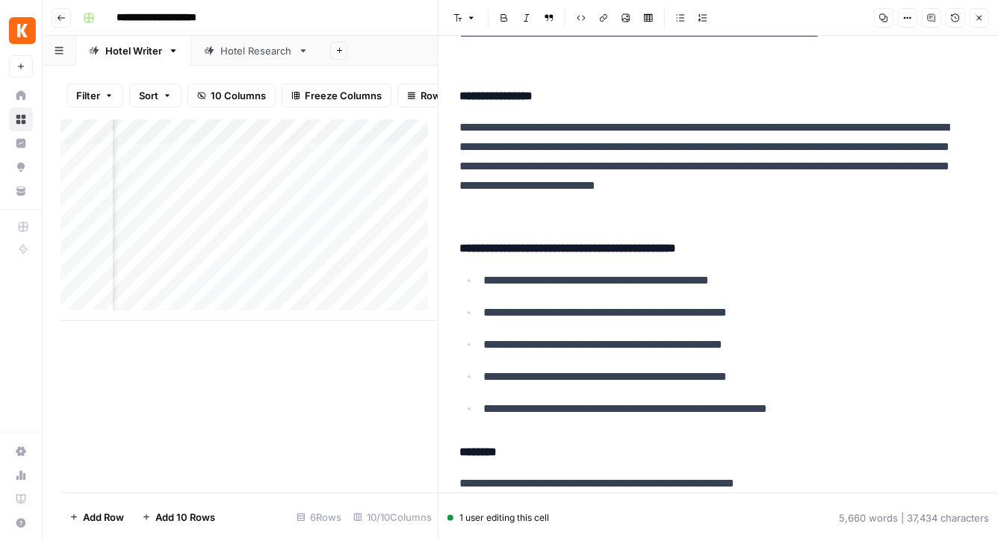
click at [545, 242] on h4 "**********" at bounding box center [712, 248] width 507 height 19
click at [545, 241] on h4 "**********" at bounding box center [712, 248] width 507 height 19
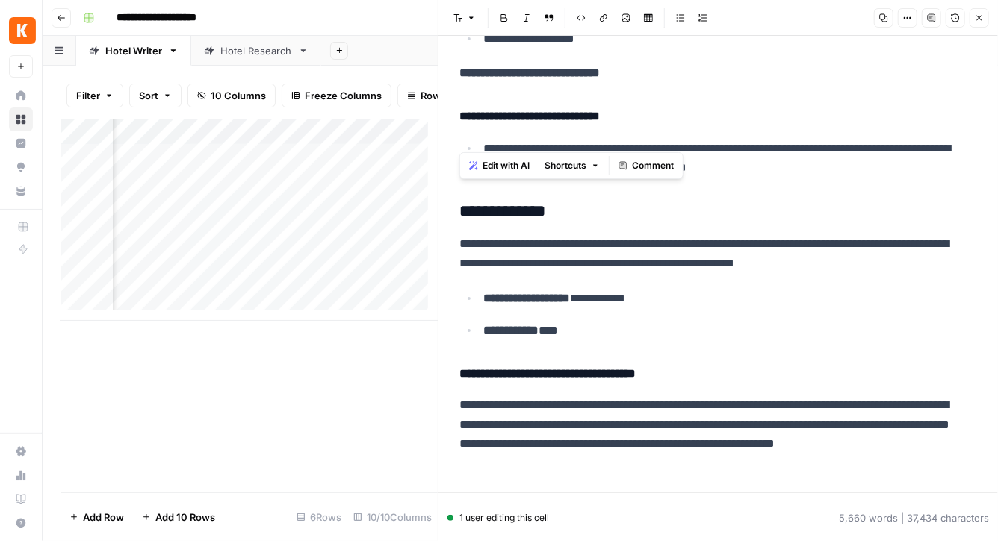
scroll to position [1358, 0]
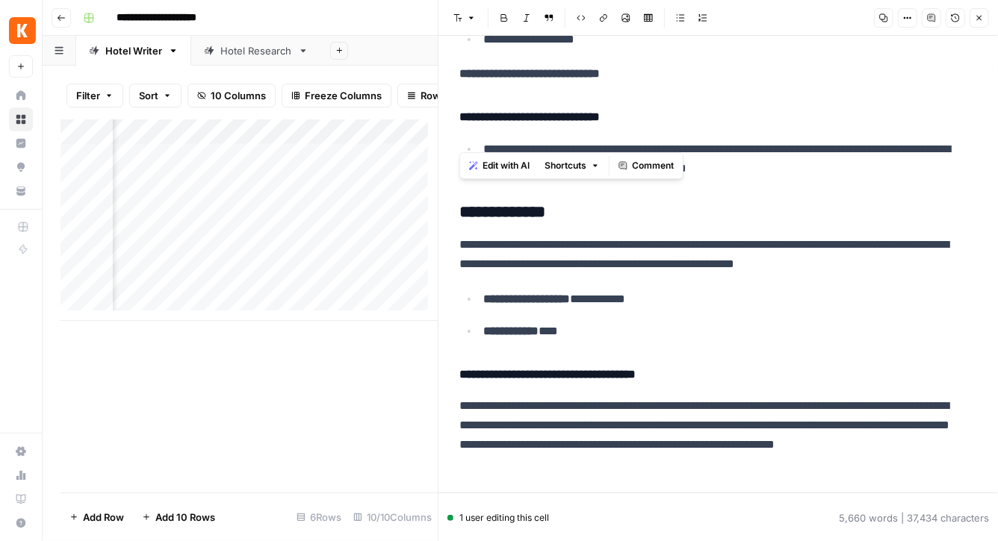
click at [632, 300] on p "**********" at bounding box center [724, 299] width 483 height 19
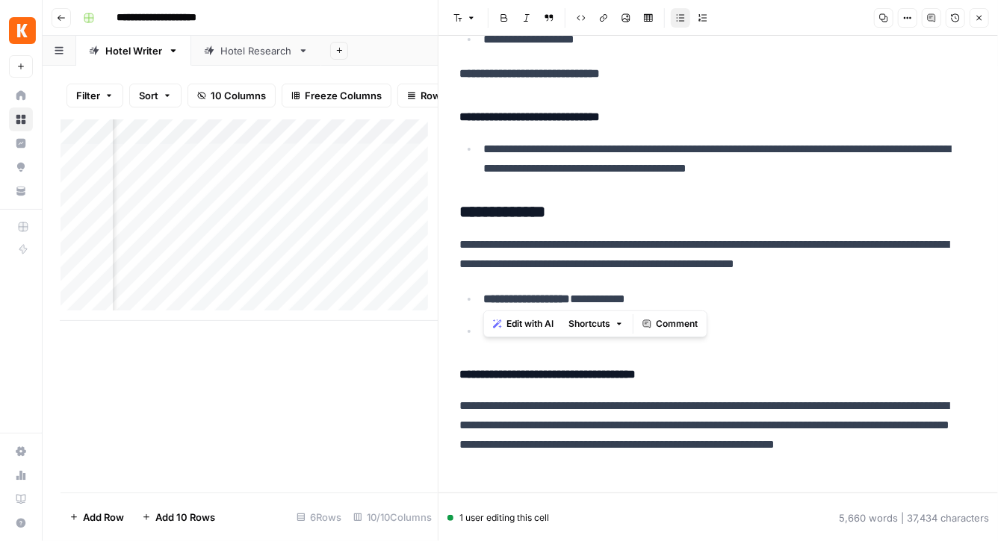
click at [632, 300] on p "**********" at bounding box center [724, 299] width 483 height 19
copy p "*****"
click at [751, 254] on p "**********" at bounding box center [712, 254] width 507 height 39
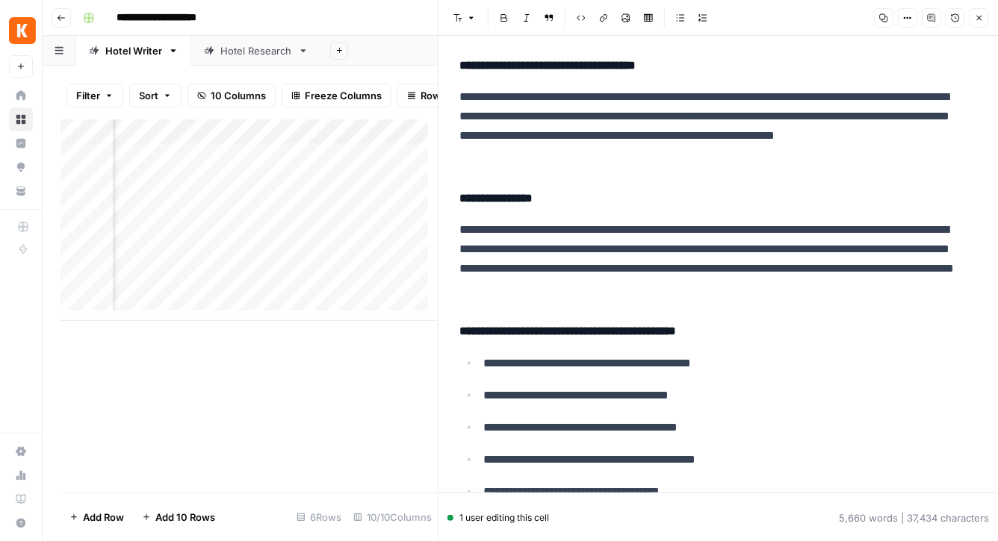
scroll to position [1919, 0]
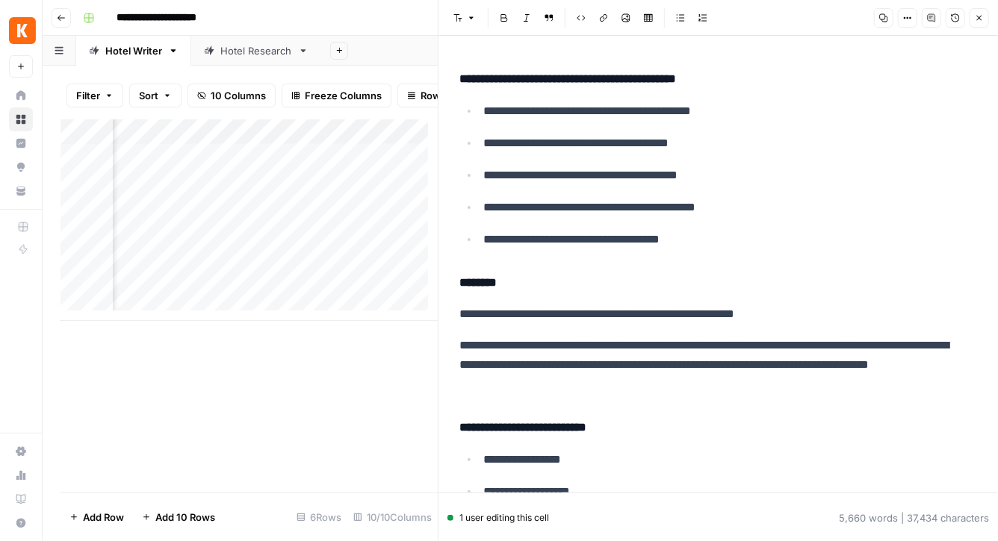
click at [677, 78] on h4 "**********" at bounding box center [712, 78] width 507 height 19
copy h4 "**********"
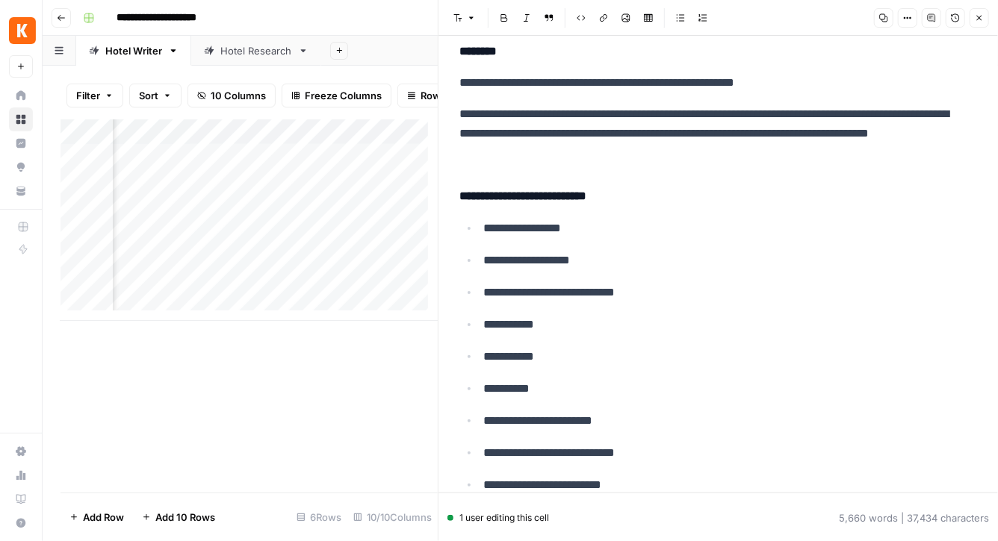
scroll to position [2149, 0]
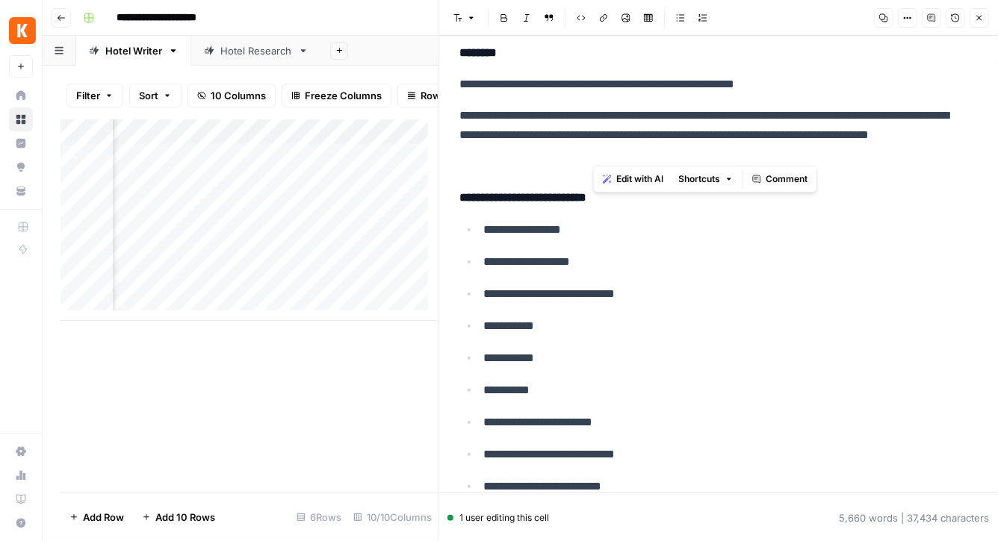
drag, startPoint x: 701, startPoint y: 131, endPoint x: 702, endPoint y: 144, distance: 13.5
click at [702, 144] on p "**********" at bounding box center [712, 135] width 507 height 58
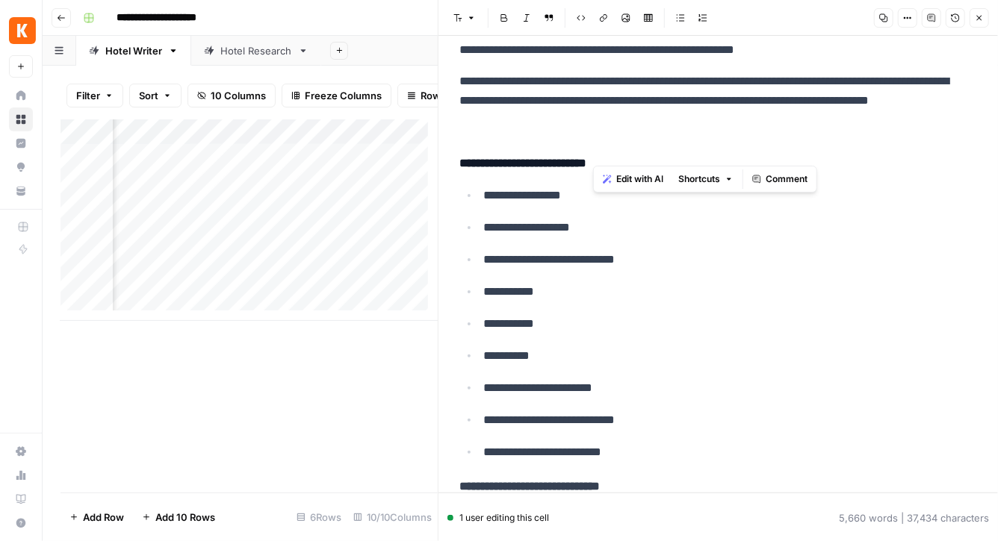
scroll to position [2182, 0]
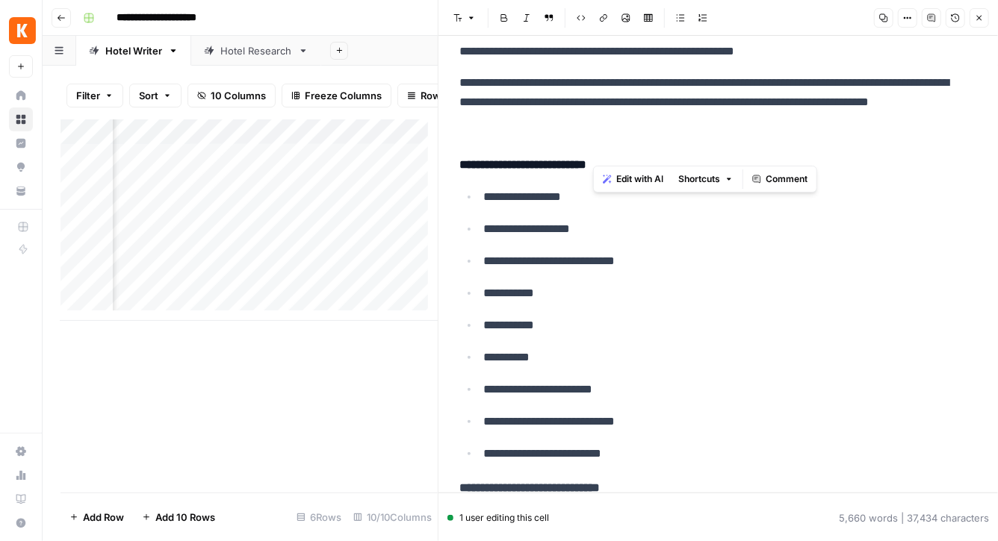
click at [641, 90] on p "**********" at bounding box center [712, 102] width 507 height 58
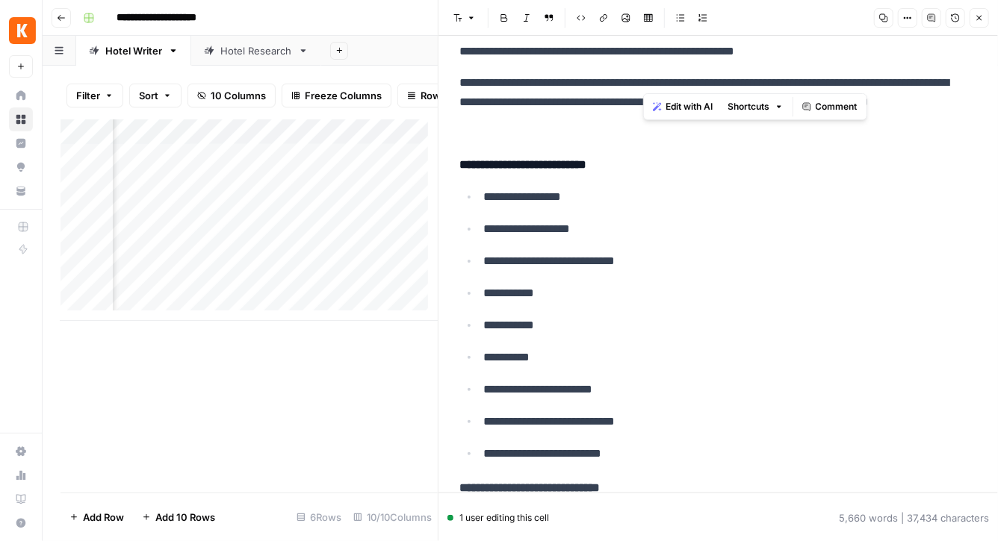
click at [641, 90] on p "**********" at bounding box center [712, 102] width 507 height 58
copy p "**********"
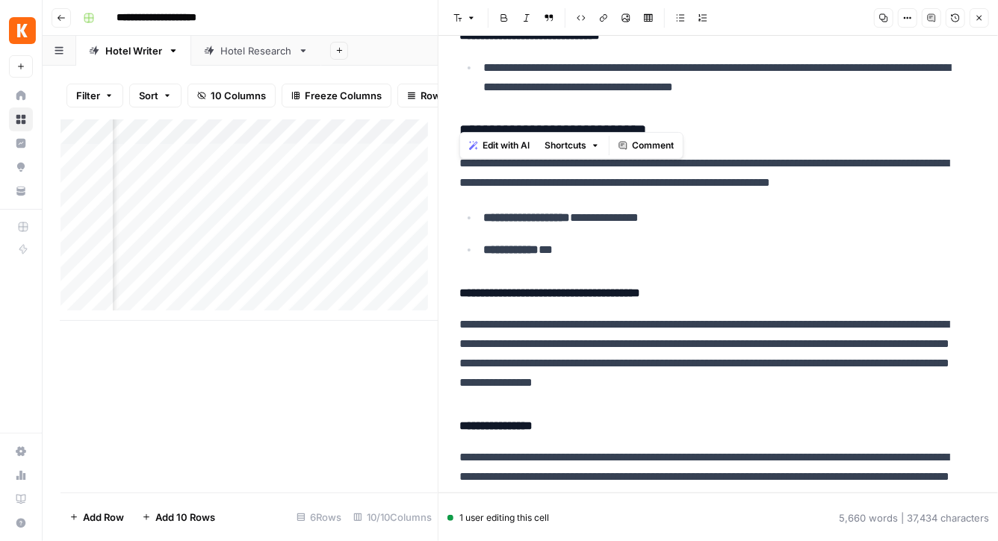
scroll to position [0, 0]
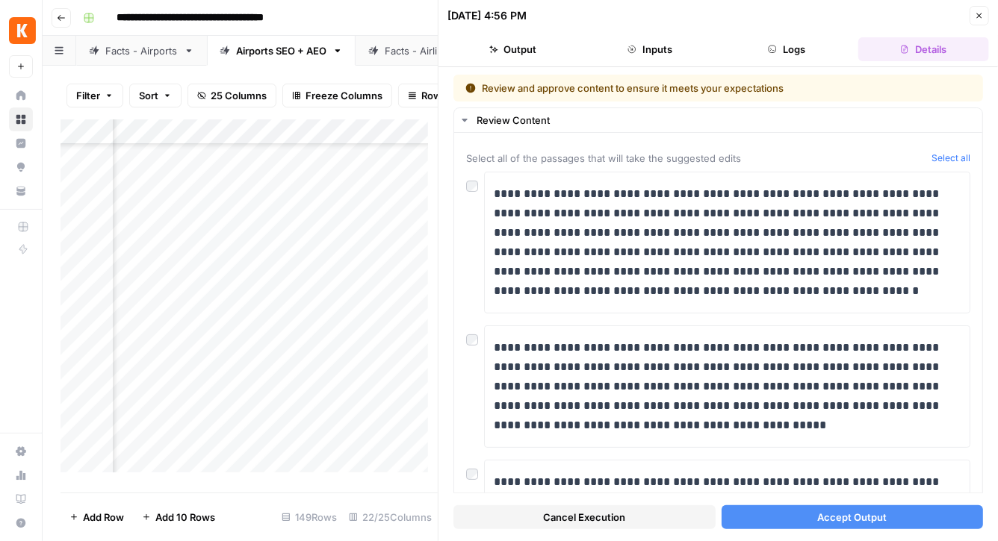
click at [979, 17] on icon "button" at bounding box center [979, 15] width 9 height 9
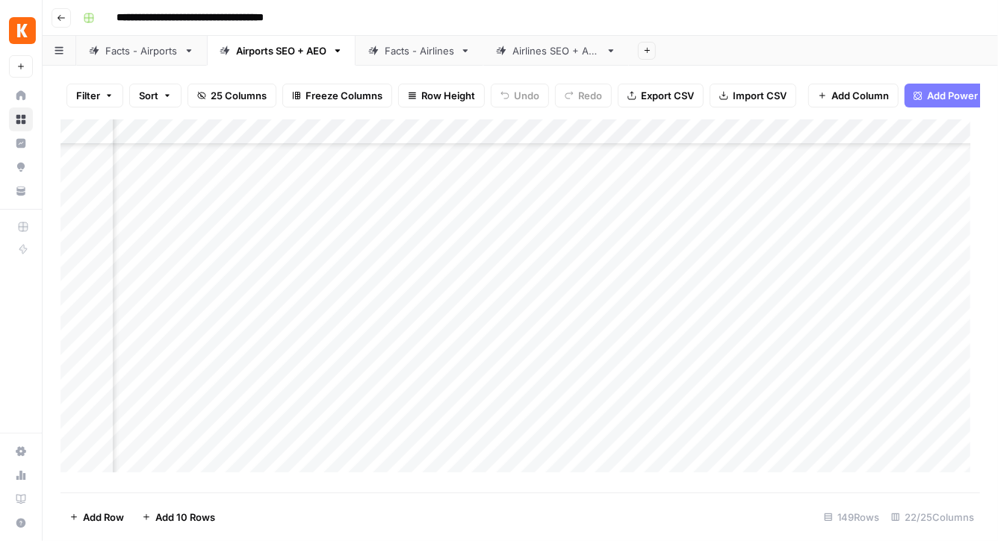
scroll to position [230, 1761]
click at [578, 267] on div "Add Column" at bounding box center [519, 301] width 919 height 364
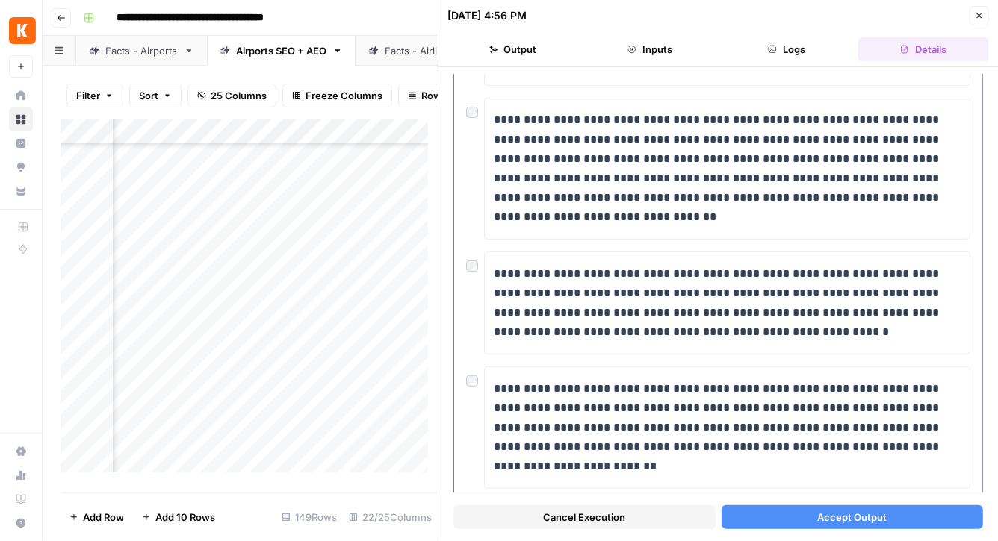
scroll to position [363, 0]
click at [976, 19] on icon "button" at bounding box center [979, 15] width 9 height 9
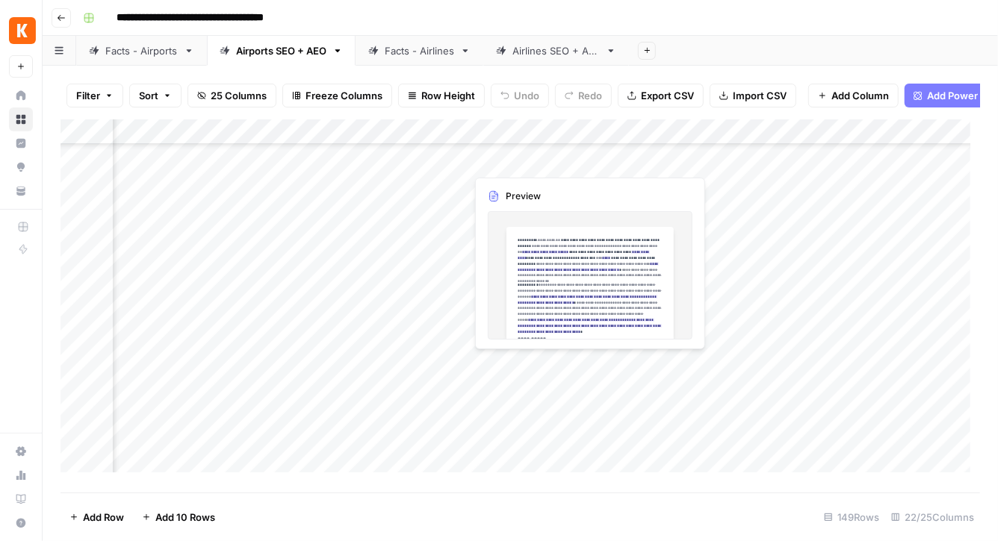
scroll to position [243, 1890]
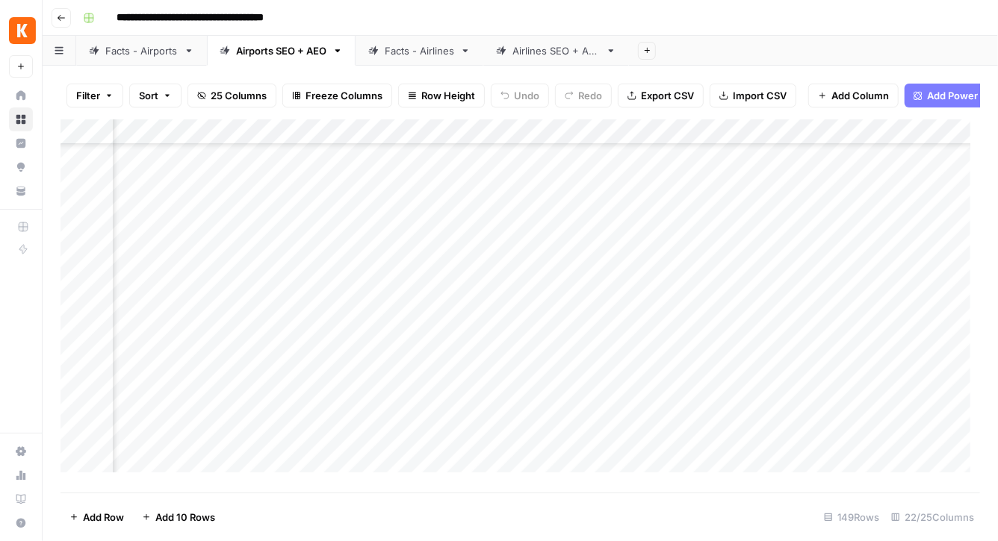
click at [354, 253] on div "Add Column" at bounding box center [519, 301] width 919 height 364
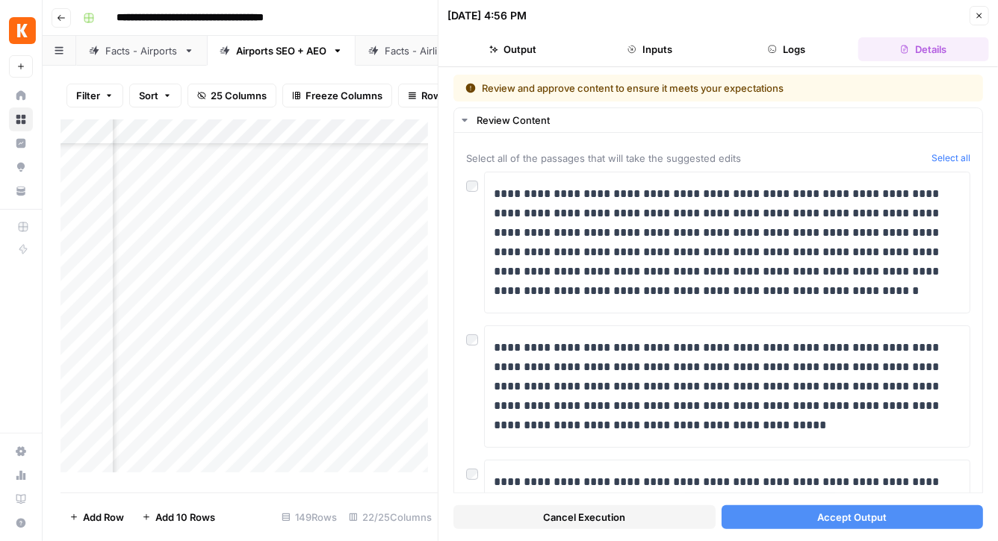
click at [981, 15] on icon "button" at bounding box center [979, 15] width 9 height 9
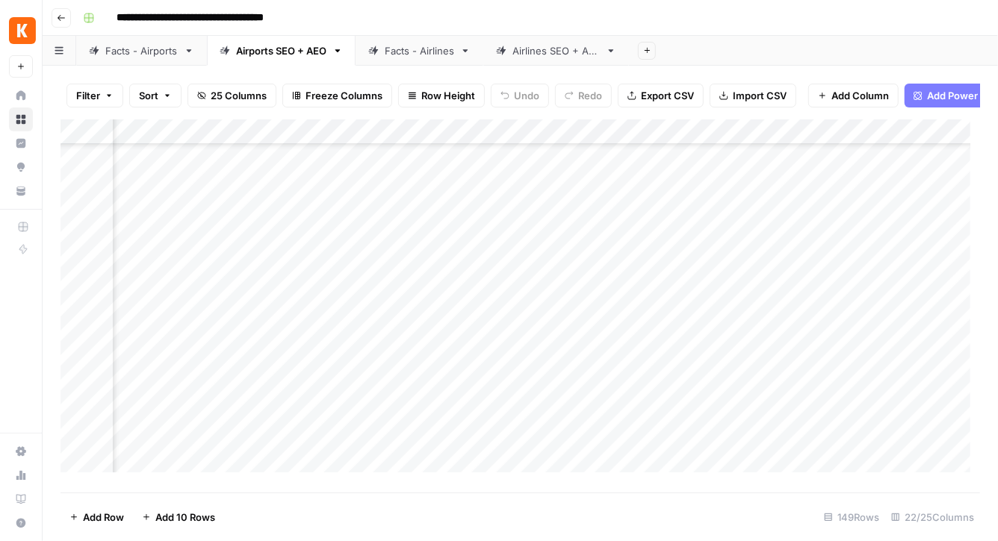
scroll to position [199, 1890]
click at [810, 300] on div "Add Column" at bounding box center [519, 301] width 919 height 364
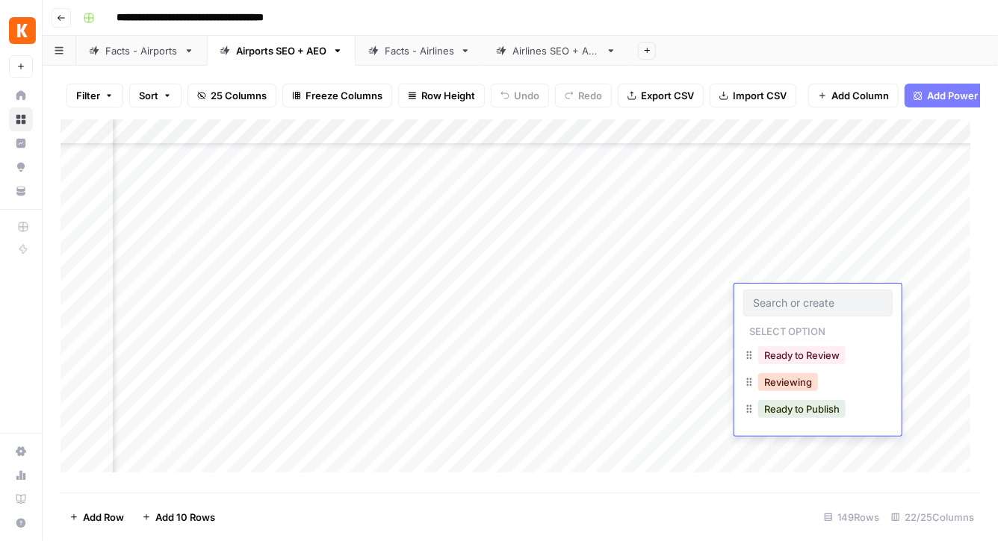
click at [792, 379] on button "Reviewing" at bounding box center [788, 382] width 60 height 18
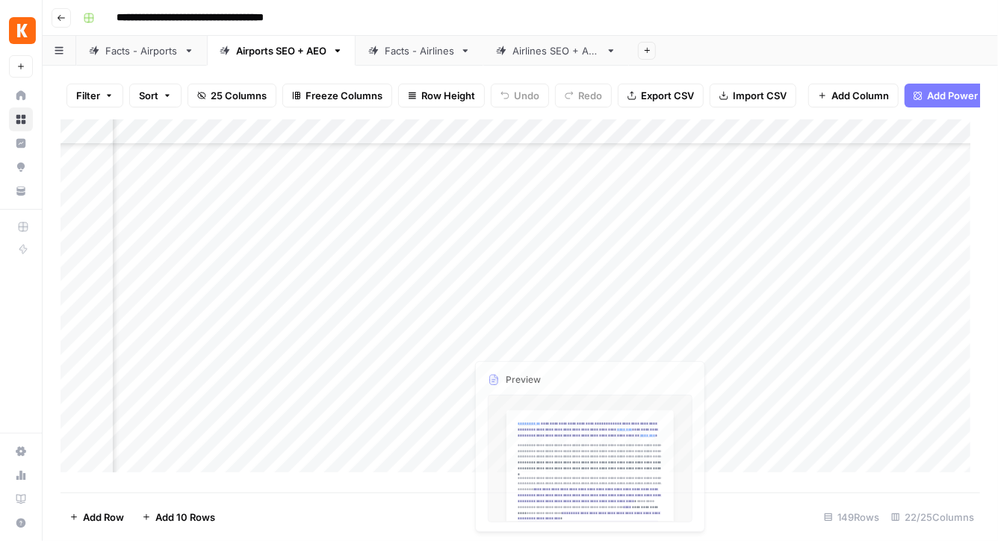
scroll to position [275, 1890]
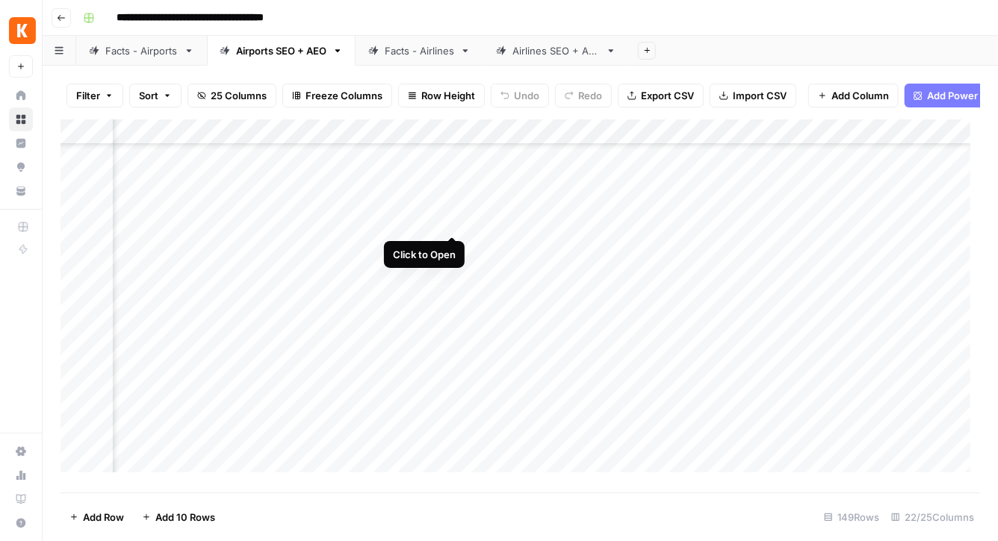
click at [450, 221] on div "Add Column" at bounding box center [519, 301] width 919 height 364
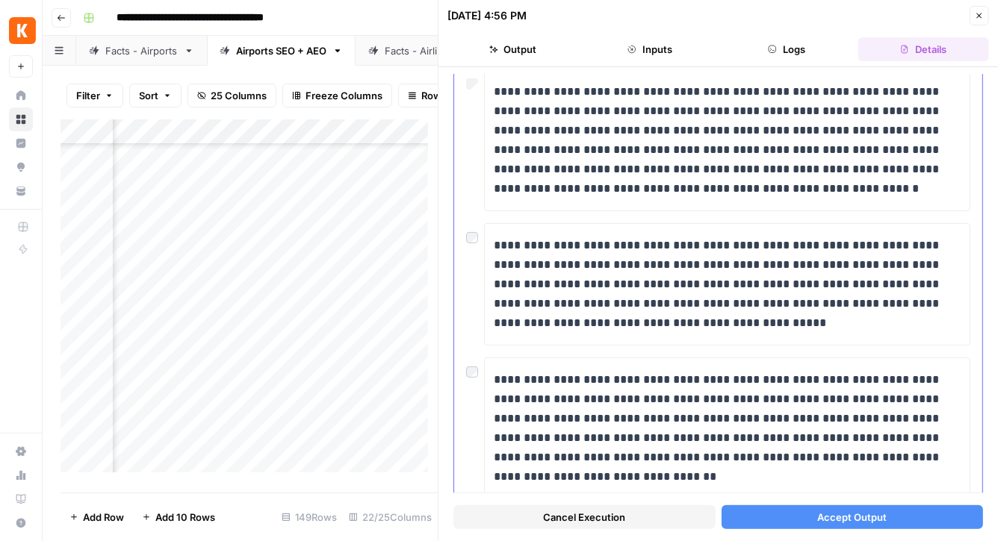
scroll to position [120, 0]
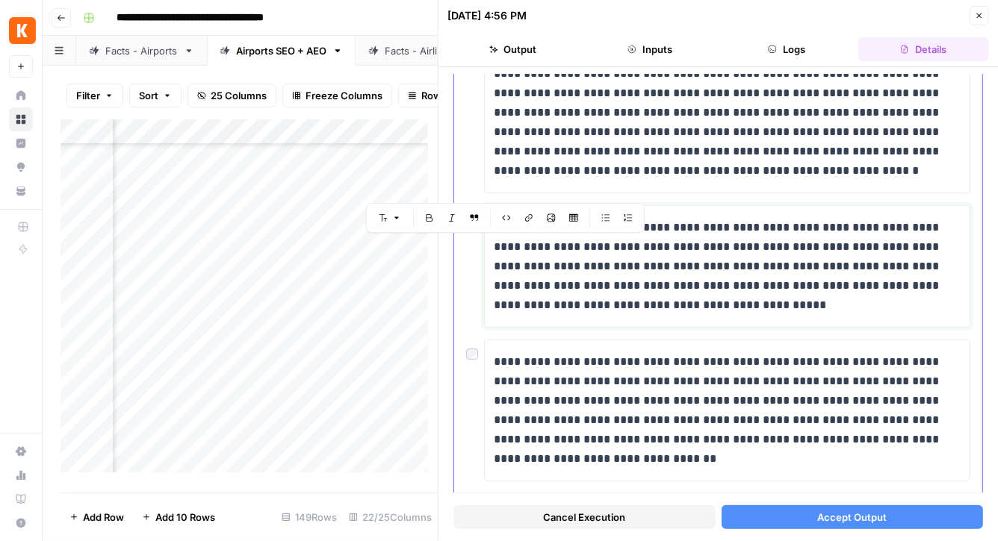
drag, startPoint x: 516, startPoint y: 243, endPoint x: 495, endPoint y: 246, distance: 21.0
click at [495, 246] on p "**********" at bounding box center [722, 266] width 457 height 97
copy p "***"
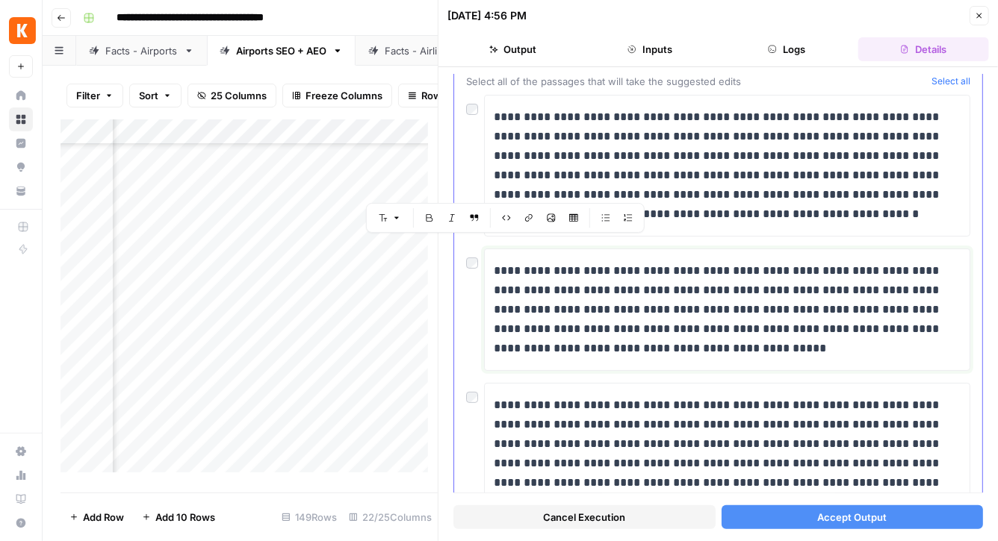
scroll to position [0, 0]
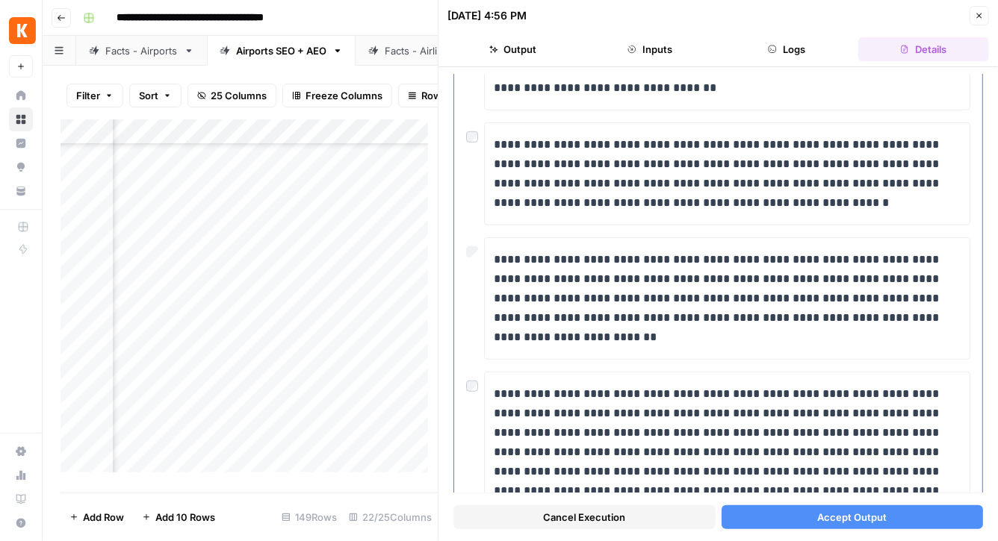
scroll to position [521, 0]
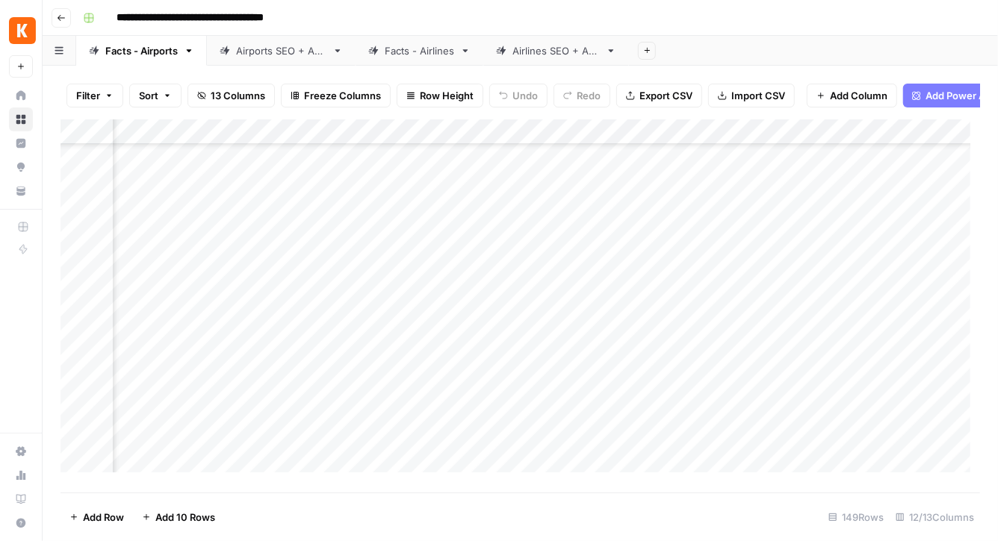
scroll to position [355, 411]
click at [272, 46] on div "Airports SEO + AEO" at bounding box center [281, 50] width 90 height 15
drag, startPoint x: 276, startPoint y: 509, endPoint x: 319, endPoint y: 513, distance: 42.8
click at [329, 515] on footer "Add Row Add 10 Rows 149 Rows 22/25 Columns" at bounding box center [519, 517] width 919 height 49
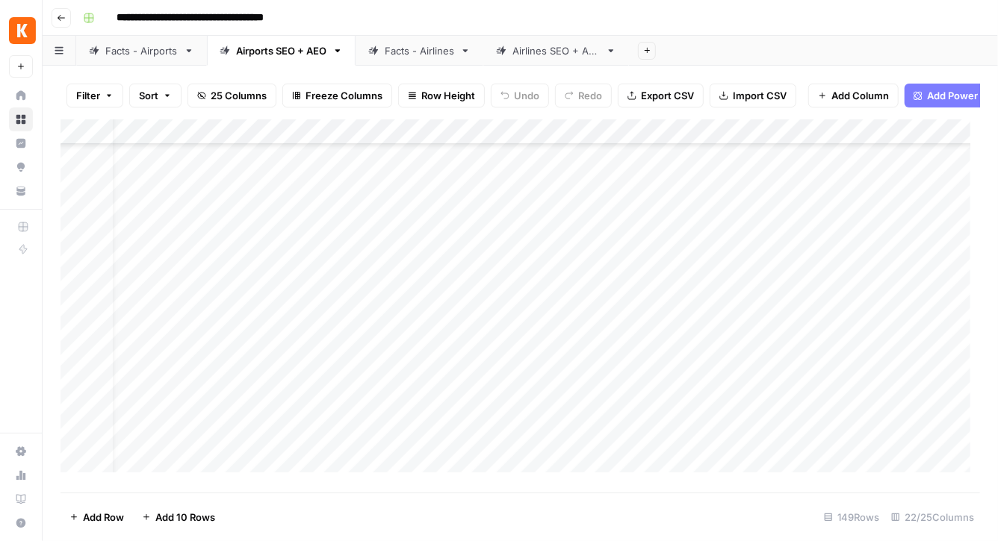
drag, startPoint x: 304, startPoint y: 509, endPoint x: 363, endPoint y: 516, distance: 59.5
click at [385, 520] on footer "Add Row Add 10 Rows 149 Rows 22/25 Columns" at bounding box center [519, 517] width 919 height 49
drag, startPoint x: 275, startPoint y: 507, endPoint x: 360, endPoint y: 521, distance: 86.2
click at [360, 521] on footer "Add Row Add 10 Rows 149 Rows 22/25 Columns" at bounding box center [519, 517] width 919 height 49
click at [550, 348] on div "Add Column" at bounding box center [519, 301] width 919 height 364
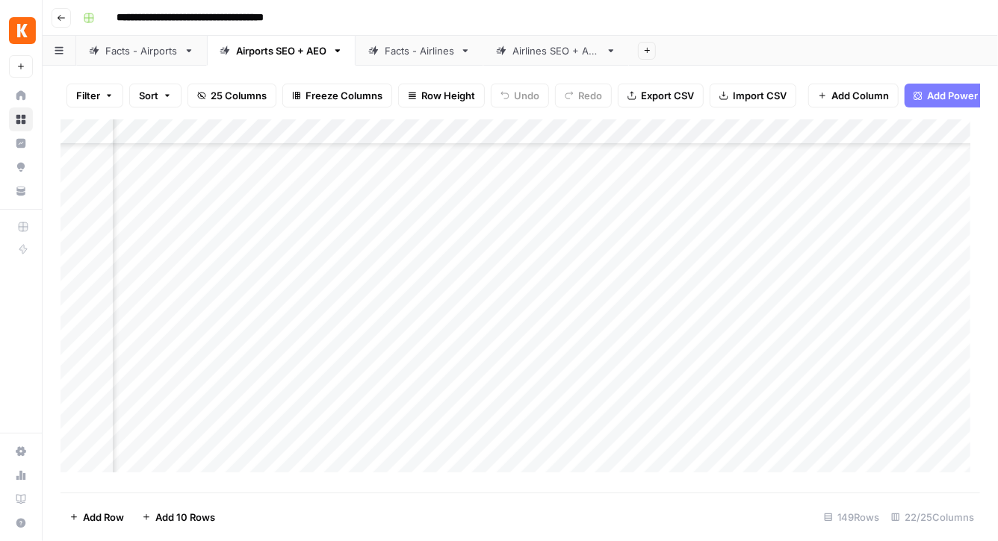
scroll to position [249, 1188]
click at [78, 300] on div "Add Column" at bounding box center [519, 301] width 919 height 364
click at [71, 296] on div "Add Column" at bounding box center [519, 301] width 919 height 364
click at [118, 299] on div "Add Column" at bounding box center [519, 301] width 919 height 364
click at [191, 296] on div "Add Column" at bounding box center [519, 301] width 919 height 364
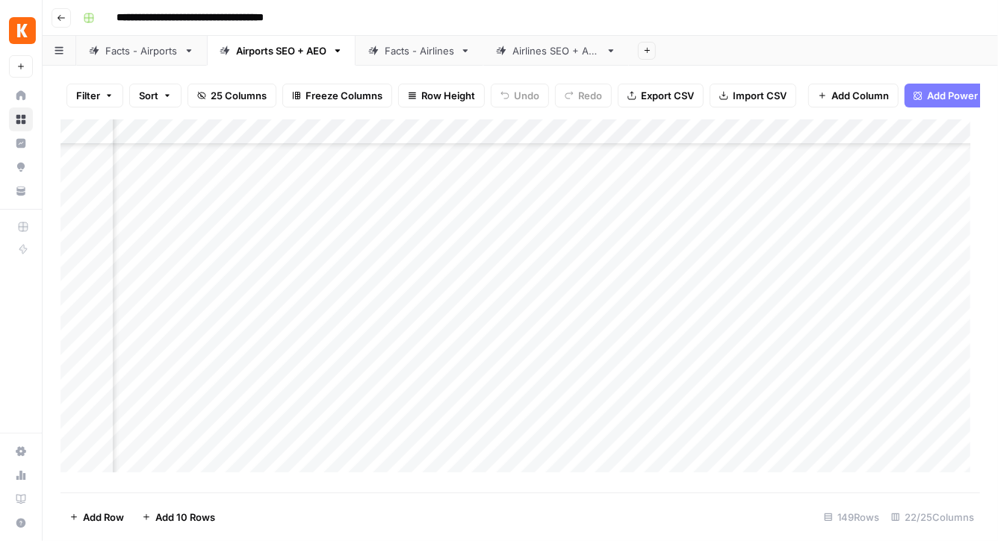
click at [572, 297] on div "Add Column" at bounding box center [519, 301] width 919 height 364
click at [480, 301] on div "Add Column" at bounding box center [519, 301] width 919 height 364
click at [535, 297] on div "Add Column" at bounding box center [519, 301] width 919 height 364
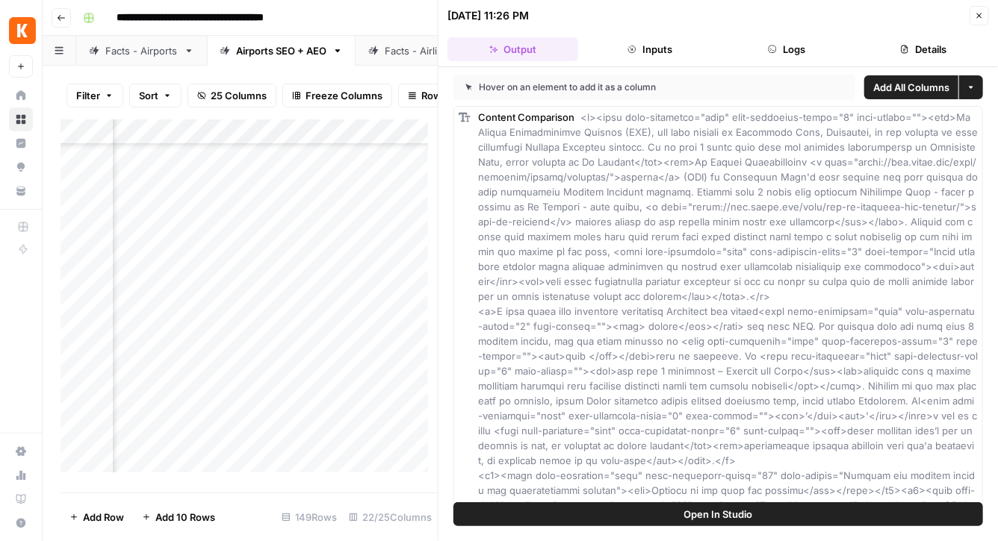
click at [972, 66] on header "[DATE] 11:26 PM Close Output Inputs Logs Details" at bounding box center [717, 33] width 559 height 67
click at [978, 67] on div "Hover on an element to add it as a column Add All Columns More options Content …" at bounding box center [717, 284] width 559 height 435
click at [318, 307] on div "Add Column" at bounding box center [248, 301] width 377 height 364
click at [981, 64] on header "[DATE] 11:26 PM Close Output Inputs Logs Details" at bounding box center [717, 33] width 559 height 67
click at [976, 66] on header "[DATE] 11:26 PM Close Output Inputs Logs Details" at bounding box center [717, 33] width 559 height 67
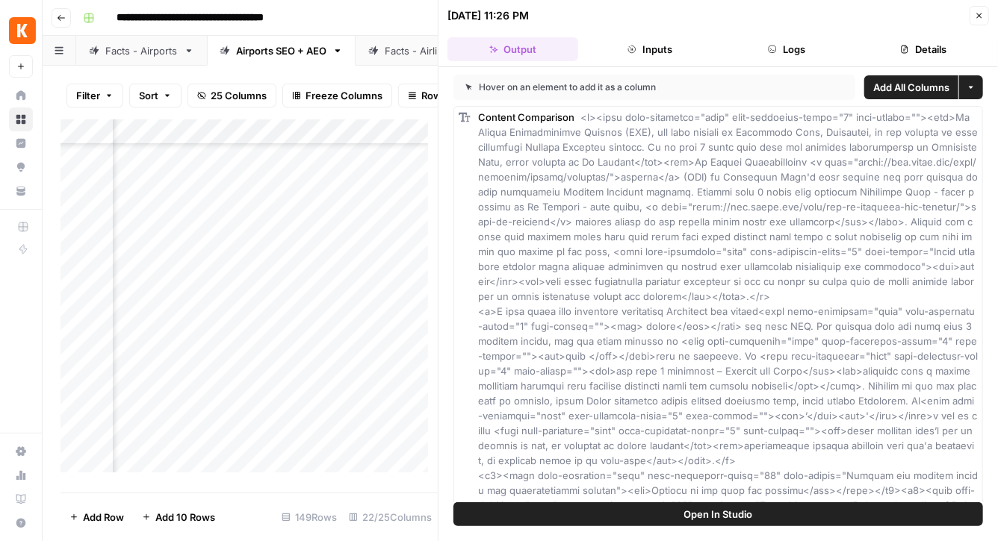
click at [977, 60] on button "Details" at bounding box center [923, 49] width 131 height 24
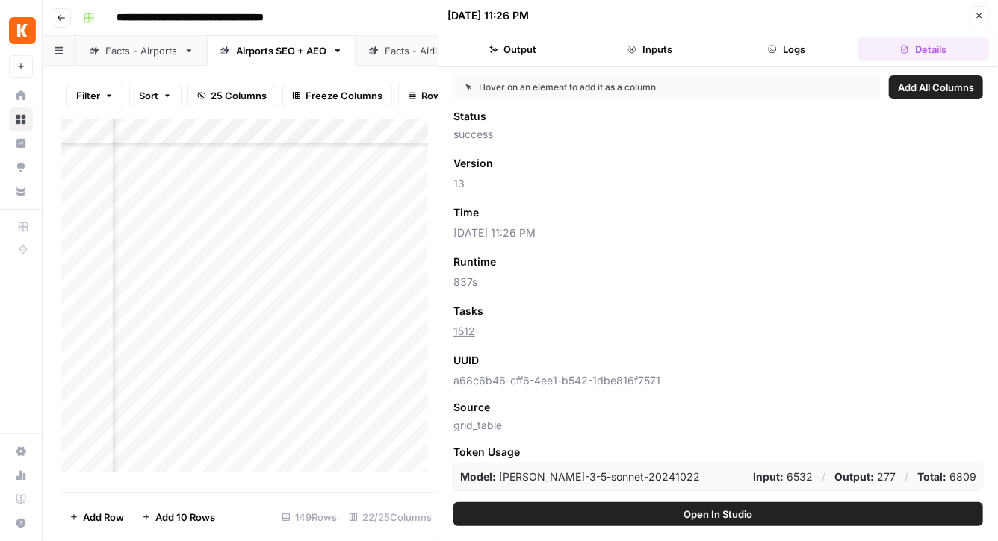
click at [977, 60] on button "Details" at bounding box center [923, 49] width 131 height 24
click at [981, 65] on header "[DATE] 11:26 PM Close Output Inputs Logs Details" at bounding box center [717, 33] width 559 height 67
click at [984, 29] on header "[DATE] 11:26 PM Close Output Inputs Logs Details" at bounding box center [717, 33] width 559 height 67
click at [374, 44] on div "Facts - Airports Airports SEO + AEO Facts - Airlines Airlines SEO + AEO Add She…" at bounding box center [520, 51] width 955 height 30
click at [305, 46] on div "Airports SEO + AEO" at bounding box center [281, 50] width 90 height 15
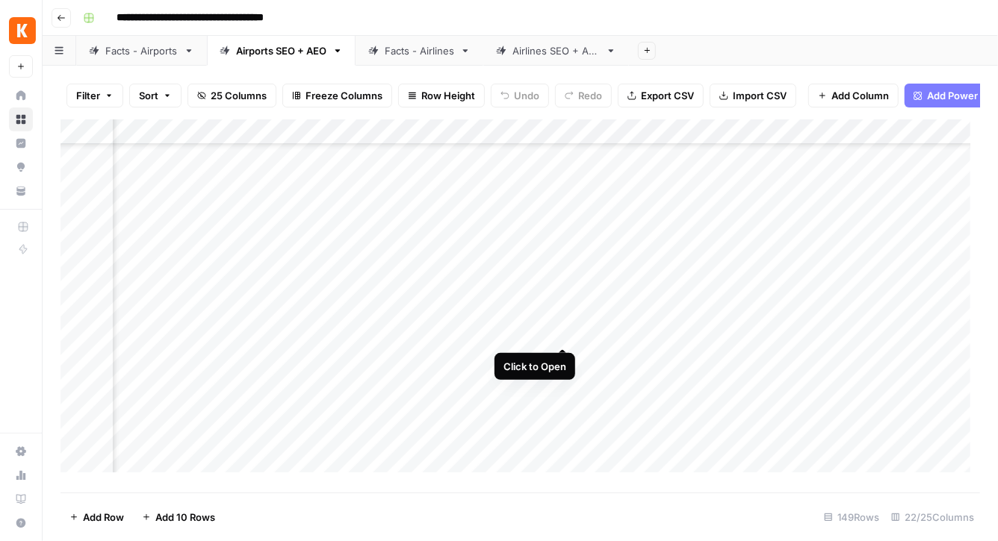
click at [559, 335] on div "Add Column" at bounding box center [519, 301] width 919 height 364
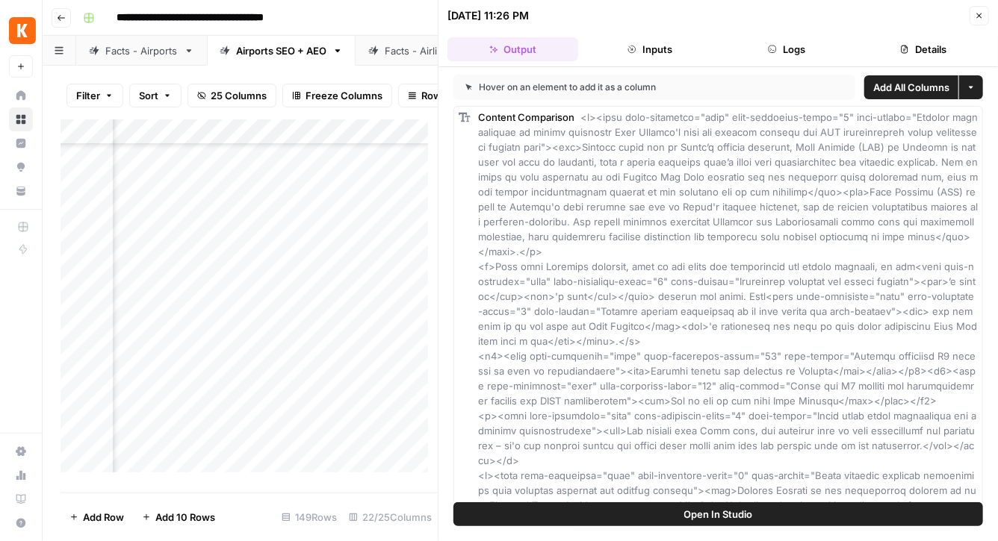
scroll to position [366, 1930]
click at [379, 331] on div "Add Column" at bounding box center [248, 301] width 377 height 364
click at [410, 331] on div at bounding box center [328, 334] width 201 height 28
click at [978, 66] on header "10/12/25 at 11:26 PM Close Output Inputs Logs Details" at bounding box center [717, 33] width 559 height 67
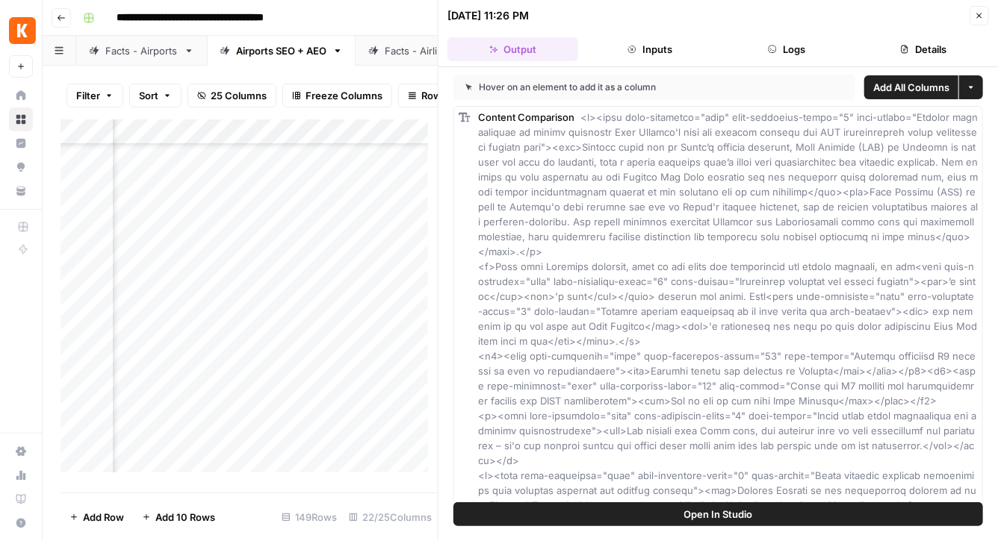
click at [335, 33] on header "**********" at bounding box center [520, 18] width 955 height 36
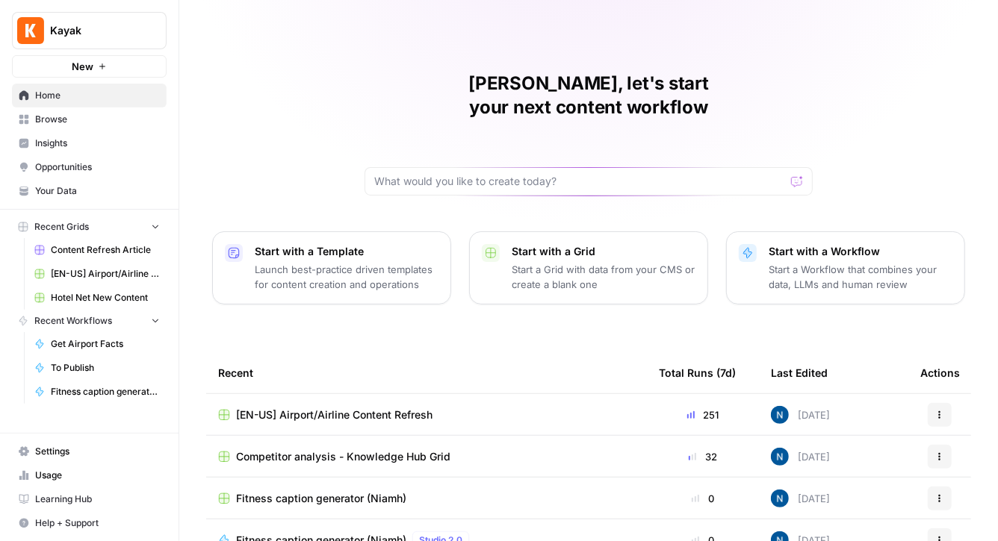
click at [334, 408] on span "[EN-US] Airport/Airline Content Refresh" at bounding box center [334, 415] width 196 height 15
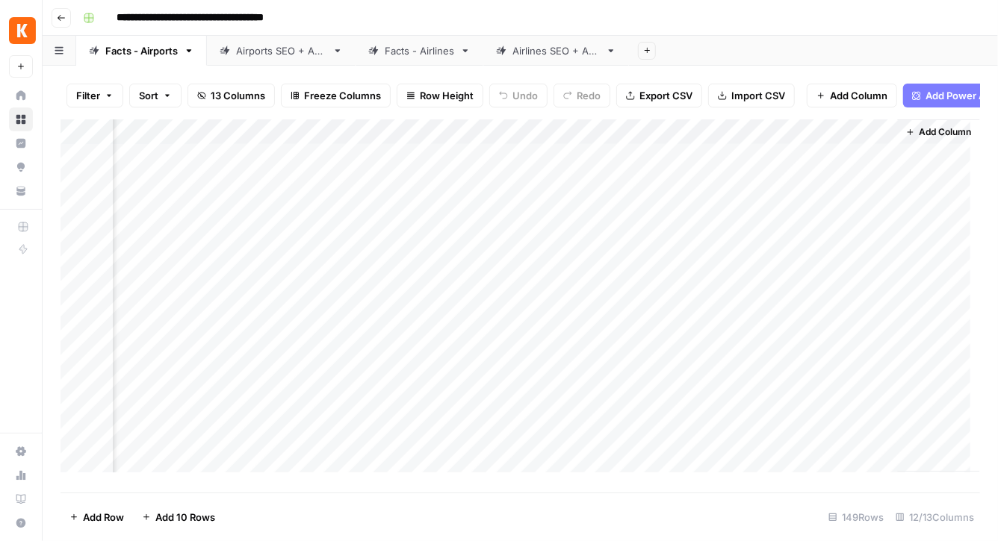
scroll to position [0, 877]
click at [284, 61] on link "Airports SEO + AEO" at bounding box center [281, 51] width 149 height 30
click at [848, 259] on div "Add Column" at bounding box center [519, 301] width 919 height 364
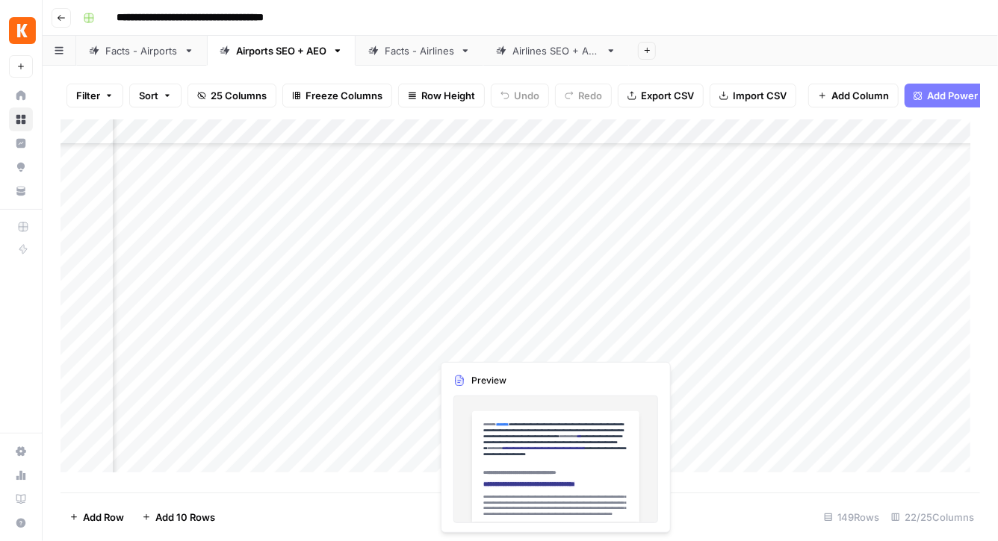
scroll to position [119, 1925]
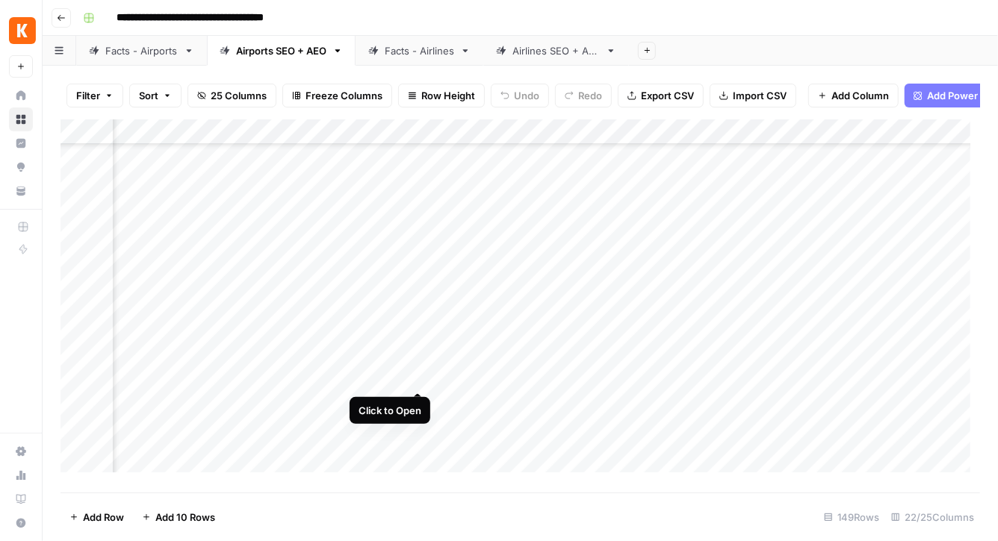
click at [412, 375] on div "Add Column" at bounding box center [519, 301] width 919 height 364
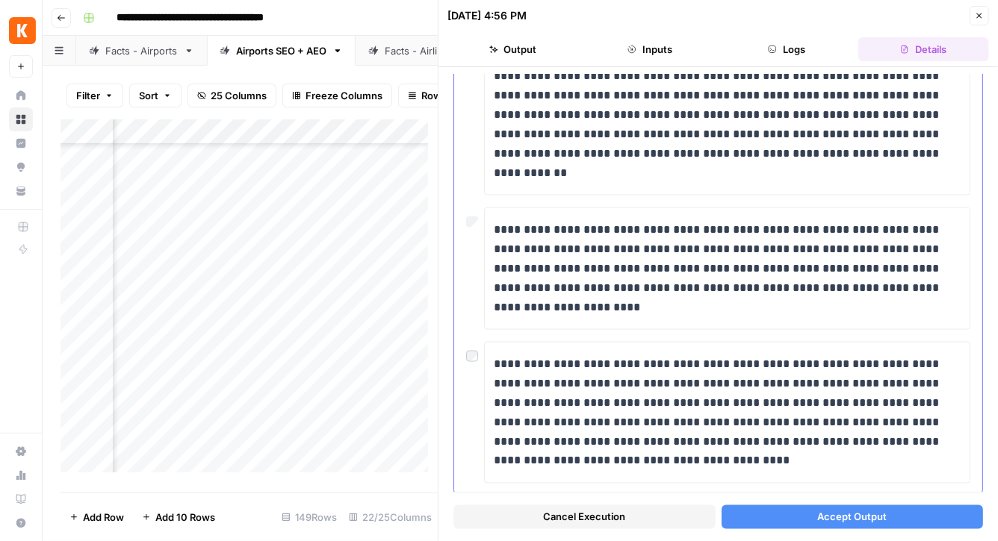
scroll to position [1016, 0]
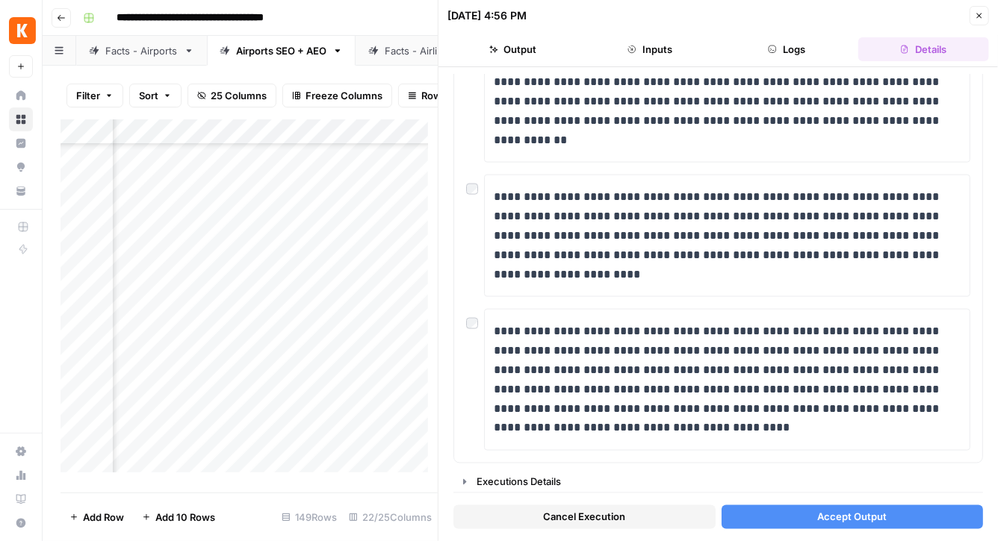
click at [808, 515] on button "Accept Output" at bounding box center [852, 518] width 262 height 24
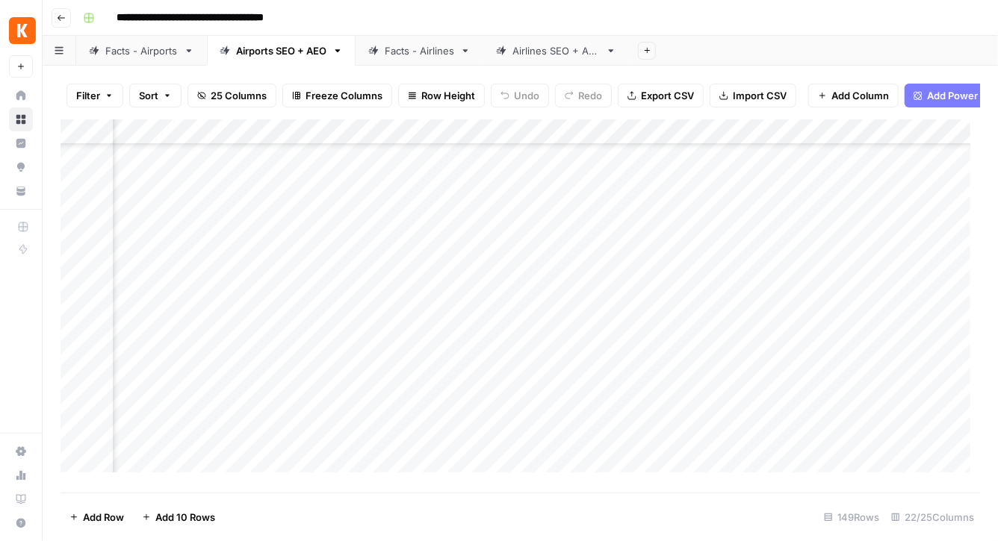
scroll to position [275, 1927]
click at [394, 193] on div "Add Column" at bounding box center [519, 301] width 919 height 364
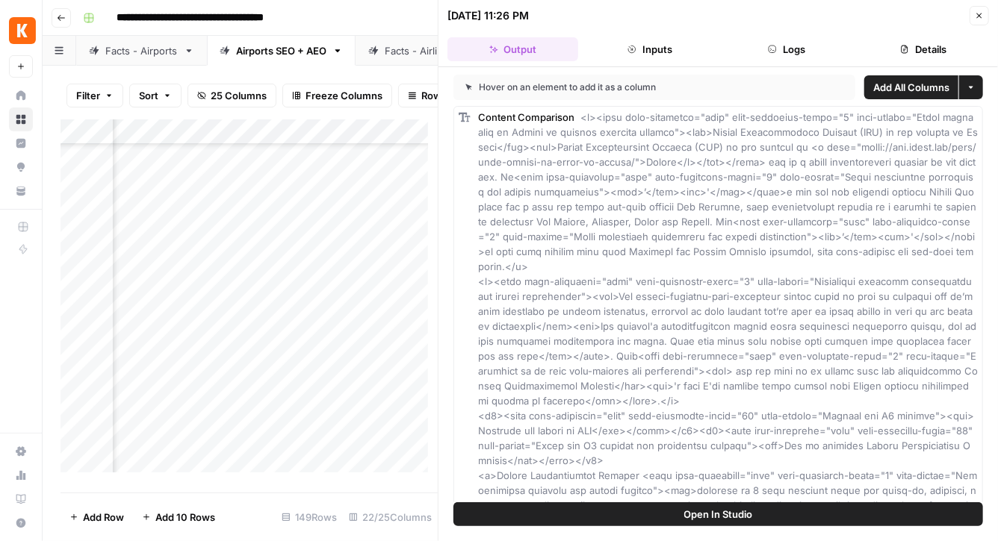
click at [928, 49] on button "Details" at bounding box center [923, 49] width 131 height 24
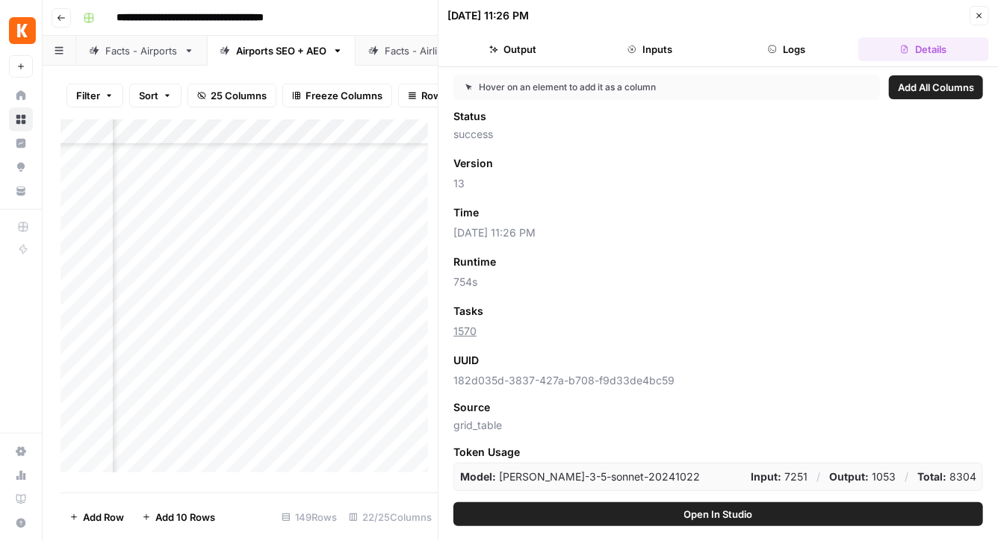
click at [628, 45] on icon "button" at bounding box center [631, 49] width 9 height 9
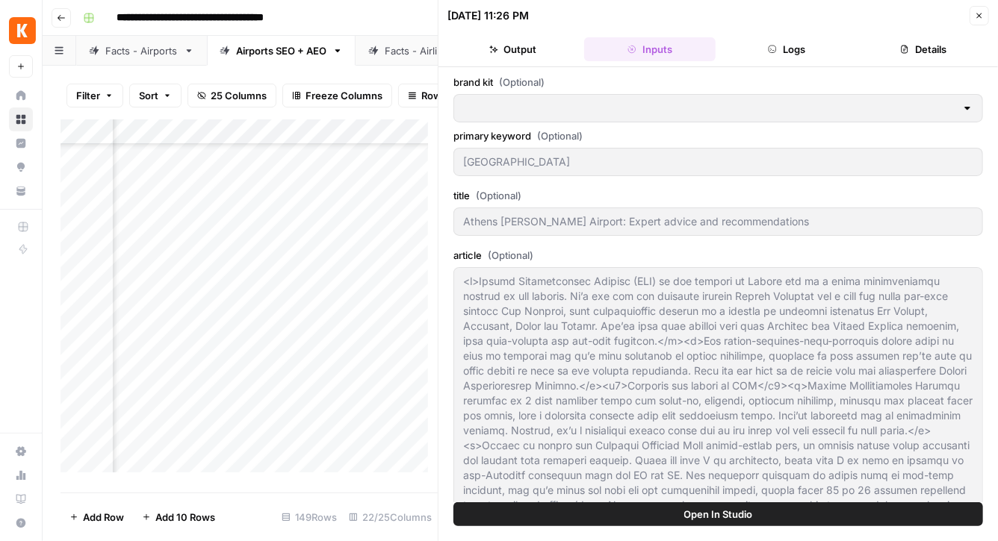
type input "[EN-US] - Kayak"
type input "News + Airline Sitemap"
click at [801, 48] on button "Logs" at bounding box center [786, 49] width 131 height 24
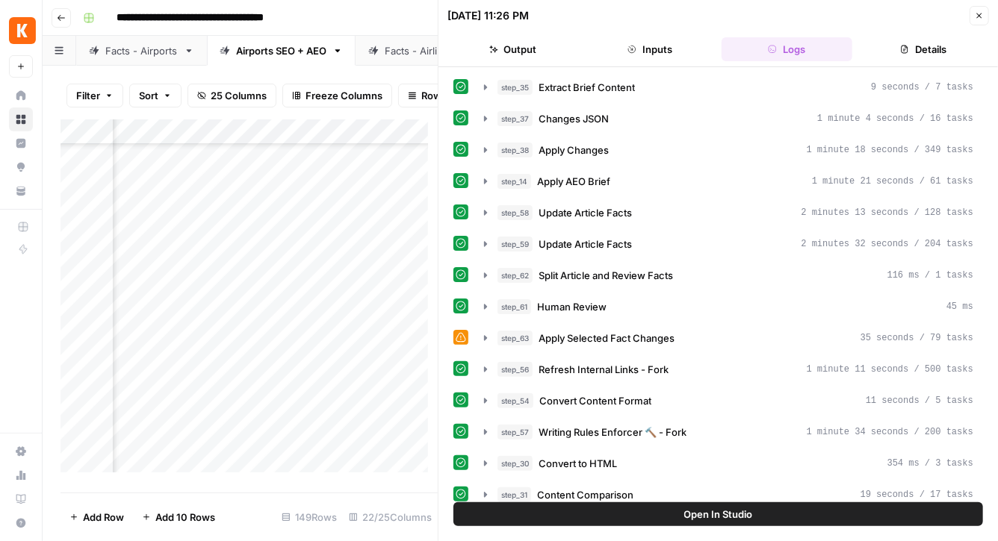
click at [491, 53] on icon "button" at bounding box center [493, 49] width 9 height 9
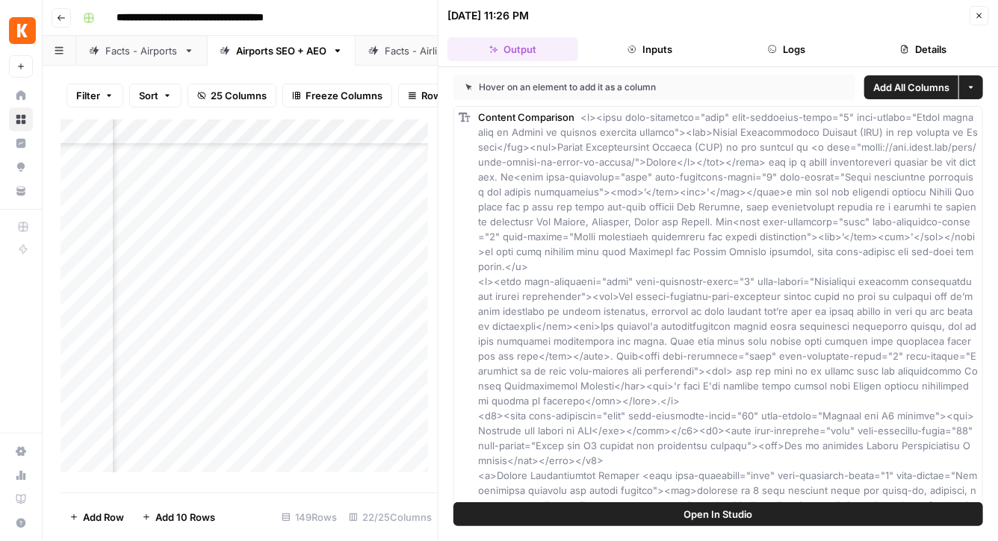
click at [976, 16] on icon "button" at bounding box center [979, 15] width 9 height 9
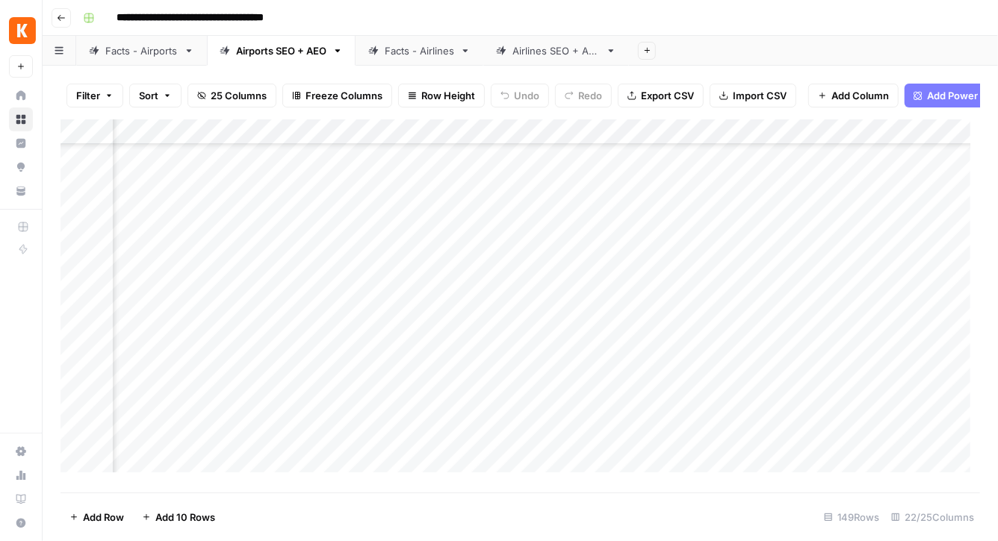
click at [400, 140] on div "Add Column" at bounding box center [519, 301] width 919 height 364
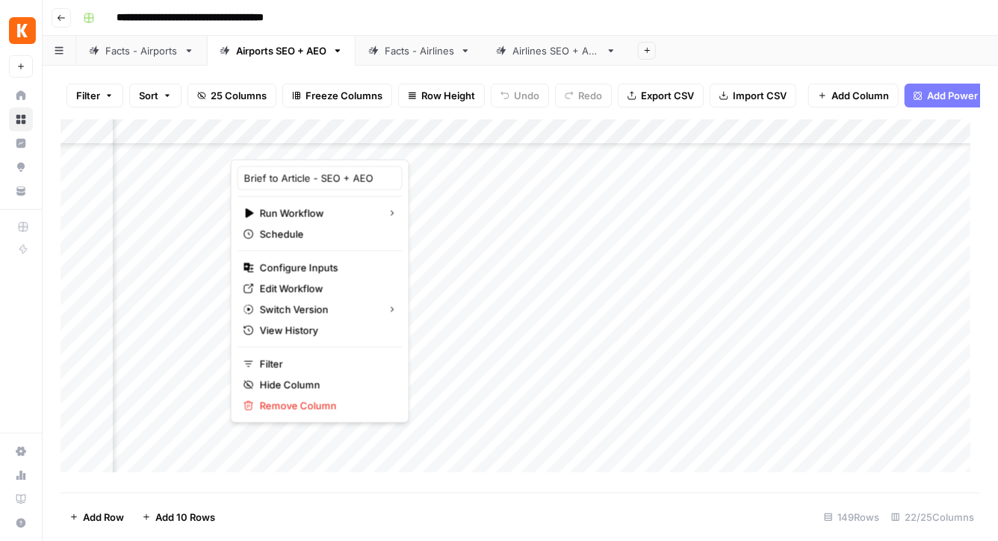
click at [400, 140] on div at bounding box center [330, 145] width 199 height 30
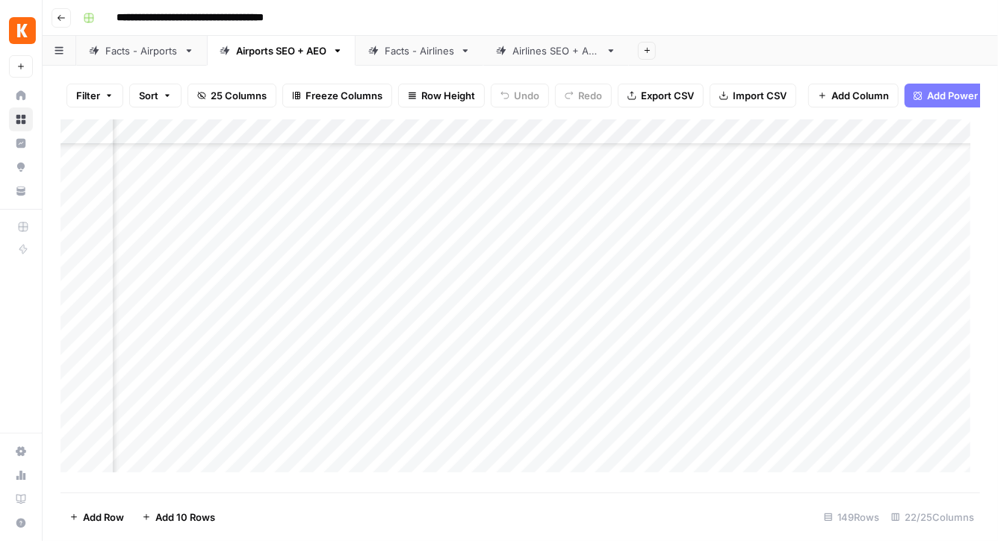
click at [748, 29] on header "**********" at bounding box center [520, 18] width 955 height 36
click at [532, 349] on div "Add Column" at bounding box center [519, 301] width 919 height 364
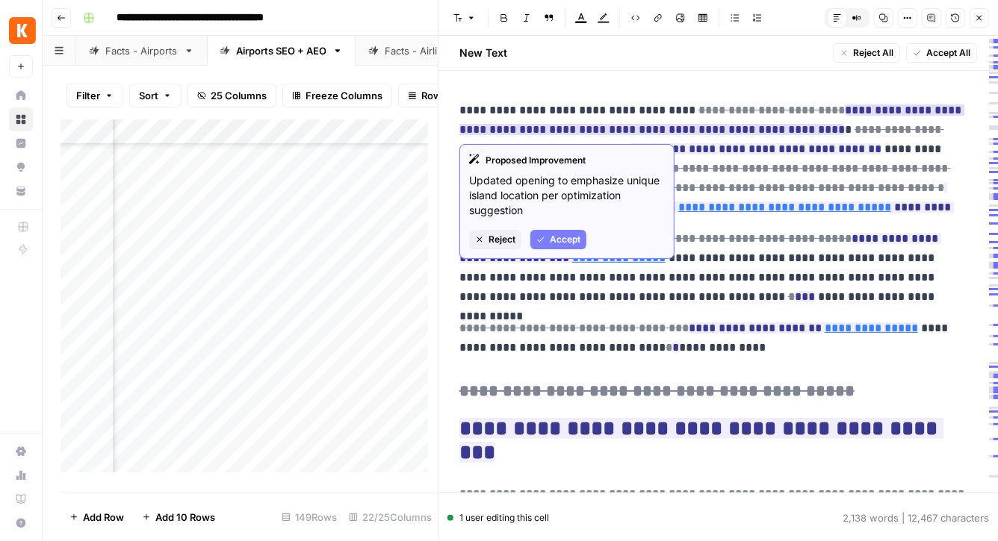
click at [563, 233] on span "Accept" at bounding box center [565, 239] width 31 height 13
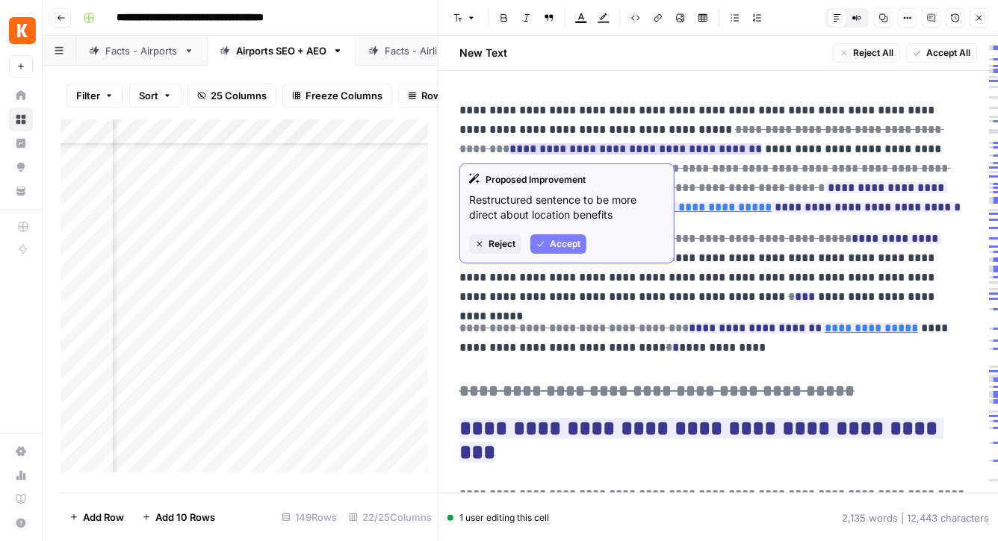
click at [568, 243] on span "Accept" at bounding box center [565, 243] width 31 height 13
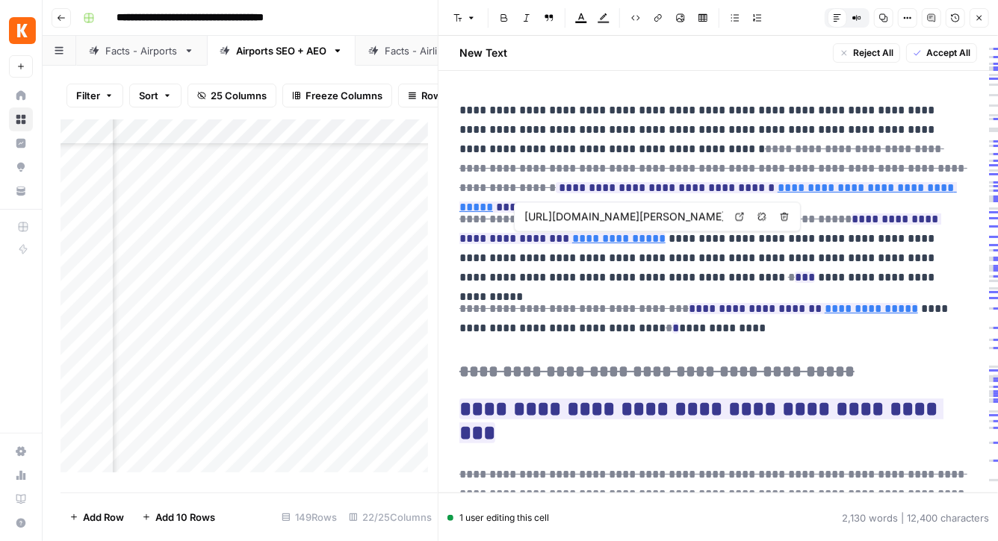
type input "[URL][DOMAIN_NAME]"
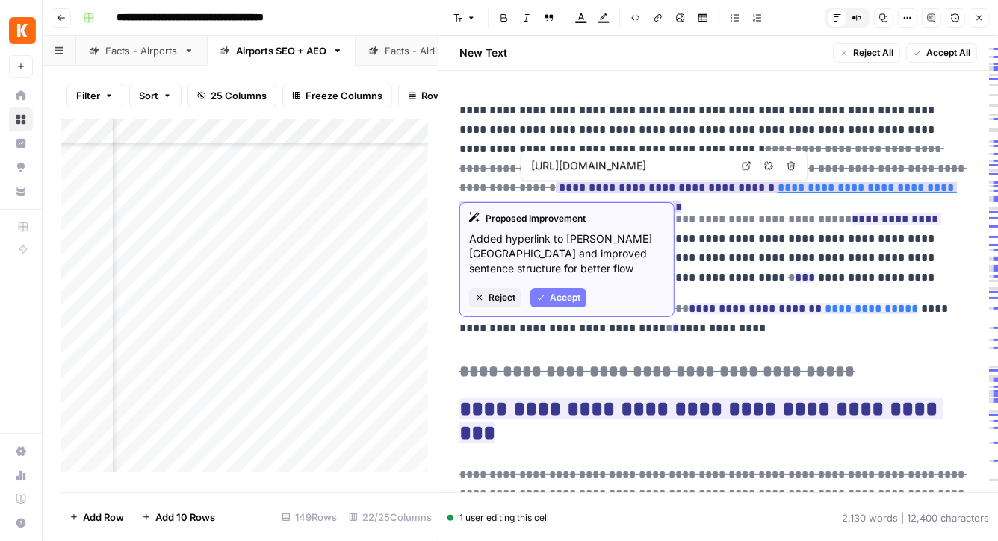
click at [569, 294] on span "Accept" at bounding box center [565, 297] width 31 height 13
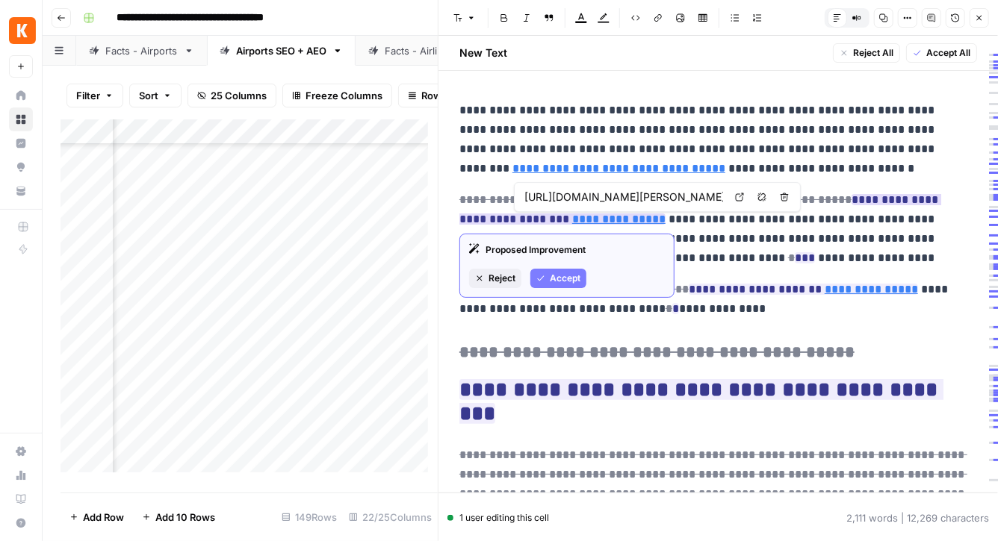
click at [552, 279] on span "Accept" at bounding box center [565, 278] width 31 height 13
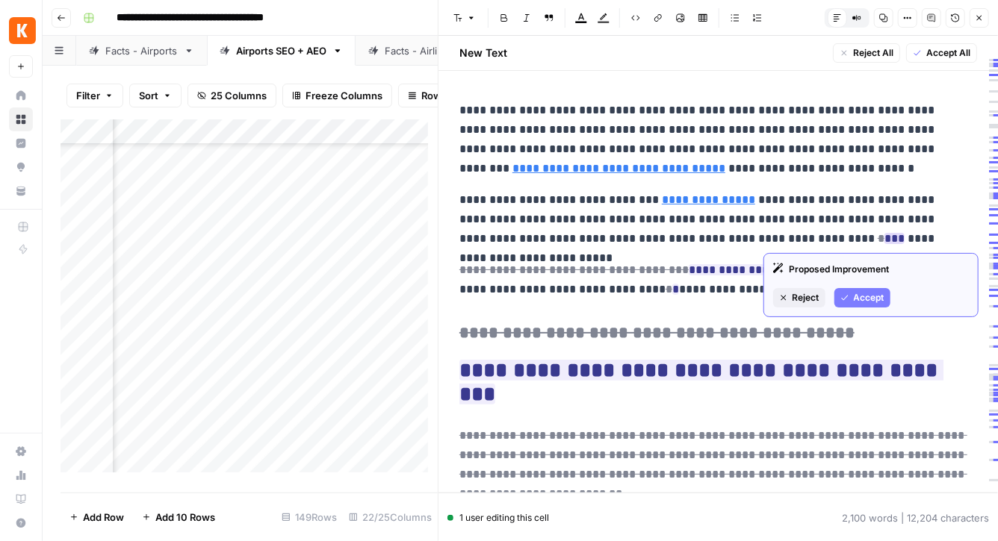
click at [870, 301] on span "Accept" at bounding box center [869, 297] width 31 height 13
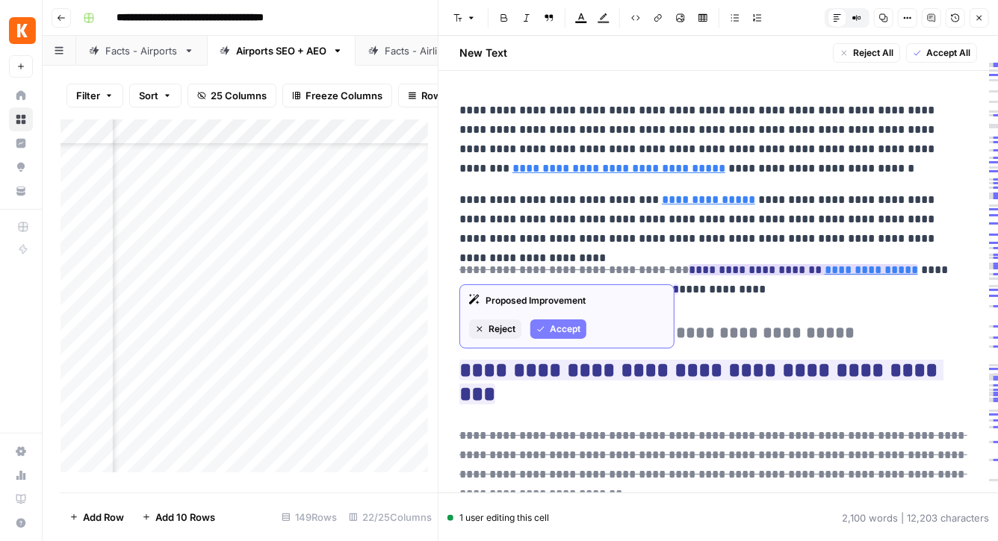
click at [567, 324] on span "Accept" at bounding box center [565, 329] width 31 height 13
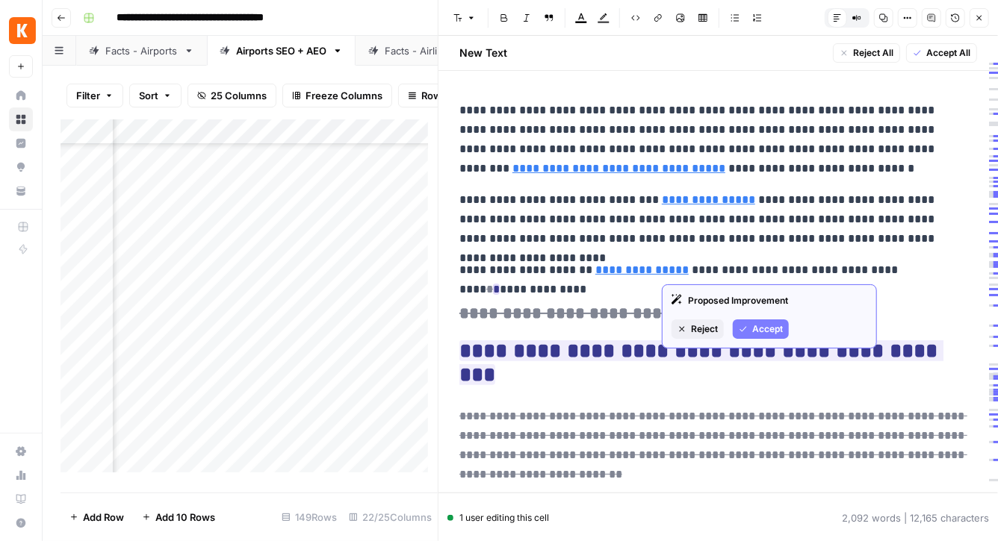
click at [771, 324] on span "Accept" at bounding box center [767, 329] width 31 height 13
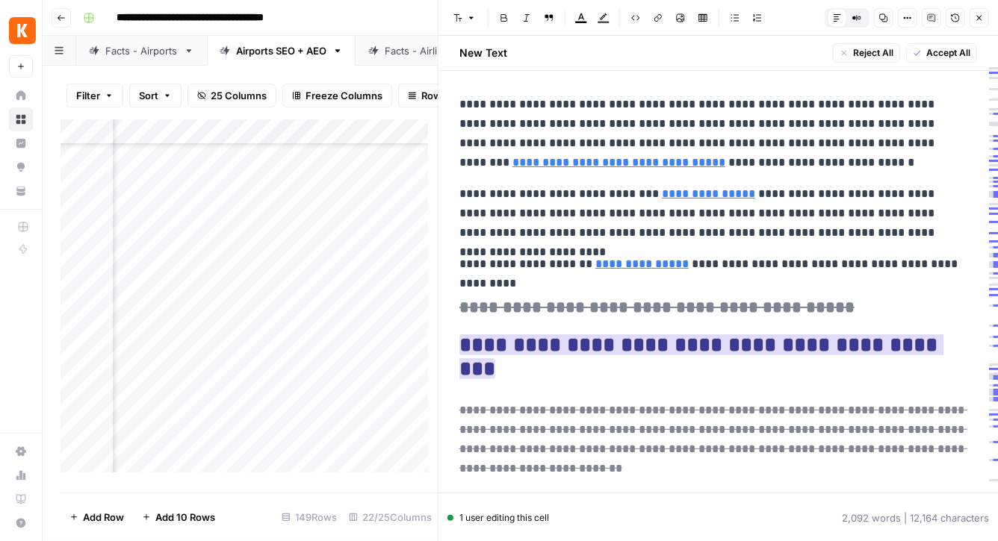
scroll to position [16, 0]
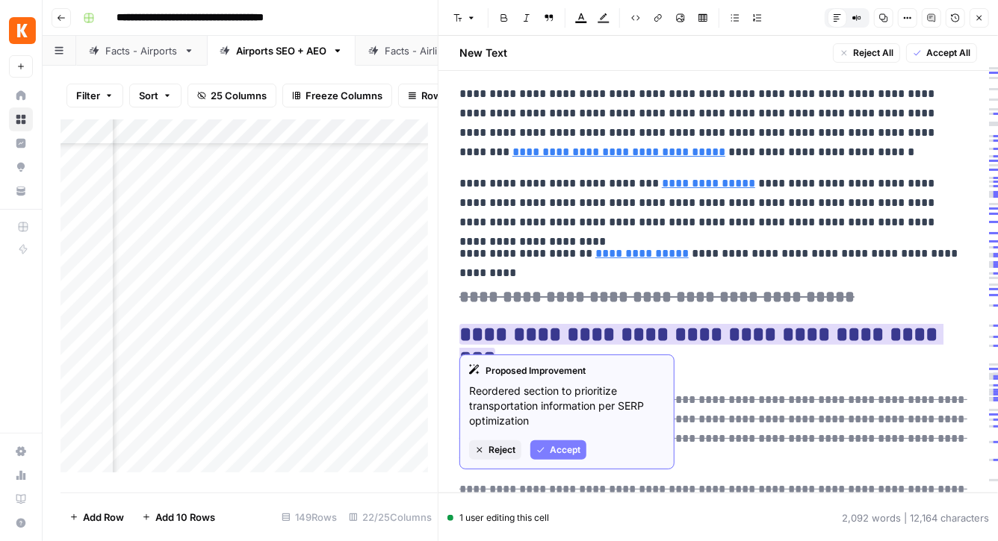
click at [572, 453] on span "Accept" at bounding box center [565, 450] width 31 height 13
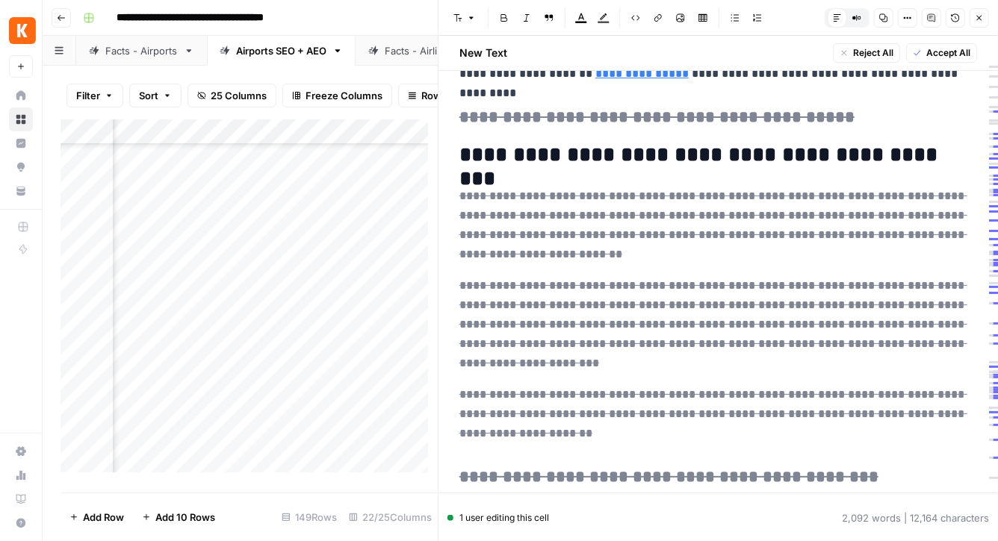
scroll to position [341, 0]
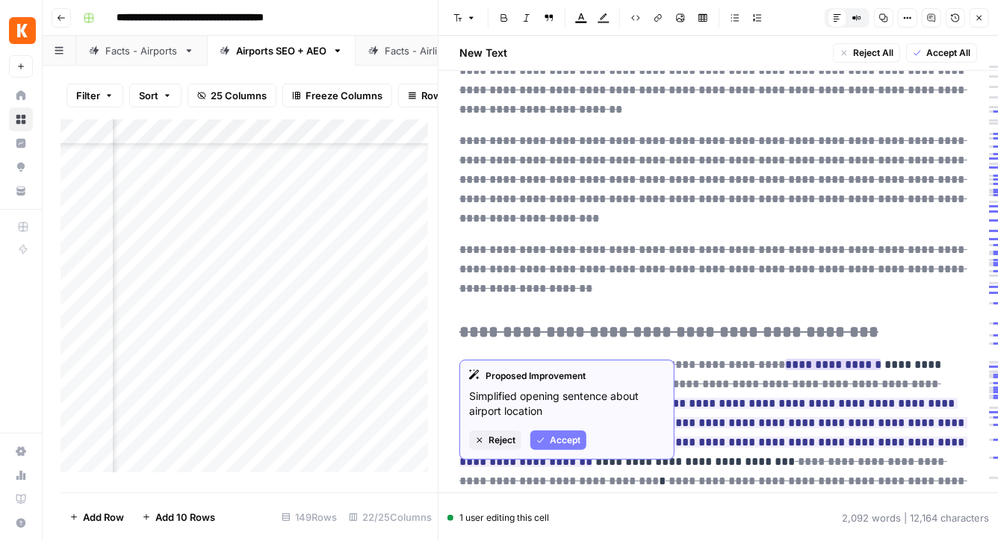
click at [567, 441] on span "Accept" at bounding box center [565, 440] width 31 height 13
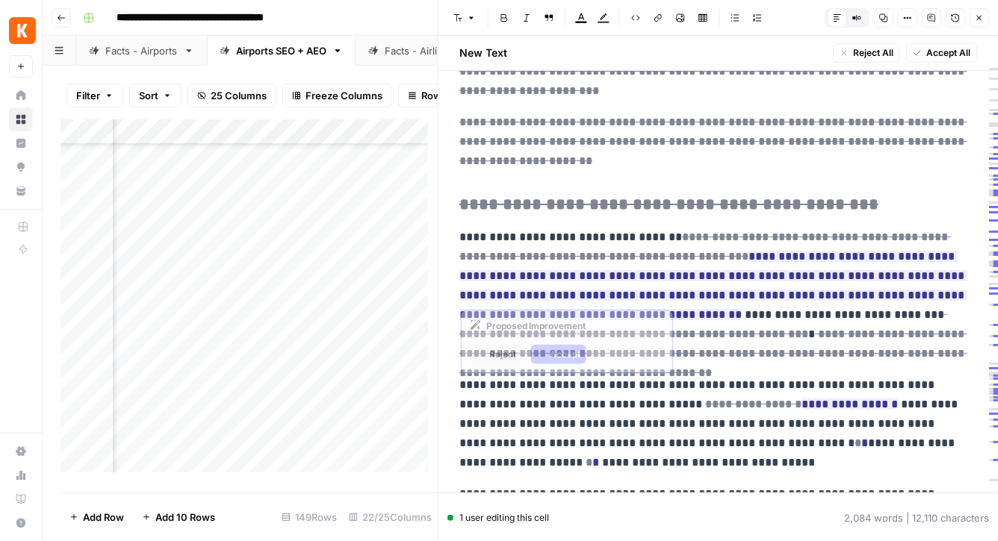
scroll to position [491, 0]
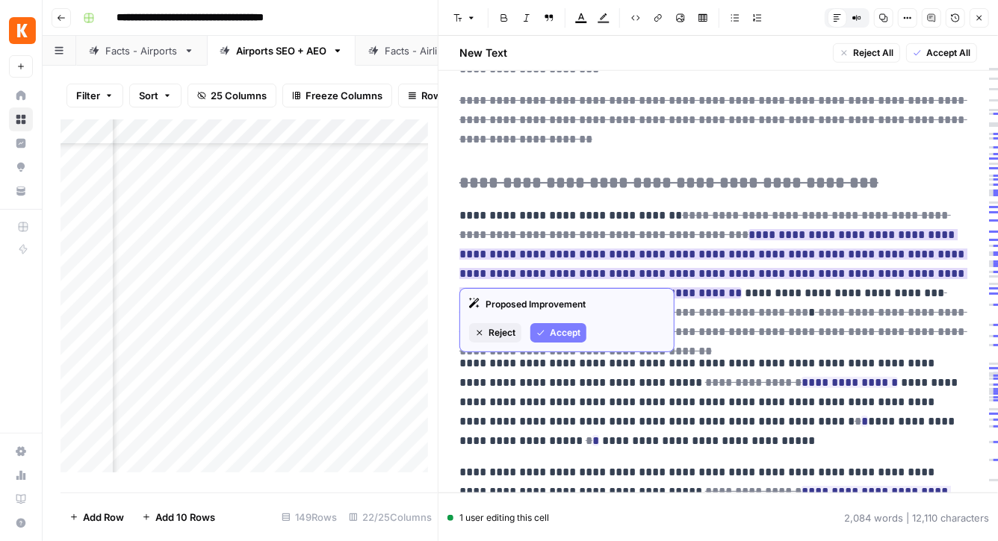
click at [563, 335] on span "Accept" at bounding box center [565, 332] width 31 height 13
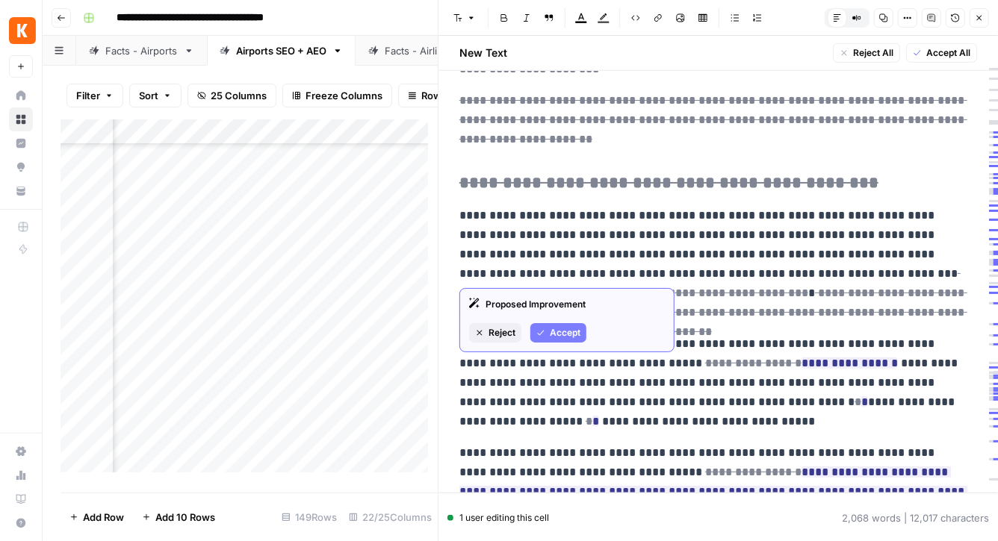
click at [563, 328] on span "Accept" at bounding box center [565, 332] width 31 height 13
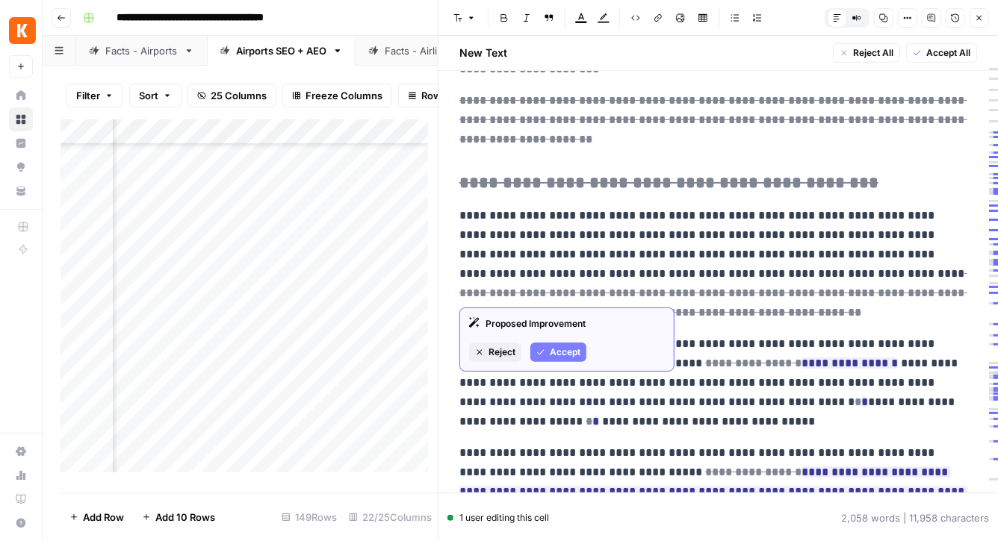
click at [565, 344] on button "Accept" at bounding box center [558, 352] width 56 height 19
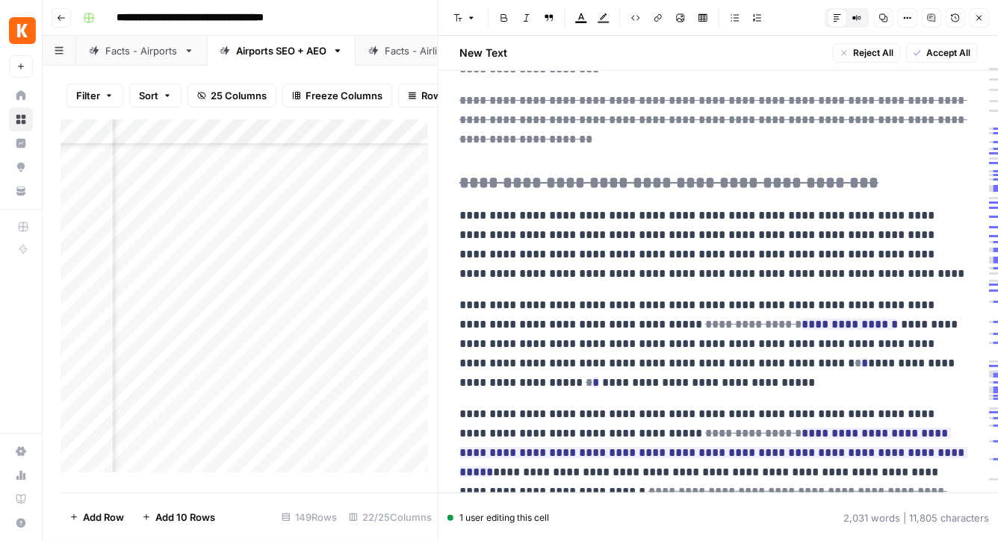
scroll to position [508, 0]
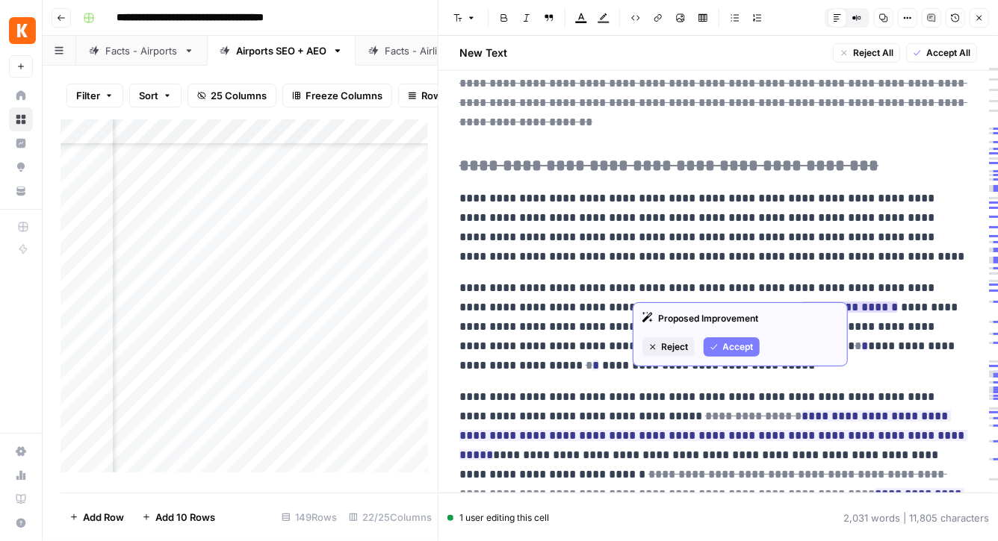
click at [725, 343] on span "Accept" at bounding box center [738, 347] width 31 height 13
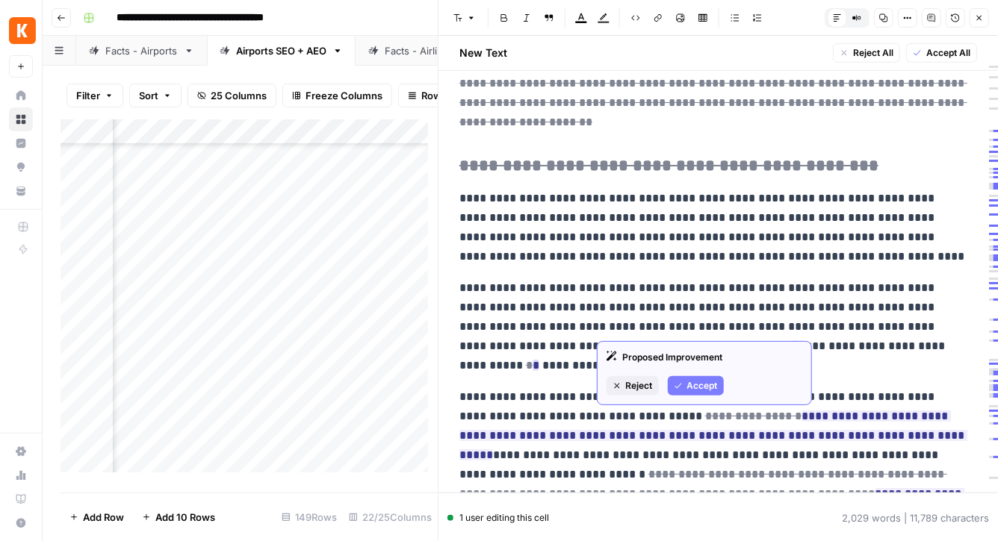
click at [698, 385] on span "Accept" at bounding box center [702, 385] width 31 height 13
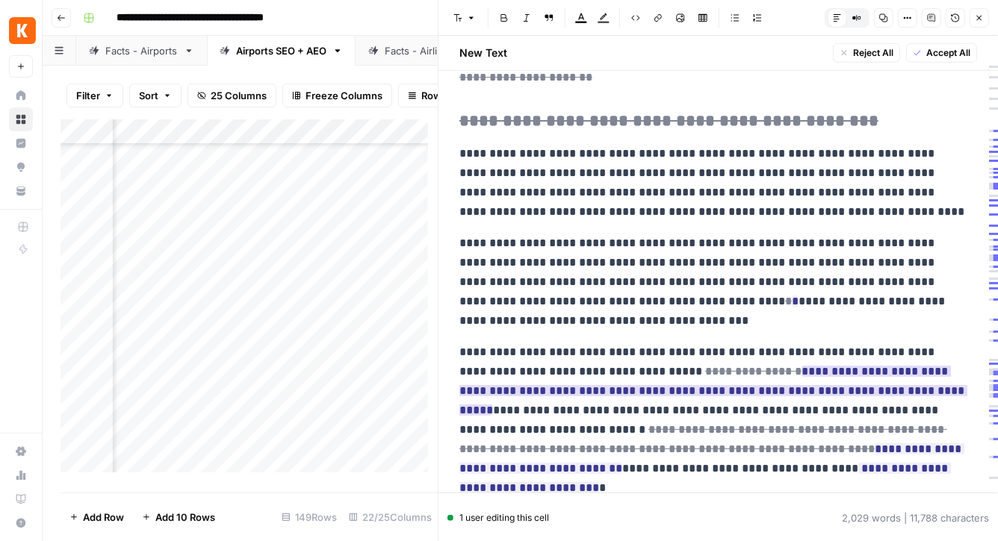
scroll to position [618, 0]
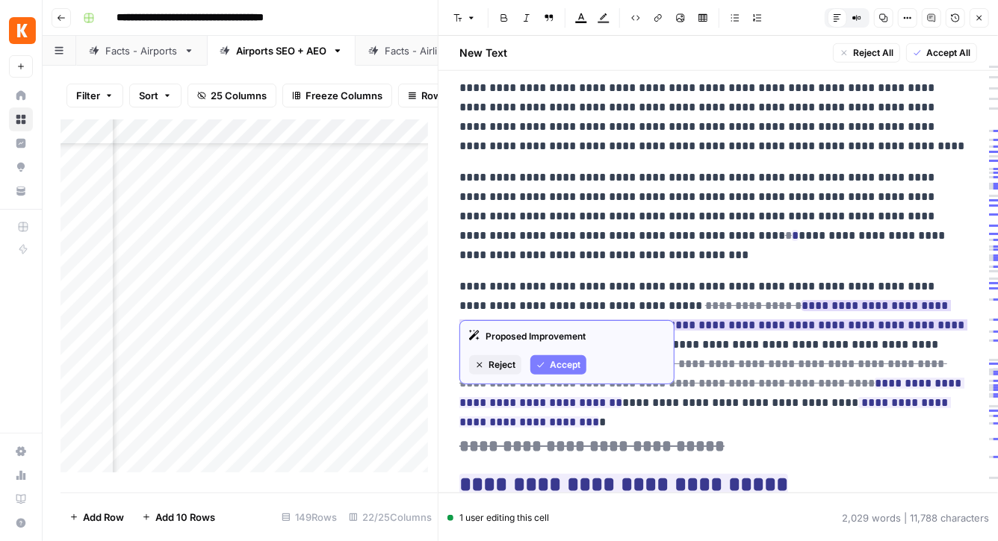
click at [573, 364] on span "Accept" at bounding box center [565, 364] width 31 height 13
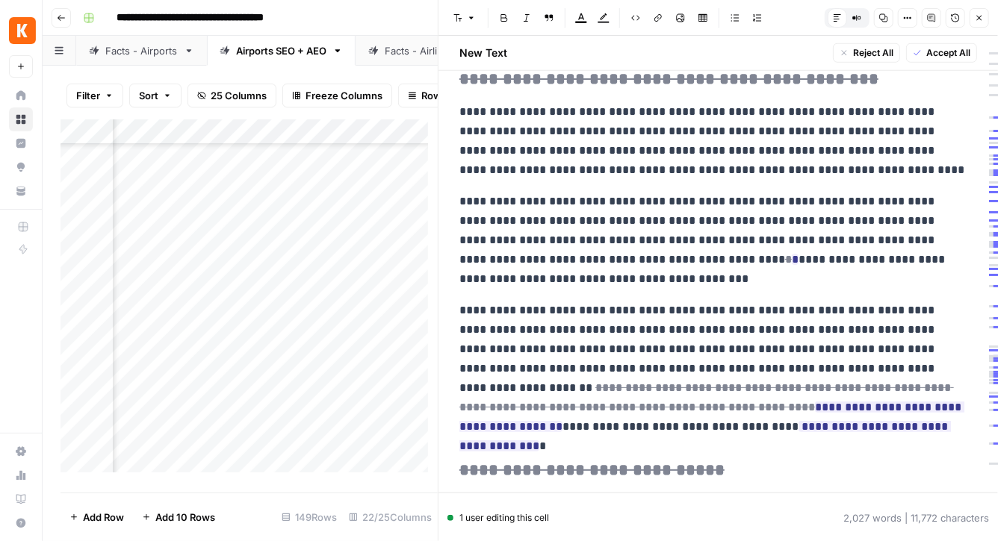
scroll to position [596, 0]
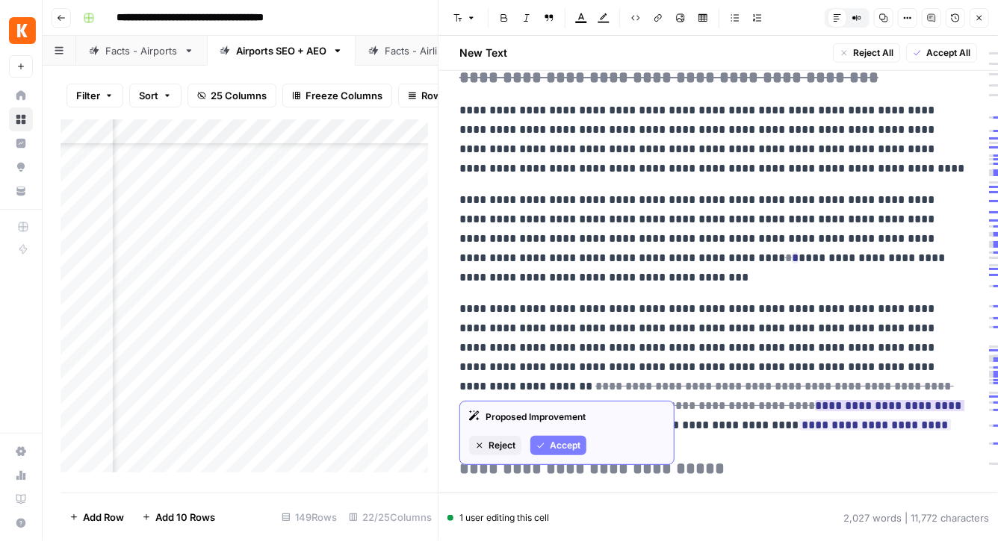
click at [571, 441] on span "Accept" at bounding box center [565, 445] width 31 height 13
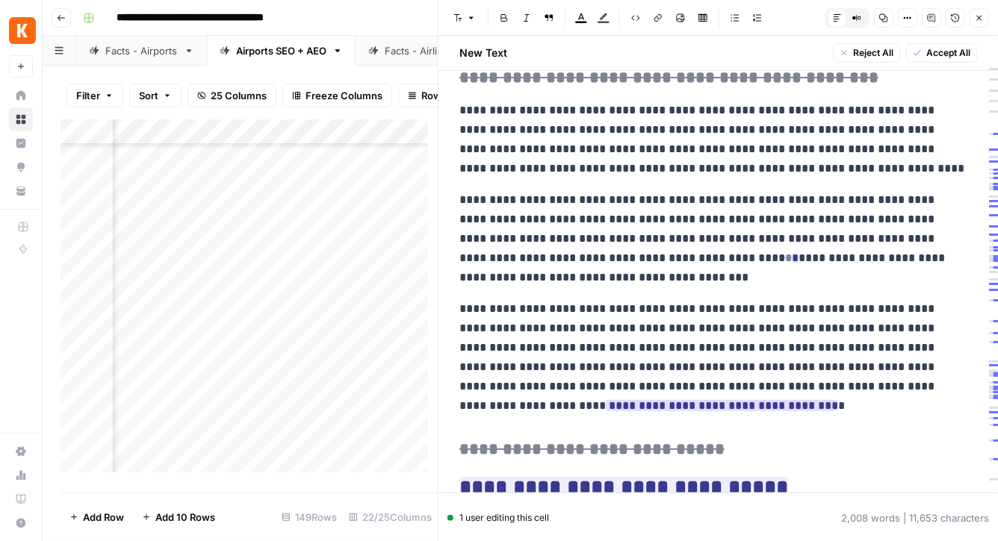
click at [838, 400] on ins "**********" at bounding box center [722, 405] width 232 height 11
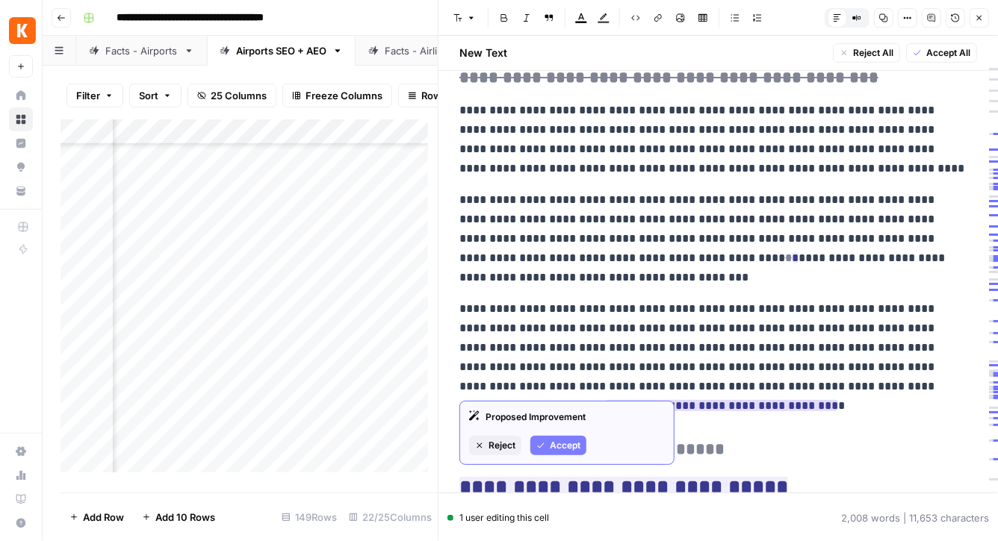
click at [557, 438] on button "Accept" at bounding box center [558, 445] width 56 height 19
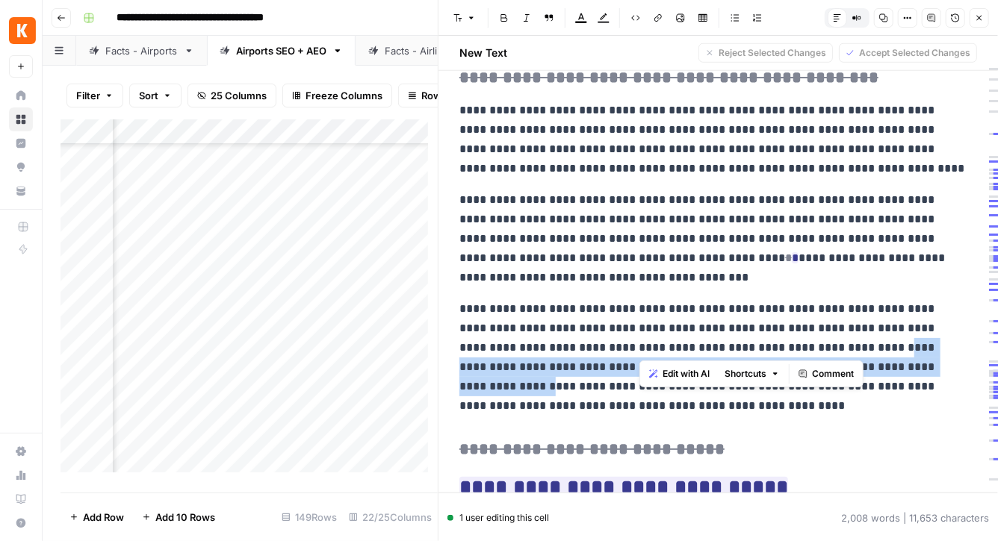
drag, startPoint x: 784, startPoint y: 329, endPoint x: 863, endPoint y: 342, distance: 79.6
click at [863, 342] on p "**********" at bounding box center [712, 357] width 507 height 116
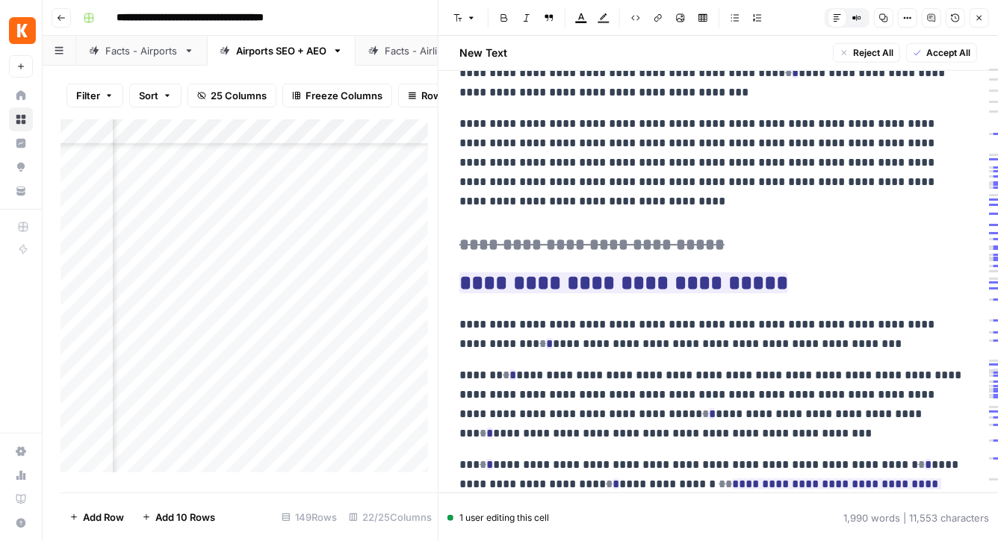
scroll to position [800, 0]
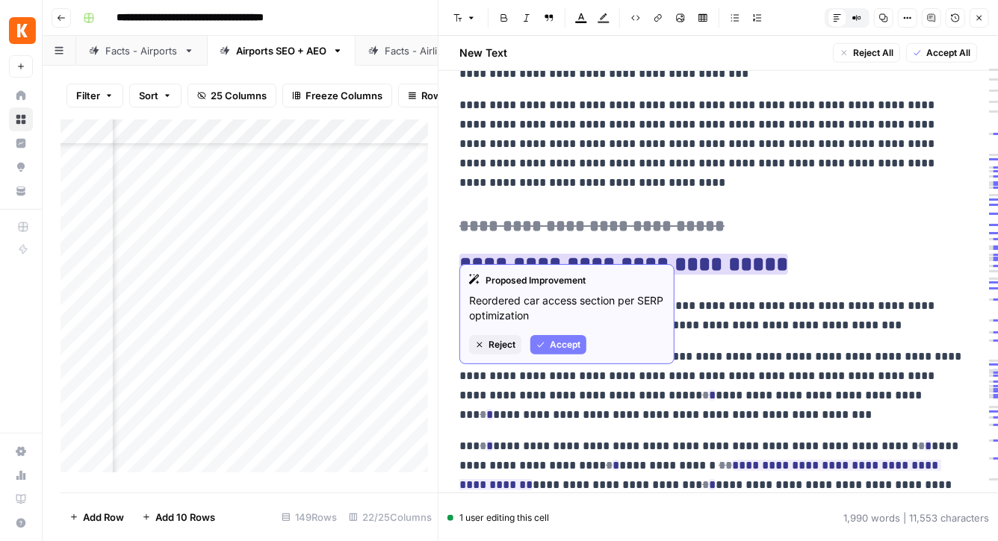
click at [550, 344] on span "Accept" at bounding box center [565, 344] width 31 height 13
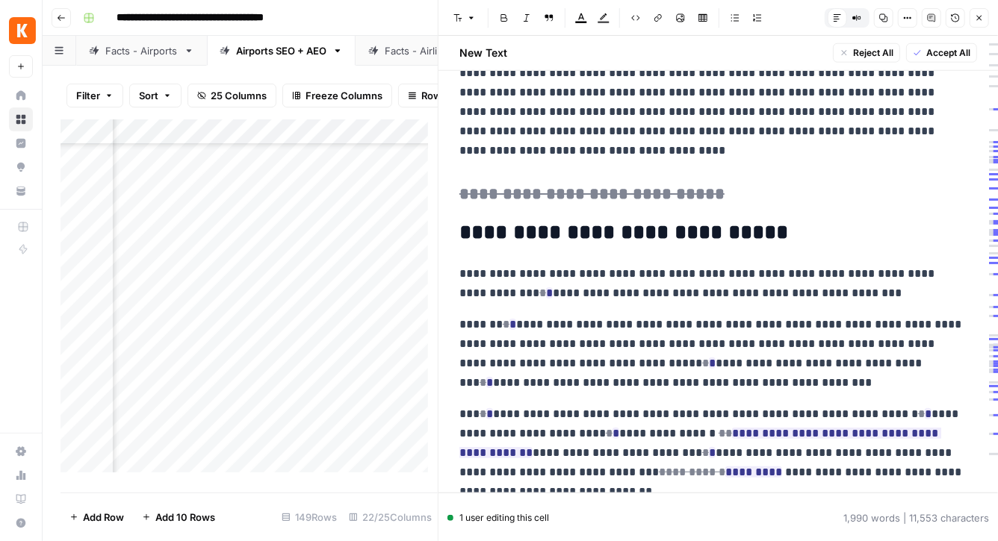
scroll to position [901, 0]
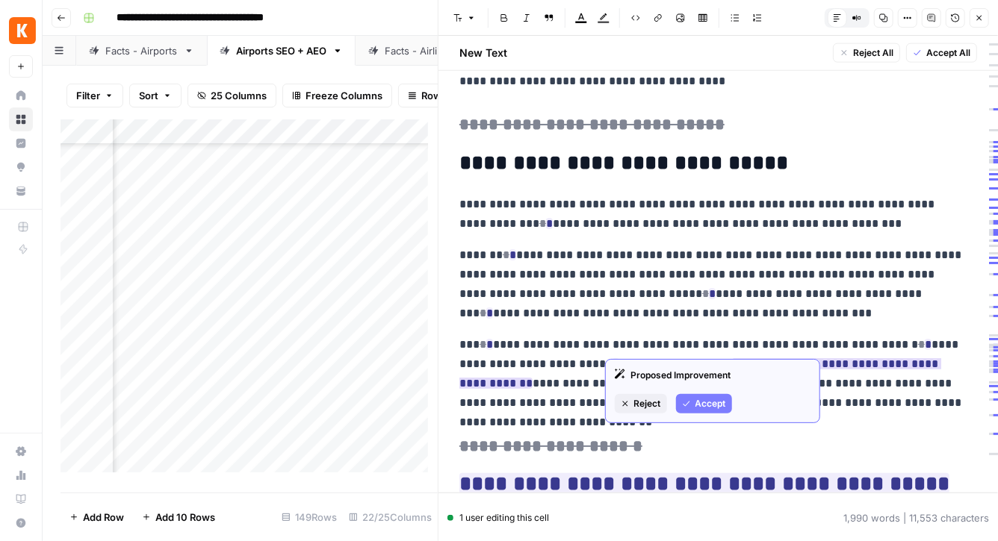
click at [717, 408] on span "Accept" at bounding box center [710, 403] width 31 height 13
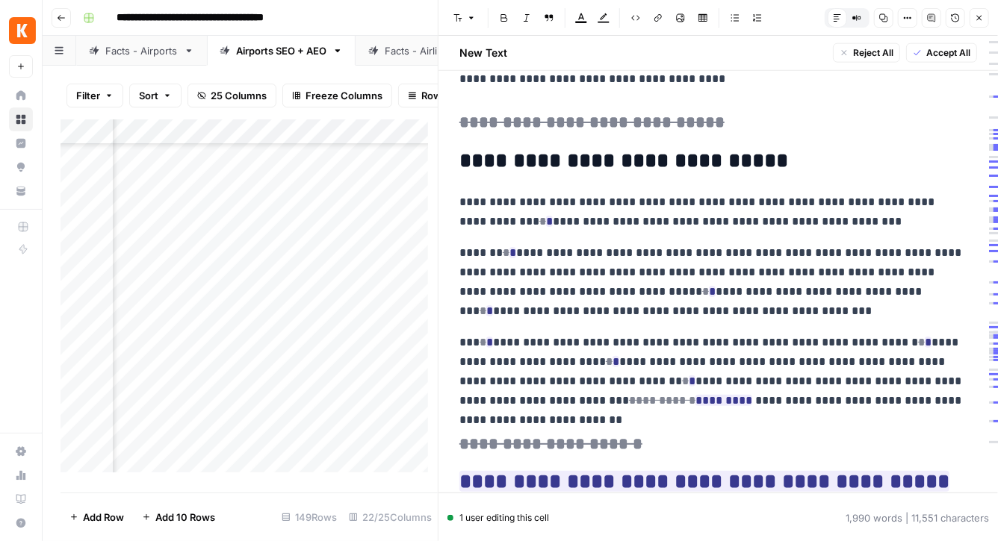
scroll to position [921, 0]
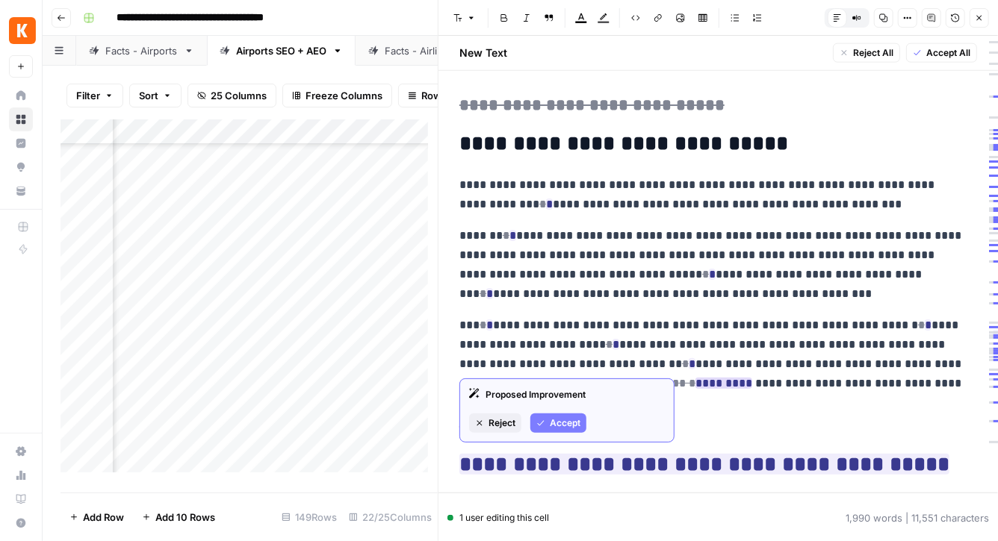
click at [562, 423] on span "Accept" at bounding box center [565, 423] width 31 height 13
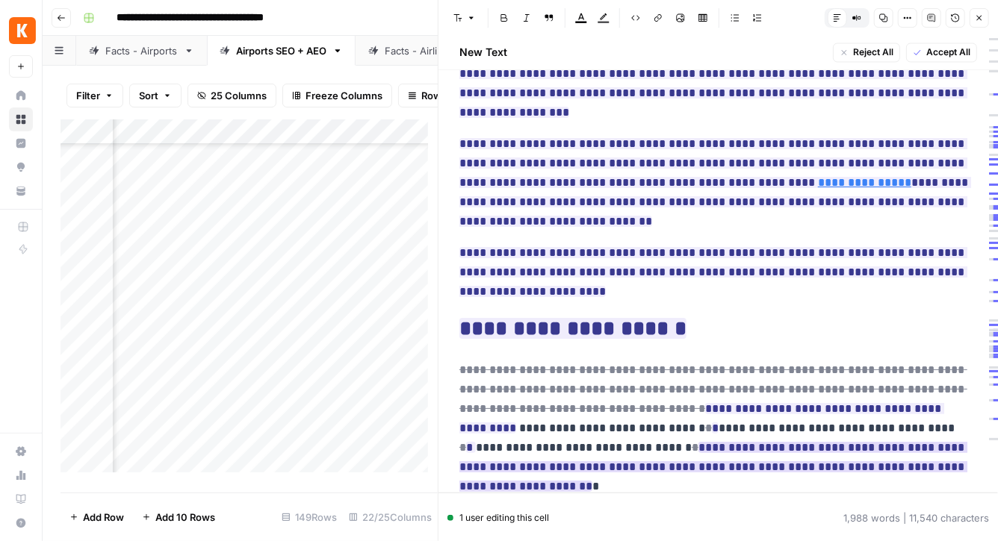
scroll to position [1390, 0]
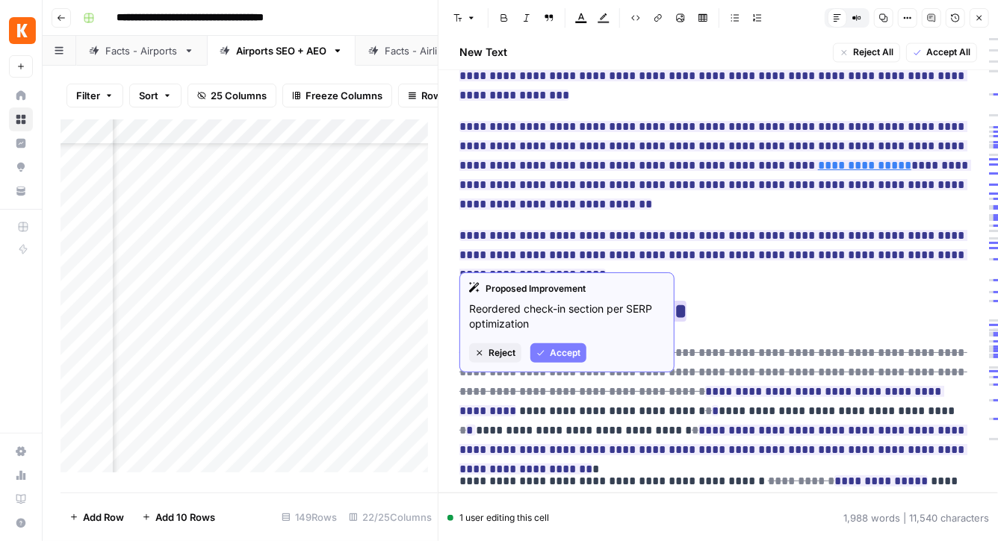
click at [567, 352] on span "Accept" at bounding box center [565, 353] width 31 height 13
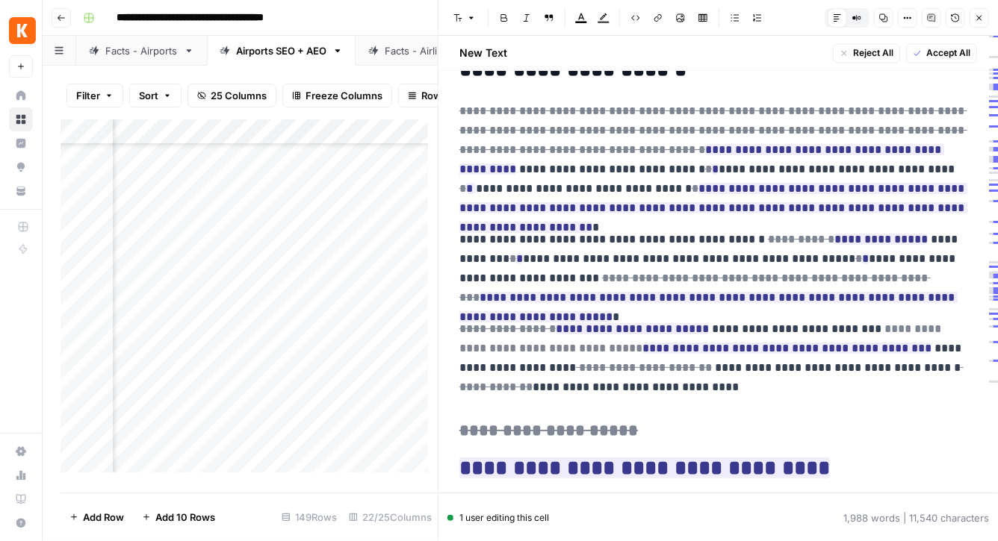
scroll to position [1509, 0]
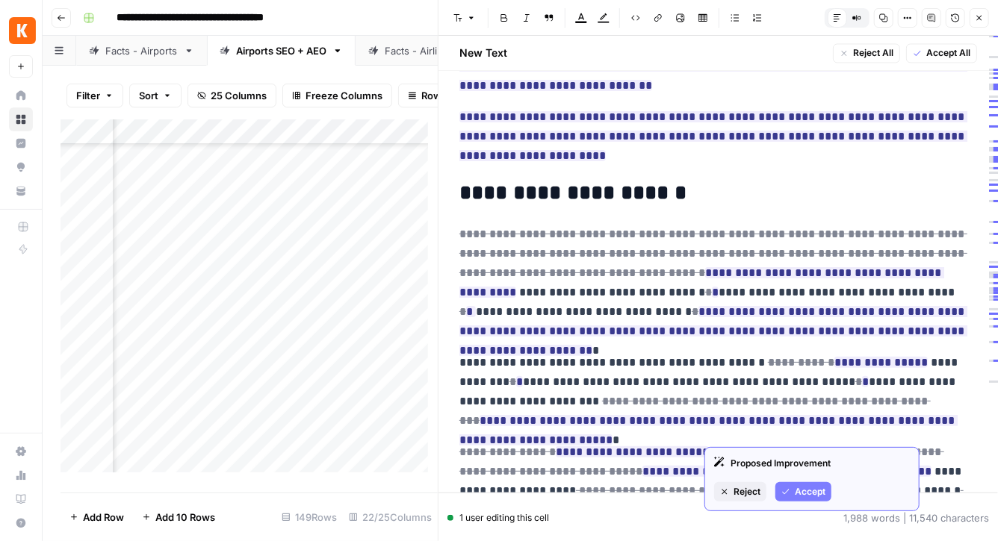
click at [810, 493] on span "Accept" at bounding box center [810, 491] width 31 height 13
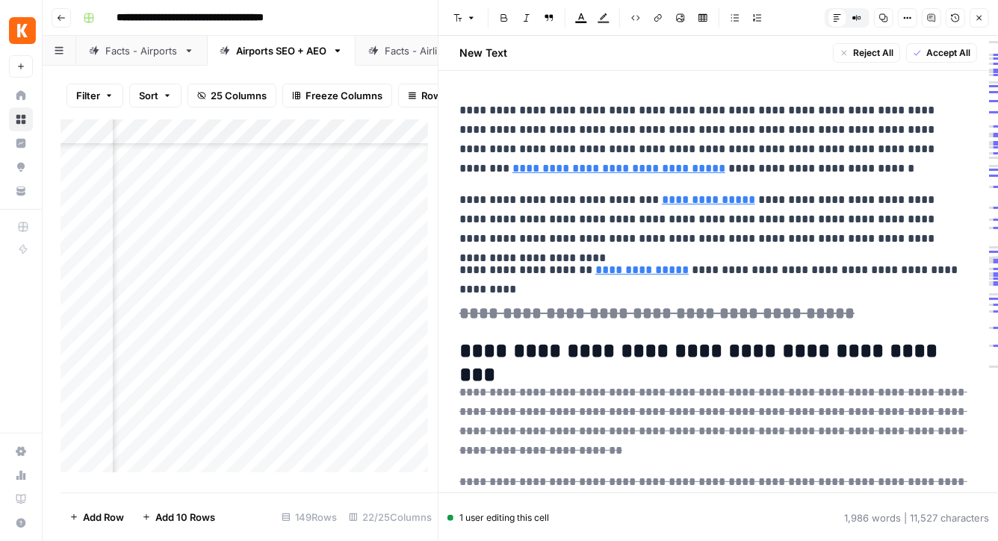
scroll to position [1509, 0]
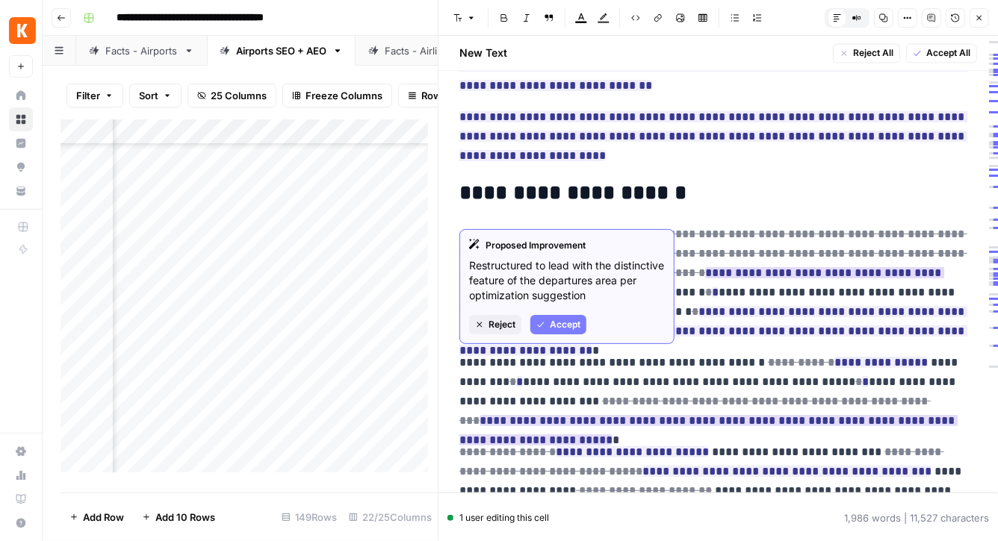
click at [572, 322] on span "Accept" at bounding box center [565, 324] width 31 height 13
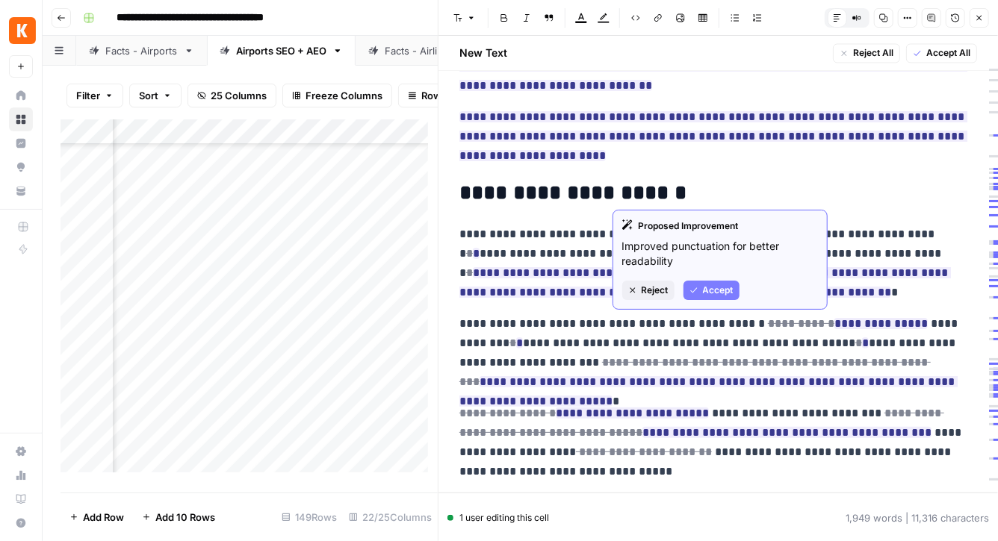
click at [705, 288] on span "Accept" at bounding box center [718, 290] width 31 height 13
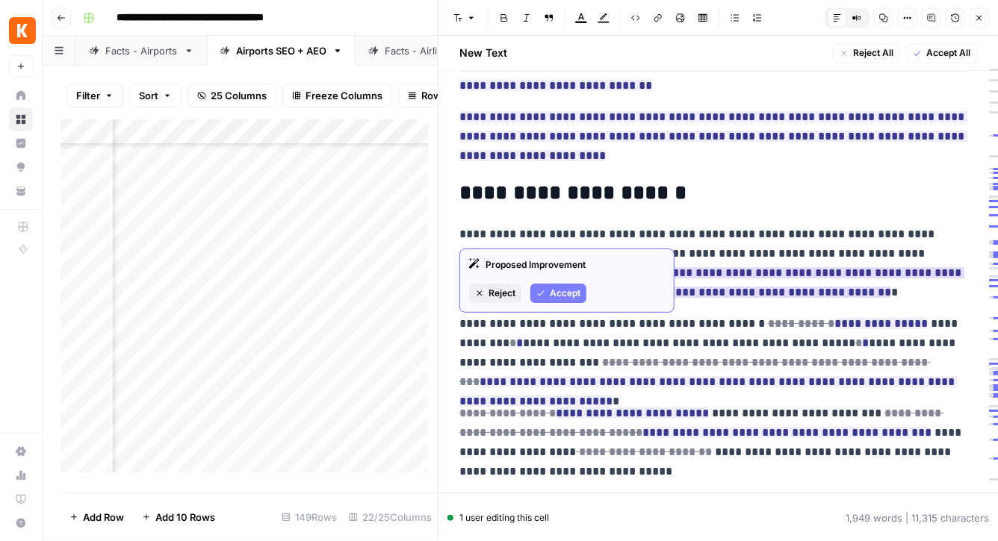
click at [568, 291] on span "Accept" at bounding box center [565, 293] width 31 height 13
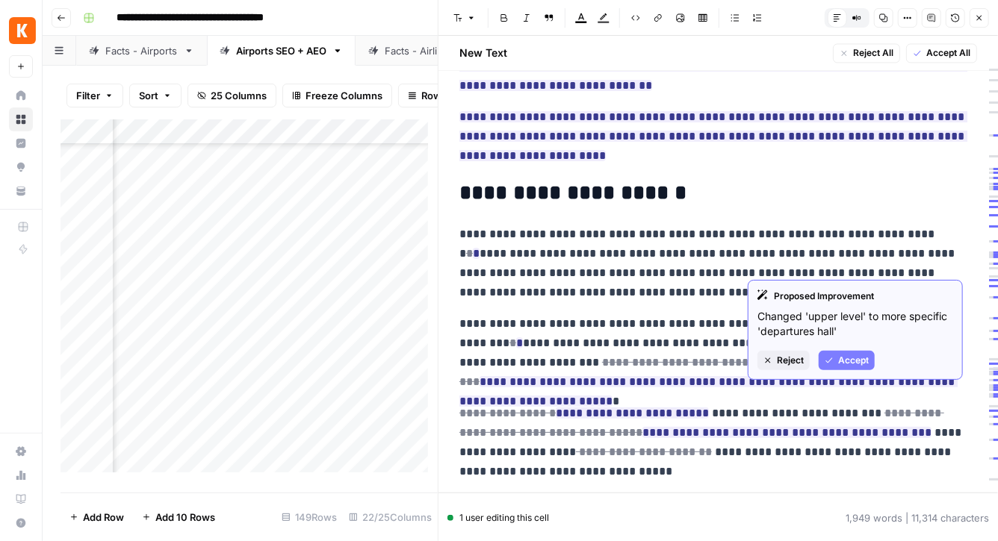
click at [851, 358] on span "Accept" at bounding box center [853, 360] width 31 height 13
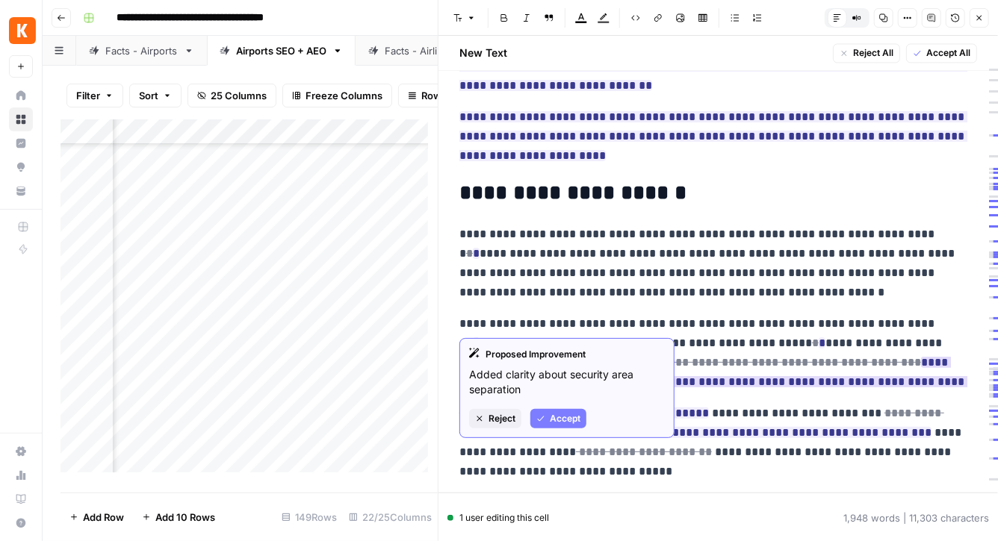
click at [577, 410] on button "Accept" at bounding box center [558, 418] width 56 height 19
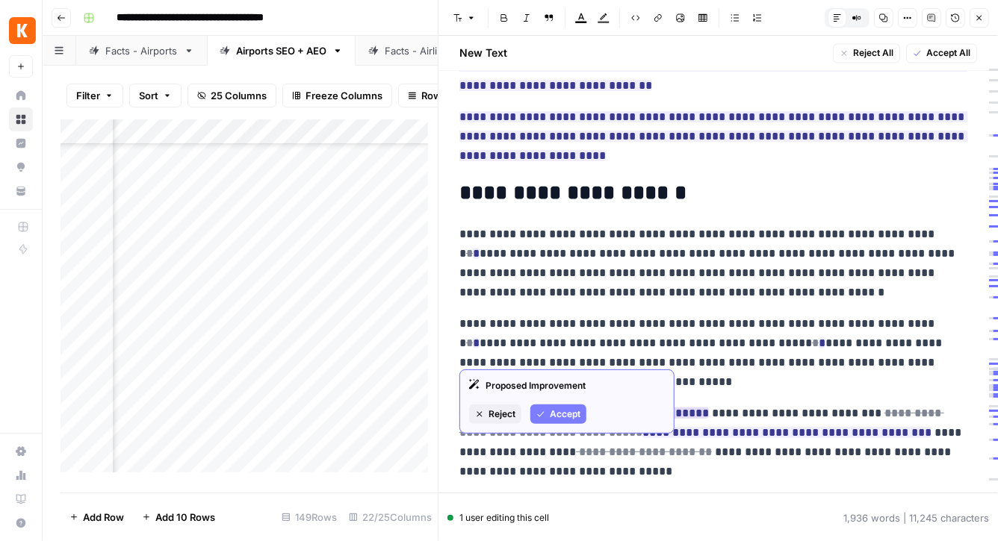
click at [557, 412] on span "Accept" at bounding box center [565, 414] width 31 height 13
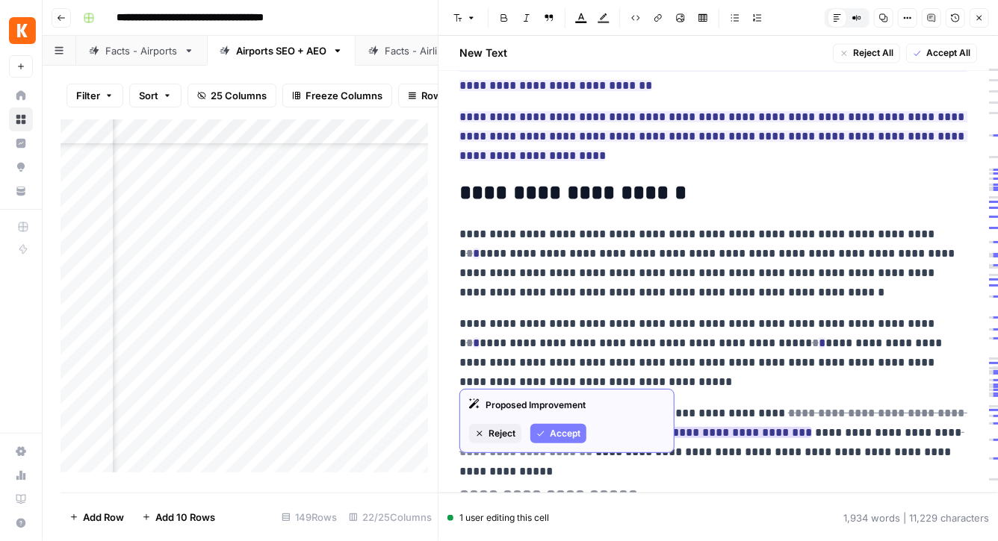
click at [562, 430] on span "Accept" at bounding box center [565, 433] width 31 height 13
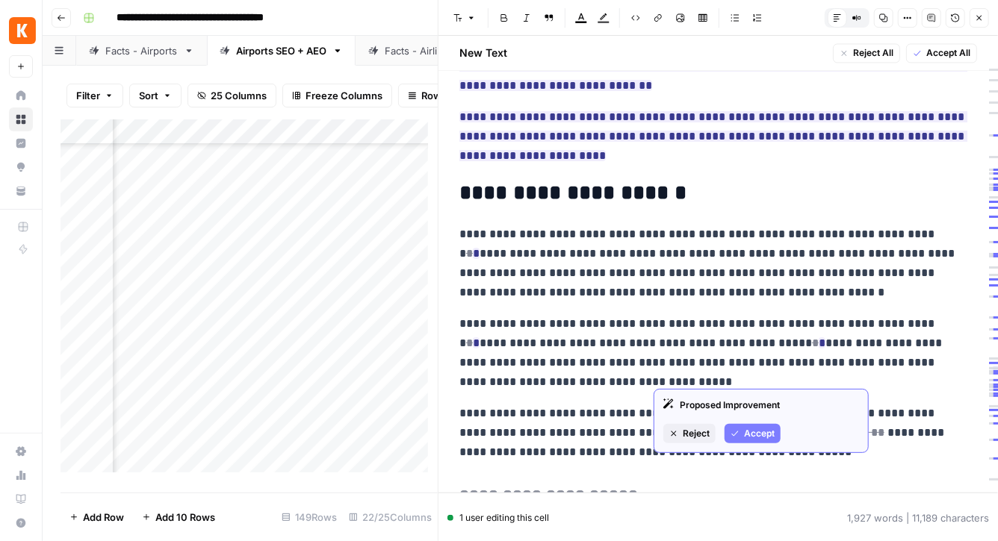
click at [759, 434] on span "Accept" at bounding box center [759, 433] width 31 height 13
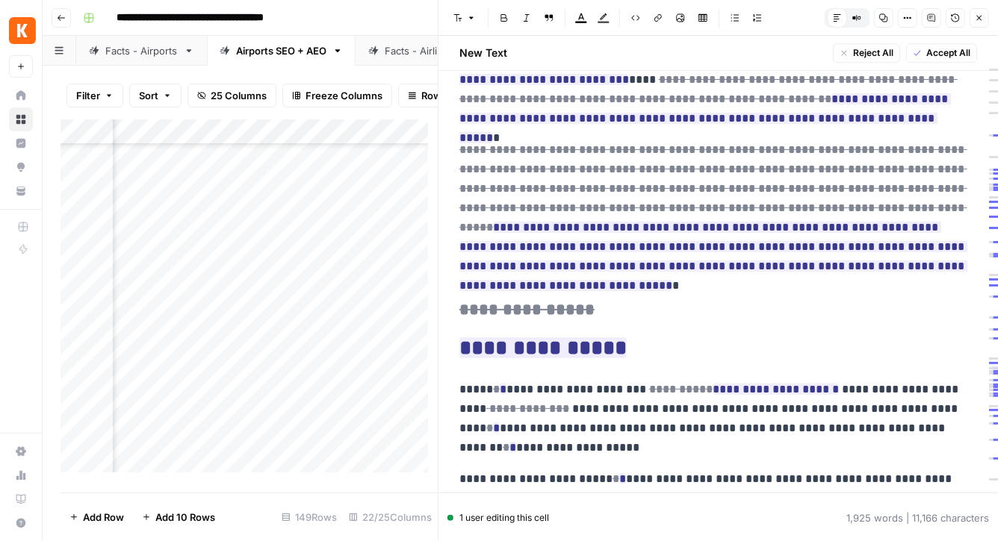
scroll to position [2384, 0]
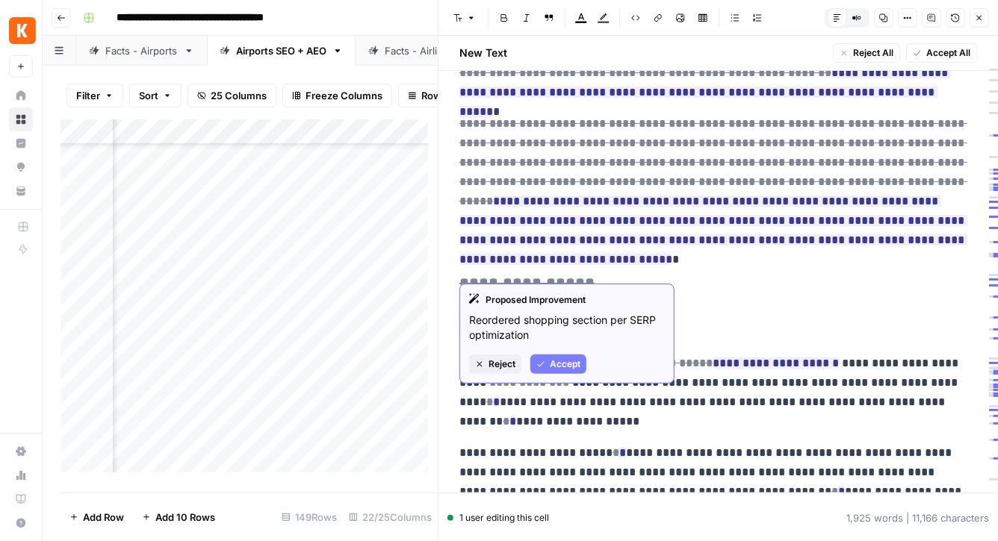
click at [556, 364] on span "Accept" at bounding box center [565, 364] width 31 height 13
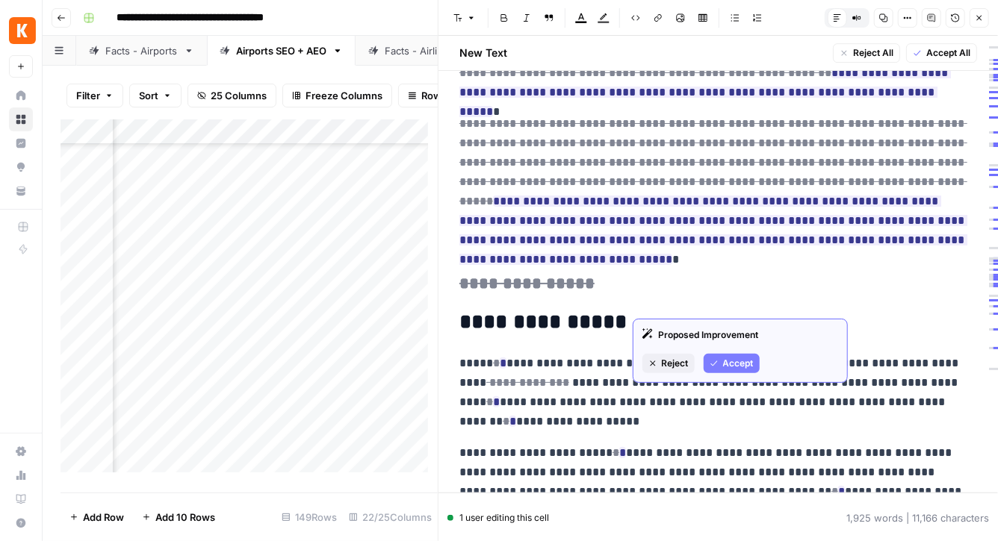
click at [723, 365] on span "Accept" at bounding box center [738, 363] width 31 height 13
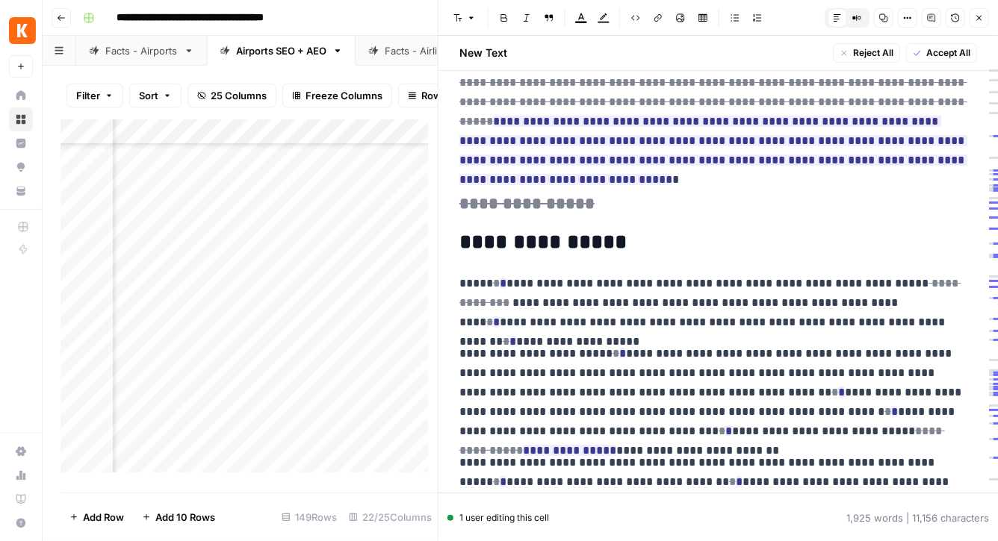
scroll to position [2468, 0]
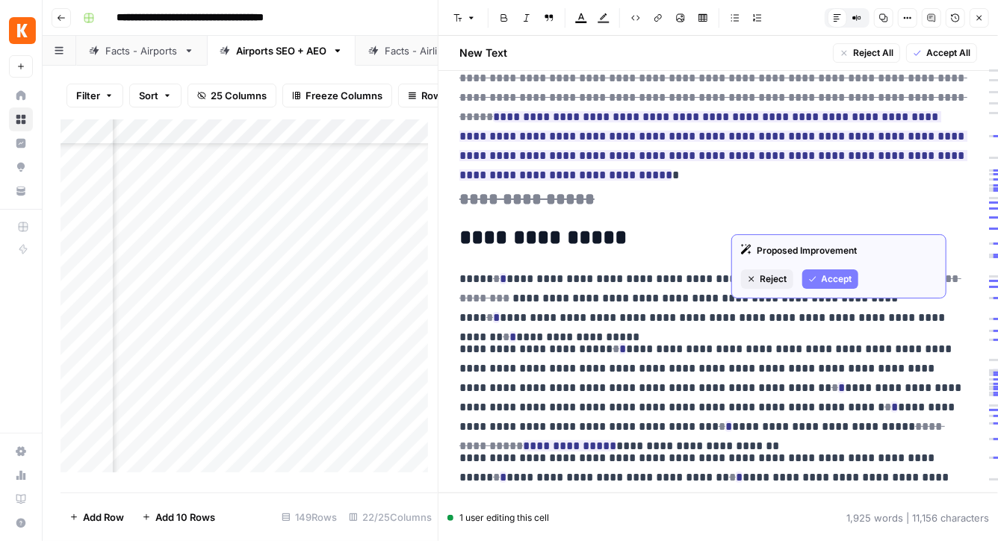
click at [827, 278] on span "Accept" at bounding box center [836, 279] width 31 height 13
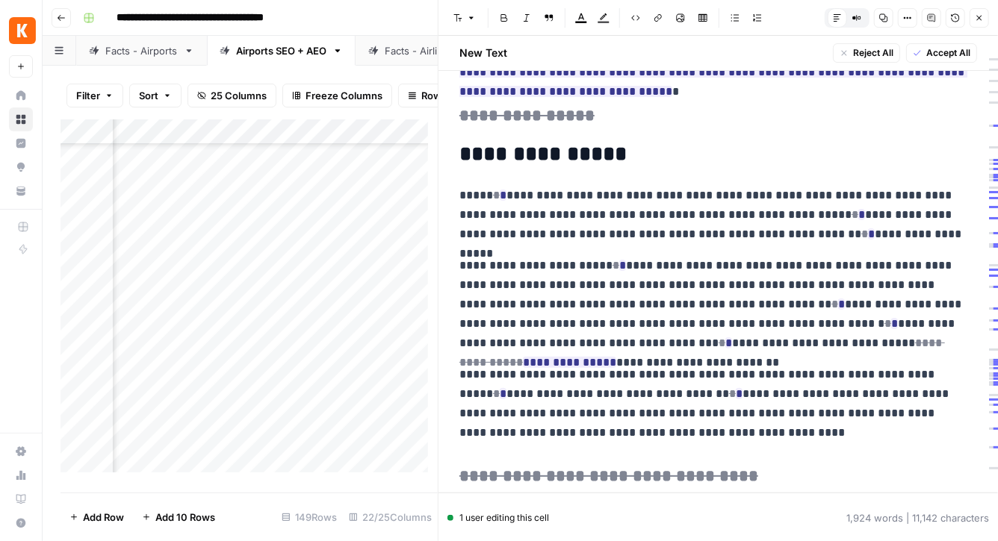
scroll to position [2561, 0]
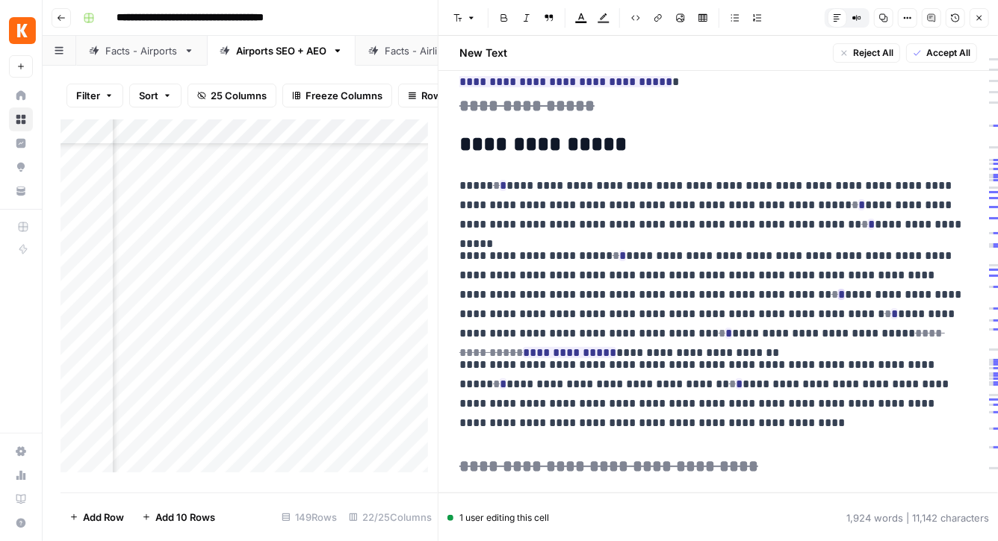
click at [838, 289] on ins "*" at bounding box center [841, 294] width 7 height 11
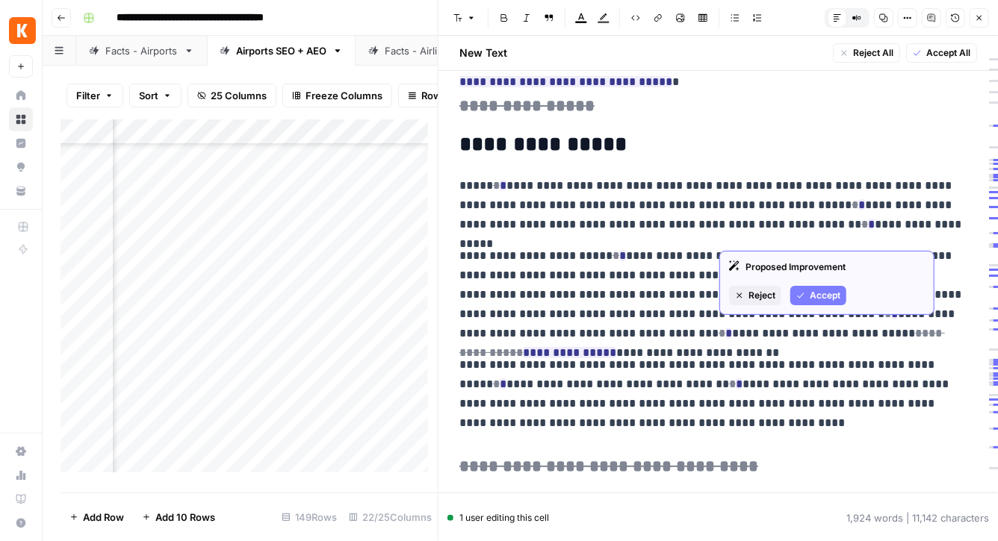
click at [807, 293] on button "Accept" at bounding box center [818, 295] width 56 height 19
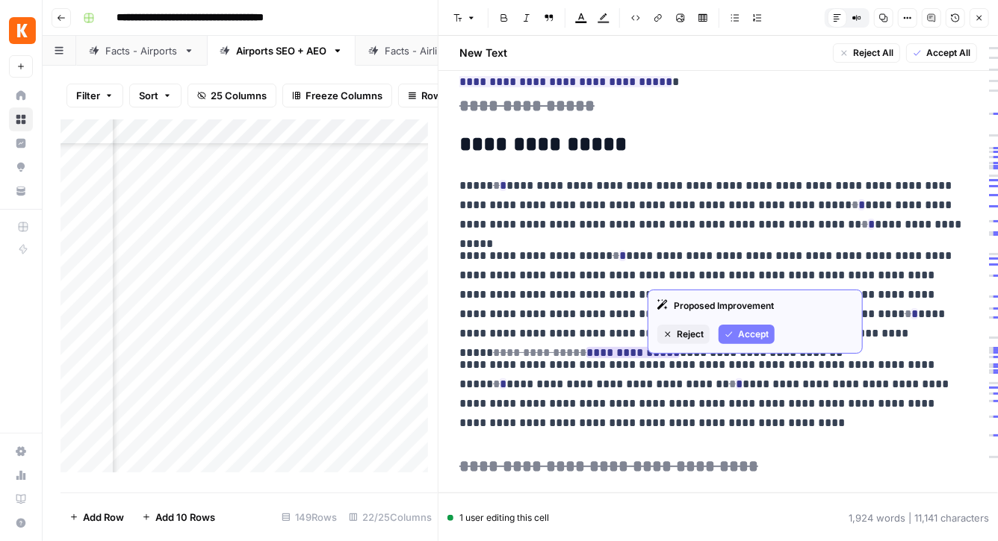
click at [765, 332] on span "Accept" at bounding box center [753, 334] width 31 height 13
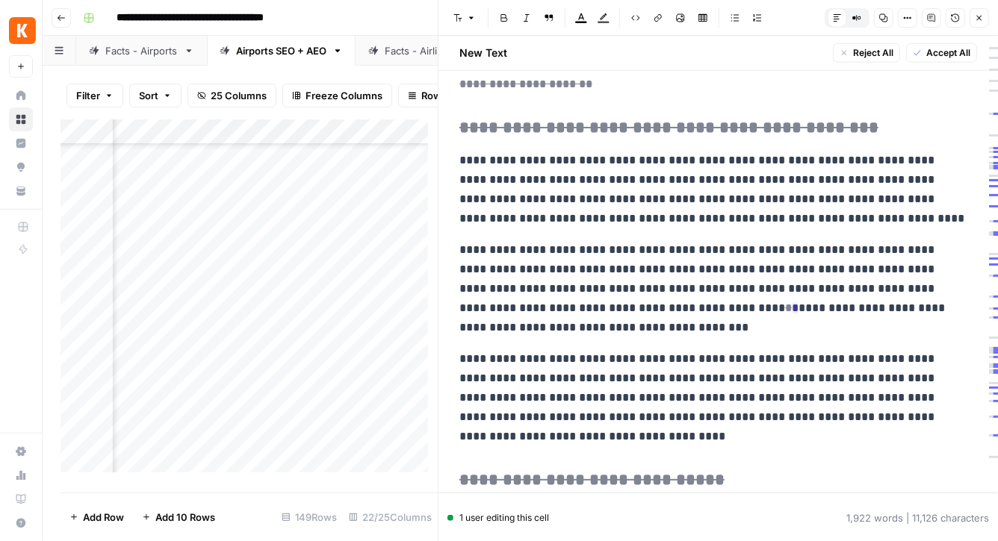
scroll to position [545, 0]
click at [981, 21] on icon "button" at bounding box center [979, 17] width 9 height 9
